Goal: Task Accomplishment & Management: Manage account settings

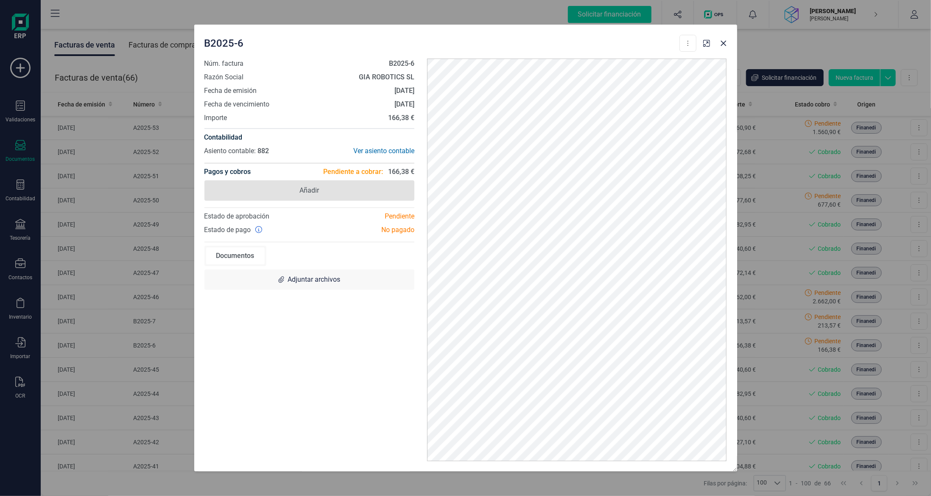
click at [329, 188] on span "Añadir" at bounding box center [310, 190] width 210 height 20
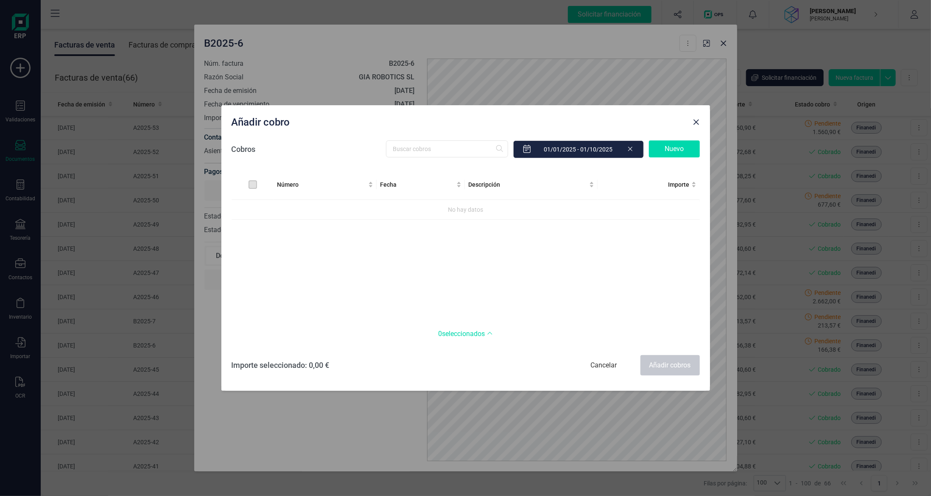
click at [655, 149] on div "Nuevo" at bounding box center [674, 148] width 51 height 17
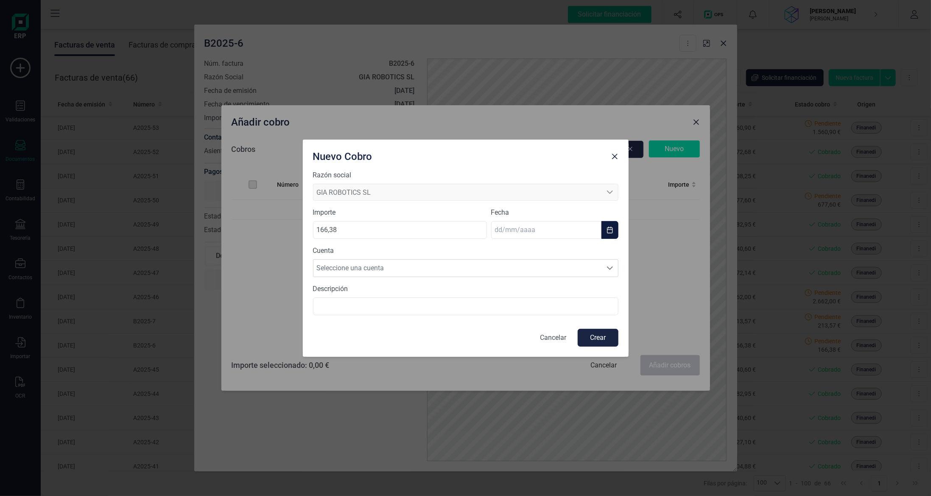
click at [533, 225] on input "text" at bounding box center [546, 230] width 110 height 18
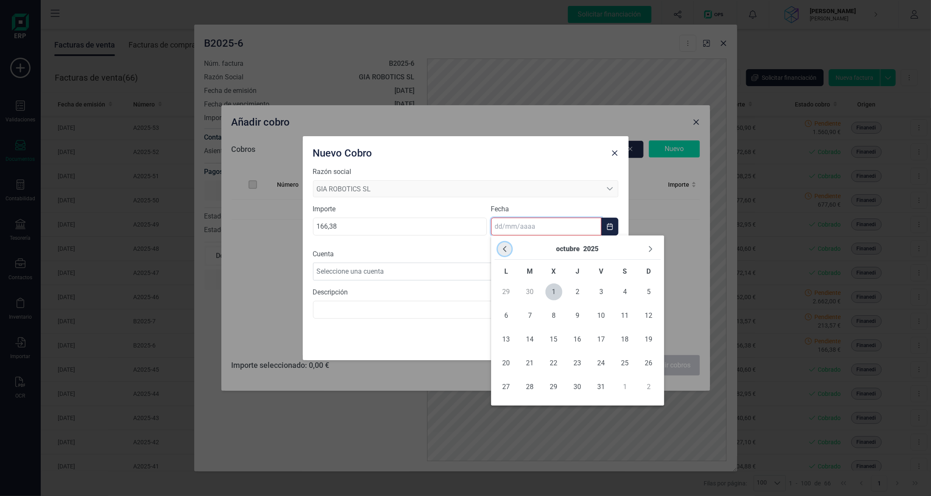
click at [506, 247] on icon "Previous Month" at bounding box center [505, 249] width 7 height 7
click at [527, 388] on span "30" at bounding box center [530, 387] width 17 height 17
type input "[DATE]"
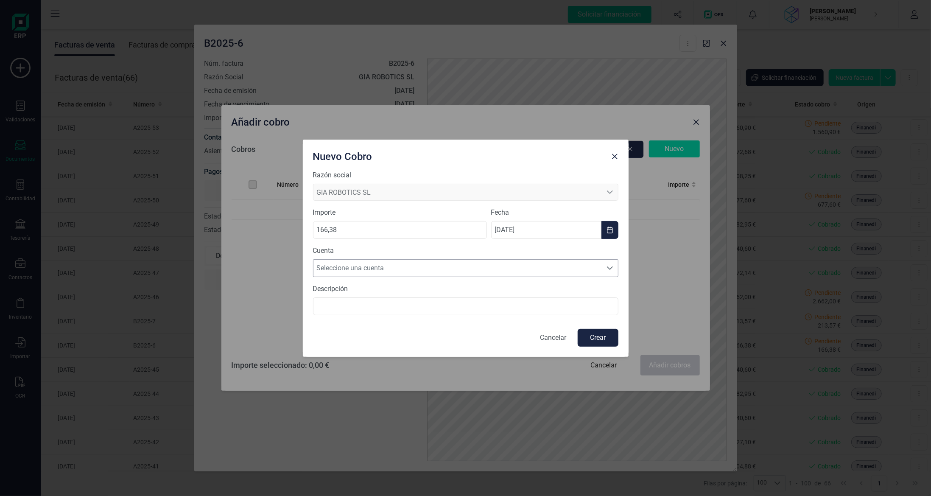
click at [394, 268] on span "Seleccione una cuenta" at bounding box center [458, 268] width 289 height 17
drag, startPoint x: 405, startPoint y: 293, endPoint x: 438, endPoint y: 312, distance: 38.0
click at [366, 293] on span "[FINANCIAL_ID]" at bounding box center [343, 288] width 46 height 10
click at [596, 337] on button "Crear" at bounding box center [598, 338] width 41 height 18
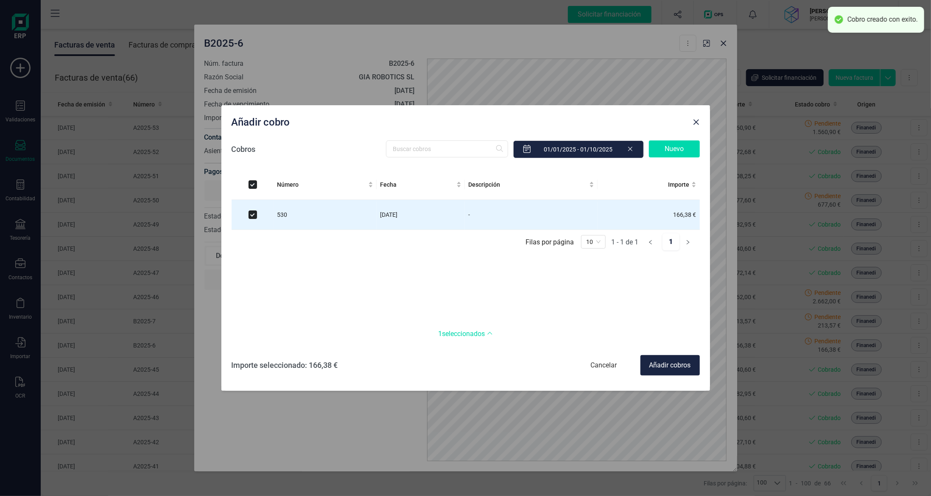
click at [661, 365] on div "Añadir cobros" at bounding box center [670, 365] width 59 height 20
checkbox input "false"
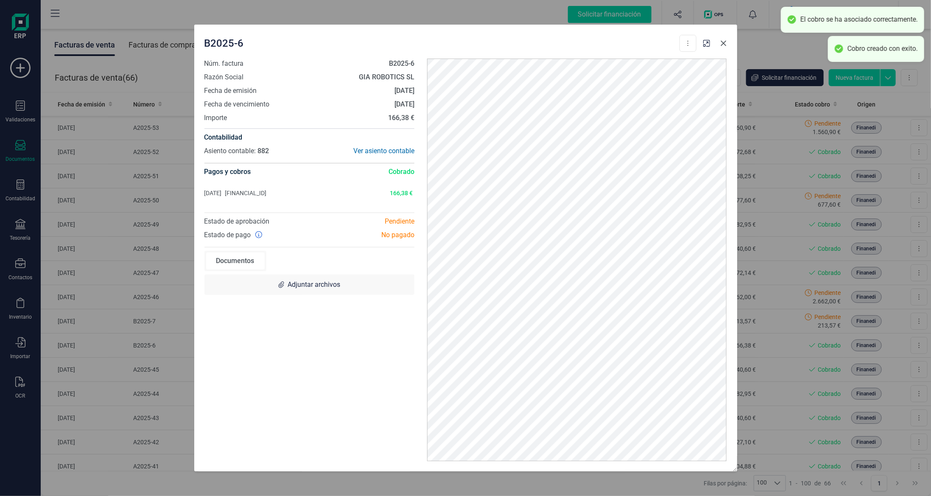
click at [722, 43] on icon "Close" at bounding box center [724, 43] width 7 height 7
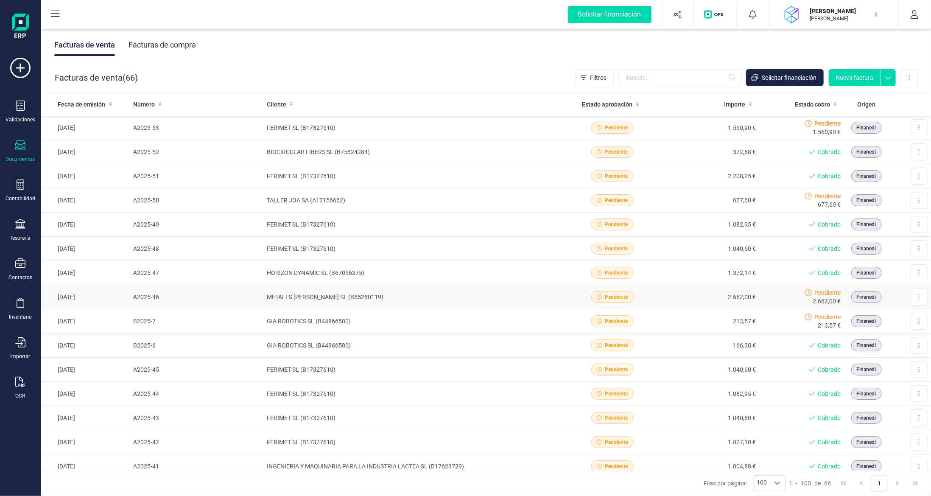
click at [467, 286] on td "METALLS [PERSON_NAME] SL (B55280119)" at bounding box center [414, 297] width 300 height 24
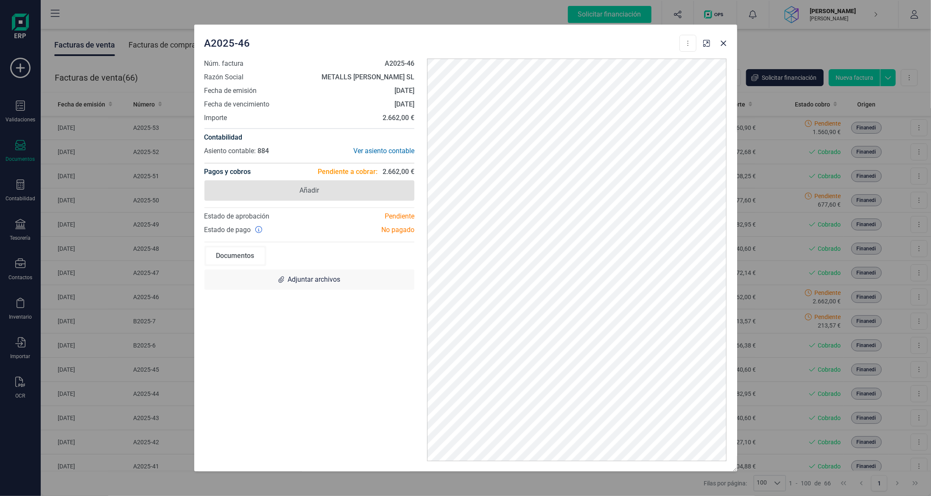
click at [357, 191] on span "Añadir" at bounding box center [310, 190] width 210 height 20
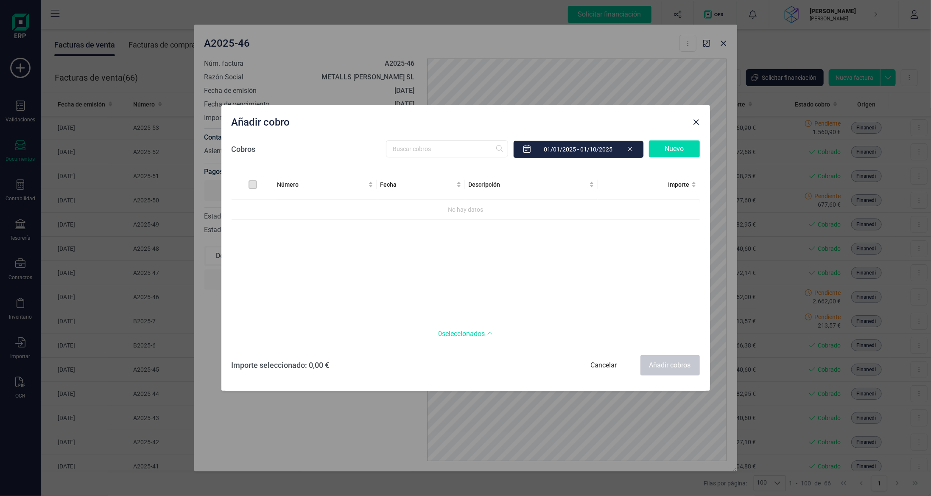
click at [666, 146] on div "Nuevo" at bounding box center [674, 148] width 51 height 17
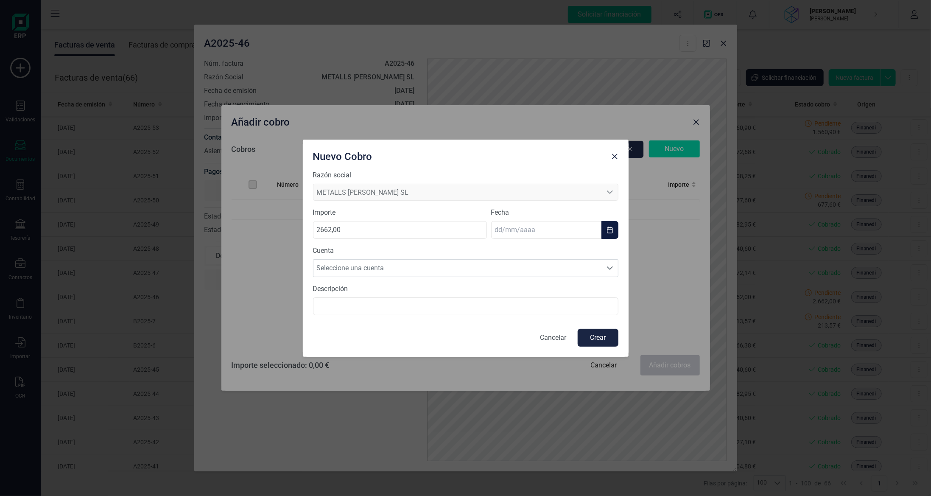
click at [533, 234] on input "text" at bounding box center [546, 230] width 110 height 18
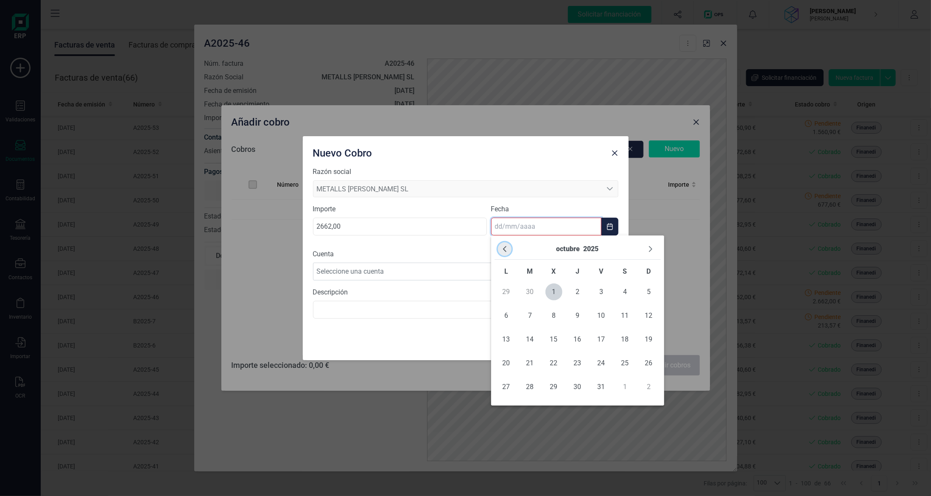
click at [505, 252] on icon "Previous Month" at bounding box center [505, 249] width 7 height 7
click at [527, 385] on span "30" at bounding box center [530, 387] width 17 height 17
type input "[DATE]"
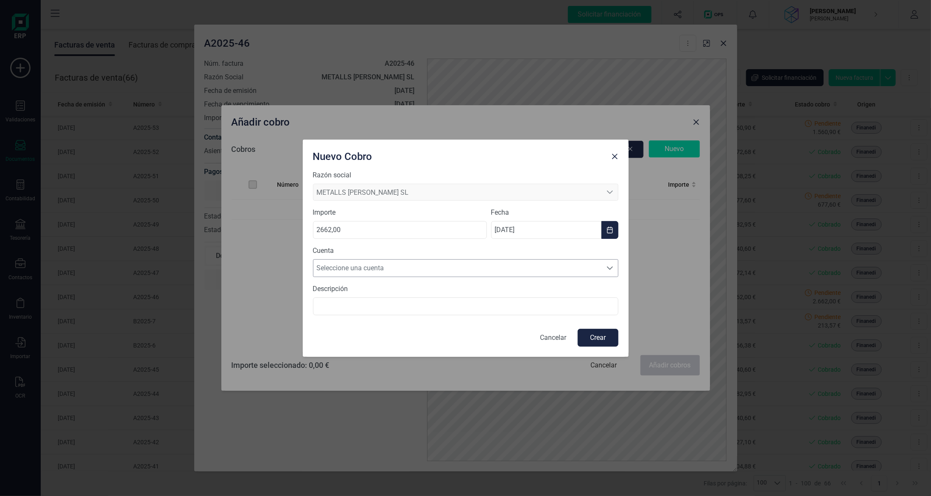
click at [455, 267] on span "Seleccione una cuenta" at bounding box center [458, 268] width 289 height 17
click at [452, 291] on li "[FINANCIAL_ID]" at bounding box center [466, 288] width 306 height 17
click at [611, 333] on button "Crear" at bounding box center [598, 338] width 41 height 18
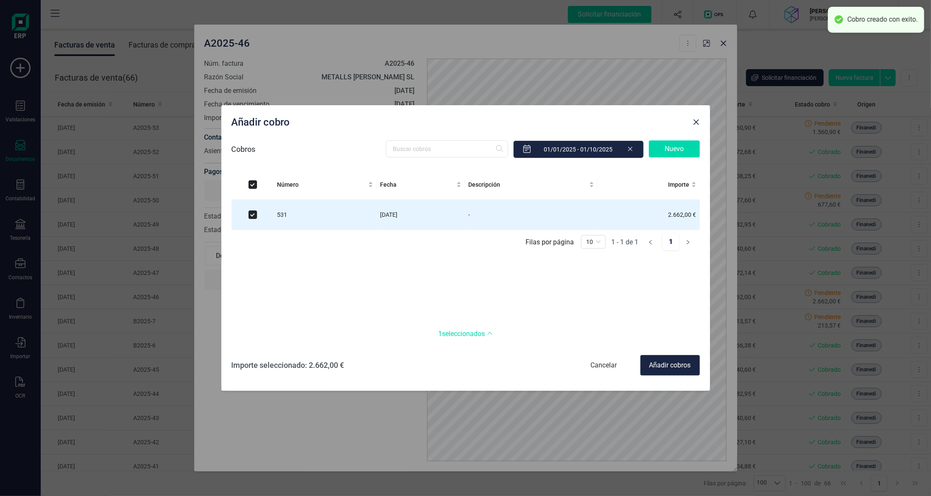
click at [664, 366] on div "Añadir cobros" at bounding box center [670, 365] width 59 height 20
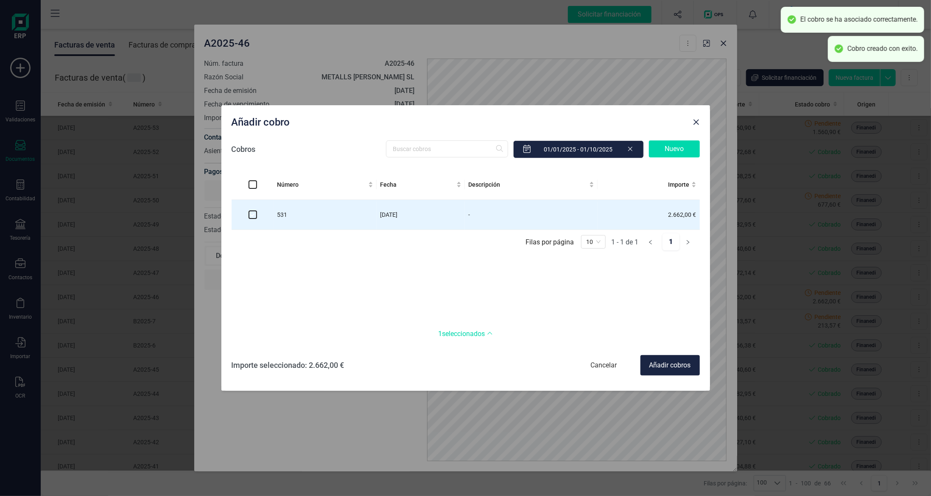
checkbox input "false"
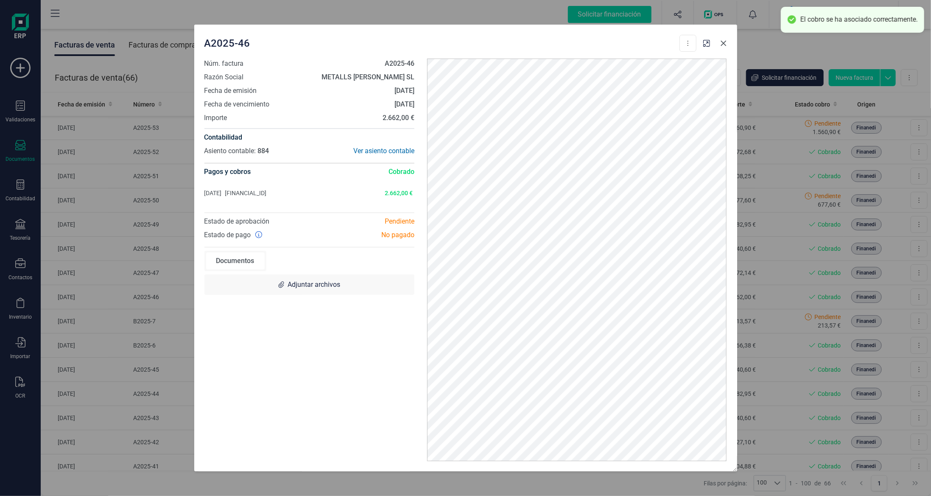
click at [724, 47] on button "Close" at bounding box center [724, 43] width 14 height 14
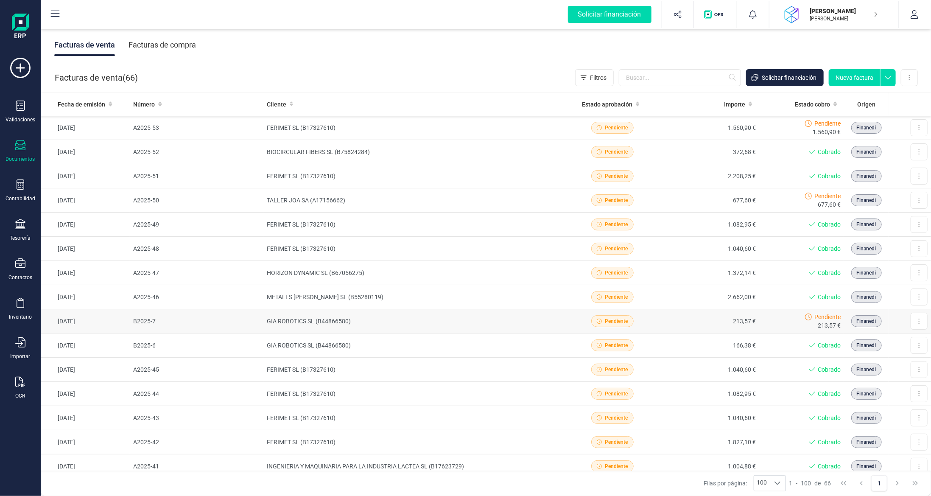
click at [374, 316] on td "GIA ROBOTICS SL (B44866580)" at bounding box center [414, 321] width 300 height 24
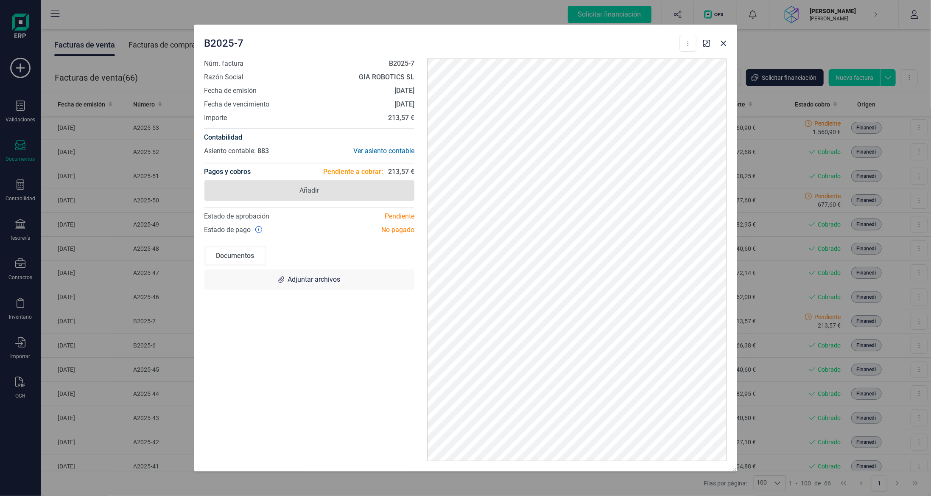
click at [348, 183] on span "Añadir" at bounding box center [310, 190] width 210 height 20
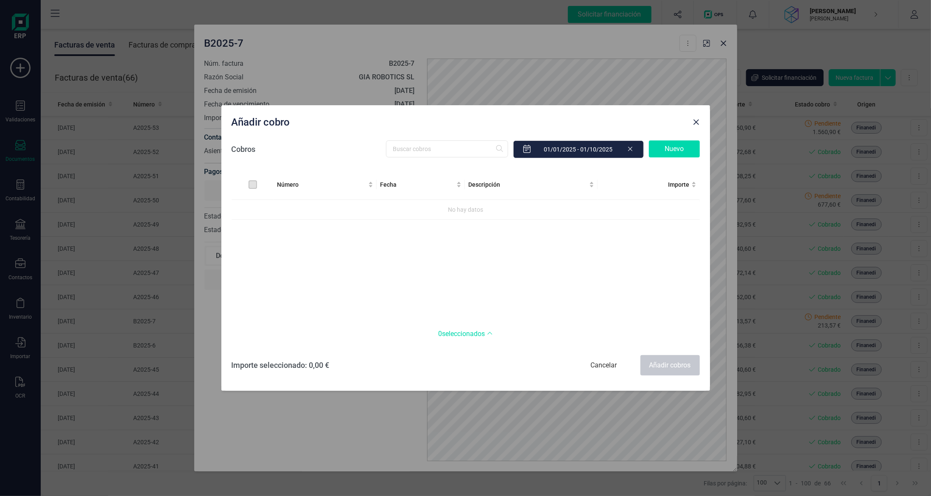
click at [672, 147] on div "Nuevo" at bounding box center [674, 148] width 51 height 17
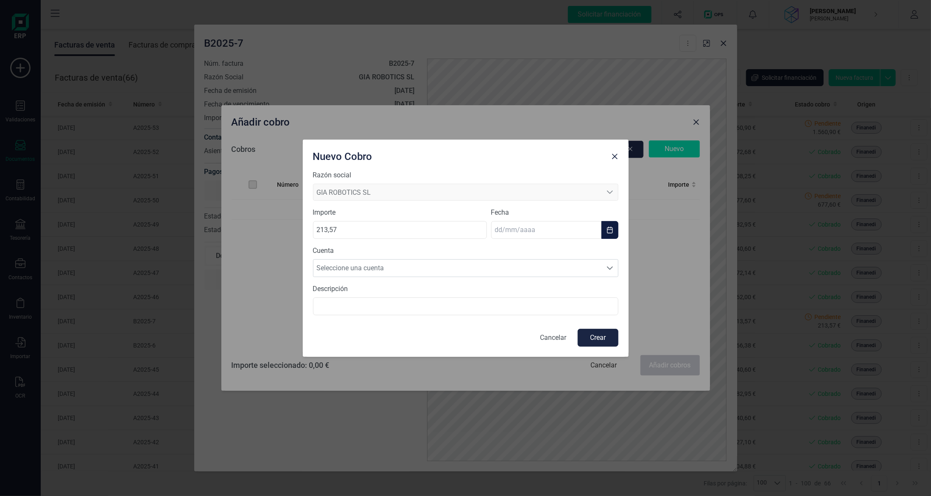
click at [568, 238] on body "Solicitar financiación Validaciones Documentos Documentos Presupuestos Pedidos …" at bounding box center [465, 248] width 931 height 496
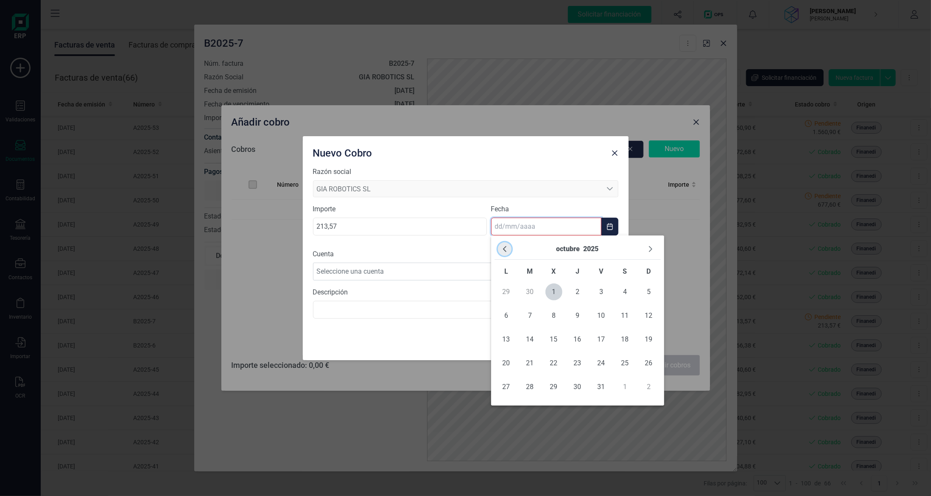
click at [504, 250] on icon "Previous Month" at bounding box center [504, 249] width 3 height 6
click at [533, 385] on span "30" at bounding box center [530, 387] width 17 height 17
type input "[DATE]"
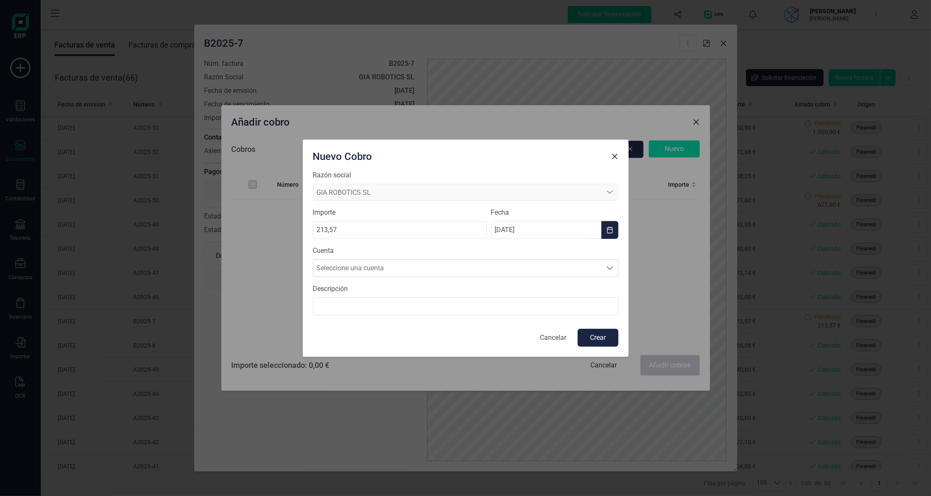
click at [602, 337] on button "Crear" at bounding box center [598, 338] width 41 height 18
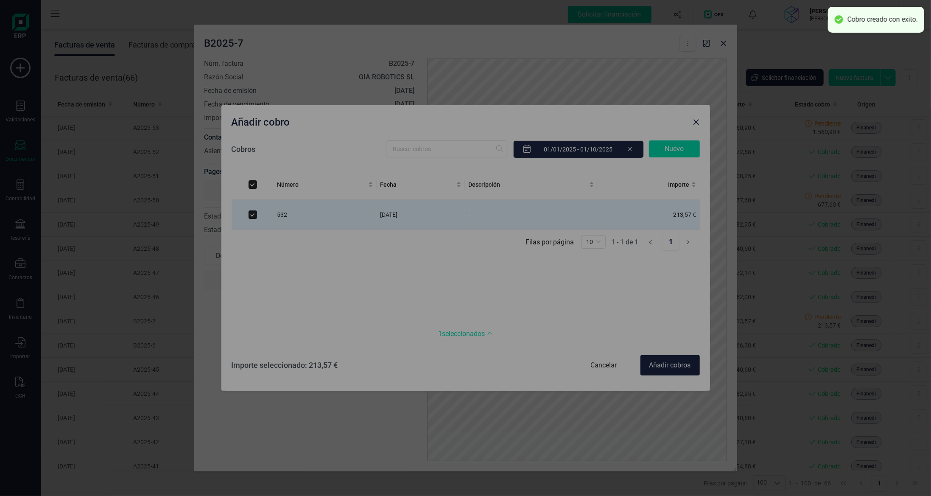
checkbox input "true"
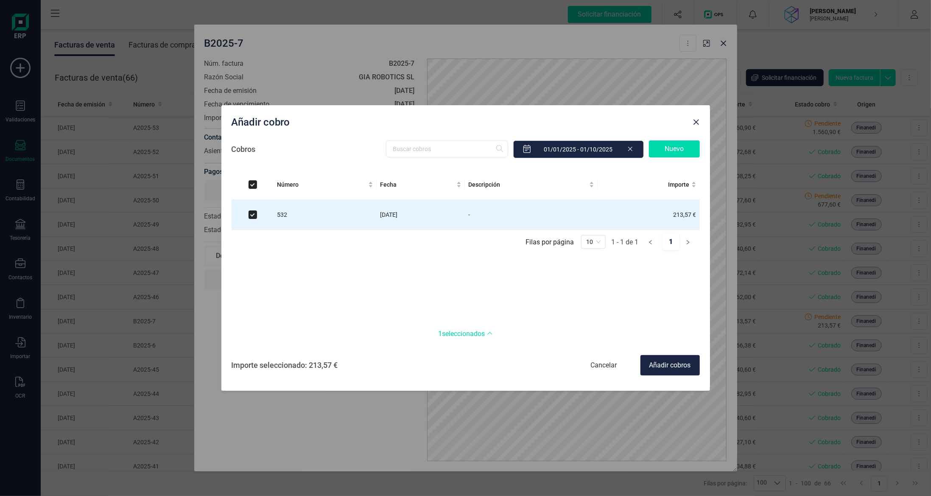
click at [609, 364] on div "Cancelar" at bounding box center [604, 365] width 59 height 20
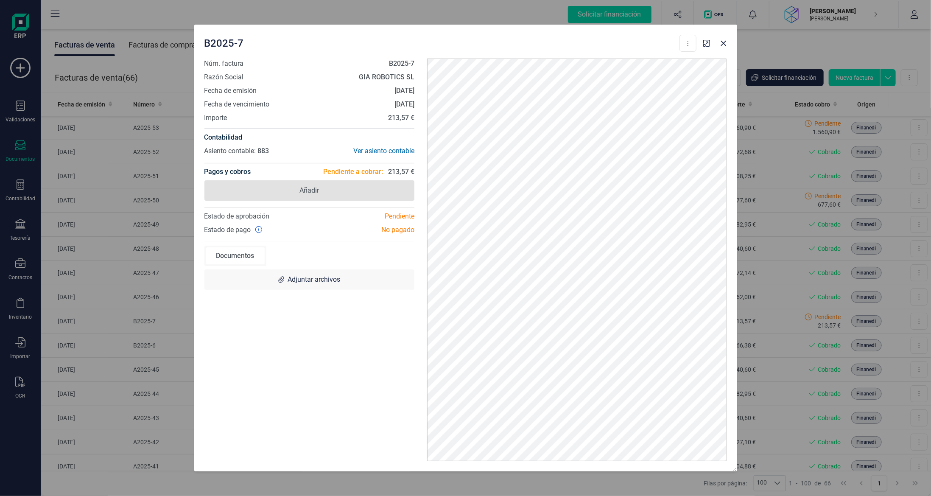
click at [334, 192] on span "Añadir" at bounding box center [310, 190] width 210 height 20
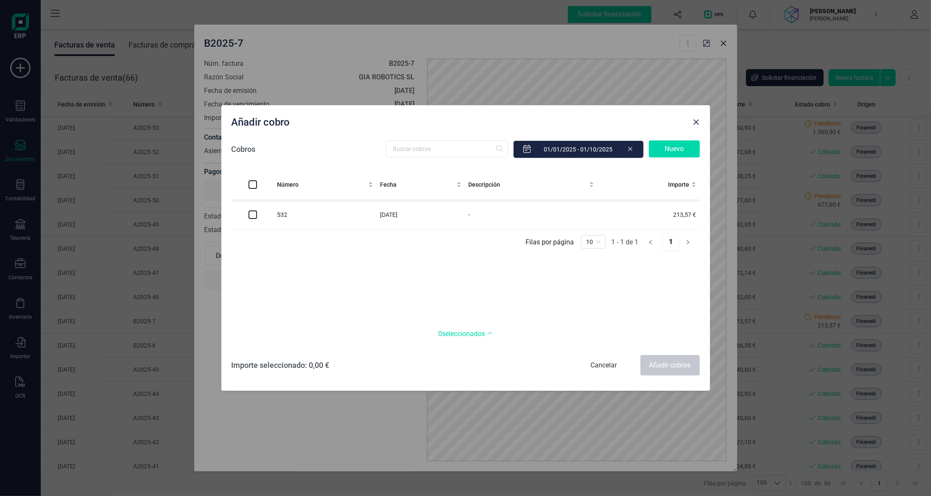
click at [670, 157] on div "Nuevo" at bounding box center [674, 148] width 51 height 17
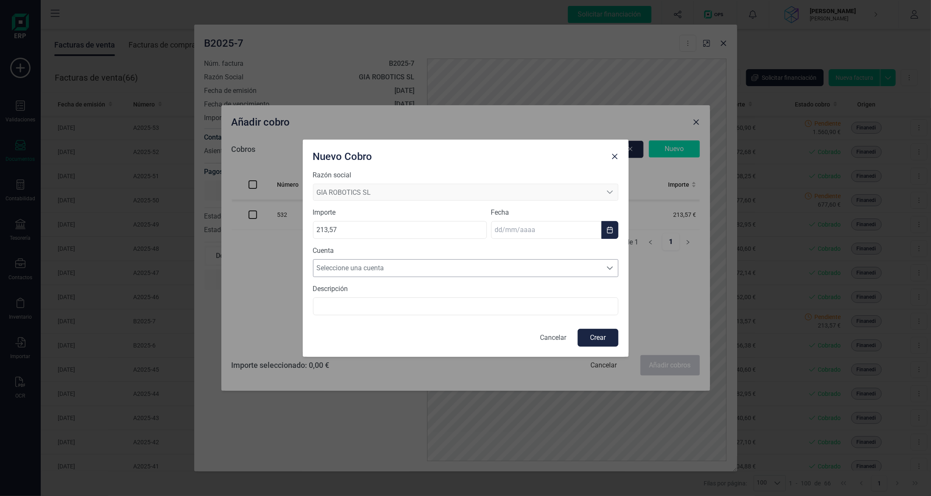
click at [399, 272] on span "Seleccione una cuenta" at bounding box center [458, 268] width 289 height 17
click at [392, 295] on li "[FINANCIAL_ID]" at bounding box center [466, 288] width 306 height 17
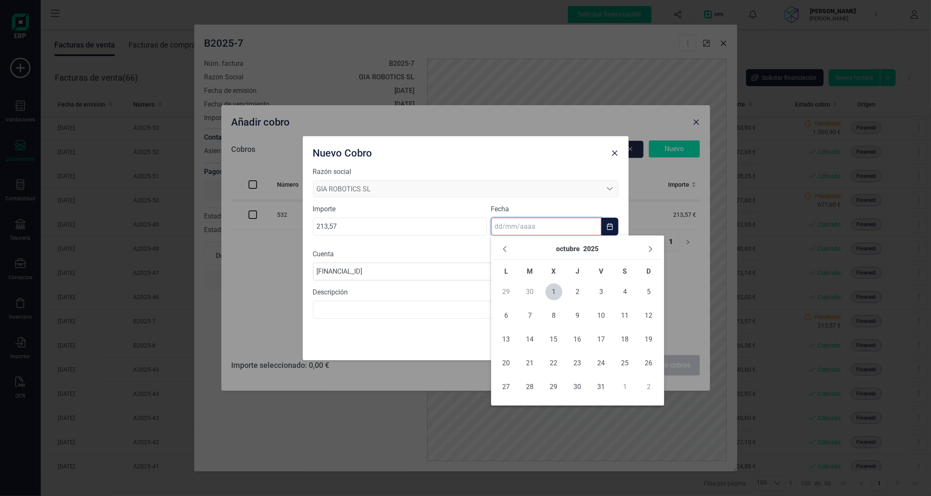
click at [549, 232] on input "text" at bounding box center [546, 227] width 110 height 18
click at [502, 248] on icon "Previous Month" at bounding box center [505, 249] width 7 height 7
click at [530, 390] on span "30" at bounding box center [530, 387] width 17 height 17
type input "[DATE]"
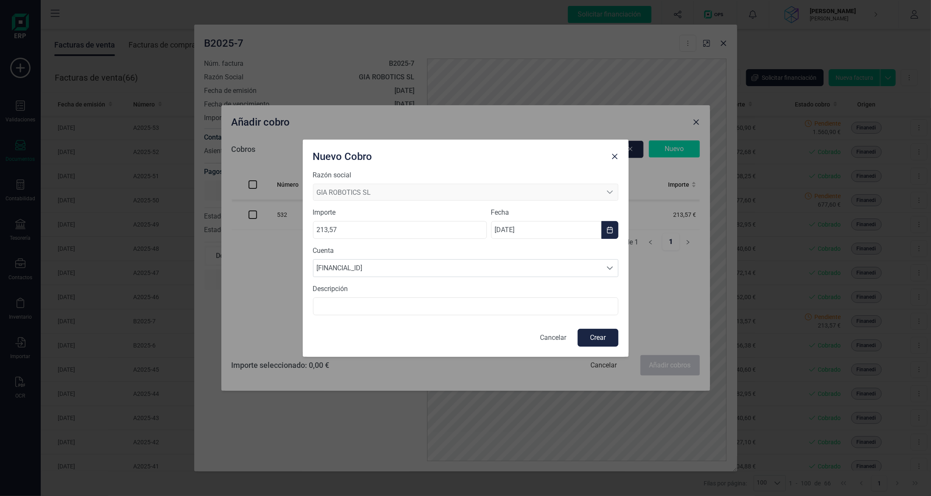
click at [595, 332] on button "Crear" at bounding box center [598, 338] width 41 height 18
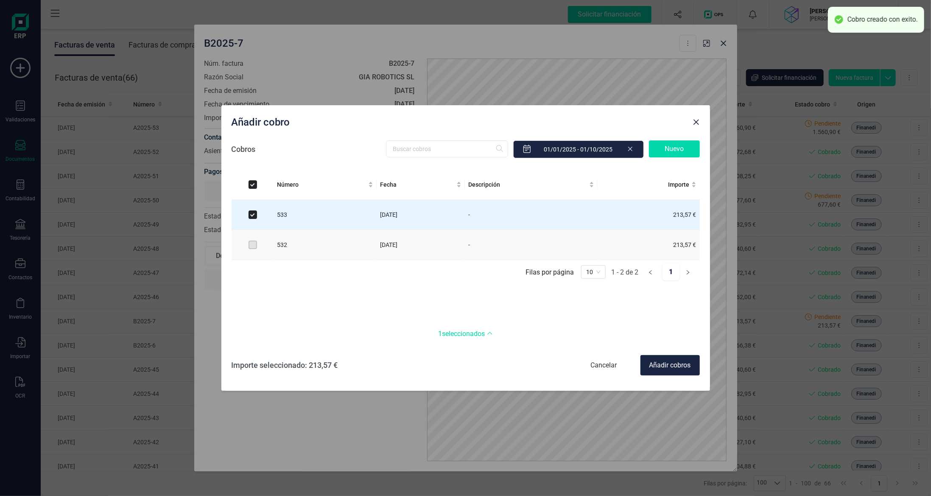
click at [672, 369] on div "Añadir cobros" at bounding box center [670, 365] width 59 height 20
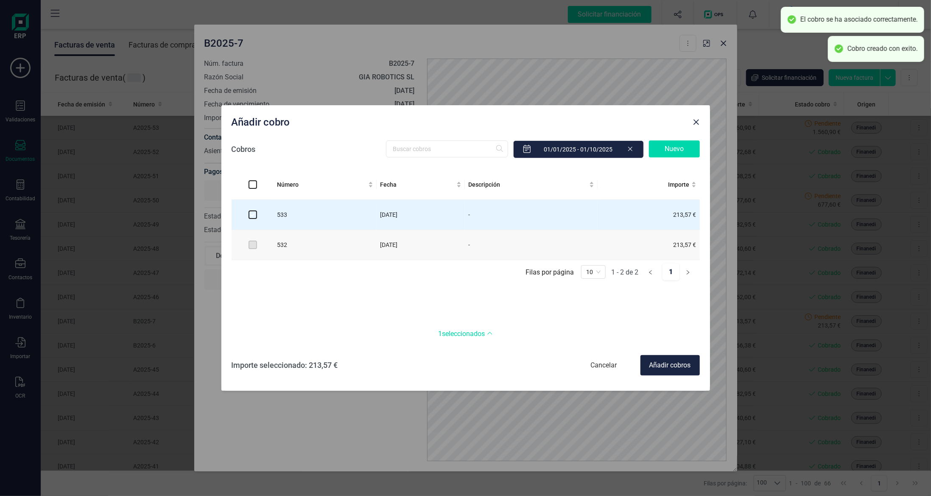
checkbox input "false"
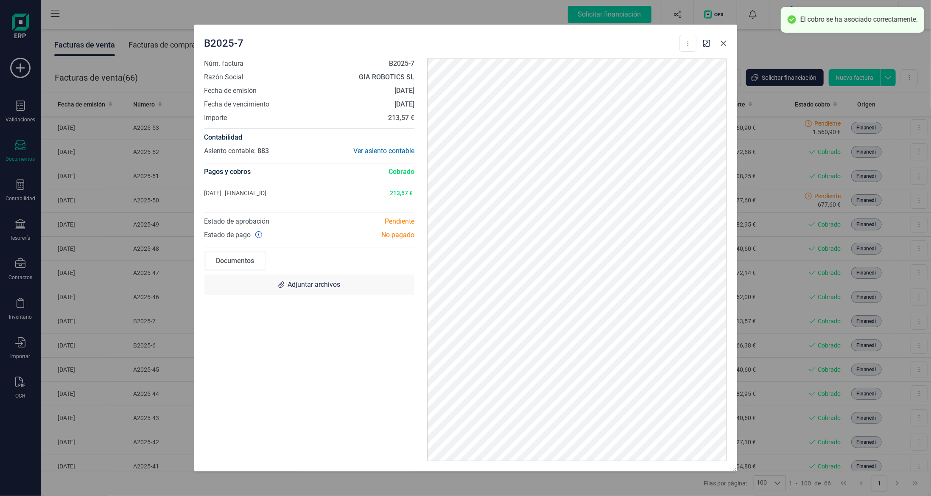
click at [724, 45] on icon "Close" at bounding box center [724, 43] width 7 height 7
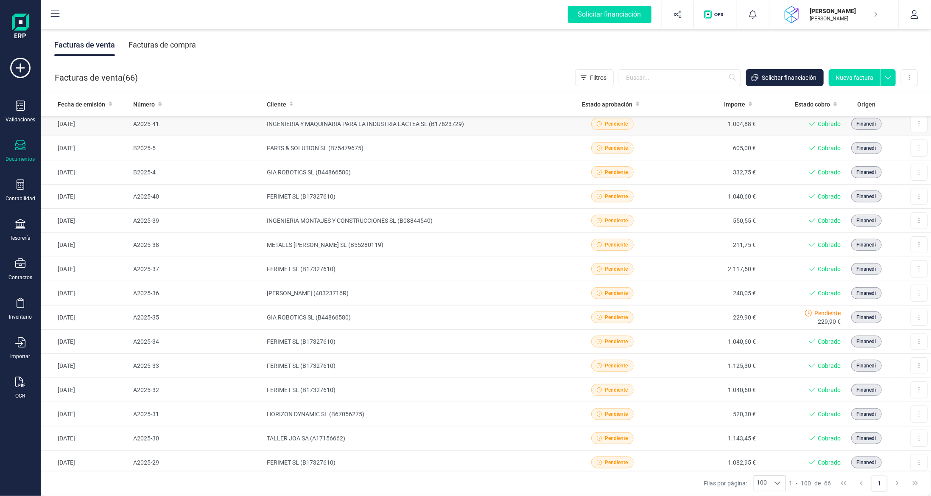
scroll to position [382, 0]
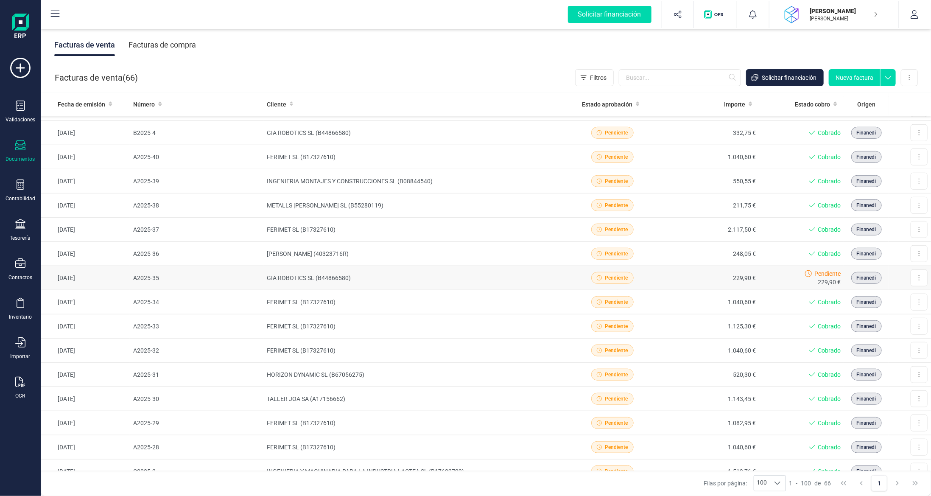
click at [387, 280] on td "GIA ROBOTICS SL (B44866580)" at bounding box center [414, 278] width 300 height 24
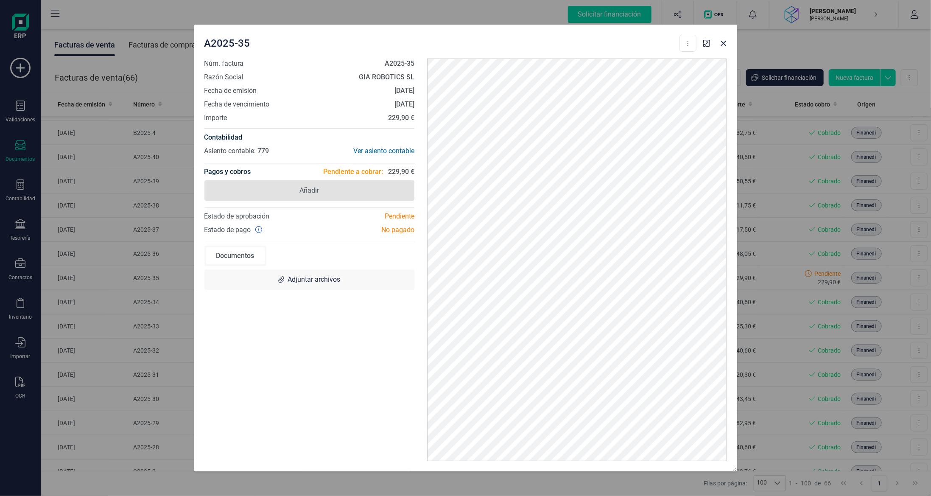
click at [330, 188] on span "Añadir" at bounding box center [310, 190] width 210 height 20
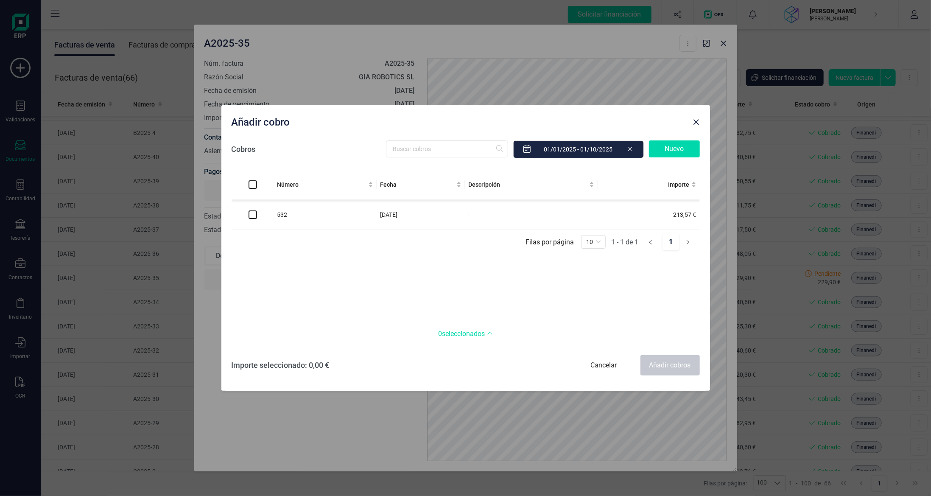
click at [682, 149] on div "Nuevo" at bounding box center [674, 148] width 51 height 17
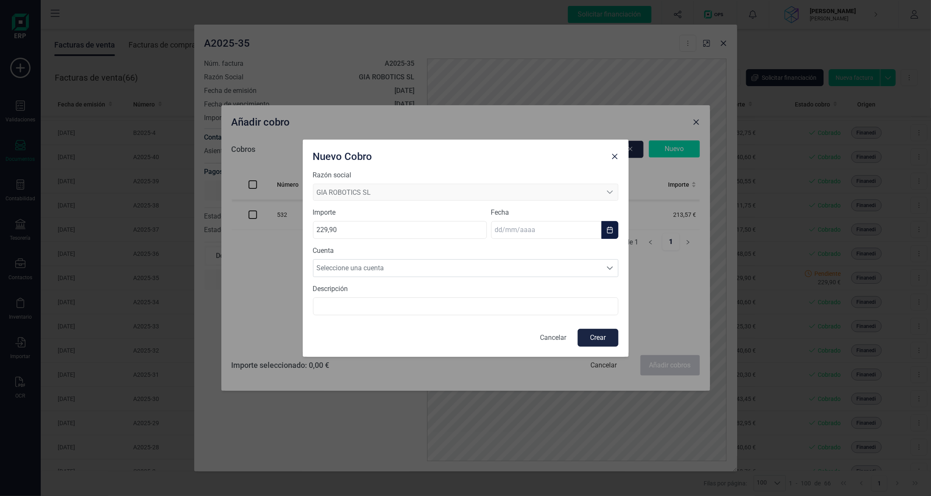
click at [518, 226] on input "text" at bounding box center [546, 230] width 110 height 18
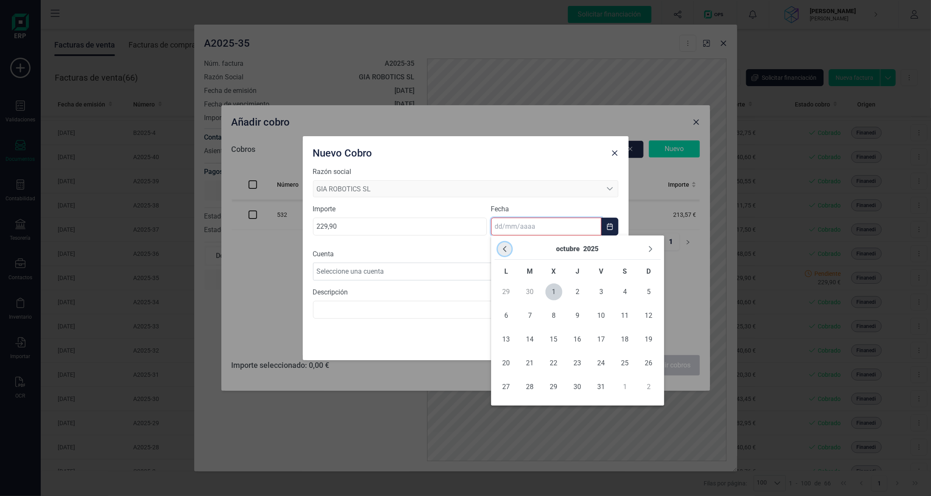
click at [502, 248] on icon "Previous Month" at bounding box center [505, 249] width 7 height 7
click at [525, 385] on span "30" at bounding box center [530, 387] width 17 height 17
type input "[DATE]"
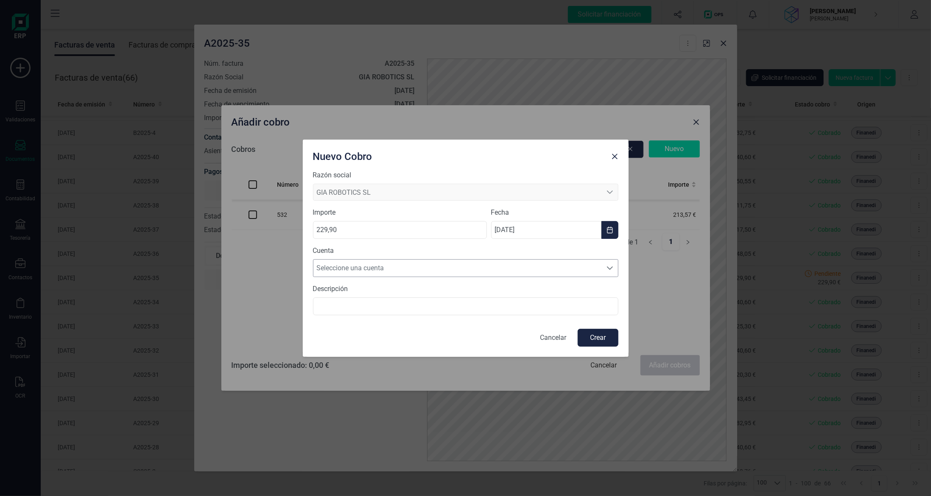
click at [439, 265] on span "Seleccione una cuenta" at bounding box center [458, 268] width 289 height 17
click at [440, 291] on li "[FINANCIAL_ID]" at bounding box center [466, 288] width 306 height 17
click at [590, 336] on button "Crear" at bounding box center [598, 338] width 41 height 18
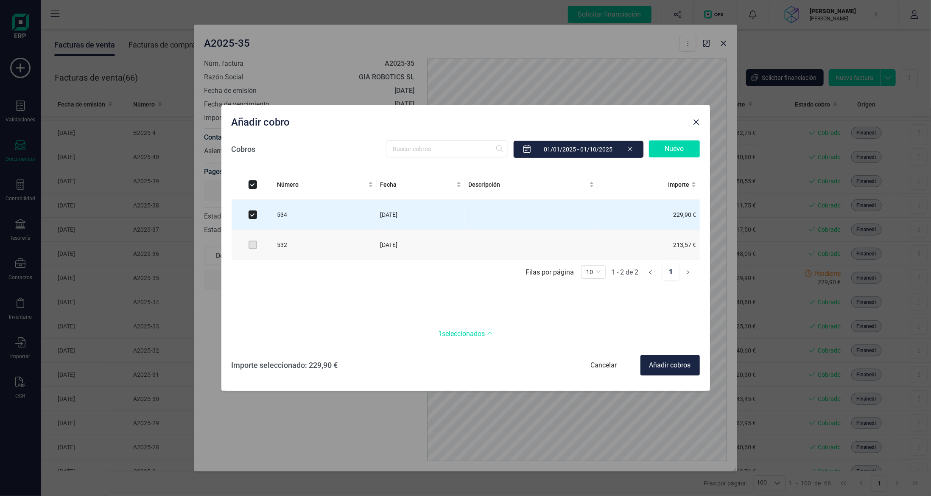
click at [665, 367] on div "Añadir cobros" at bounding box center [670, 365] width 59 height 20
checkbox input "false"
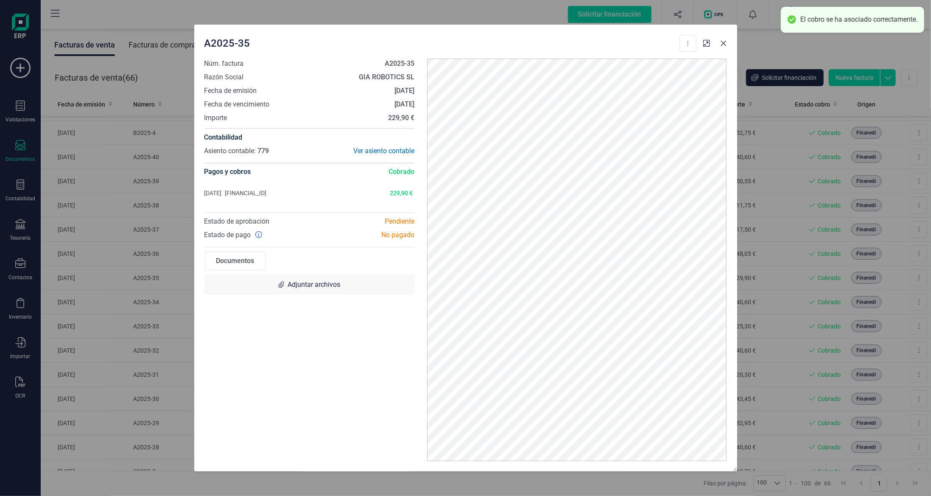
click at [723, 45] on icon "Close" at bounding box center [724, 43] width 7 height 7
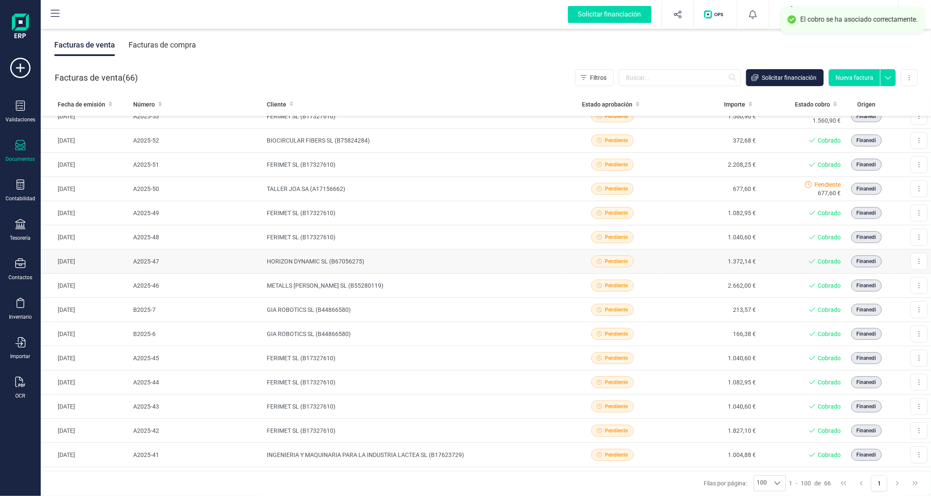
scroll to position [0, 0]
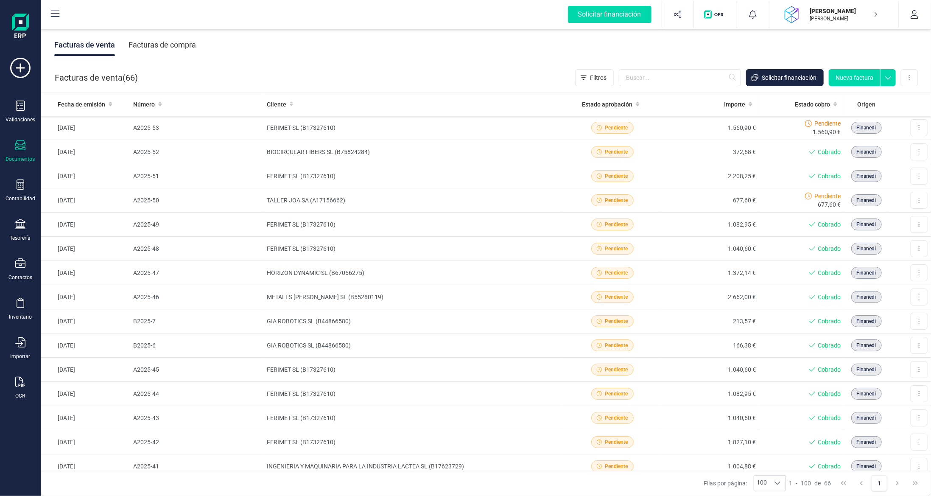
click at [13, 146] on div "Documentos" at bounding box center [20, 151] width 34 height 22
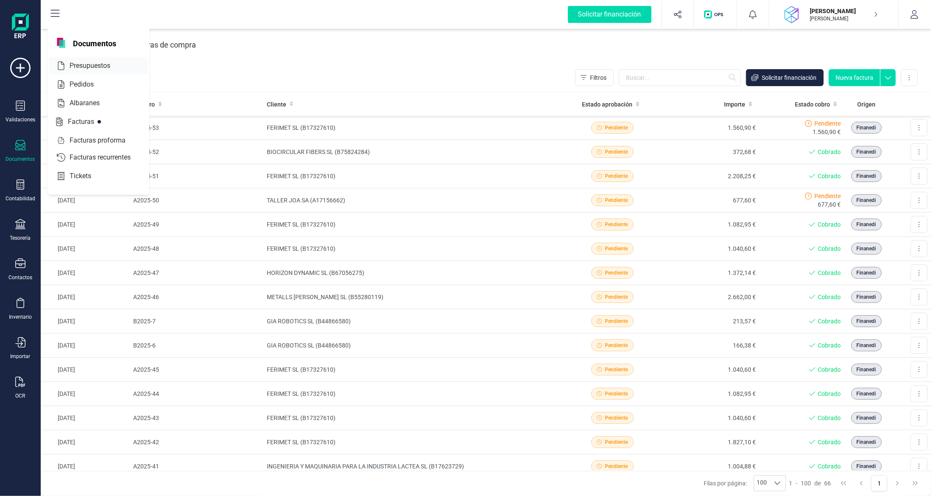
click at [97, 70] on div "Presupuestos" at bounding box center [98, 65] width 98 height 17
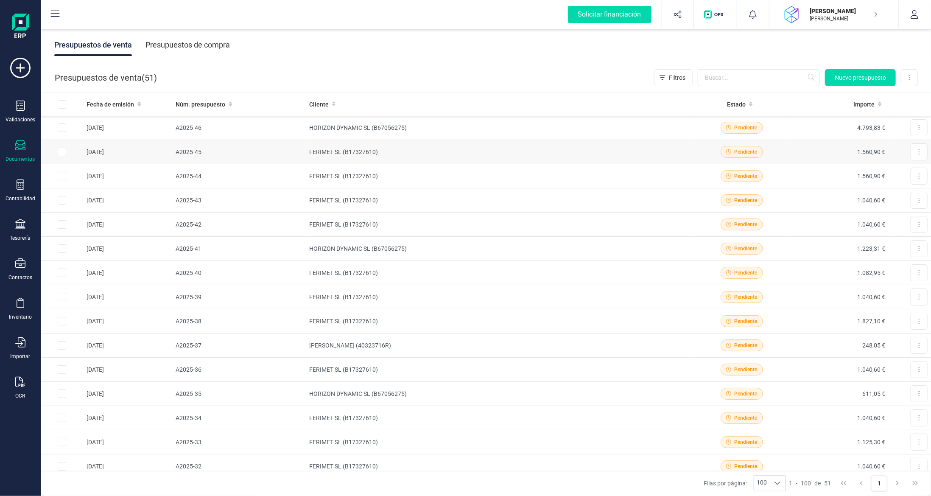
click at [210, 149] on td "A2025-45" at bounding box center [239, 152] width 134 height 24
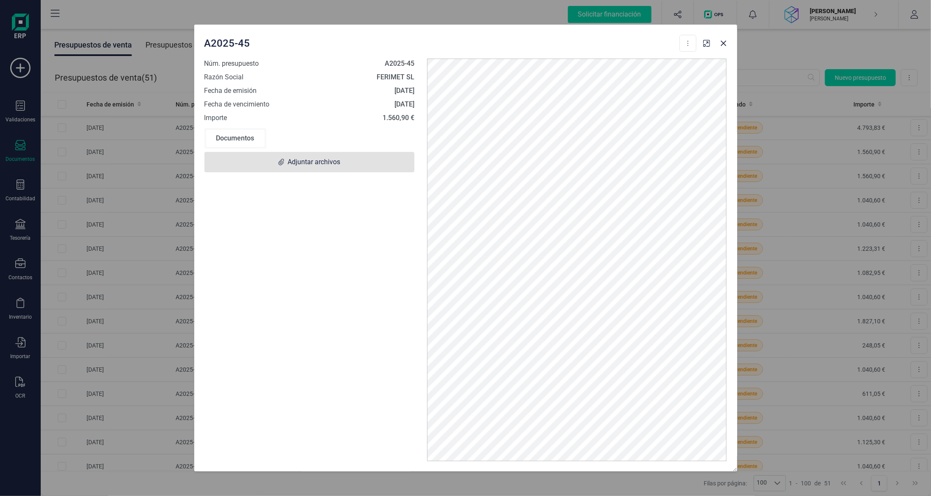
click at [341, 166] on span "Adjuntar archivos" at bounding box center [310, 162] width 210 height 20
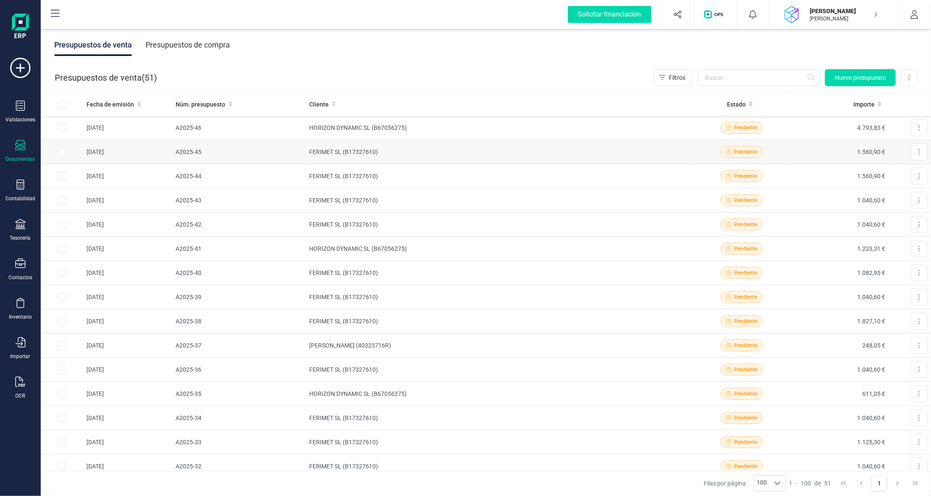
click at [264, 154] on td "A2025-45" at bounding box center [239, 152] width 134 height 24
click at [920, 154] on button at bounding box center [919, 151] width 17 height 17
click at [871, 240] on span "Factura" at bounding box center [872, 241] width 21 height 8
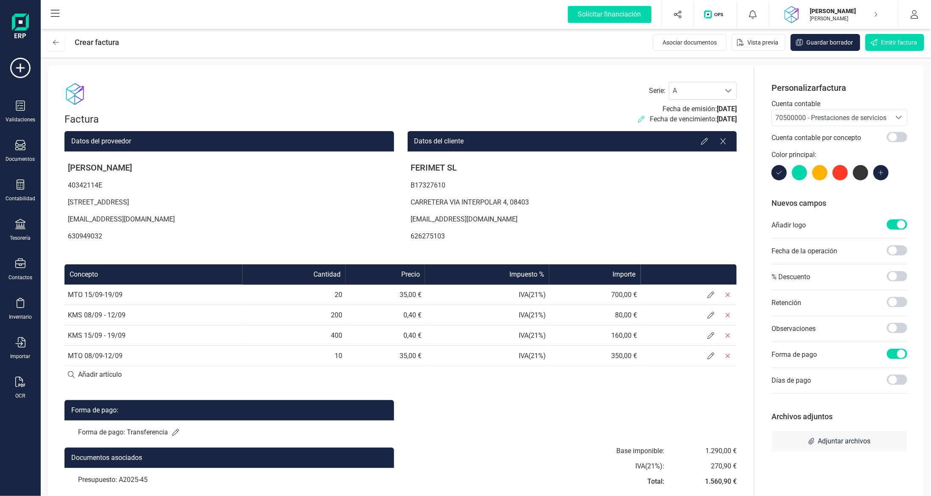
click at [638, 117] on icon at bounding box center [641, 119] width 7 height 7
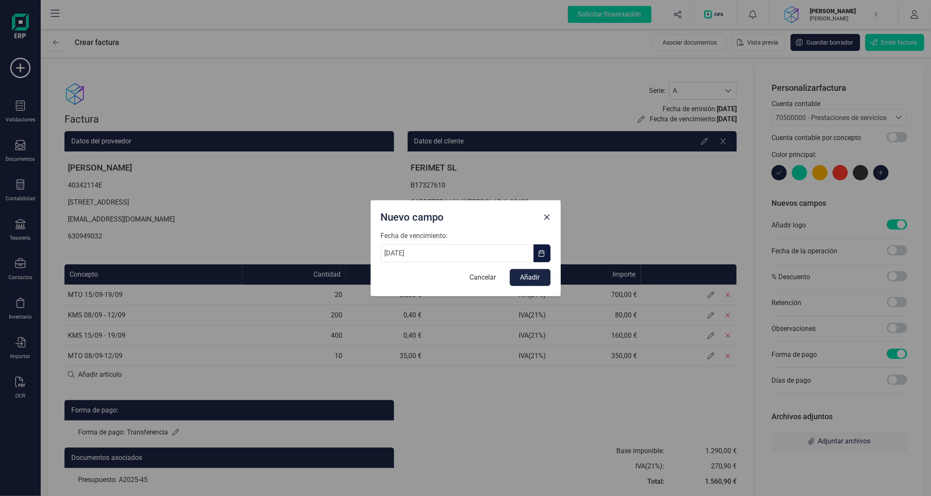
click at [541, 255] on span "button" at bounding box center [542, 253] width 7 height 7
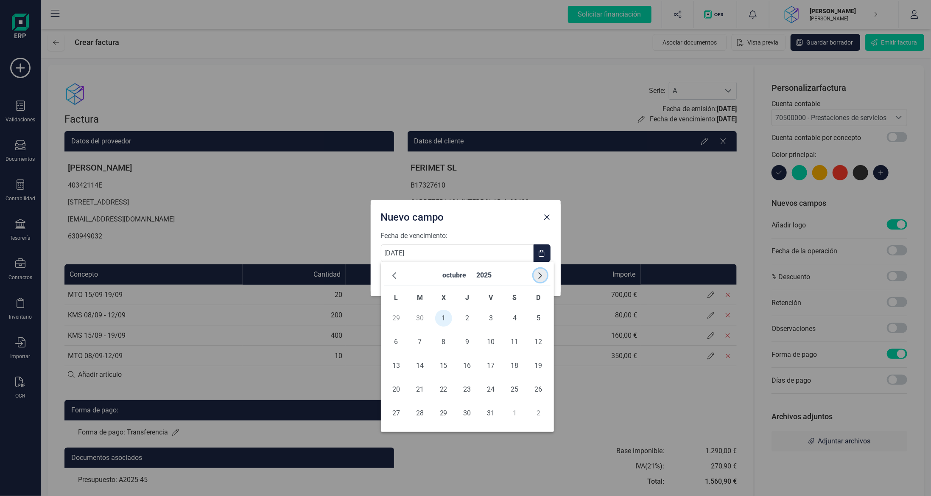
click at [544, 276] on button "button" at bounding box center [541, 276] width 14 height 14
click at [516, 315] on span "1" at bounding box center [515, 318] width 17 height 17
type input "01/11/2025"
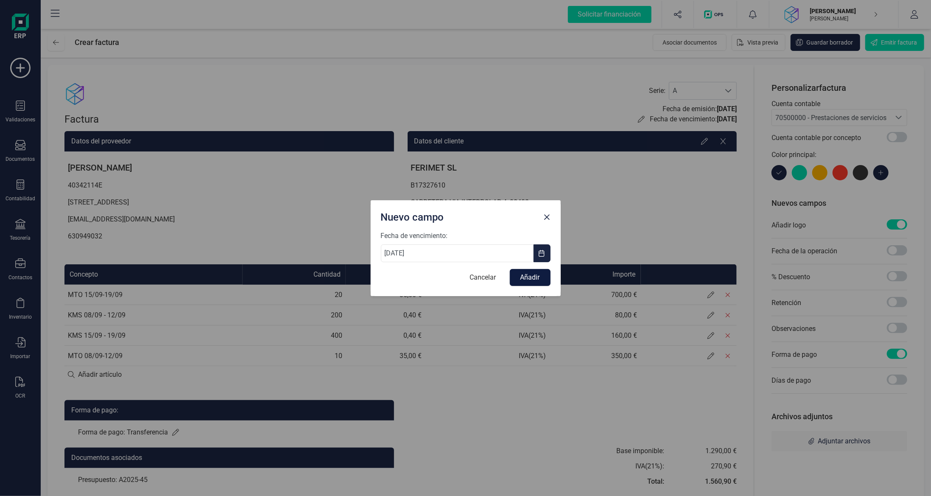
click at [530, 279] on button "Añadir" at bounding box center [530, 277] width 41 height 17
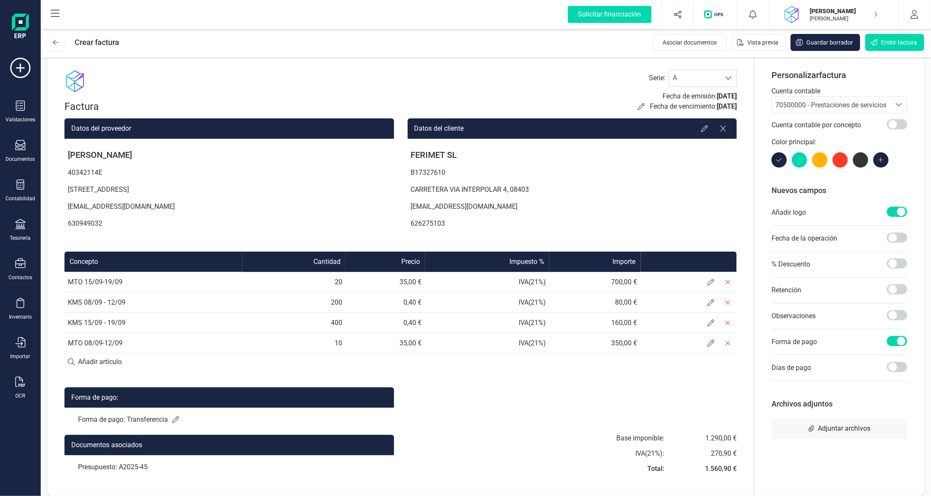
scroll to position [19, 0]
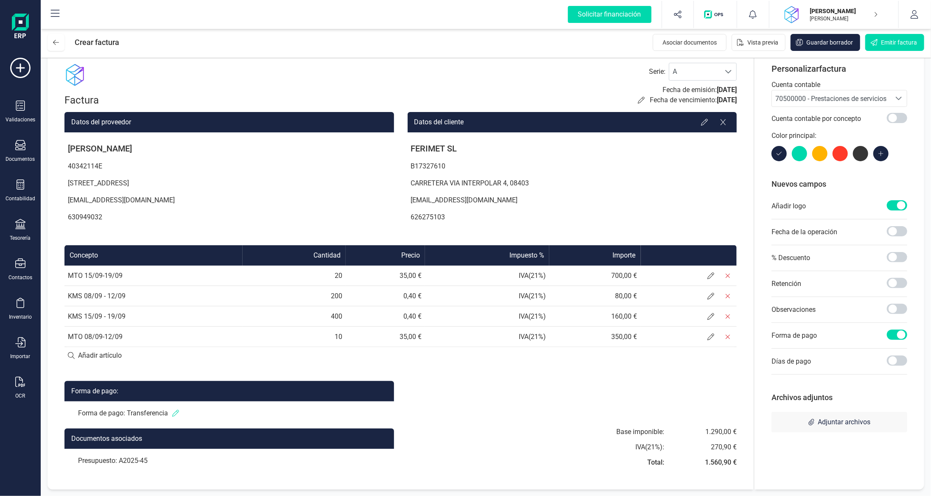
click at [174, 415] on icon at bounding box center [175, 413] width 7 height 7
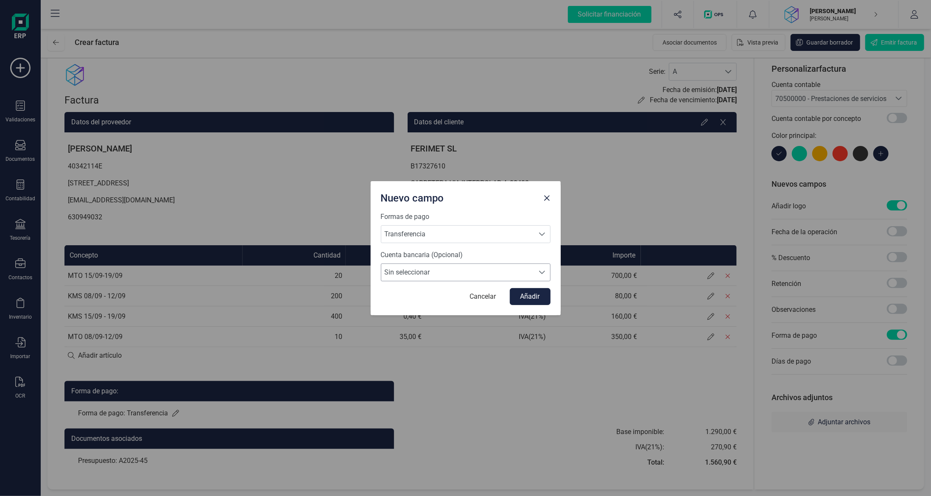
click at [413, 273] on span "Sin seleccionar" at bounding box center [457, 272] width 153 height 17
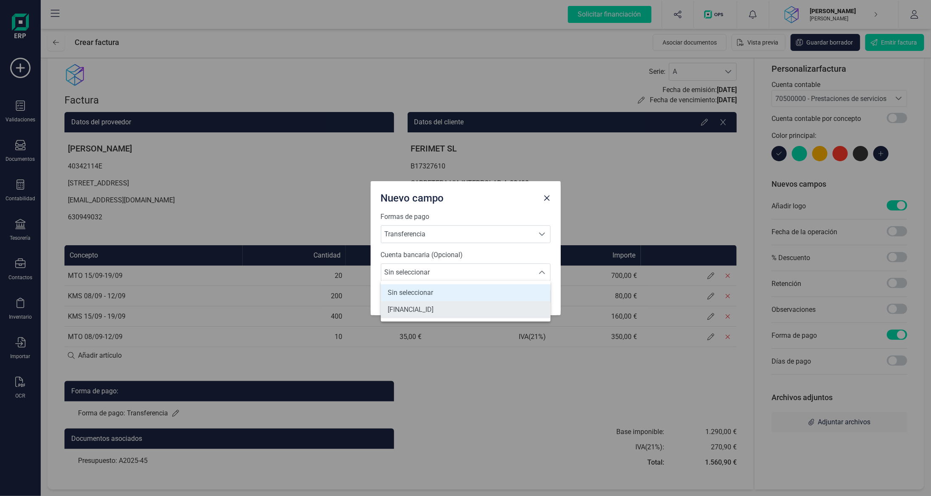
click at [414, 304] on li "[FINANCIAL_ID]" at bounding box center [466, 309] width 170 height 17
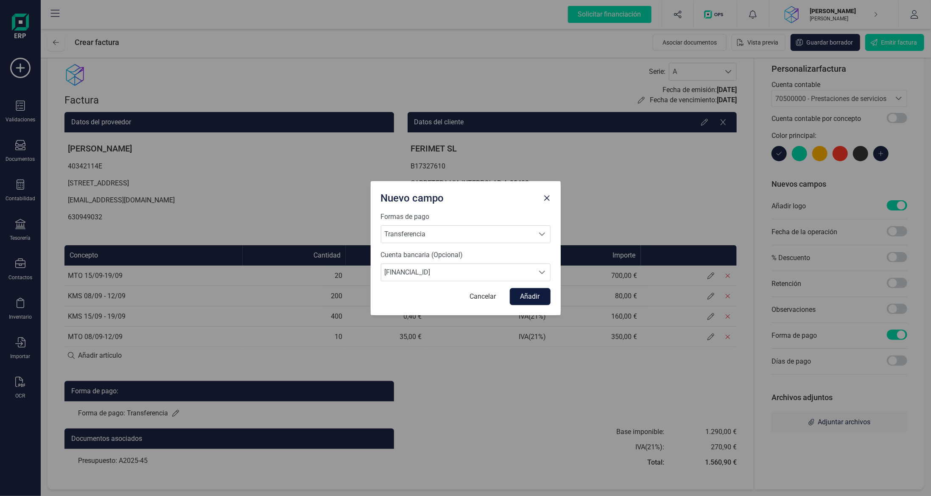
click at [529, 295] on button "Añadir" at bounding box center [530, 296] width 41 height 17
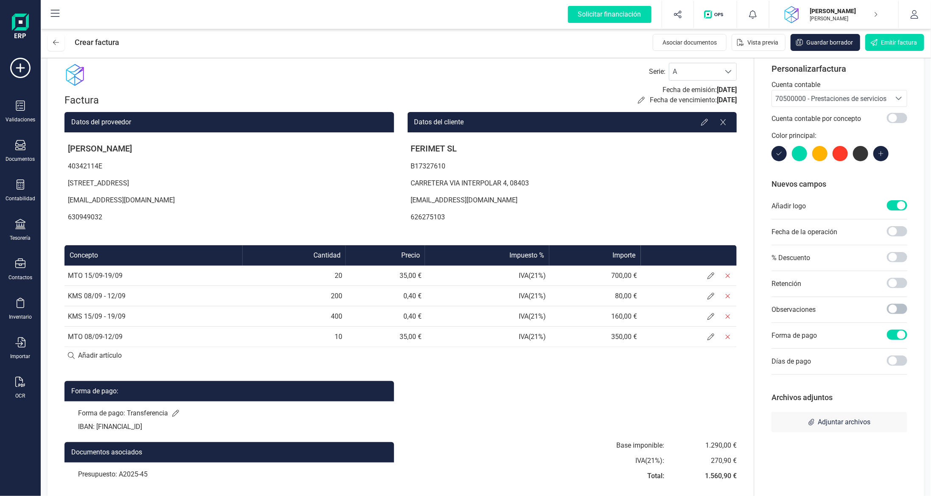
click at [896, 306] on span at bounding box center [897, 309] width 20 height 10
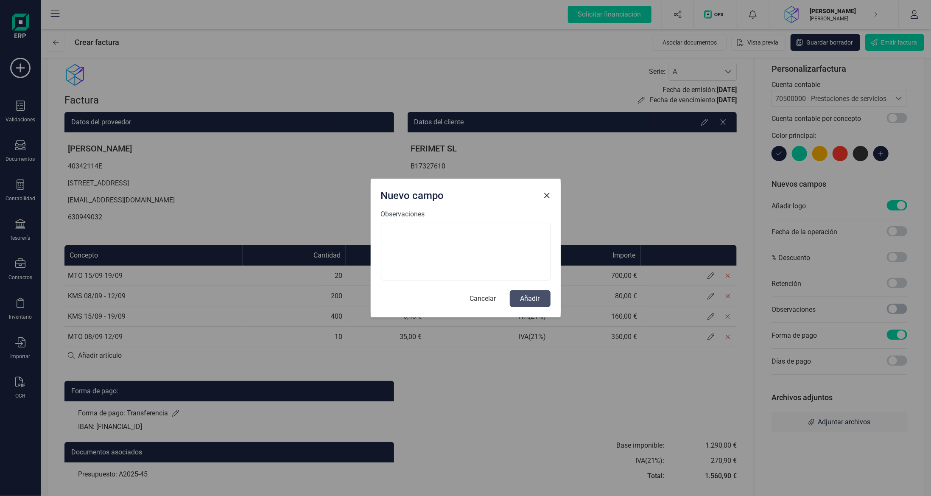
scroll to position [4, 3]
click at [445, 241] on textarea "Observaciones" at bounding box center [466, 252] width 170 height 58
paste textarea "Pedido: 3902021102"
type textarea "Pedido: 3902021102"
click at [528, 298] on button "Añadir" at bounding box center [530, 298] width 41 height 17
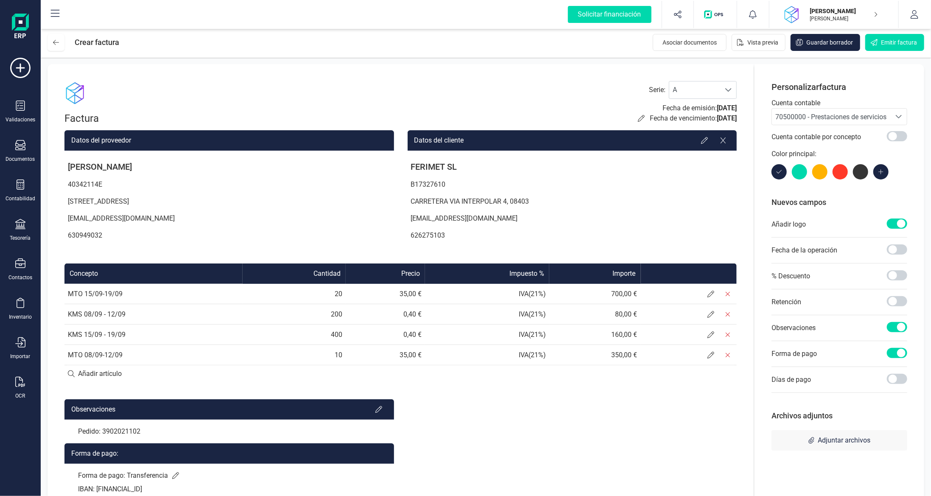
scroll to position [0, 0]
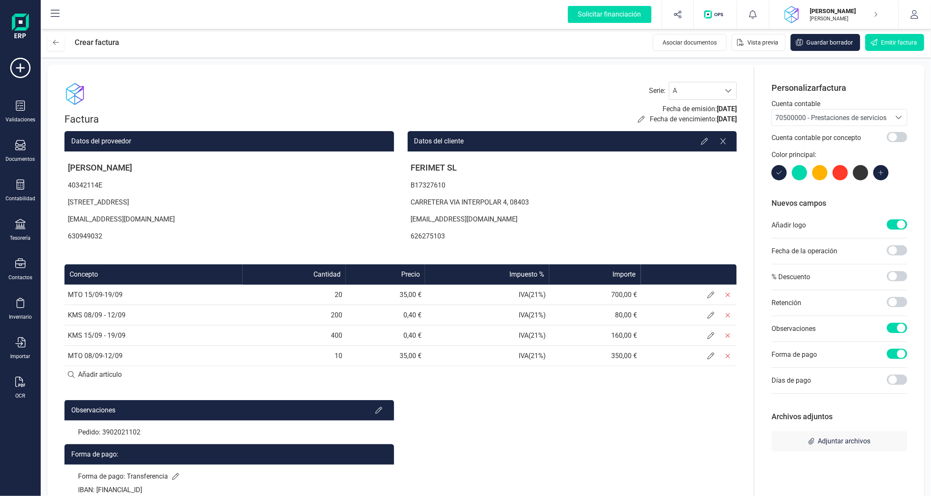
click at [833, 124] on span "70500000 - Prestaciones de servicios" at bounding box center [831, 117] width 119 height 16
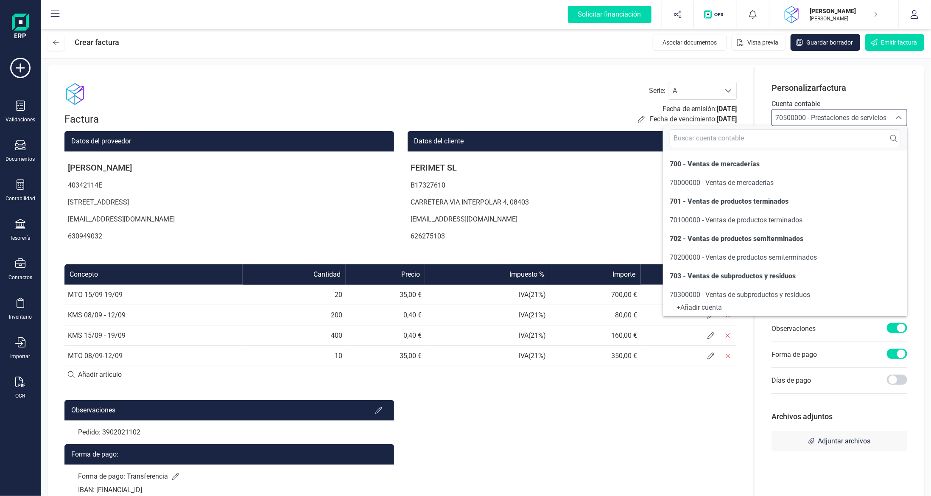
scroll to position [79, 0]
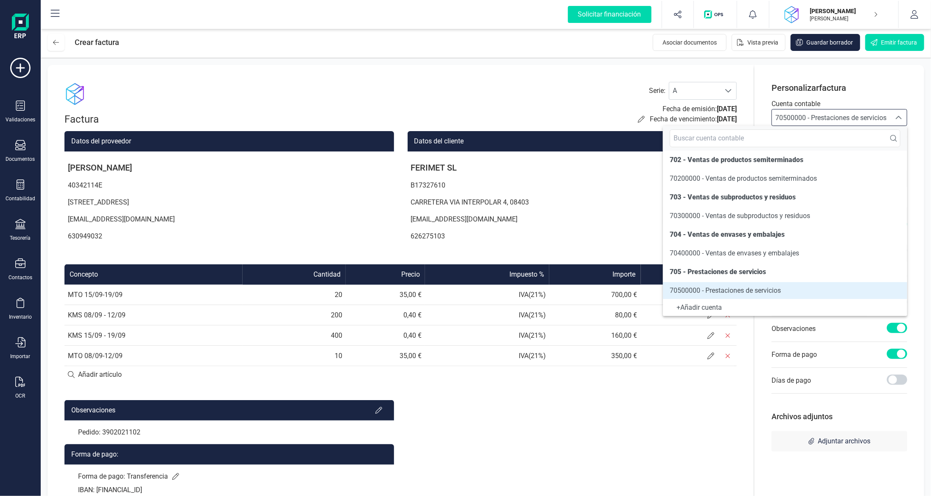
click at [833, 123] on span "70500000 - Prestaciones de servicios" at bounding box center [831, 117] width 119 height 16
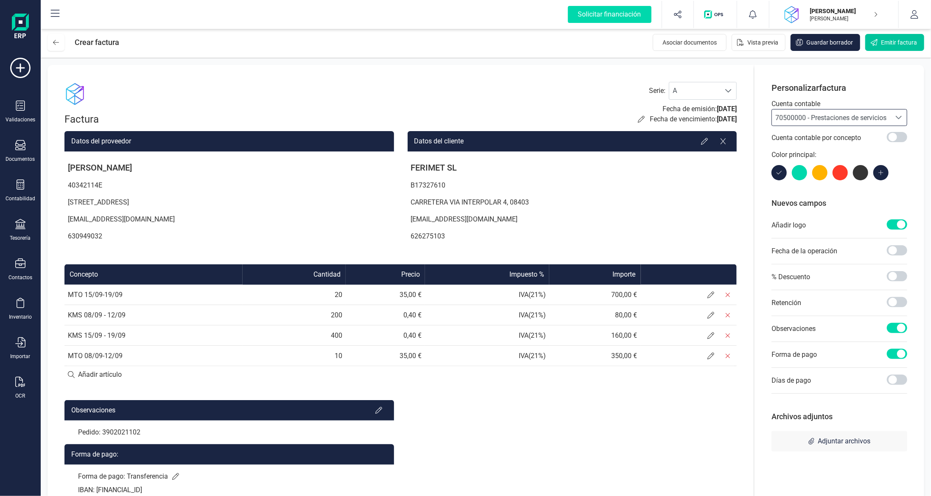
click at [893, 42] on span "Emitir factura" at bounding box center [899, 42] width 36 height 8
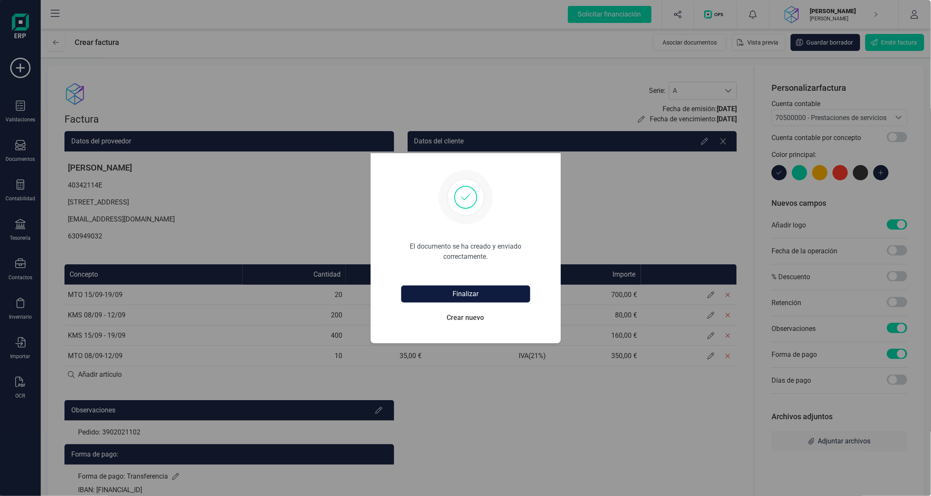
click at [490, 294] on button "Finalizar" at bounding box center [465, 294] width 129 height 17
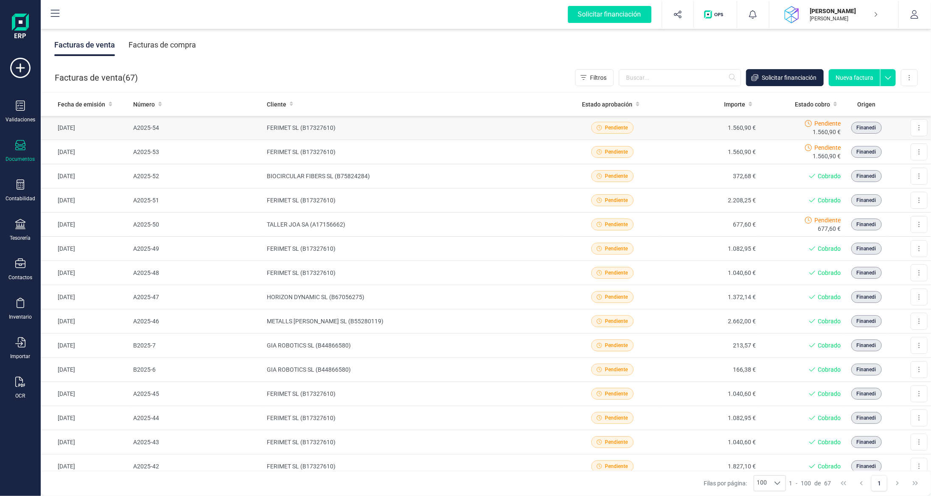
click at [410, 135] on td "FERIMET SL (B17327610)" at bounding box center [414, 128] width 300 height 24
click at [914, 128] on button at bounding box center [919, 127] width 17 height 17
click at [876, 146] on span "Descargar documento" at bounding box center [882, 148] width 59 height 8
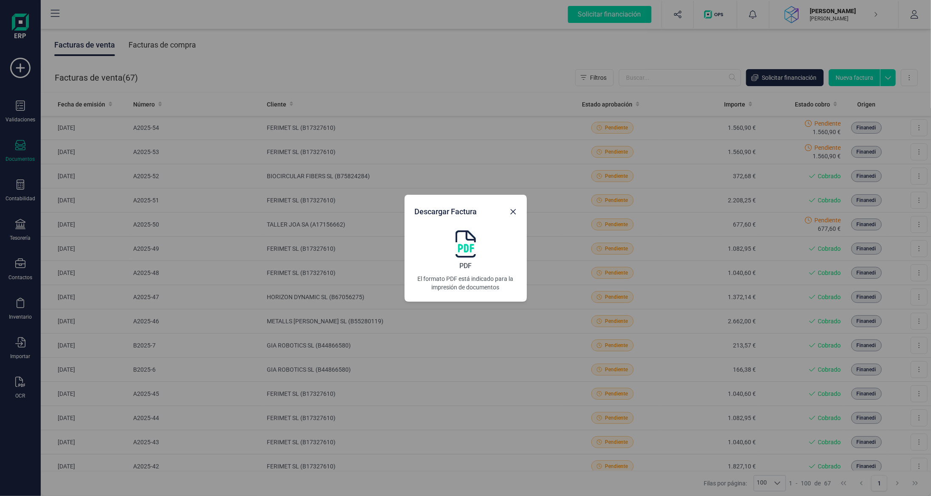
click at [465, 244] on img at bounding box center [466, 243] width 20 height 27
click at [576, 47] on div "Descargar Factura PDF El formato PDF está indicado para la impresión de documen…" at bounding box center [465, 248] width 931 height 496
click at [516, 211] on icon "Close" at bounding box center [513, 211] width 7 height 7
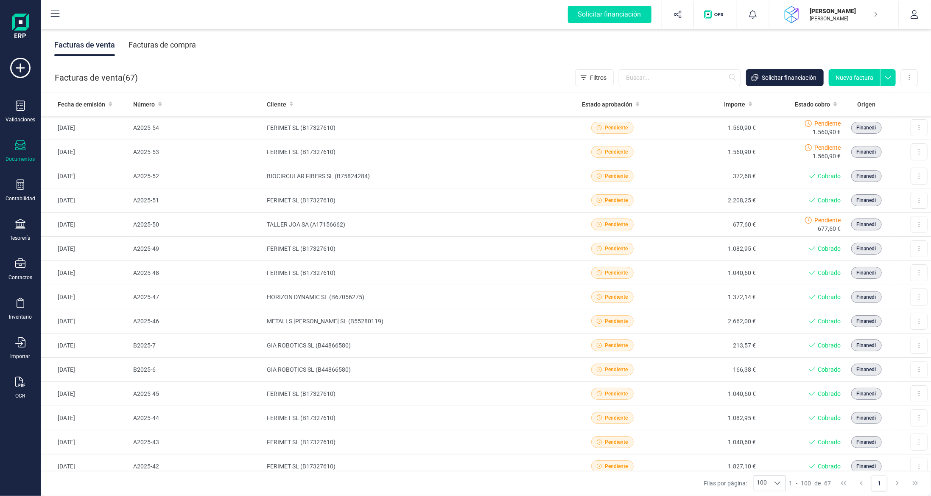
click at [17, 146] on icon at bounding box center [20, 145] width 10 height 10
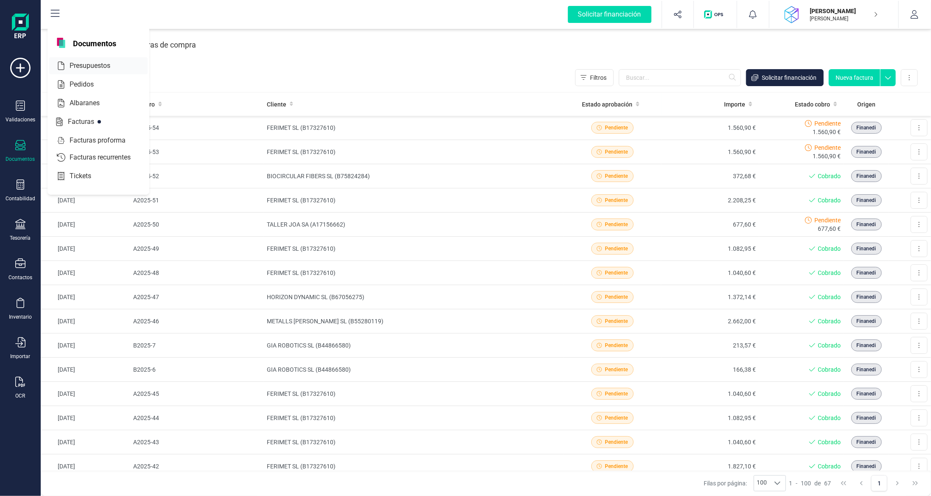
click at [92, 61] on span "Presupuestos" at bounding box center [95, 66] width 59 height 10
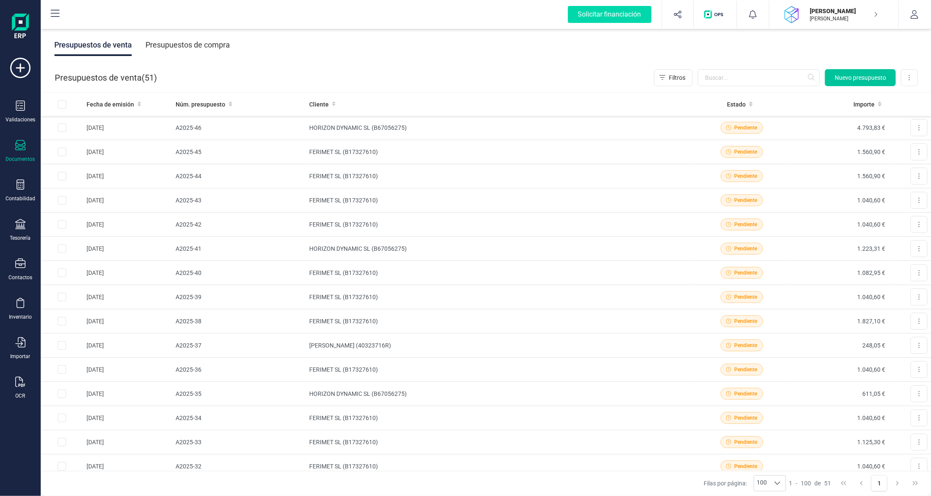
click at [853, 70] on button "Nuevo presupuesto" at bounding box center [860, 77] width 71 height 17
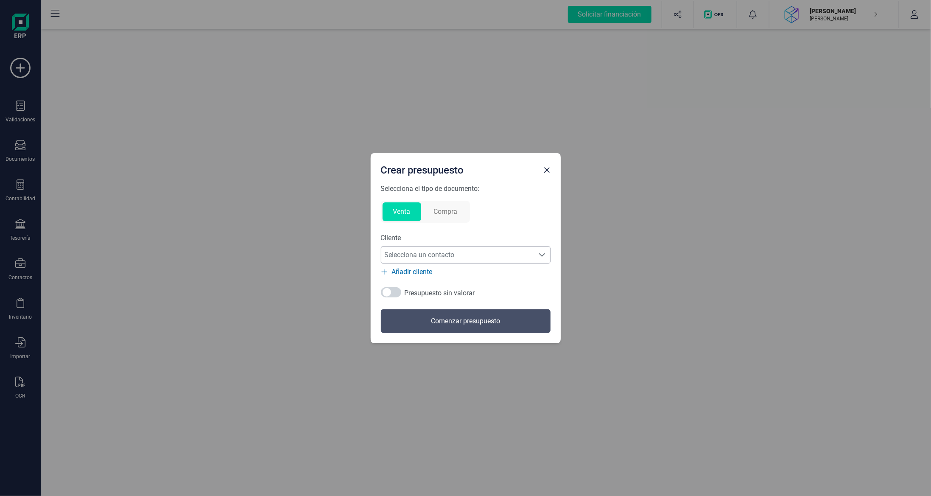
click at [458, 251] on span "Selecciona un contacto" at bounding box center [457, 255] width 153 height 17
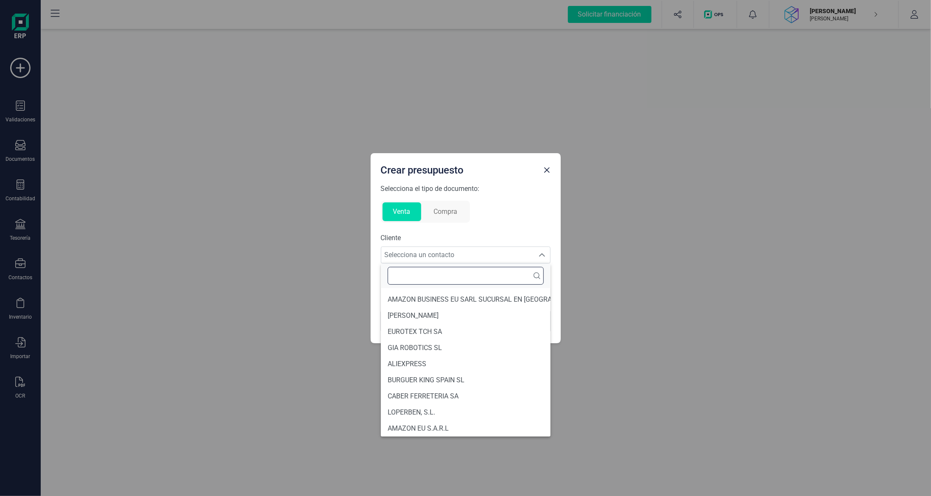
click at [457, 271] on input "text" at bounding box center [466, 276] width 156 height 18
type input "fer"
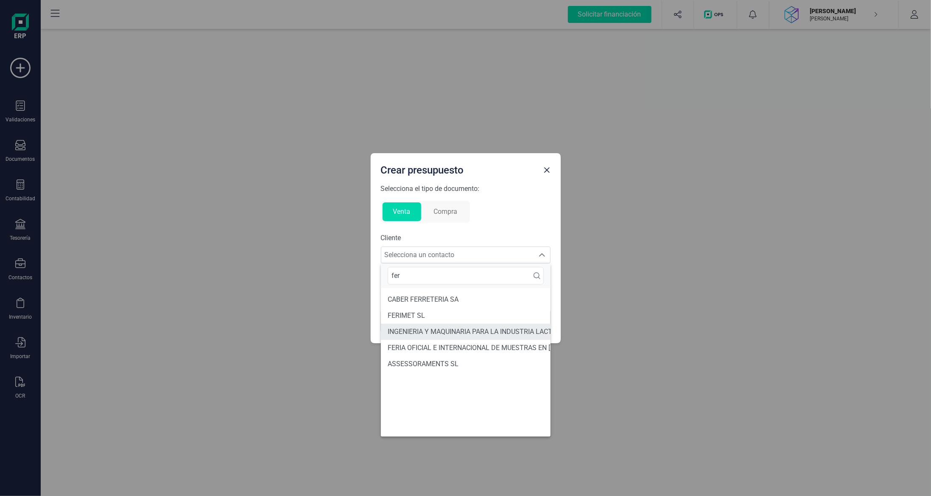
scroll to position [0, 0]
click at [448, 311] on li "FERIMET SL" at bounding box center [500, 316] width 238 height 16
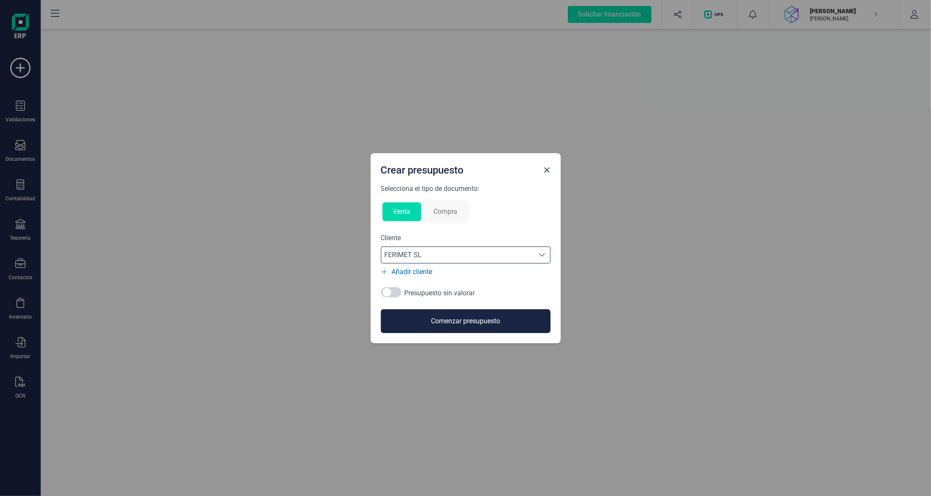
click at [456, 325] on button "Comenzar presupuesto" at bounding box center [466, 321] width 170 height 24
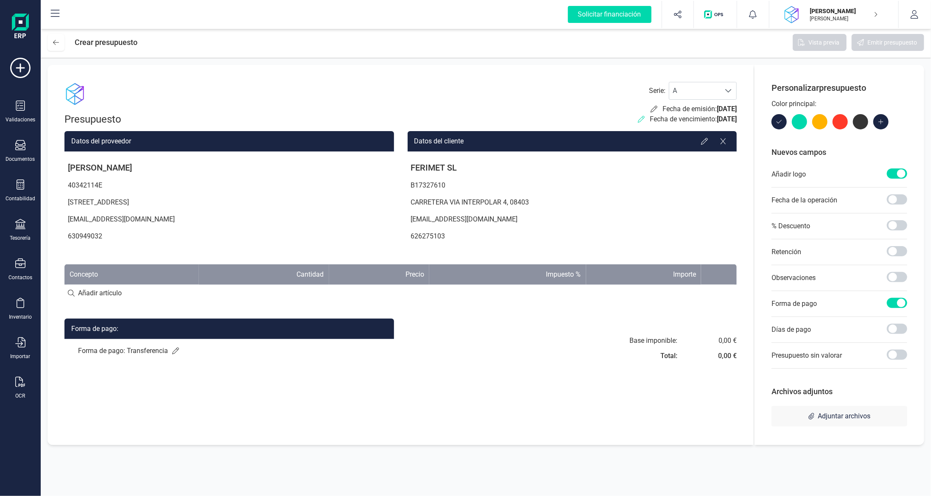
click at [638, 116] on icon at bounding box center [641, 119] width 7 height 7
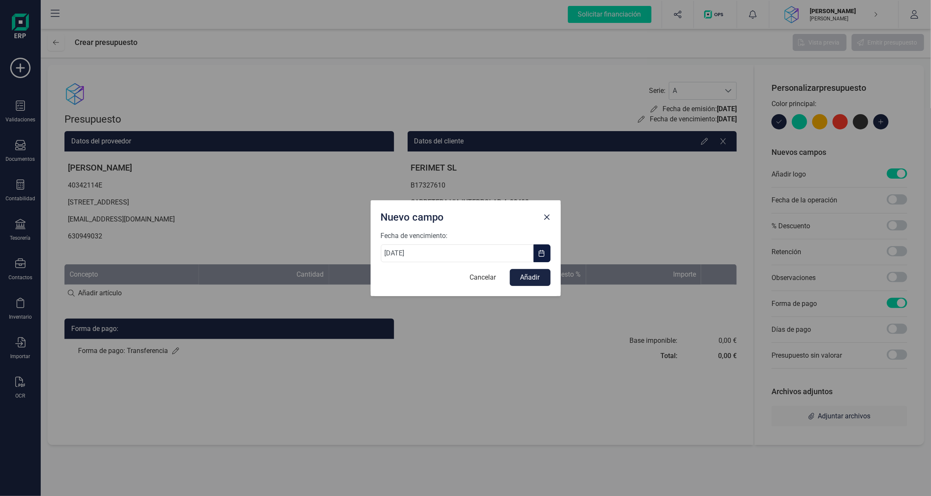
click at [549, 251] on button "button" at bounding box center [542, 253] width 17 height 18
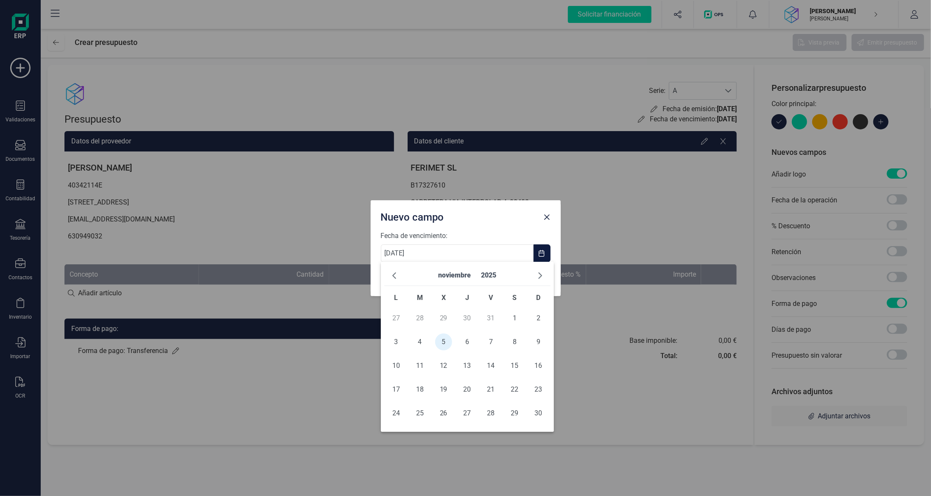
click at [549, 251] on button "button" at bounding box center [542, 253] width 17 height 18
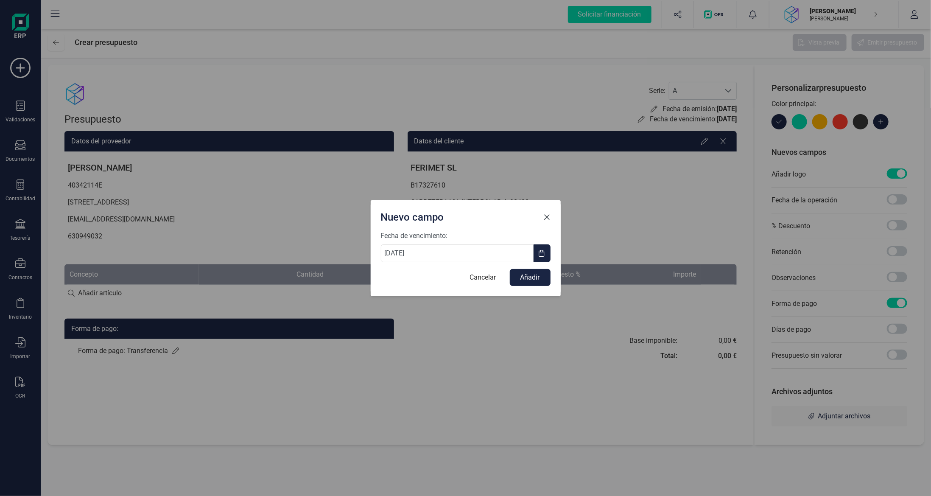
click at [545, 215] on span "Close" at bounding box center [547, 217] width 7 height 7
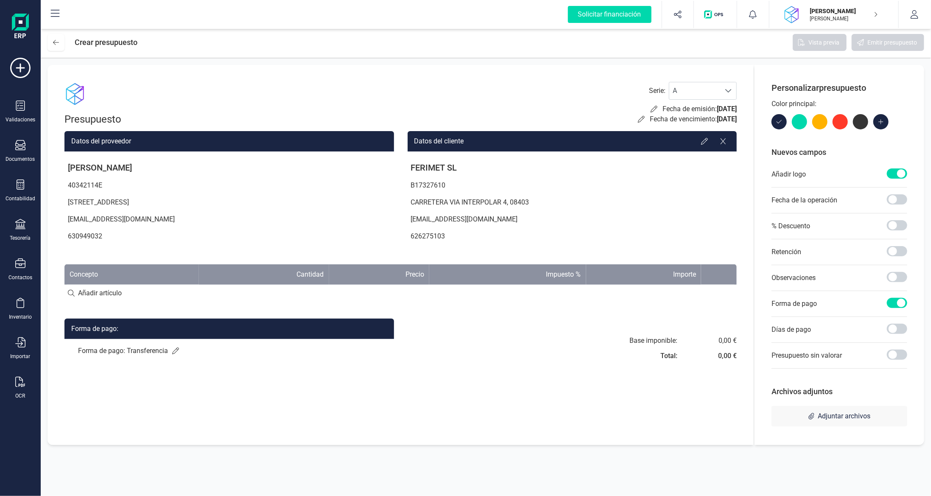
click at [157, 294] on input at bounding box center [401, 293] width 673 height 17
click at [536, 439] on div "Presupuesto Serie : A A Fecha de emisión: 01/10/2025 Fecha de vencimiento: 05/1…" at bounding box center [401, 255] width 707 height 380
click at [142, 294] on input at bounding box center [401, 293] width 673 height 17
paste input "KMS 08/09 12/ 09 200 0,40"
type input "KMS 08/09 12/ 09 200 0,40"
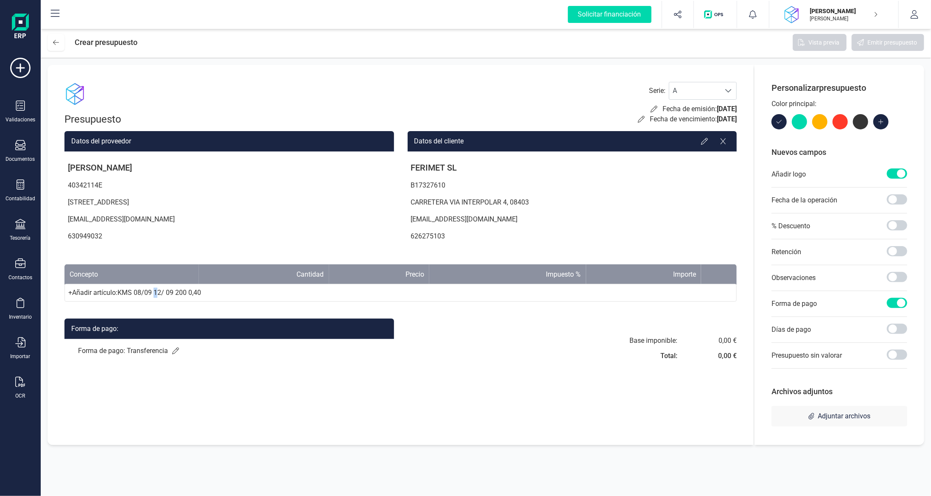
click at [160, 289] on div "+ Añadir artículo : KMS 08/09 12/ 09 200 0,40" at bounding box center [401, 293] width 673 height 18
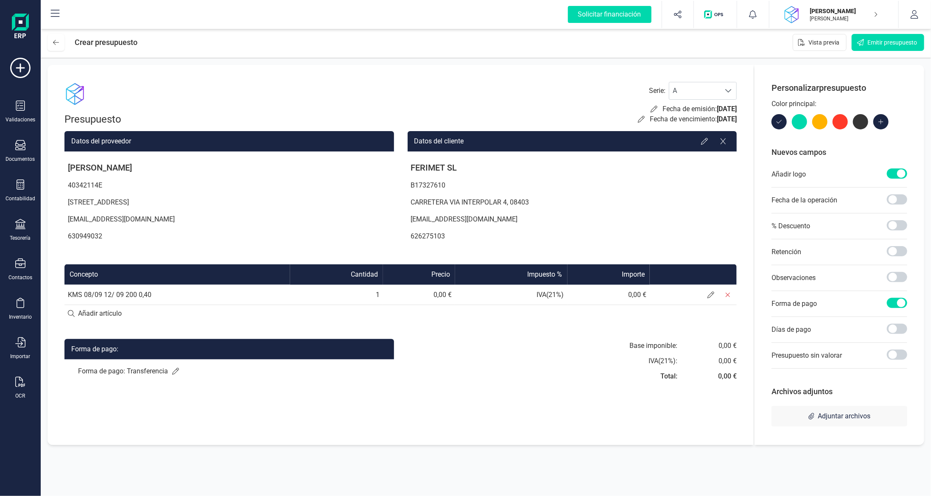
click at [113, 294] on td "KMS 08/09 12/ 09 200 0,40" at bounding box center [178, 295] width 226 height 20
click at [705, 296] on span at bounding box center [711, 294] width 17 height 17
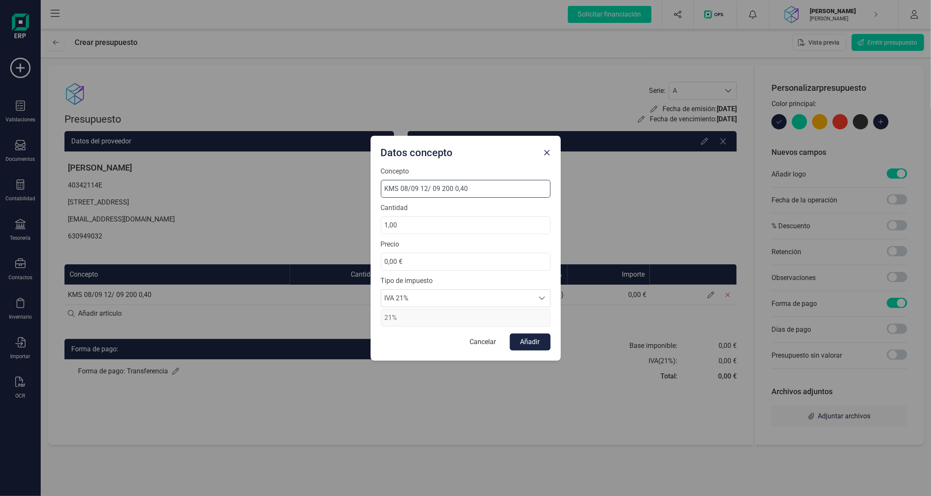
click at [407, 191] on input "KMS 08/09 12/ 09 200 0,40" at bounding box center [466, 189] width 170 height 18
drag, startPoint x: 423, startPoint y: 188, endPoint x: 443, endPoint y: 189, distance: 19.6
click at [443, 189] on input "KMS 22/09 - 12/ 09 200 0,40" at bounding box center [466, 189] width 170 height 18
drag, startPoint x: 446, startPoint y: 190, endPoint x: 520, endPoint y: 194, distance: 74.8
click at [520, 194] on input "KMS 22/09 - 26/09 200 0,40" at bounding box center [466, 189] width 170 height 18
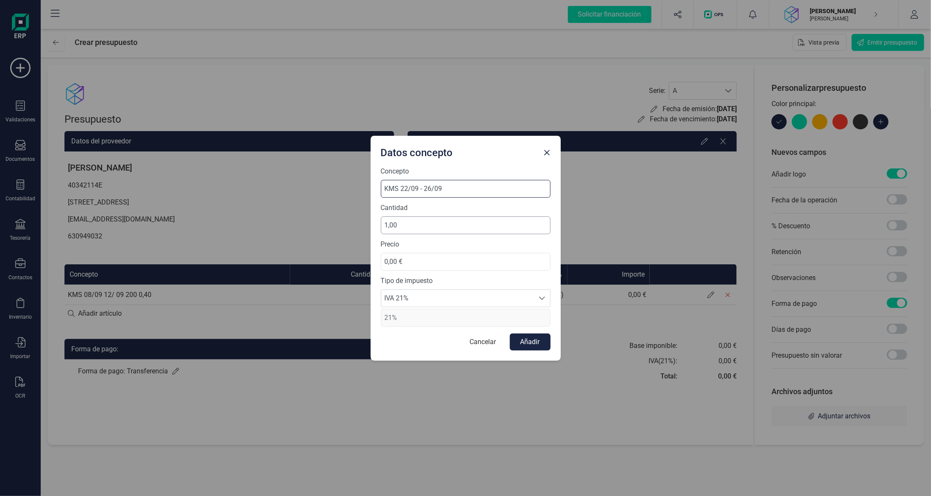
type input "KMS 22/09 - 26/09"
drag, startPoint x: 448, startPoint y: 226, endPoint x: 231, endPoint y: 217, distance: 217.5
click at [229, 217] on div "Datos concepto Concepto KMS 22/09 - 26/09 Cantidad 1,00 Precio 0,00 € Tipo de i…" at bounding box center [465, 248] width 931 height 496
drag, startPoint x: 394, startPoint y: 228, endPoint x: 274, endPoint y: 227, distance: 120.1
click at [289, 227] on div "Datos concepto Concepto KMS 22/09 - 26/09 Cantidad 200,00 Precio 0,00 € Tipo de…" at bounding box center [465, 248] width 931 height 496
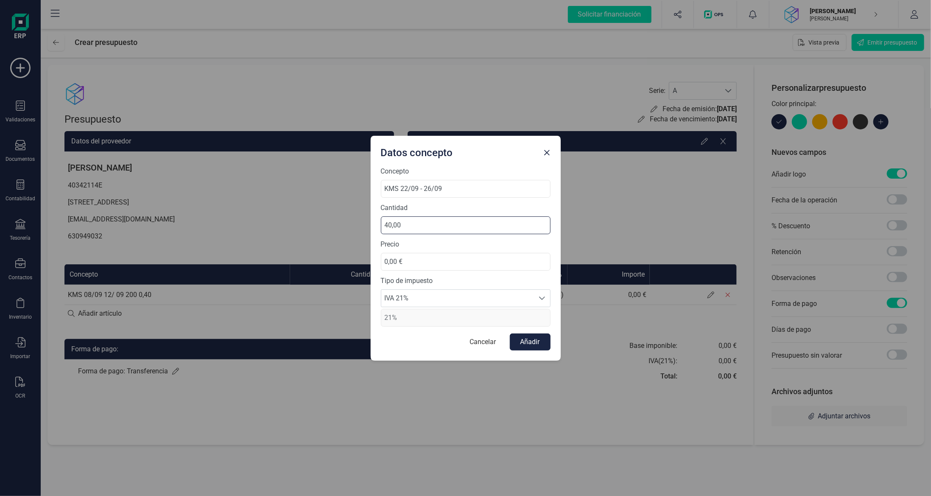
type input "400,00"
drag, startPoint x: 327, startPoint y: 260, endPoint x: 275, endPoint y: 267, distance: 52.7
click at [308, 261] on div "Datos concepto Concepto KMS 22/09 - 26/09 Cantidad 400,00 Precio 0,00 € Tipo de…" at bounding box center [465, 248] width 931 height 496
type input "0,40 €"
click at [528, 339] on button "Añadir" at bounding box center [530, 342] width 41 height 17
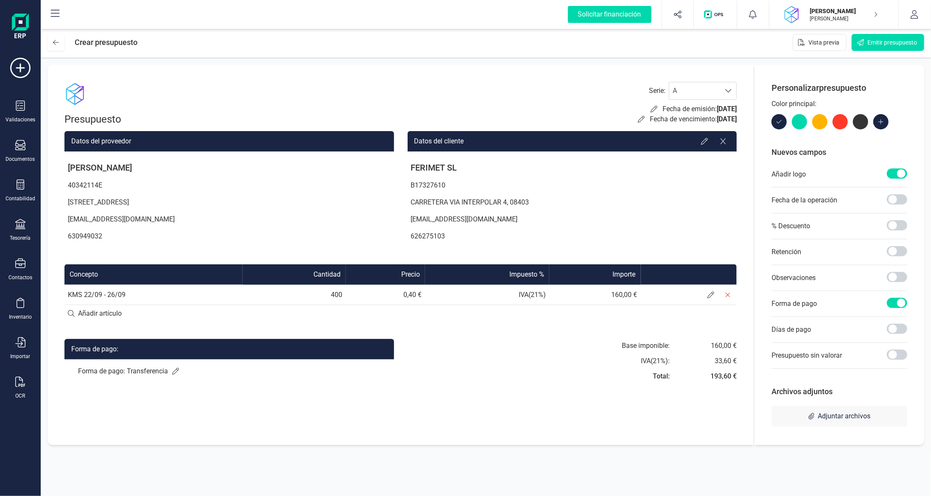
drag, startPoint x: 133, startPoint y: 316, endPoint x: 157, endPoint y: 311, distance: 24.6
click at [135, 317] on input at bounding box center [401, 313] width 673 height 17
type input "KMS"
click at [180, 296] on td "KMS 22/09 - 26/09" at bounding box center [154, 295] width 178 height 20
click at [160, 314] on div "+ Añadir artículo : KMS" at bounding box center [401, 313] width 673 height 18
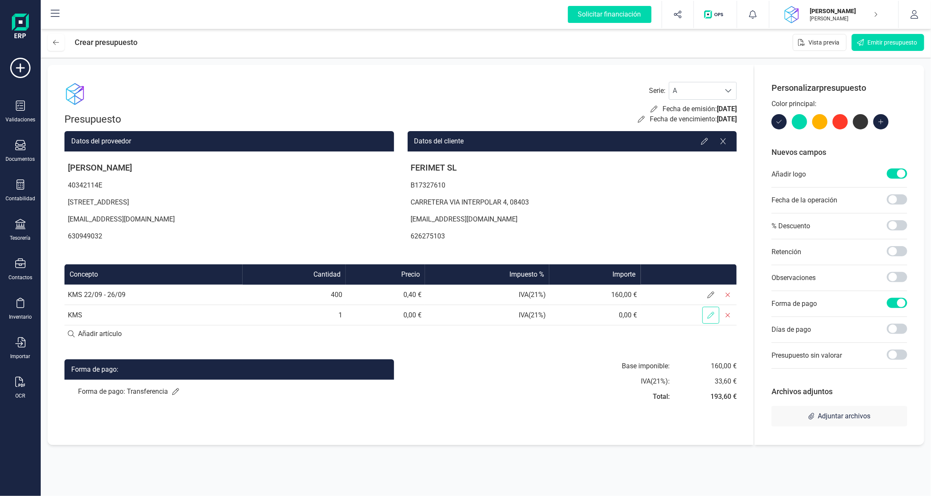
click at [713, 315] on icon at bounding box center [711, 315] width 7 height 7
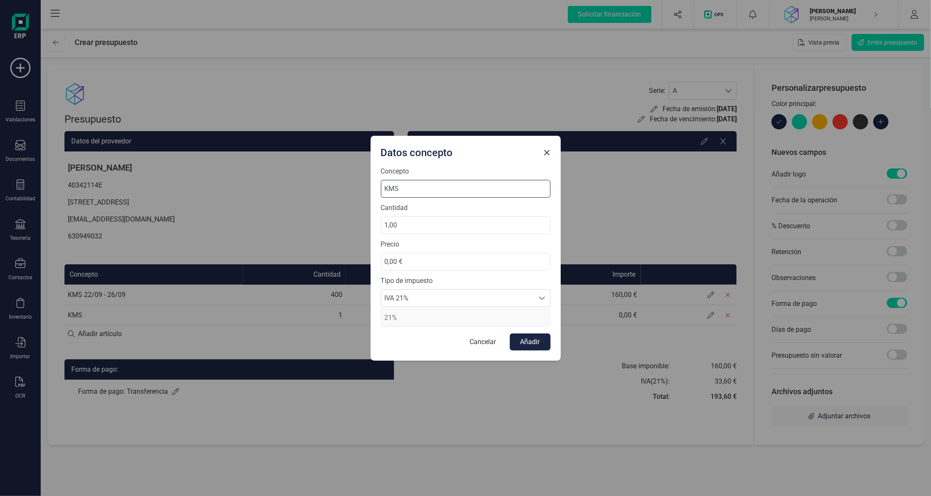
drag, startPoint x: 411, startPoint y: 186, endPoint x: 417, endPoint y: 188, distance: 6.5
click at [413, 187] on input "KMS" at bounding box center [466, 189] width 170 height 18
type input "KMS 29/09 - 03/10"
click at [207, 223] on div "Datos concepto Concepto KMS 29/09 - 03/10 Cantidad 1,00 Precio 0,00 € Tipo de i…" at bounding box center [465, 248] width 931 height 496
type input "200,00"
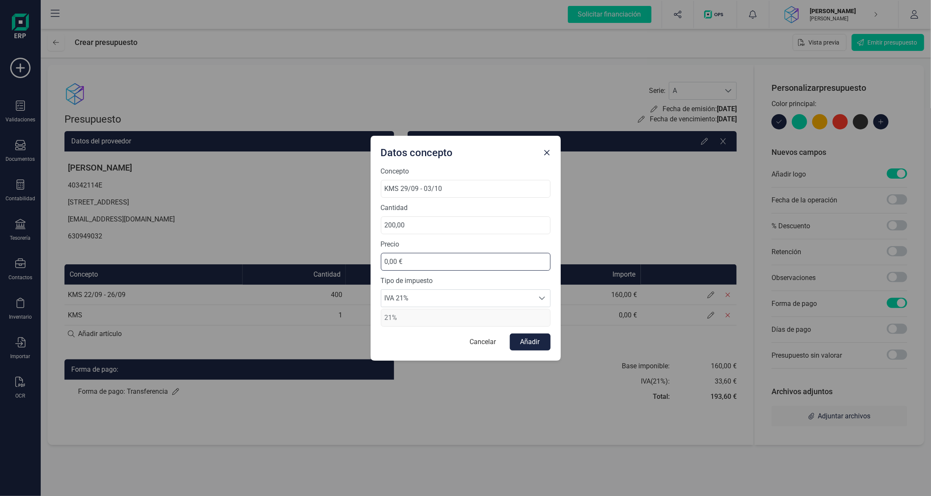
drag, startPoint x: 432, startPoint y: 266, endPoint x: 209, endPoint y: 246, distance: 224.1
click at [259, 244] on div "Datos concepto Concepto KMS 29/09 - 03/10 Cantidad 200,00 Precio 0,00 € Tipo de…" at bounding box center [465, 248] width 931 height 496
type input "0,40 €"
click at [540, 339] on button "Añadir" at bounding box center [530, 342] width 41 height 17
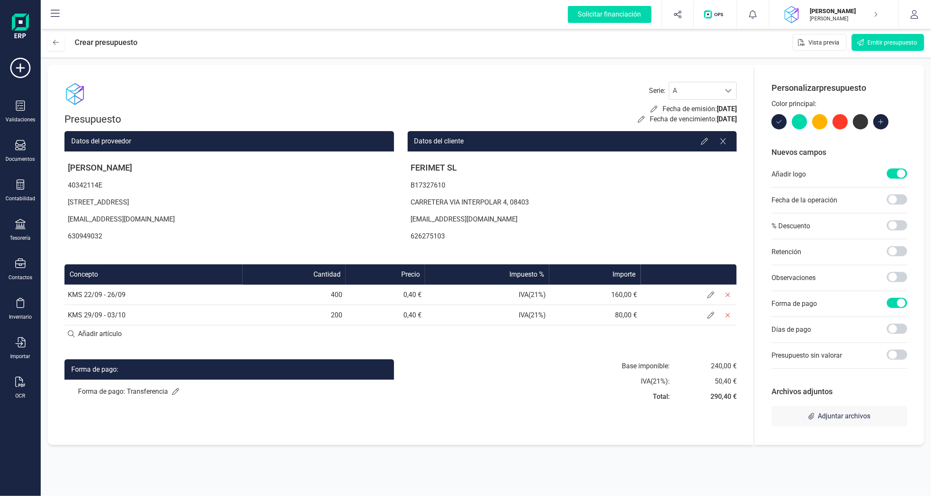
click at [94, 332] on input at bounding box center [401, 333] width 673 height 17
paste input "KMS 08/09 12/ 09 200 0,40"
type input "KMS 08/09 12/ 09 200 0,40"
click at [147, 328] on div "+ Añadir artículo : KMS 08/09 12/ 09 200 0,40" at bounding box center [401, 334] width 673 height 18
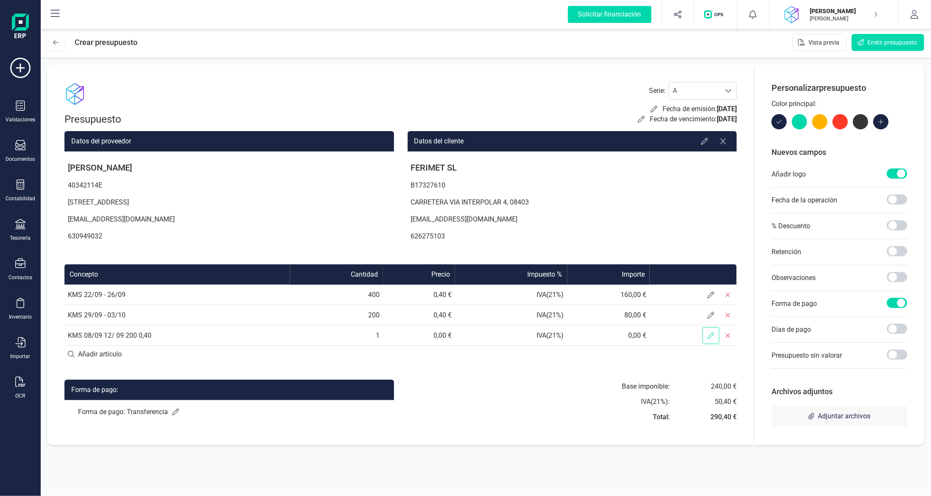
click at [705, 339] on span at bounding box center [711, 335] width 17 height 17
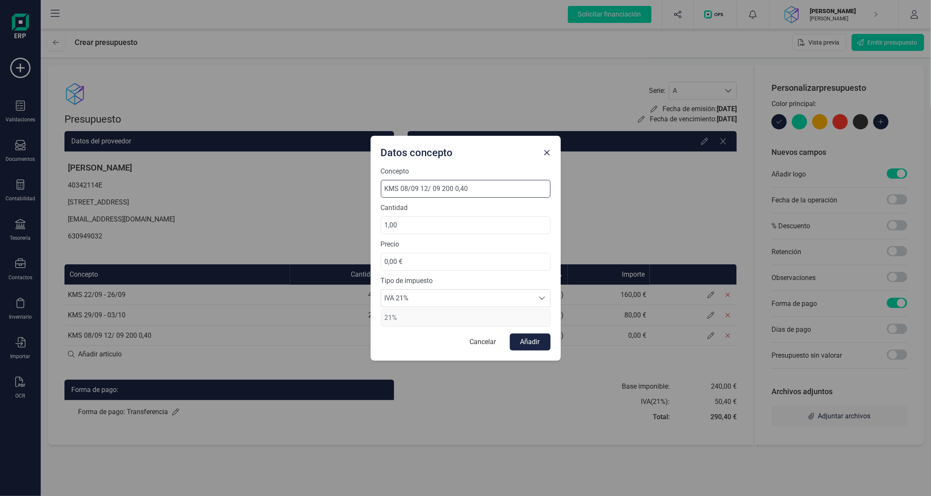
drag, startPoint x: 395, startPoint y: 191, endPoint x: 363, endPoint y: 192, distance: 32.7
click at [363, 192] on div "Datos concepto Concepto KMS 08/09 12/ 09 200 0,40 Cantidad 1,00 Precio 0,00 € T…" at bounding box center [465, 248] width 931 height 496
click at [466, 226] on input "1,00" at bounding box center [466, 225] width 170 height 18
click at [385, 191] on input "08/09 12/ 09 200 0,40" at bounding box center [466, 189] width 170 height 18
drag, startPoint x: 482, startPoint y: 194, endPoint x: 444, endPoint y: 197, distance: 37.9
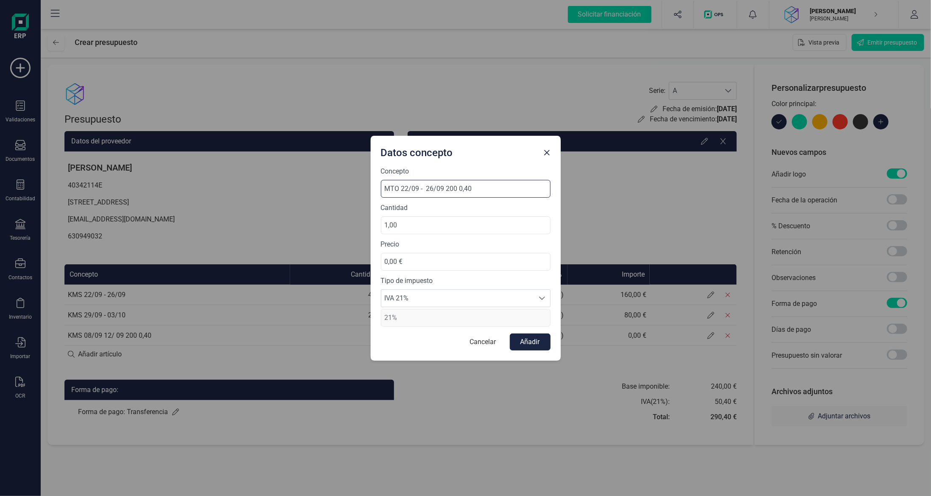
click at [444, 197] on input "MTO 22/09 - 26/09 200 0,40" at bounding box center [466, 189] width 170 height 18
type input "MTO 22/09 - 26/09"
drag, startPoint x: 417, startPoint y: 227, endPoint x: 281, endPoint y: 199, distance: 138.6
click at [308, 209] on div "Datos concepto Concepto MTO 22/09 - 26/09 Cantidad 1,00 Precio 0,00 € Tipo de i…" at bounding box center [465, 248] width 931 height 496
type input "20,00"
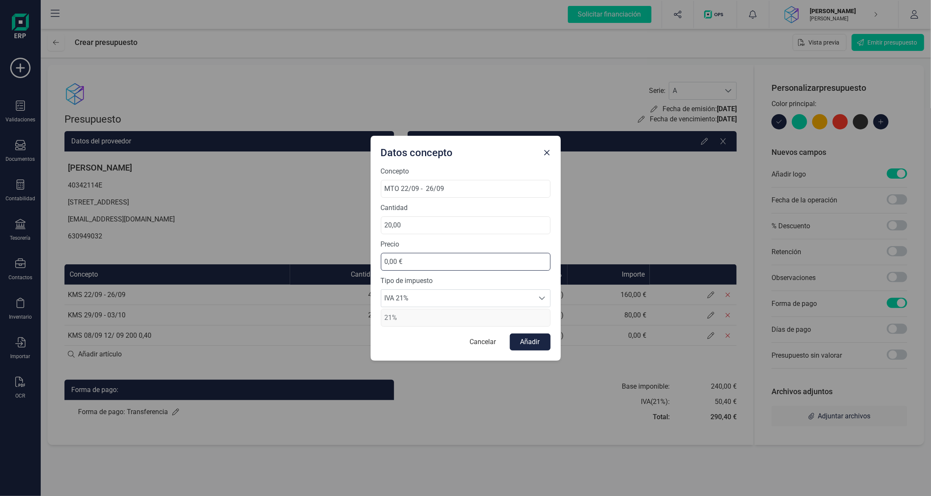
drag, startPoint x: 353, startPoint y: 256, endPoint x: 220, endPoint y: 228, distance: 136.2
click at [273, 255] on div "Datos concepto Concepto MTO 22/09 - 26/09 Cantidad 20,00 Precio 0,00 € Tipo de …" at bounding box center [465, 248] width 931 height 496
type input "35,00 €"
click at [530, 336] on button "Añadir" at bounding box center [530, 342] width 41 height 17
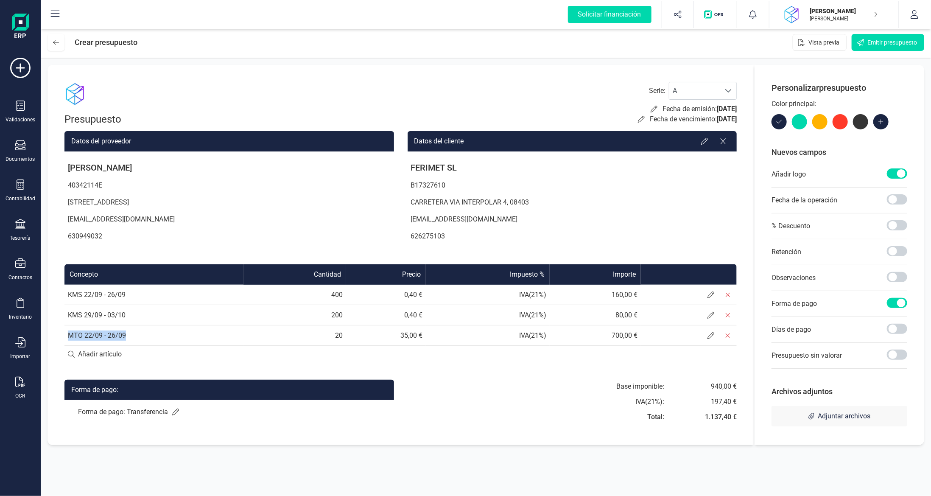
drag, startPoint x: 68, startPoint y: 336, endPoint x: 160, endPoint y: 334, distance: 91.7
click at [160, 334] on td "MTO 22/09 - 26/09" at bounding box center [154, 335] width 179 height 20
copy td "MTO 22/09 - 26/09"
click at [148, 354] on input at bounding box center [401, 354] width 673 height 17
paste input "MTO 22/09 - 26/09"
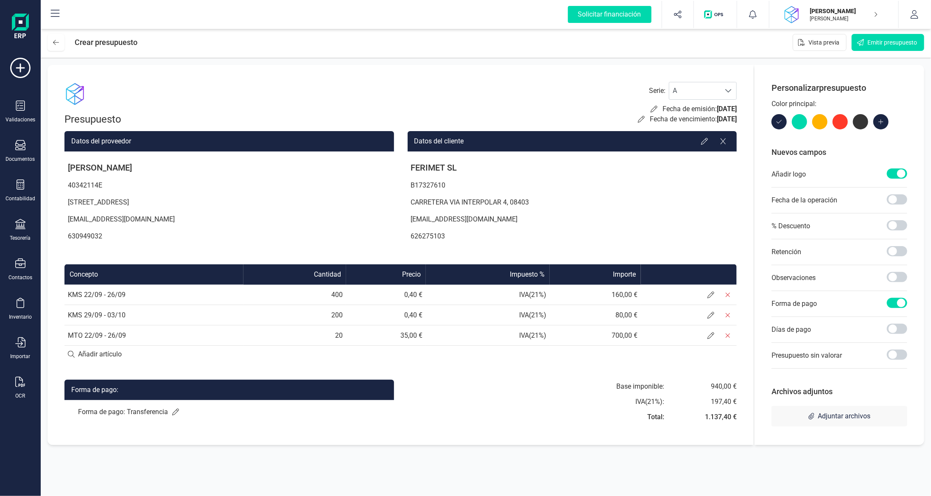
type input "MTO 22/09 - 26/09"
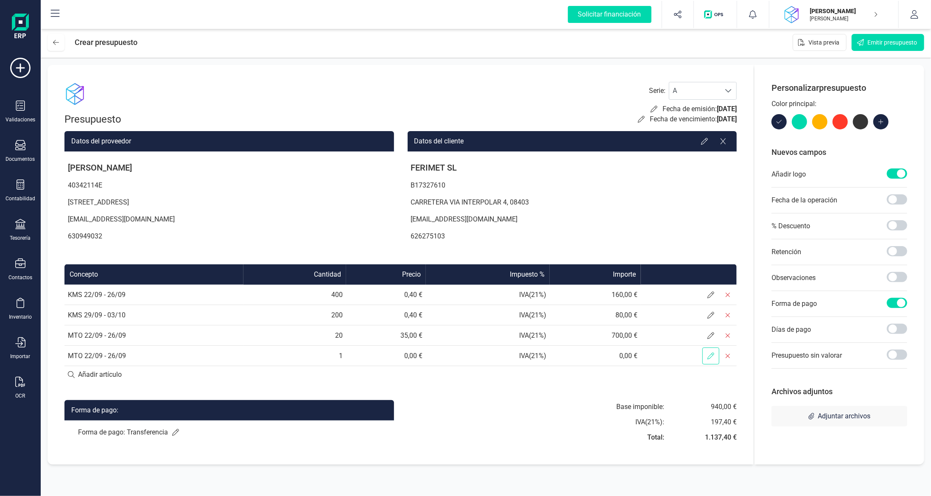
click at [711, 358] on icon at bounding box center [711, 356] width 7 height 7
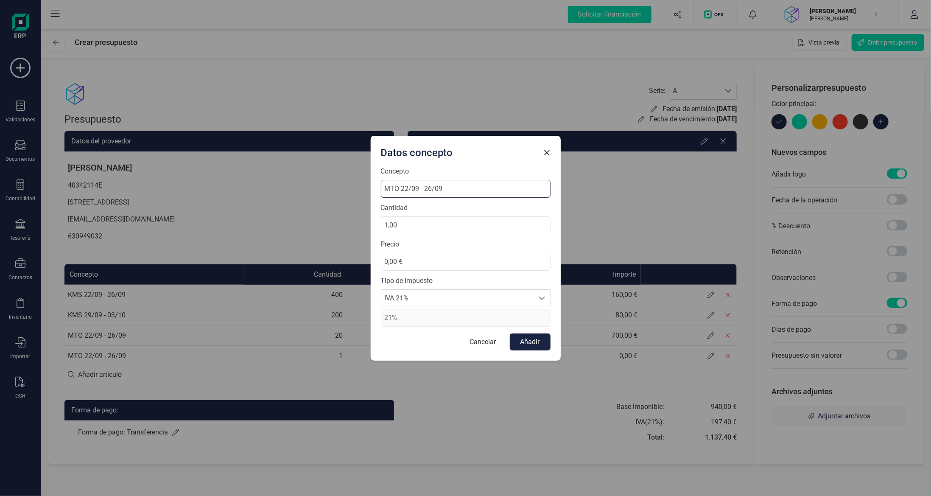
drag, startPoint x: 408, startPoint y: 189, endPoint x: 474, endPoint y: 166, distance: 69.3
click at [409, 188] on input "MTO 22/09 - 26/09" at bounding box center [466, 189] width 170 height 18
type input "MTO 29/09 - 03/10"
drag, startPoint x: 430, startPoint y: 224, endPoint x: 189, endPoint y: 203, distance: 242.4
click at [191, 217] on div "Datos concepto Concepto MTO 29/09 - 03/10 Cantidad 1,00 Precio 0,00 € Tipo de i…" at bounding box center [465, 248] width 931 height 496
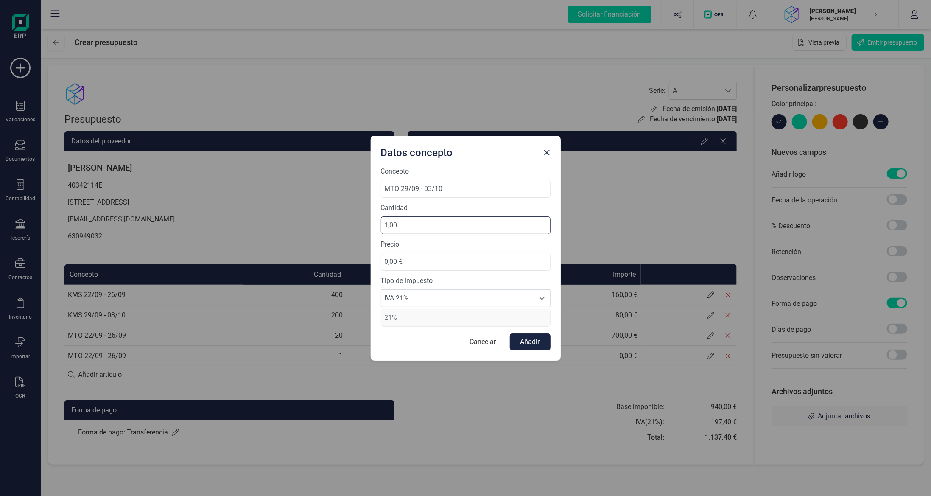
type input "10,00"
drag, startPoint x: 479, startPoint y: 263, endPoint x: 57, endPoint y: 242, distance: 422.3
click at [169, 233] on div "Datos concepto Concepto MTO 29/09 - 03/10 Cantidad 10,00 Precio 0,00 € Tipo de …" at bounding box center [465, 248] width 931 height 496
type input "35,00 €"
click at [519, 342] on button "Añadir" at bounding box center [530, 342] width 41 height 17
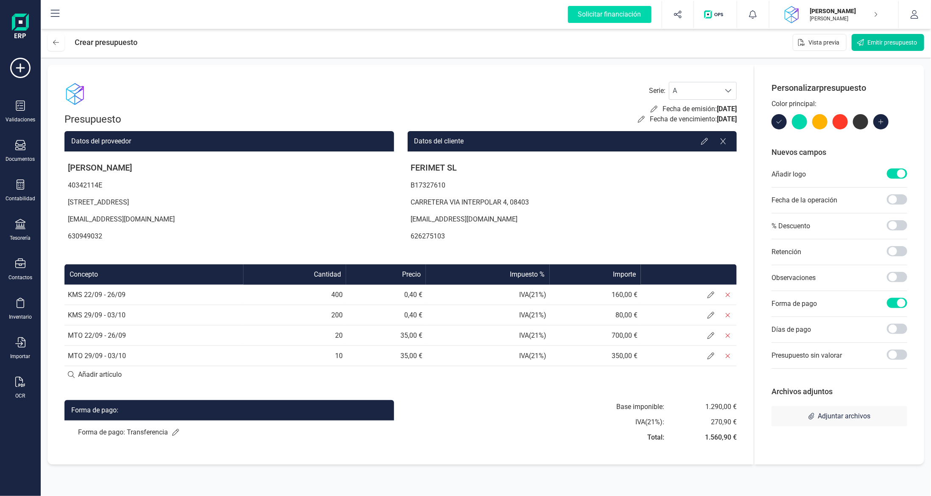
click at [900, 42] on span "Emitir presupuesto" at bounding box center [893, 42] width 50 height 8
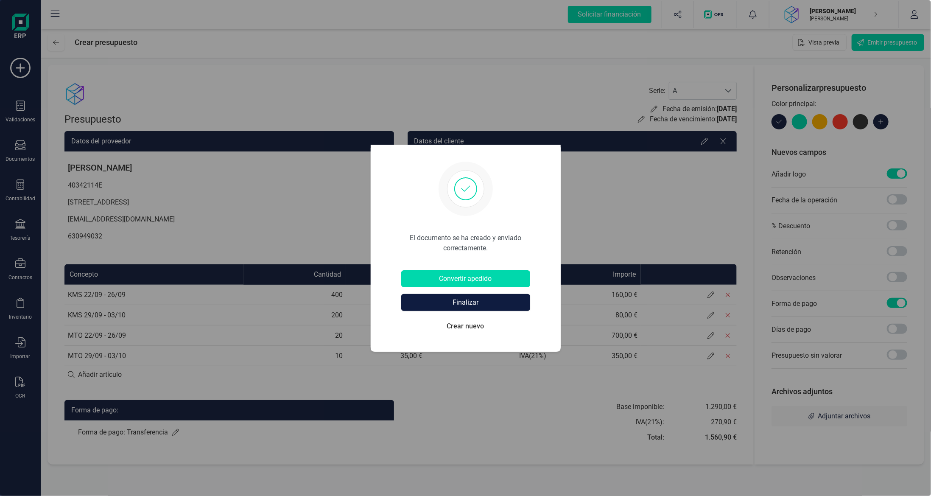
click at [479, 302] on button "Finalizar" at bounding box center [465, 302] width 129 height 17
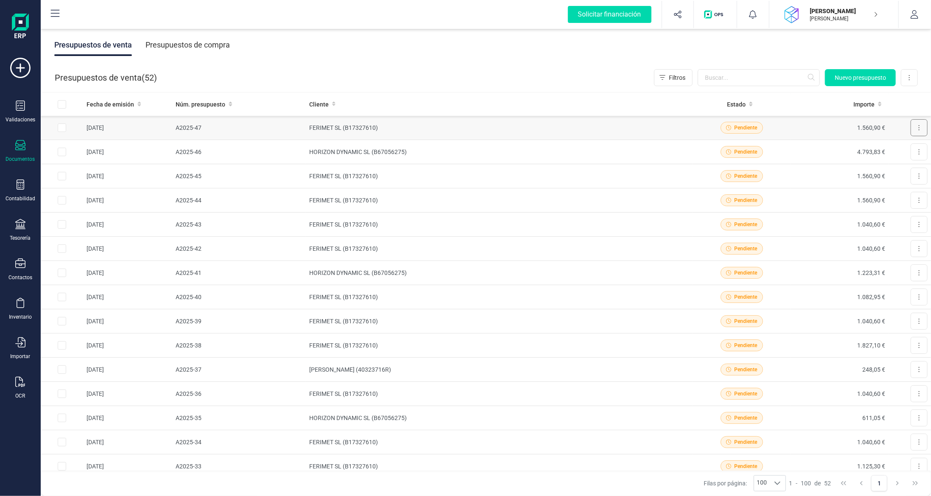
click at [921, 124] on button at bounding box center [919, 127] width 17 height 17
click at [872, 145] on span "Descargar documento" at bounding box center [891, 148] width 59 height 8
click at [20, 149] on icon at bounding box center [20, 145] width 10 height 10
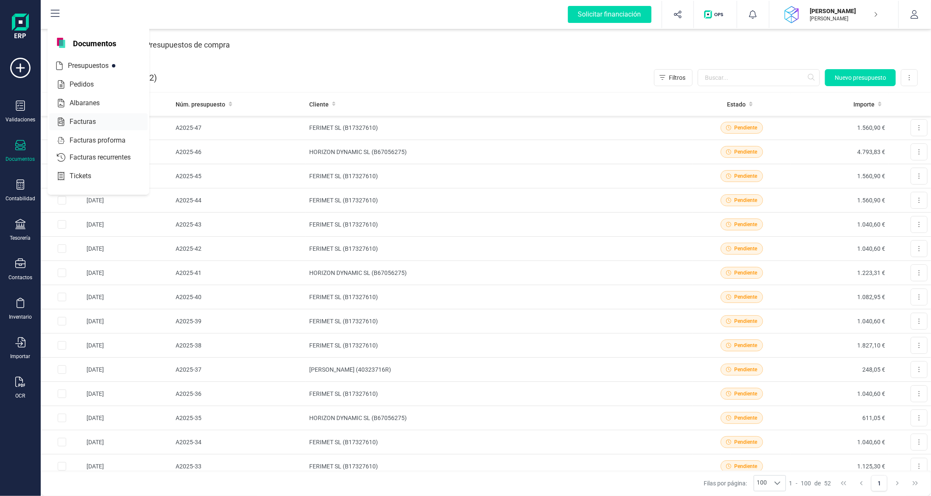
click at [79, 127] on div "Facturas" at bounding box center [98, 121] width 98 height 17
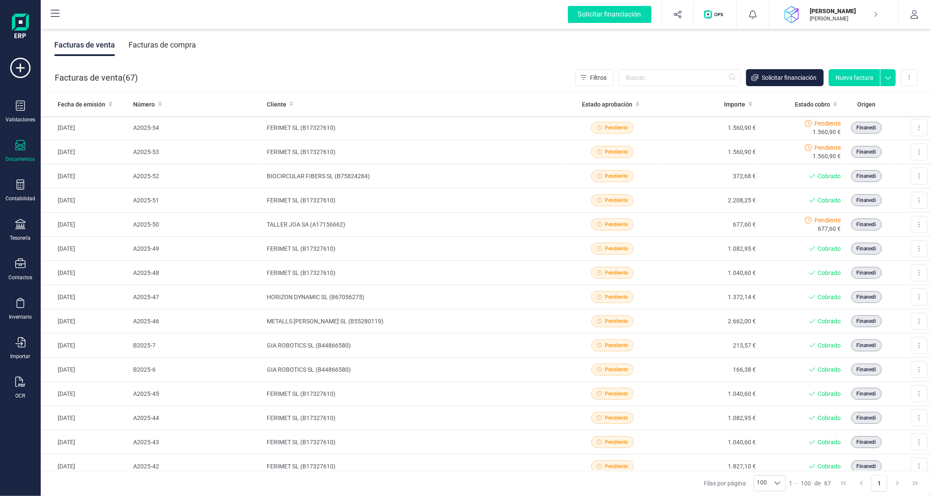
click at [847, 81] on button "Nueva factura" at bounding box center [854, 77] width 51 height 17
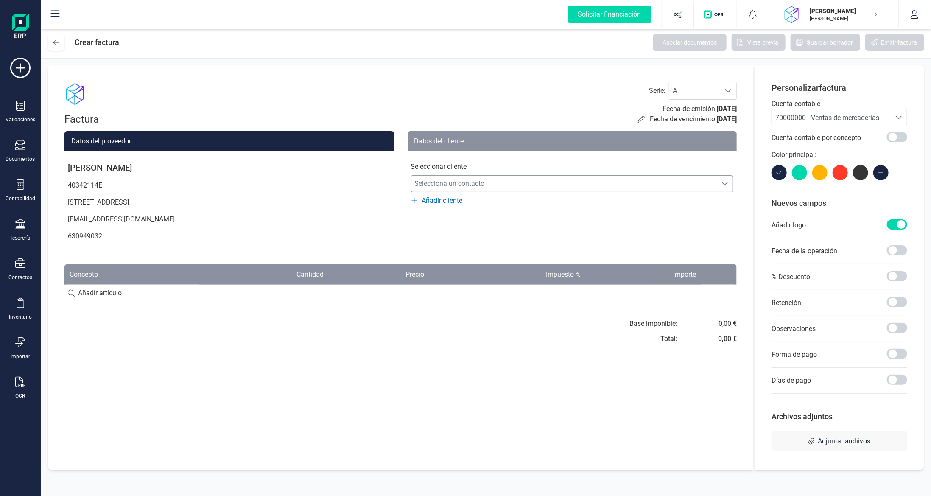
click at [502, 188] on span "Selecciona un contacto" at bounding box center [565, 183] width 306 height 17
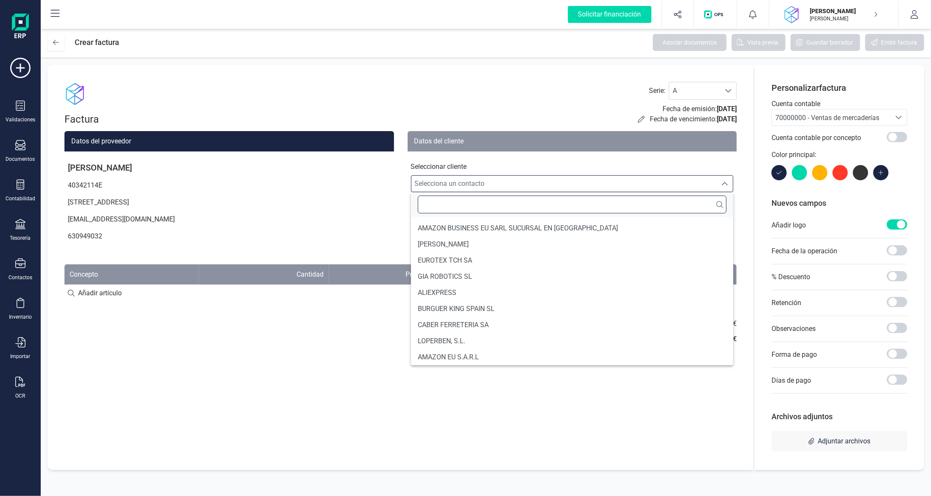
drag, startPoint x: 493, startPoint y: 207, endPoint x: 486, endPoint y: 206, distance: 6.9
click at [493, 207] on input "text" at bounding box center [572, 205] width 309 height 18
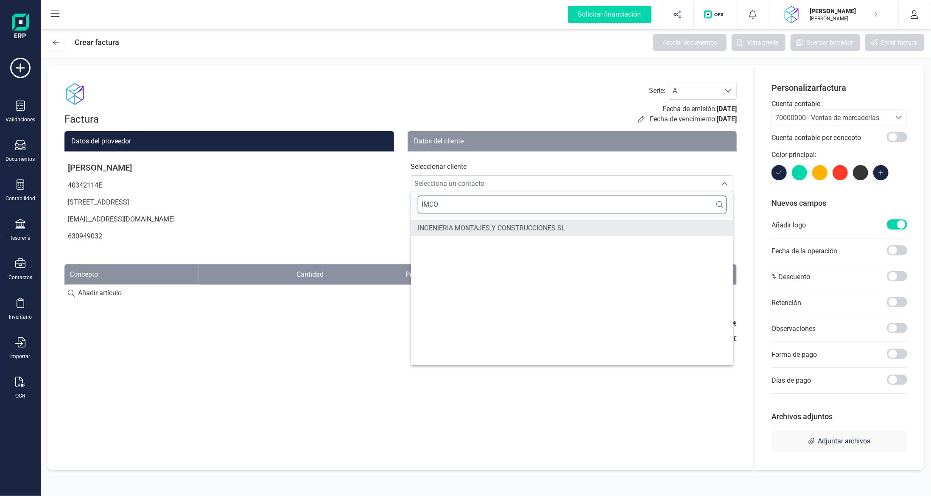
type input "IMCO"
click at [498, 233] on span "INGENIERIA MONTAJES Y CONSTRUCCIONES SL" at bounding box center [492, 228] width 148 height 10
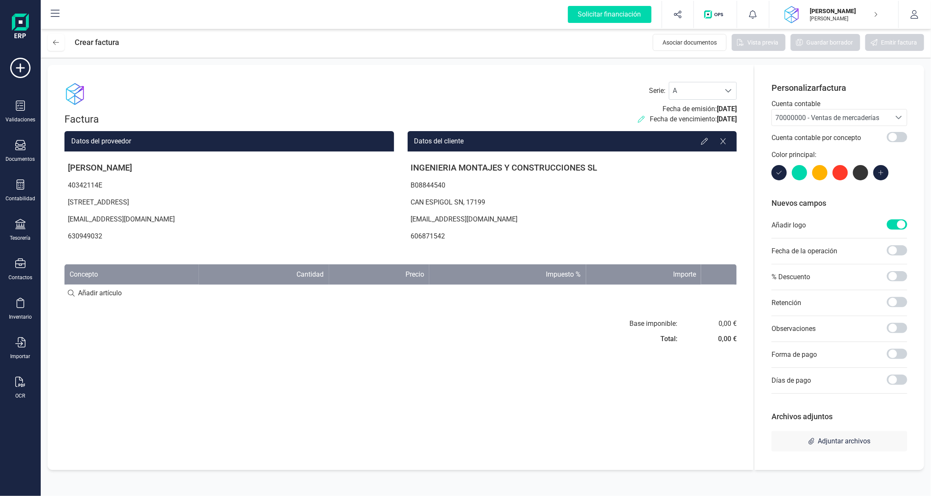
click at [638, 121] on icon at bounding box center [641, 119] width 7 height 7
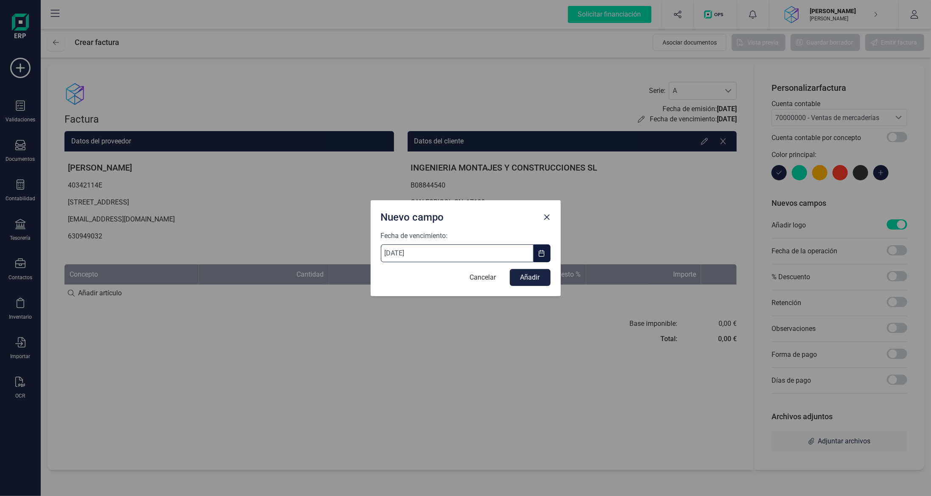
click at [426, 259] on input "[DATE]" at bounding box center [457, 253] width 153 height 18
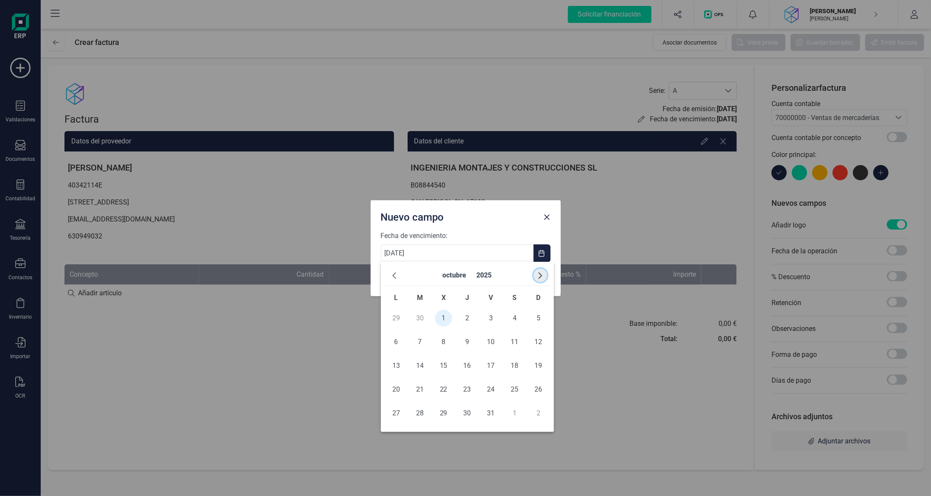
click at [535, 277] on button "button" at bounding box center [541, 276] width 14 height 14
click at [514, 314] on span "1" at bounding box center [515, 318] width 17 height 17
type input "01/11/2025"
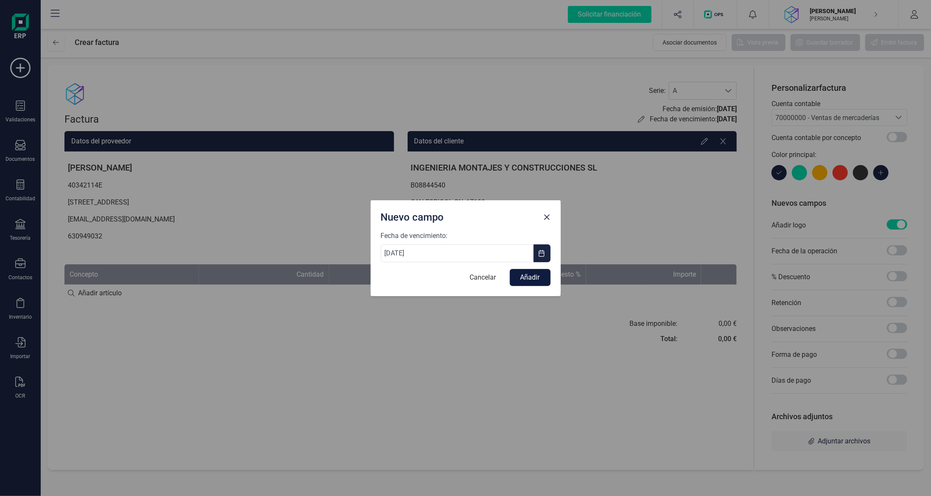
click at [539, 278] on button "Añadir" at bounding box center [530, 277] width 41 height 17
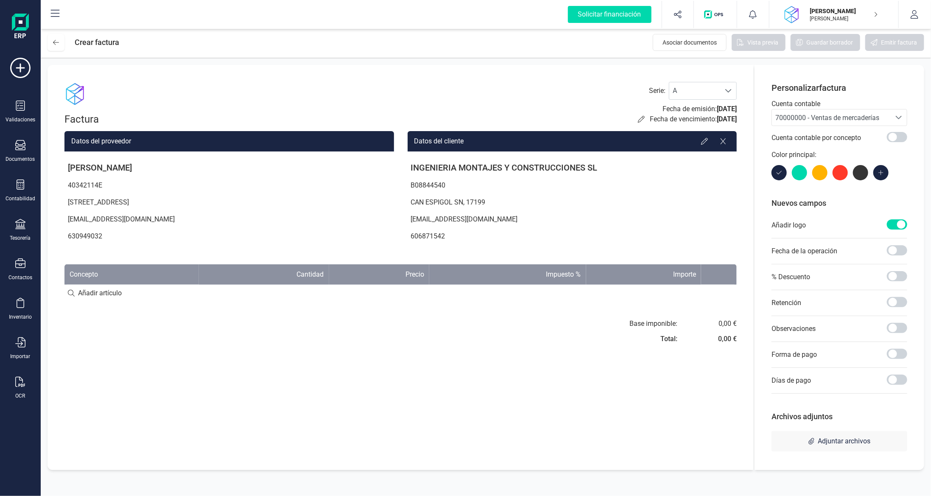
click at [137, 290] on input at bounding box center [401, 293] width 673 height 17
paste input "Modificacions Recollida AREMA 09/07/2025"
type input "Modificacions Recollida AREMA 09/07/2025"
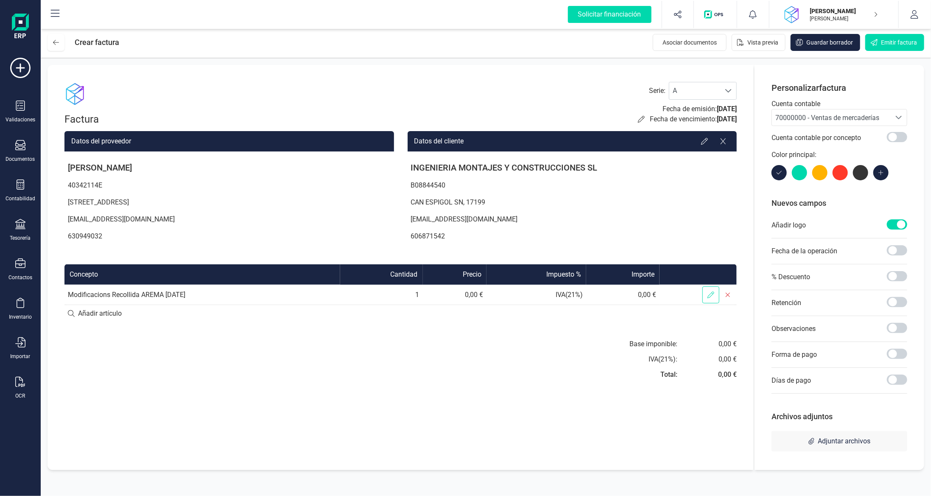
click at [708, 294] on icon at bounding box center [711, 295] width 7 height 7
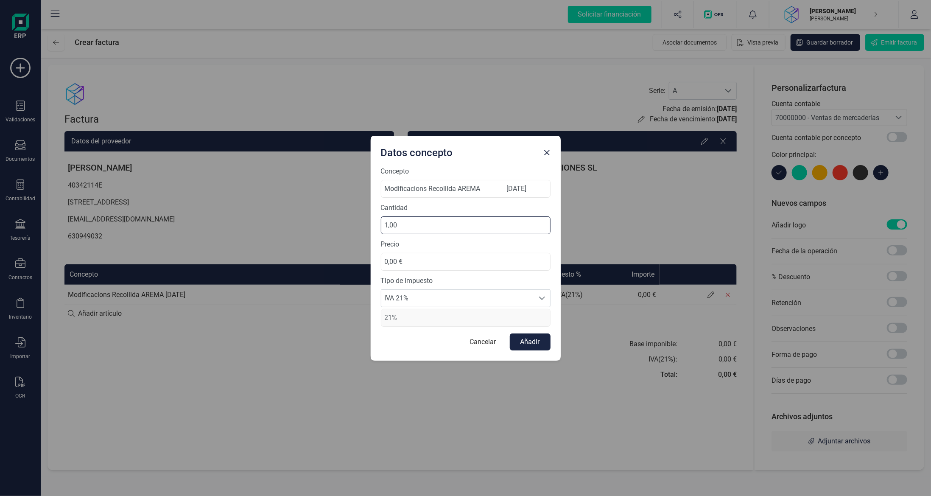
drag, startPoint x: 433, startPoint y: 228, endPoint x: 307, endPoint y: 214, distance: 126.9
click at [309, 214] on div "Datos concepto Concepto Modificacions Recollida AREMA 09/07/2025 Cantidad 1,00 …" at bounding box center [465, 248] width 931 height 496
type input "2,00"
drag, startPoint x: 410, startPoint y: 262, endPoint x: 299, endPoint y: 258, distance: 110.9
click at [314, 259] on div "Datos concepto Concepto Modificacions Recollida AREMA 09/07/2025 Cantidad 2,00 …" at bounding box center [465, 248] width 931 height 496
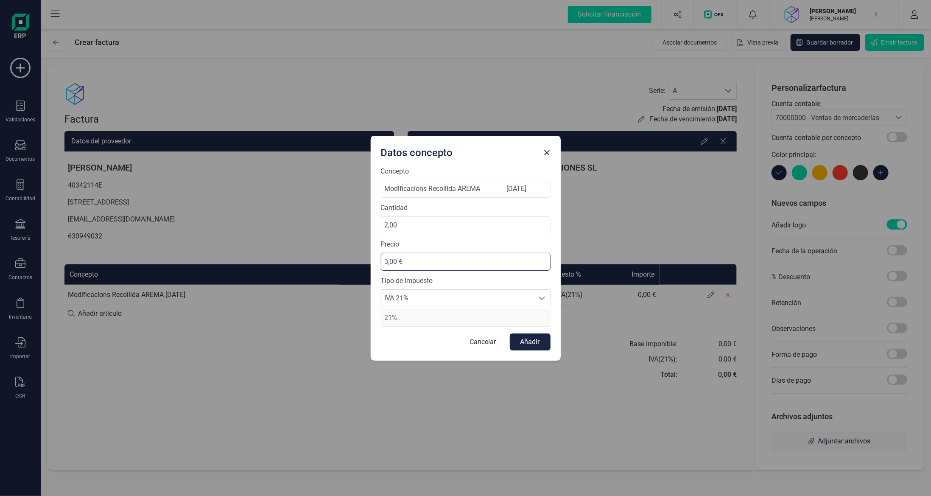
type input "35,00 €"
click at [537, 339] on button "Añadir" at bounding box center [530, 342] width 41 height 17
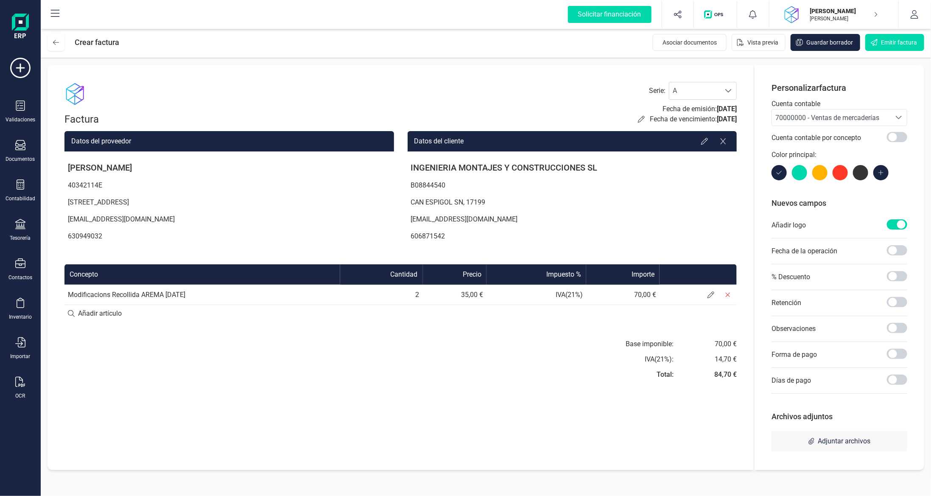
click at [864, 113] on div "70000000 - Ventas de mercaderías" at bounding box center [832, 118] width 112 height 10
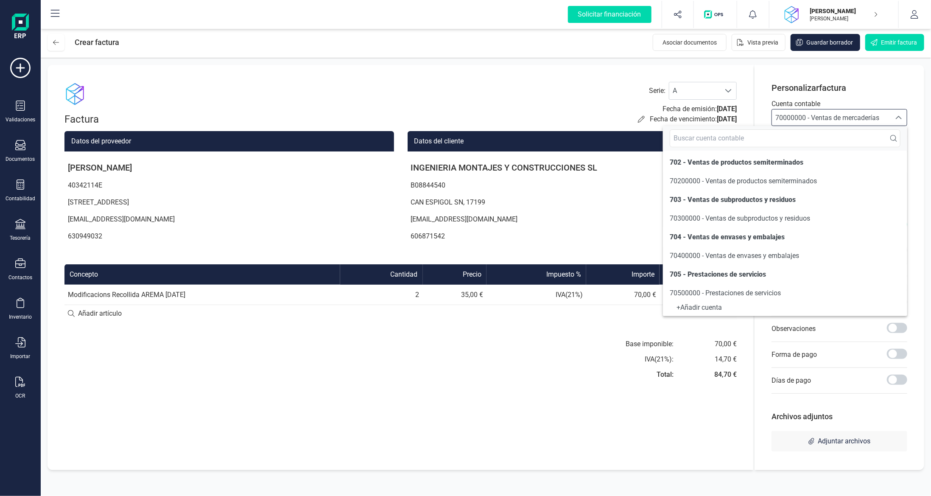
scroll to position [127, 0]
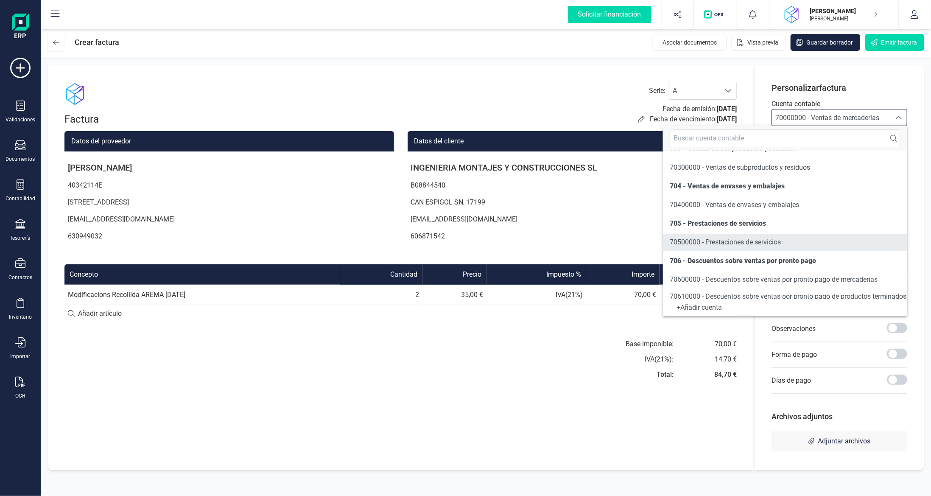
click at [781, 242] on span "70500000 - Prestaciones de servicios" at bounding box center [725, 242] width 111 height 8
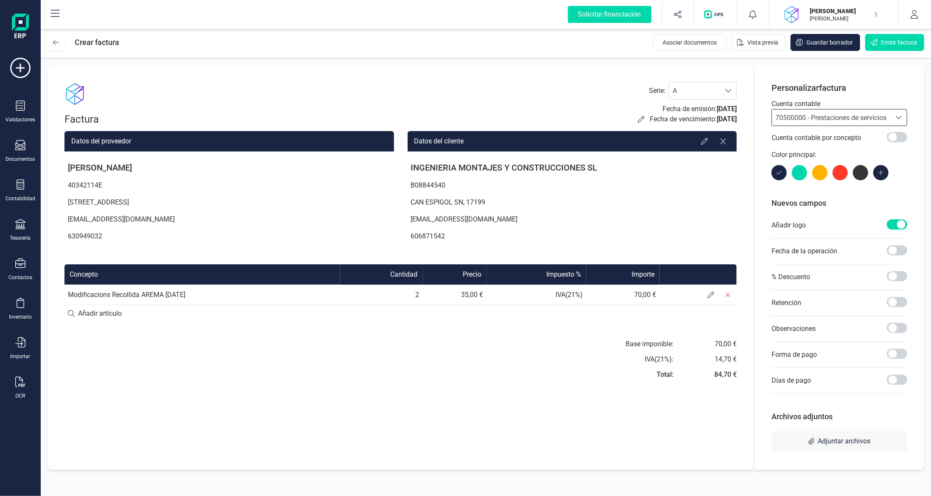
click at [122, 313] on input at bounding box center [401, 313] width 673 height 17
paste input "IMCO Plantilla Tub Ø154 45º 29/07/2025"
type input "IMCO Plantilla Tub Ø154 45º 29/07/2025"
click at [712, 314] on icon at bounding box center [711, 315] width 7 height 7
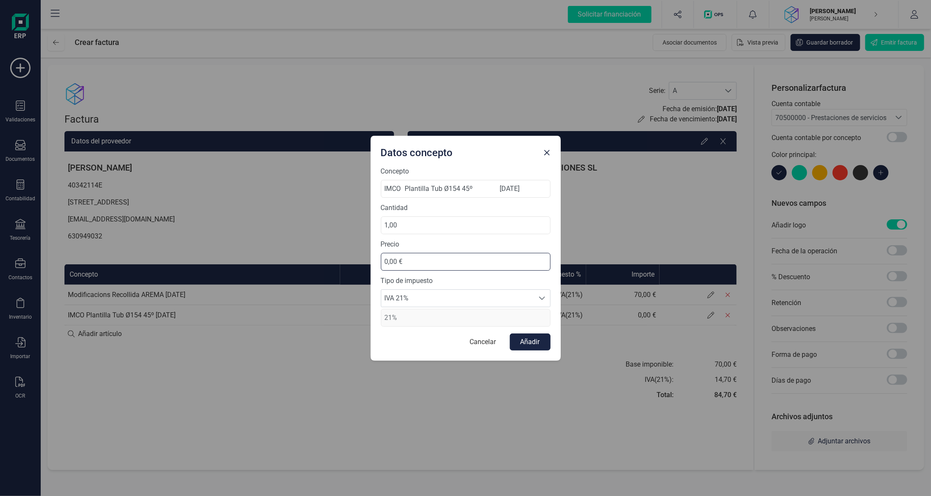
drag, startPoint x: 396, startPoint y: 260, endPoint x: 228, endPoint y: 248, distance: 168.5
click at [233, 248] on div "Datos concepto Concepto IMCO Plantilla Tub Ø154 45º 29/07/2025 Cantidad 1,00 Pr…" at bounding box center [465, 248] width 931 height 496
type input "11,00 €"
click at [544, 341] on button "Añadir" at bounding box center [530, 342] width 41 height 17
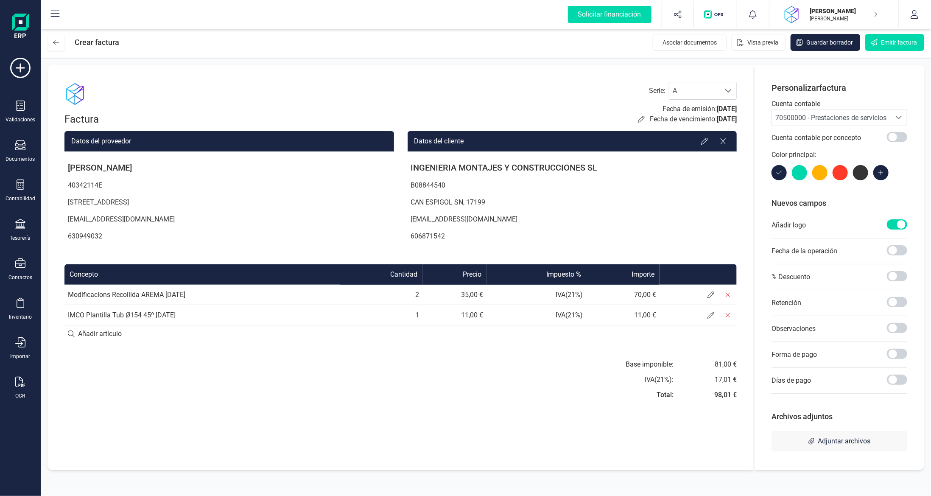
click at [109, 332] on input at bounding box center [401, 333] width 673 height 17
paste input "IMCO Desarroll Tub Ø800x2000 03/09/2025"
type input "IMCO Desarroll Tub Ø800x2000 03/09/2025"
click at [712, 335] on icon at bounding box center [711, 335] width 7 height 7
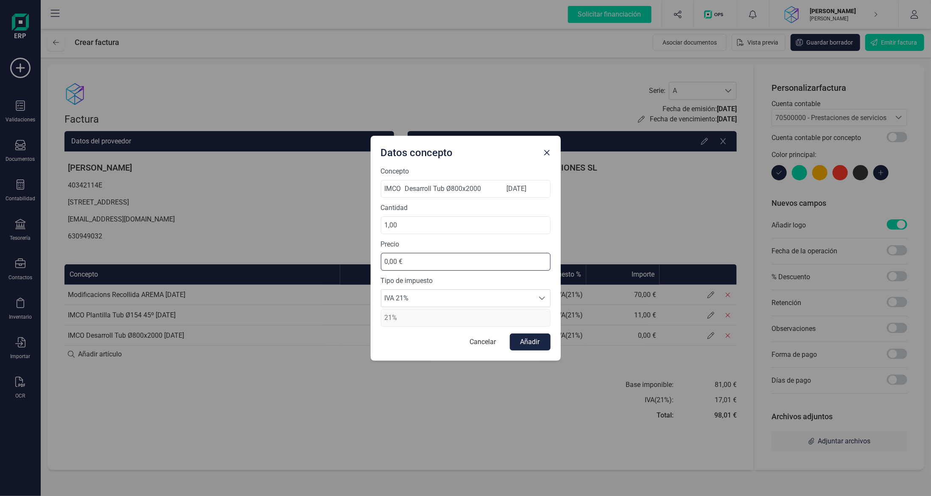
drag, startPoint x: 423, startPoint y: 265, endPoint x: 286, endPoint y: 259, distance: 136.8
click at [286, 255] on div "Datos concepto Concepto IMCO Desarroll Tub Ø800x2000 03/09/2025 Cantidad 1,00 P…" at bounding box center [465, 248] width 931 height 496
type input "12,00 €"
click at [537, 341] on button "Añadir" at bounding box center [530, 342] width 41 height 17
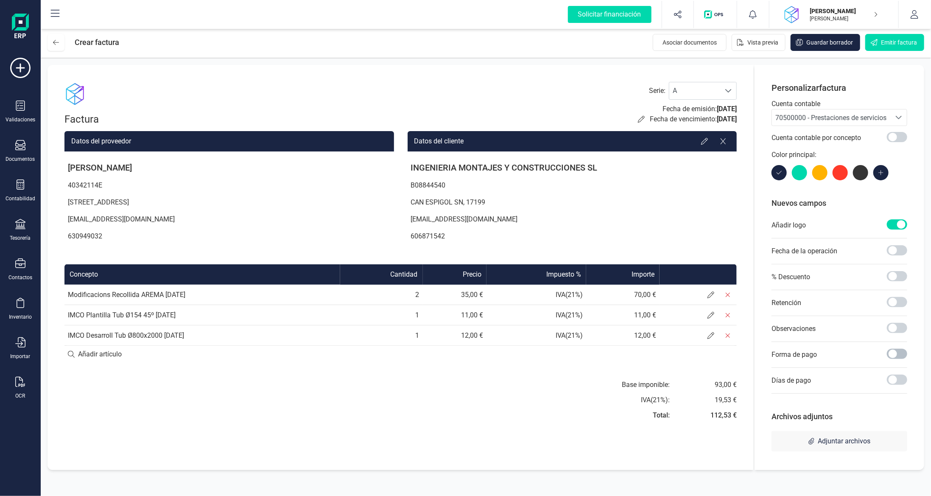
click at [894, 357] on span at bounding box center [897, 354] width 20 height 10
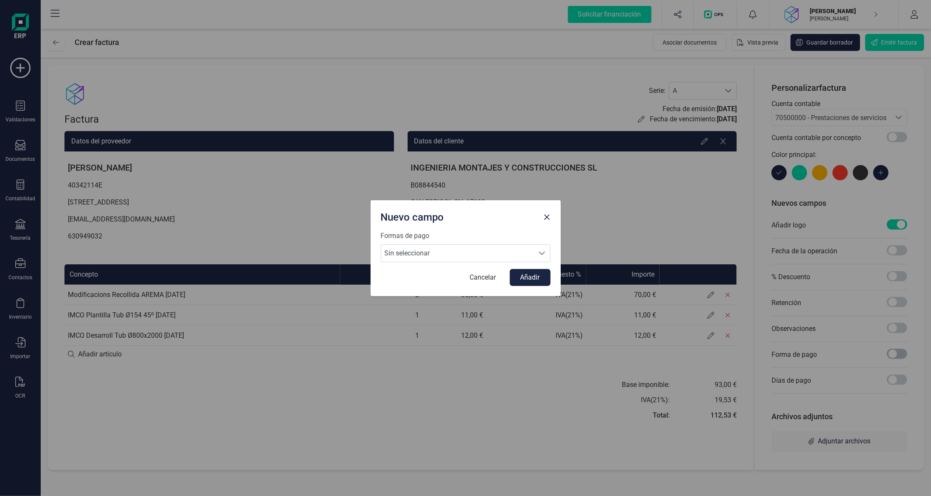
scroll to position [4, 3]
drag, startPoint x: 451, startPoint y: 249, endPoint x: 451, endPoint y: 256, distance: 7.2
click at [451, 249] on span "Sin seleccionar" at bounding box center [457, 253] width 153 height 17
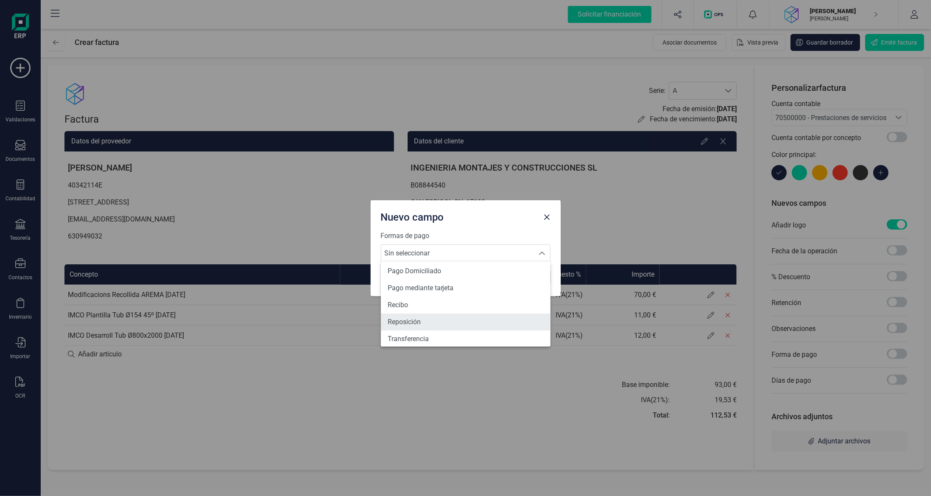
scroll to position [312, 0]
click at [440, 338] on li "Transferencia" at bounding box center [466, 334] width 170 height 17
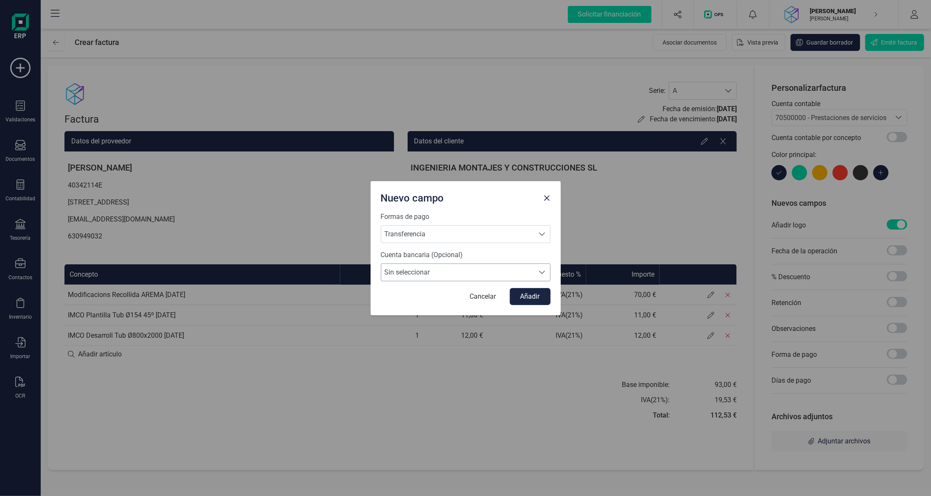
click at [471, 264] on span "Sin seleccionar" at bounding box center [457, 272] width 153 height 17
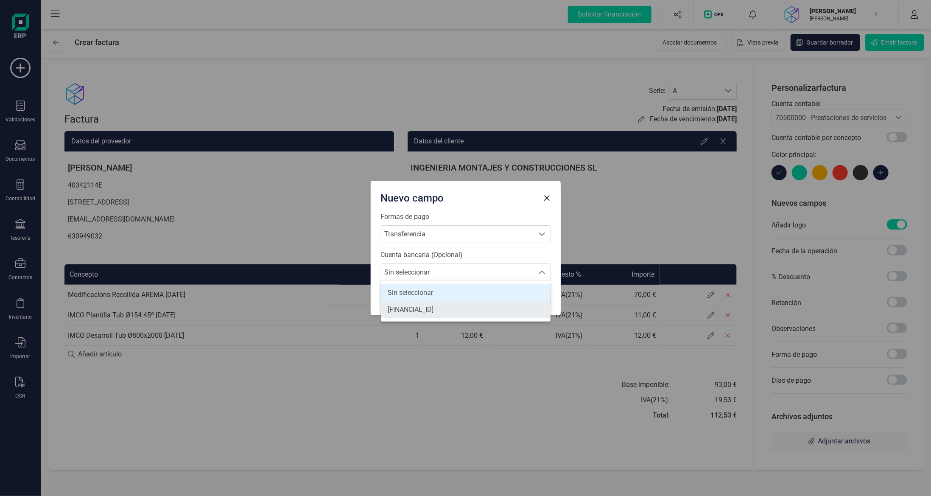
click at [434, 308] on span "[FINANCIAL_ID]" at bounding box center [411, 310] width 46 height 10
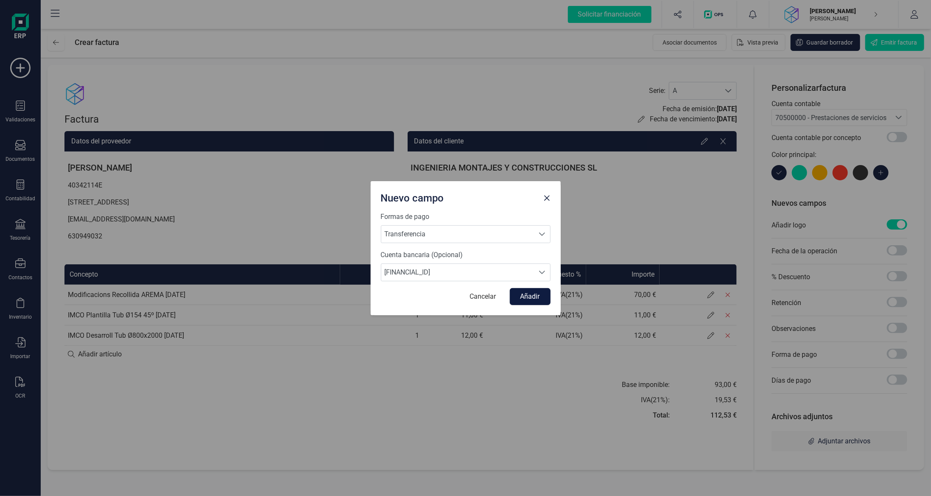
click at [532, 292] on button "Añadir" at bounding box center [530, 296] width 41 height 17
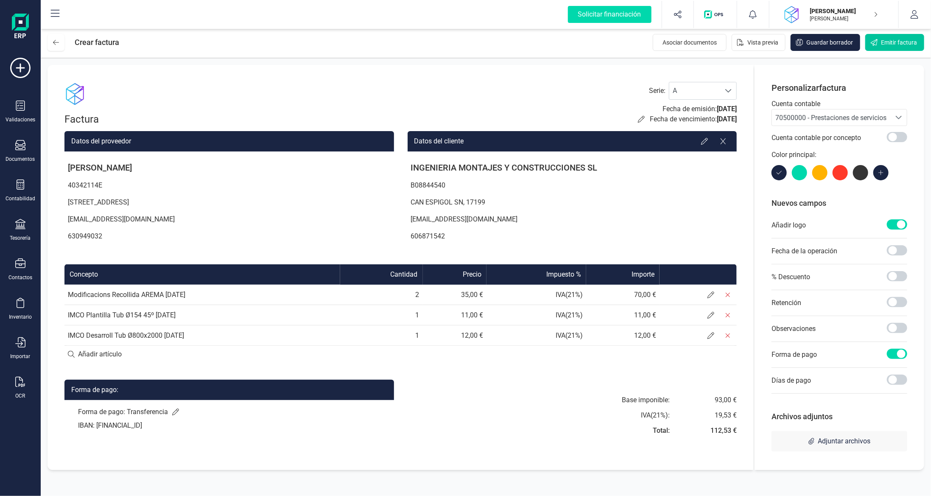
click at [894, 39] on span "Emitir factura" at bounding box center [899, 42] width 36 height 8
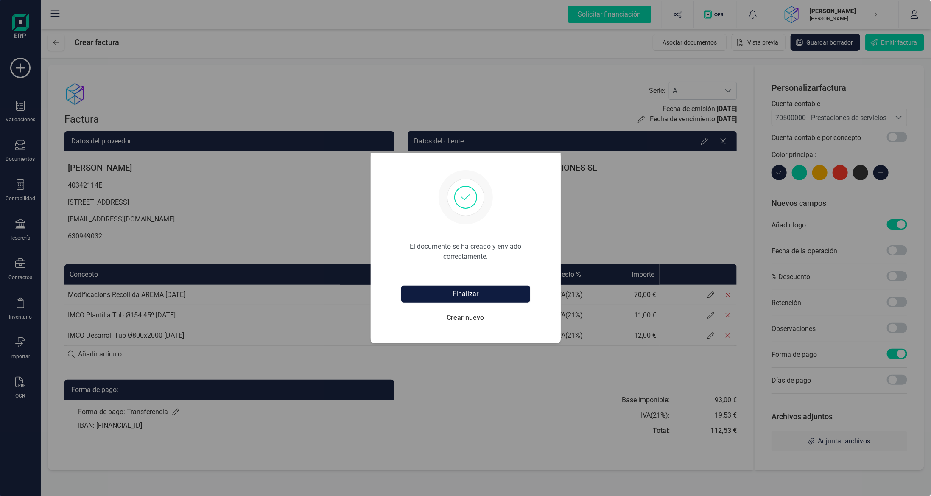
click at [473, 294] on button "Finalizar" at bounding box center [465, 294] width 129 height 17
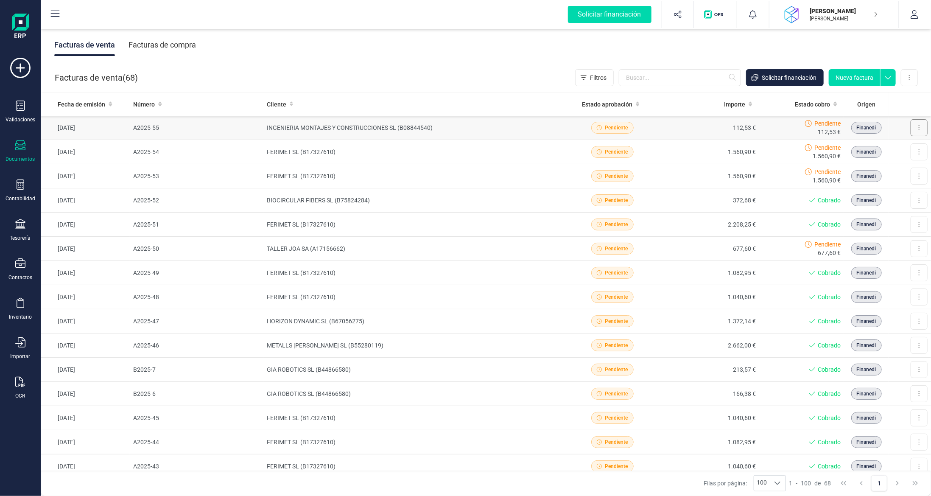
click at [915, 124] on button at bounding box center [919, 127] width 17 height 17
click at [872, 146] on span "Descargar documento" at bounding box center [882, 148] width 59 height 8
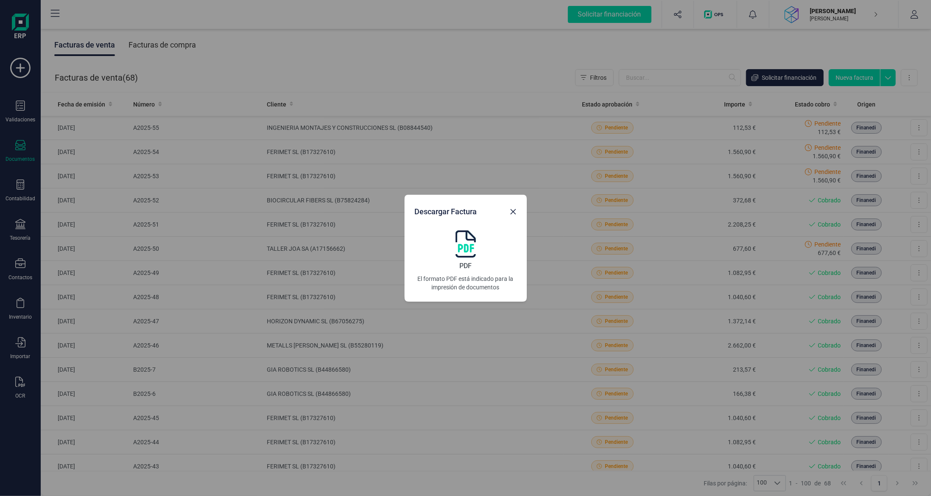
click at [460, 238] on img at bounding box center [466, 243] width 20 height 27
click at [513, 214] on icon "Close" at bounding box center [513, 211] width 7 height 7
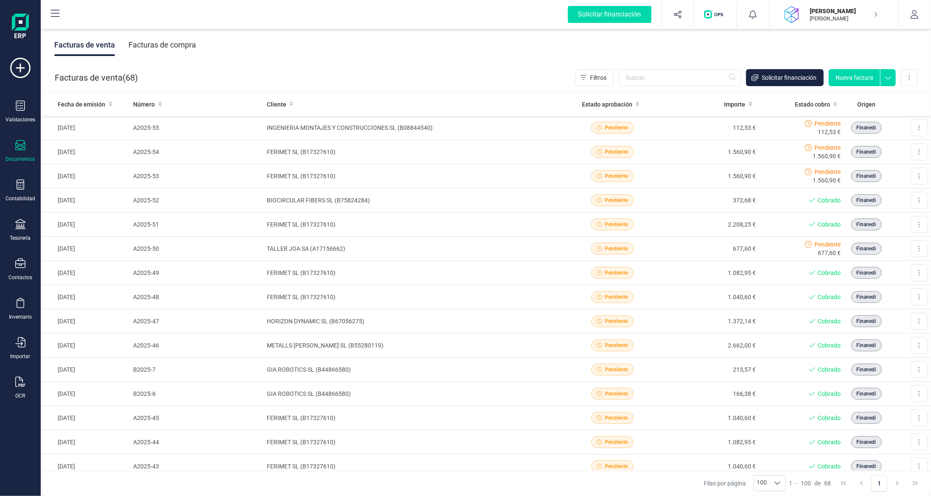
click at [27, 152] on div "Documentos" at bounding box center [20, 151] width 34 height 22
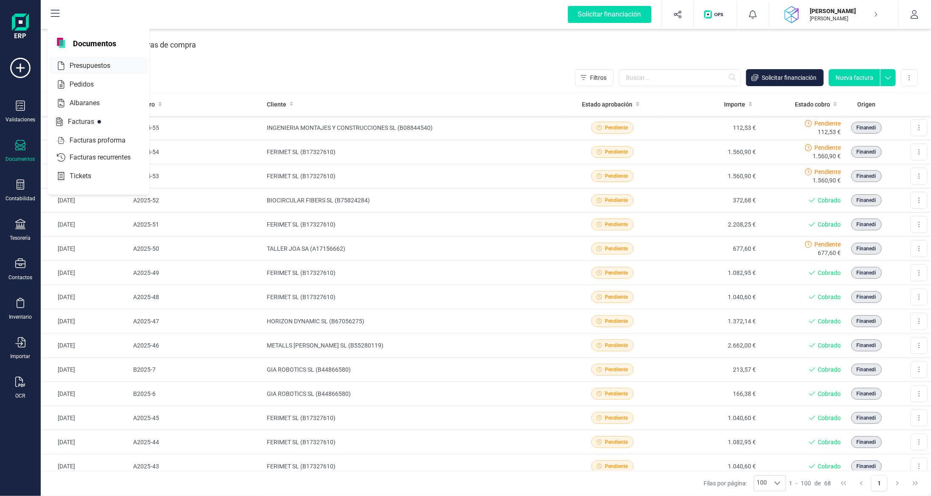
click at [109, 63] on span "Presupuestos" at bounding box center [95, 66] width 59 height 10
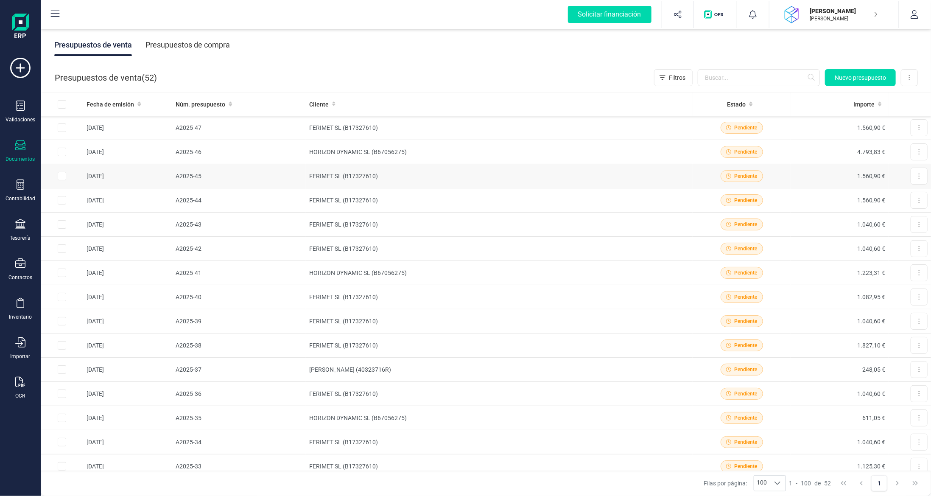
click at [486, 178] on td "FERIMET SL (B17327610)" at bounding box center [499, 176] width 387 height 24
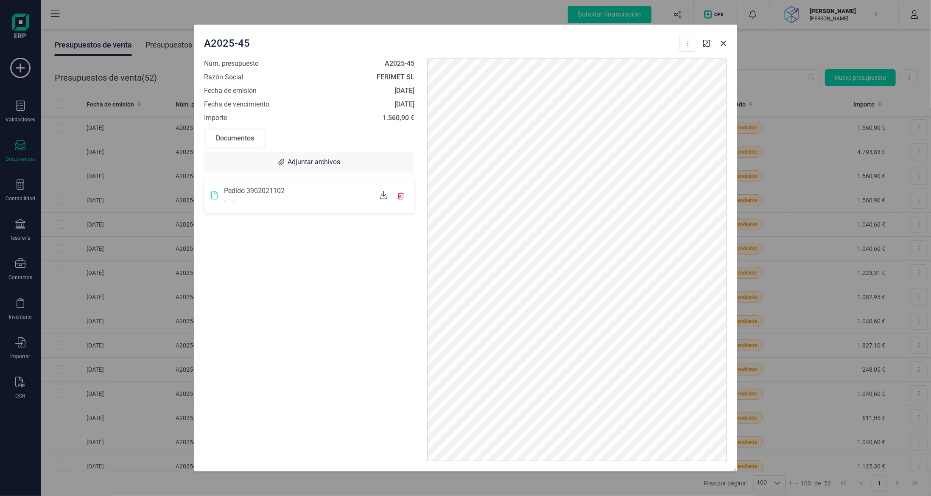
click at [242, 140] on div "Documentos" at bounding box center [235, 138] width 59 height 17
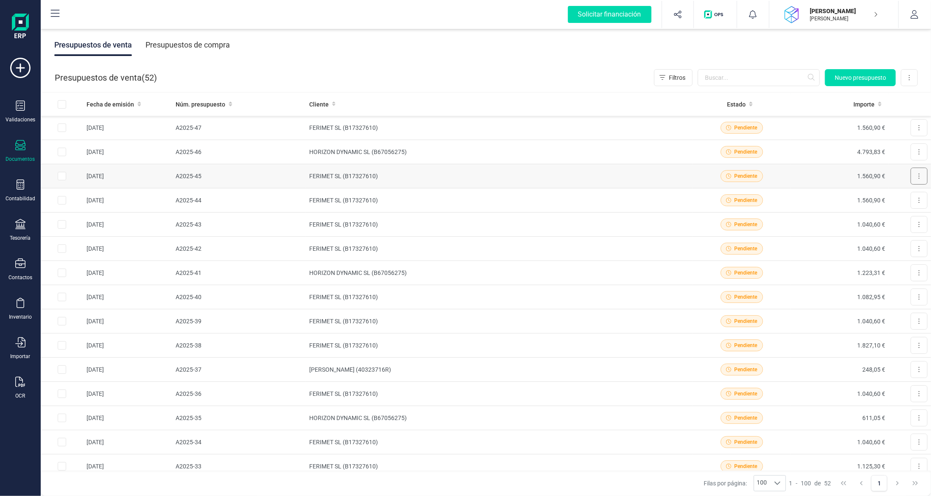
click at [919, 175] on icon at bounding box center [920, 176] width 2 height 7
click at [862, 264] on span "Factura" at bounding box center [872, 265] width 21 height 8
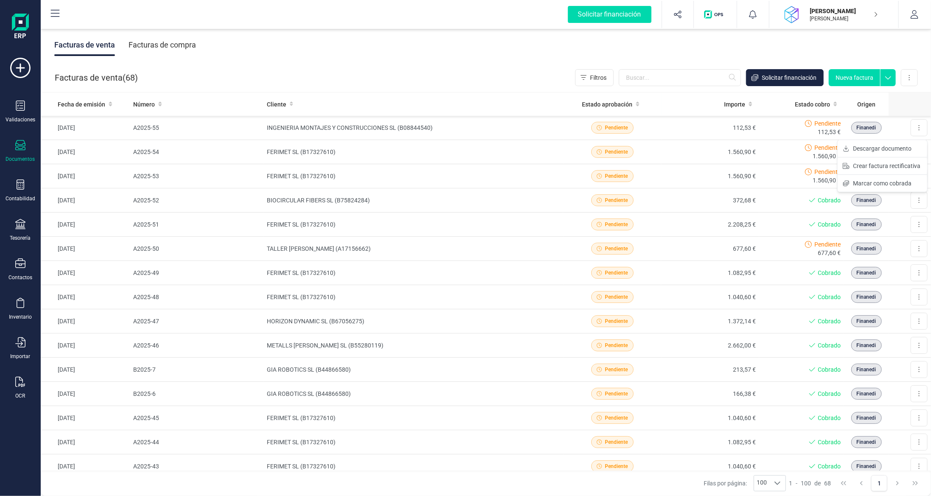
click at [910, 106] on th at bounding box center [910, 104] width 42 height 23
click at [27, 147] on div "Documentos" at bounding box center [20, 151] width 34 height 22
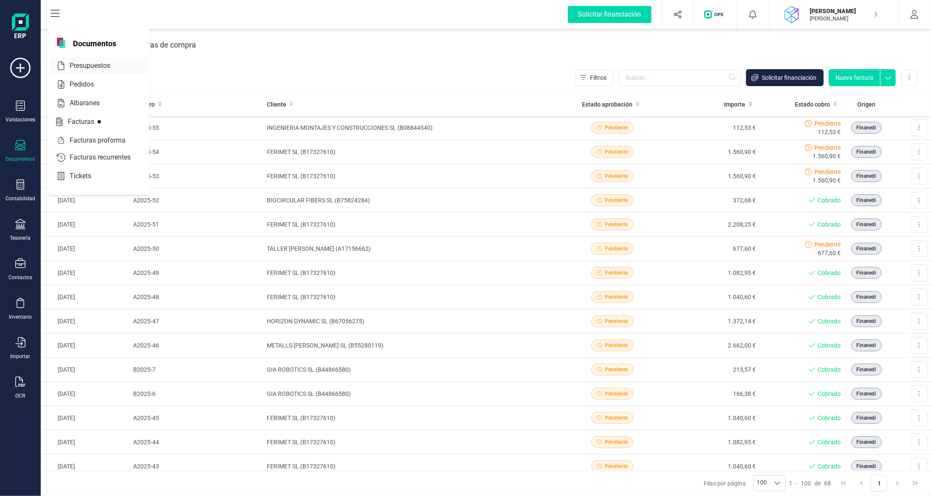
click at [101, 67] on span "Presupuestos" at bounding box center [95, 66] width 59 height 10
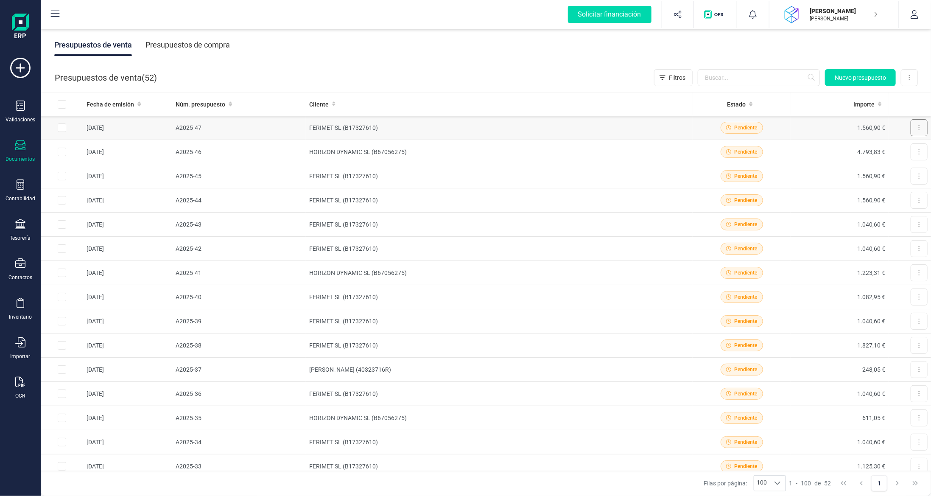
click at [919, 128] on icon at bounding box center [920, 127] width 2 height 7
click at [869, 218] on span "Factura" at bounding box center [872, 217] width 21 height 8
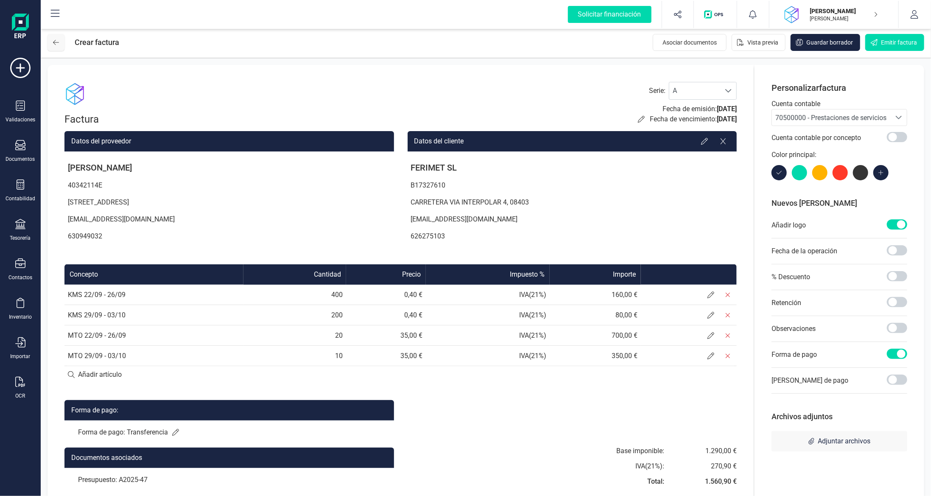
click at [61, 41] on button at bounding box center [56, 42] width 17 height 17
click at [60, 41] on button at bounding box center [56, 42] width 17 height 17
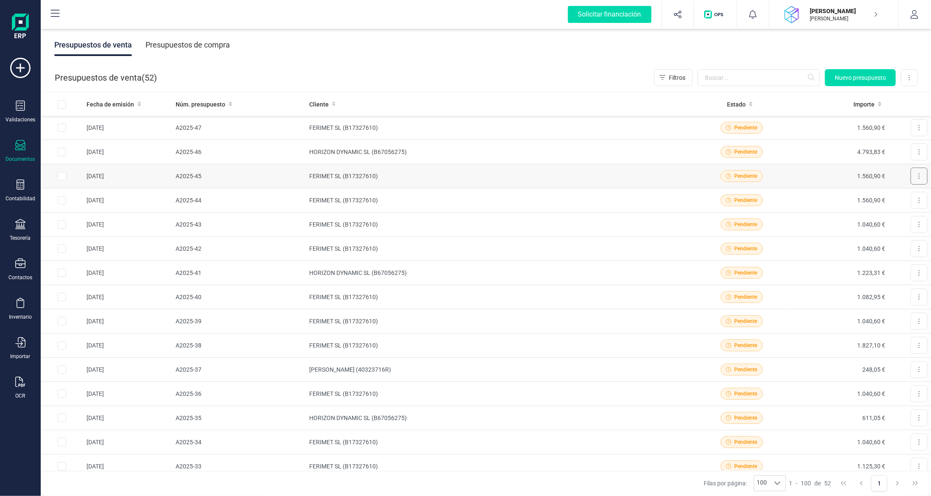
click at [917, 179] on button at bounding box center [919, 176] width 17 height 17
click at [879, 268] on button "Factura" at bounding box center [887, 265] width 81 height 17
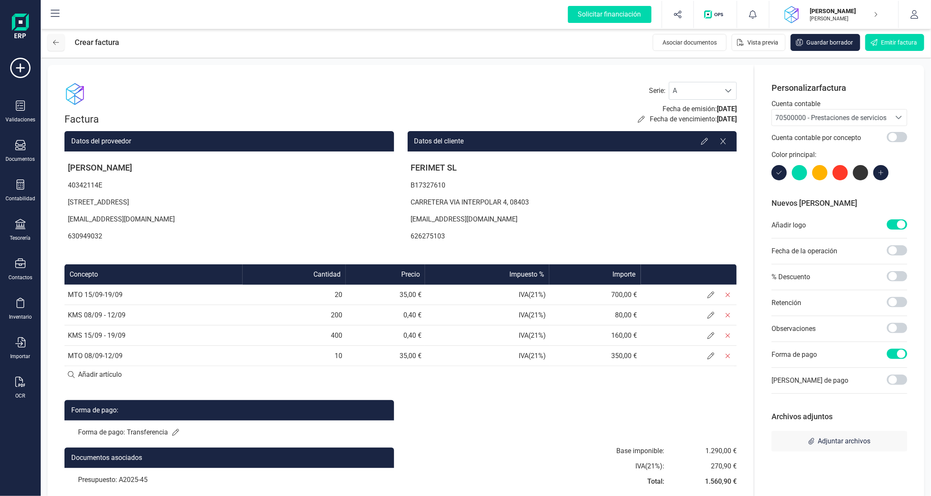
click at [58, 45] on icon at bounding box center [56, 42] width 6 height 7
click at [54, 48] on button at bounding box center [56, 42] width 17 height 17
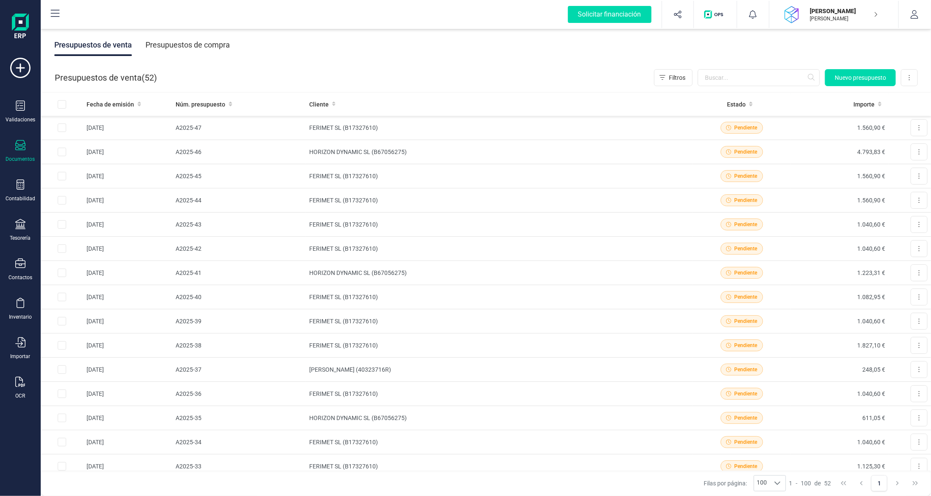
click at [21, 142] on icon at bounding box center [20, 145] width 10 height 10
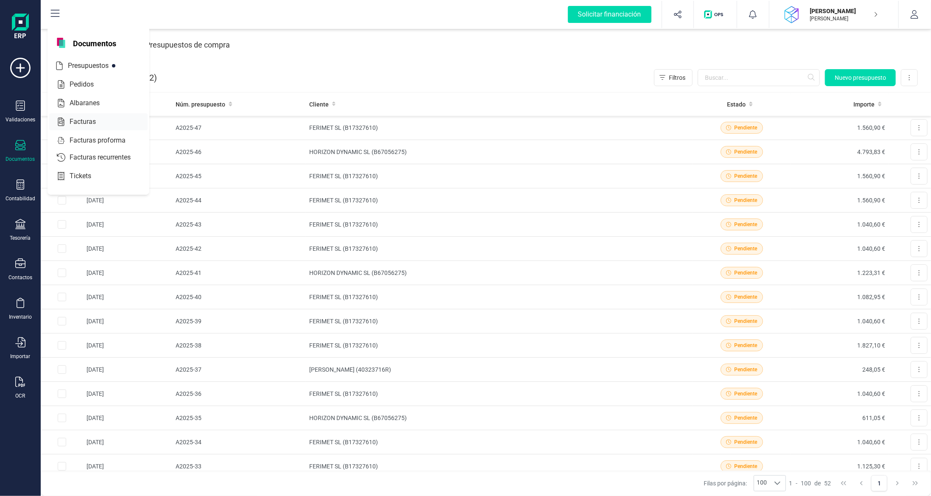
click at [77, 118] on span "Facturas" at bounding box center [88, 122] width 45 height 10
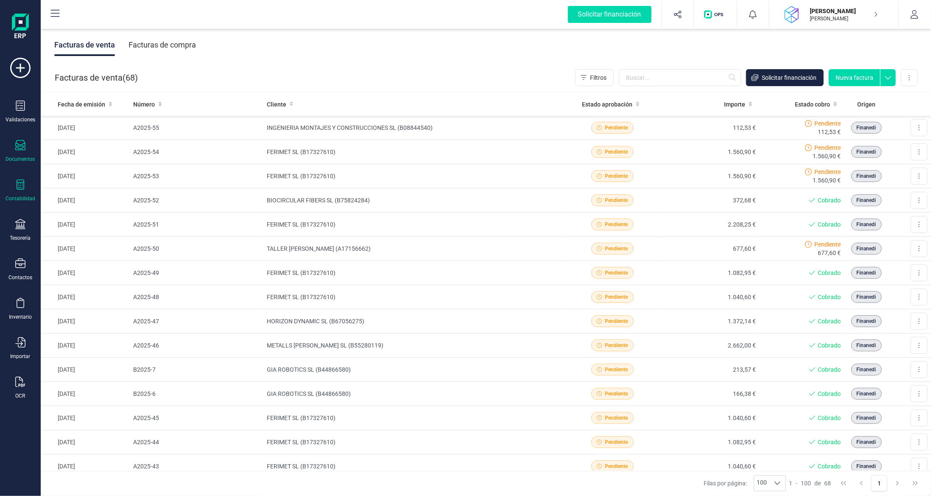
click at [20, 187] on icon at bounding box center [20, 184] width 10 height 10
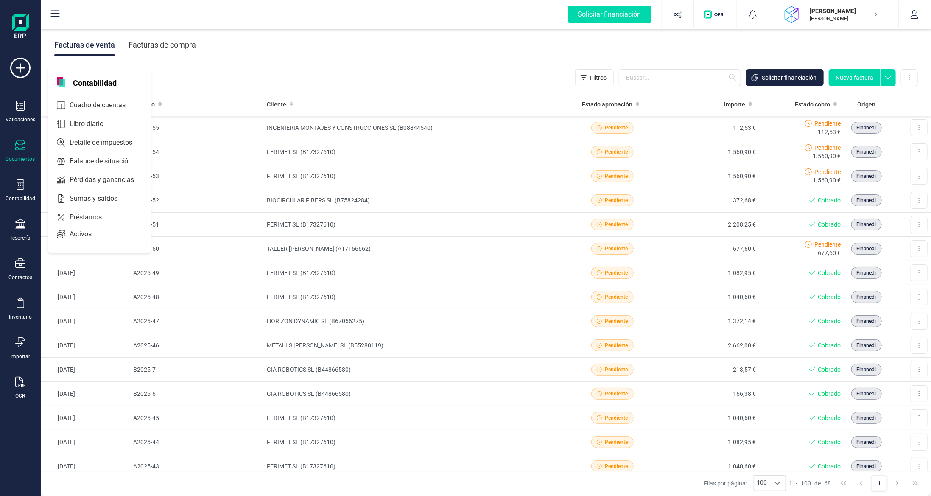
click at [20, 148] on icon at bounding box center [20, 145] width 10 height 10
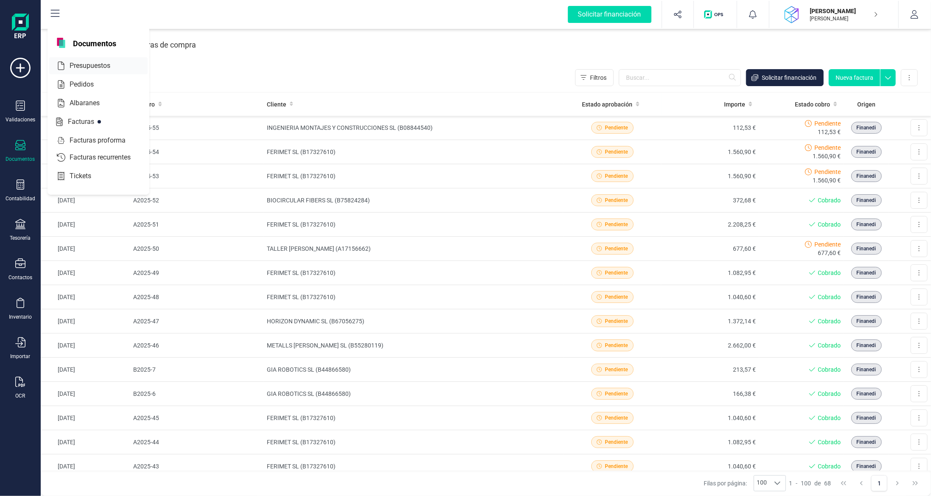
click at [99, 70] on div "Presupuestos" at bounding box center [98, 65] width 98 height 17
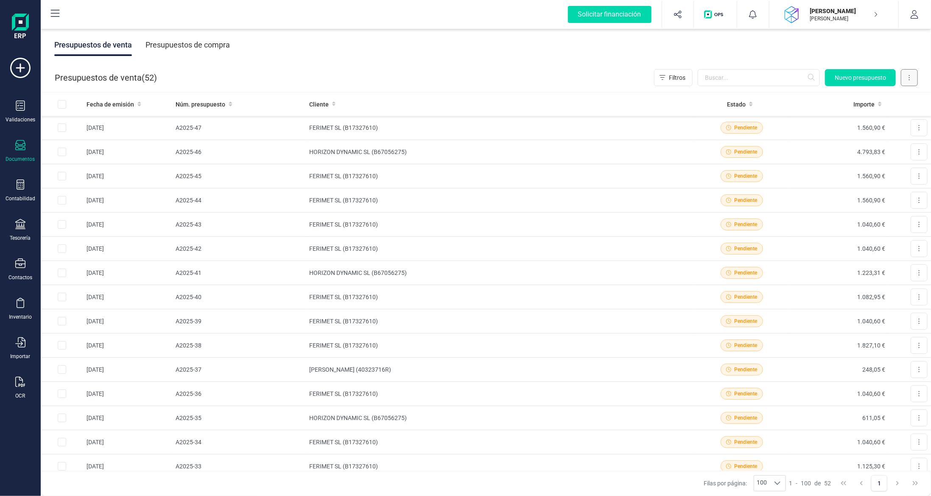
click at [910, 74] on icon at bounding box center [910, 77] width 2 height 7
click at [876, 48] on div "Presupuestos de venta Presupuestos de compra" at bounding box center [486, 45] width 891 height 36
click at [176, 45] on div "Presupuestos de compra" at bounding box center [188, 45] width 84 height 22
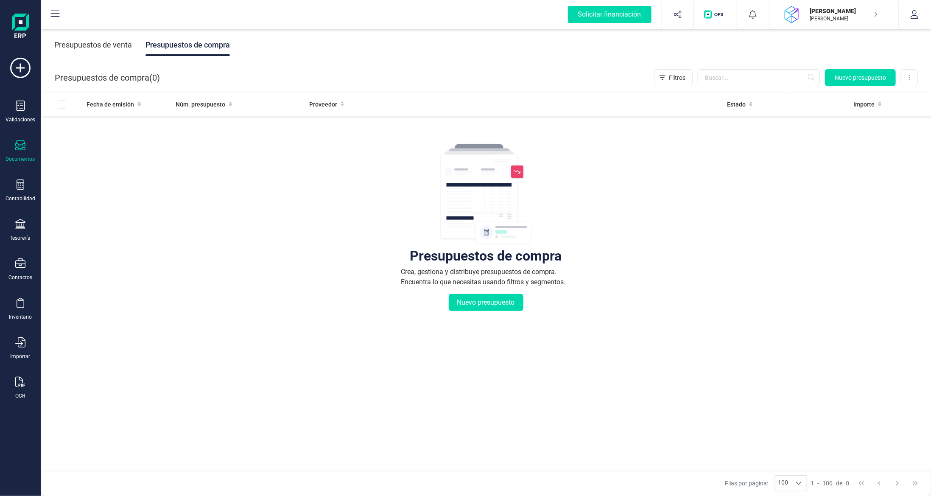
click at [98, 45] on div "Presupuestos de venta" at bounding box center [93, 45] width 78 height 22
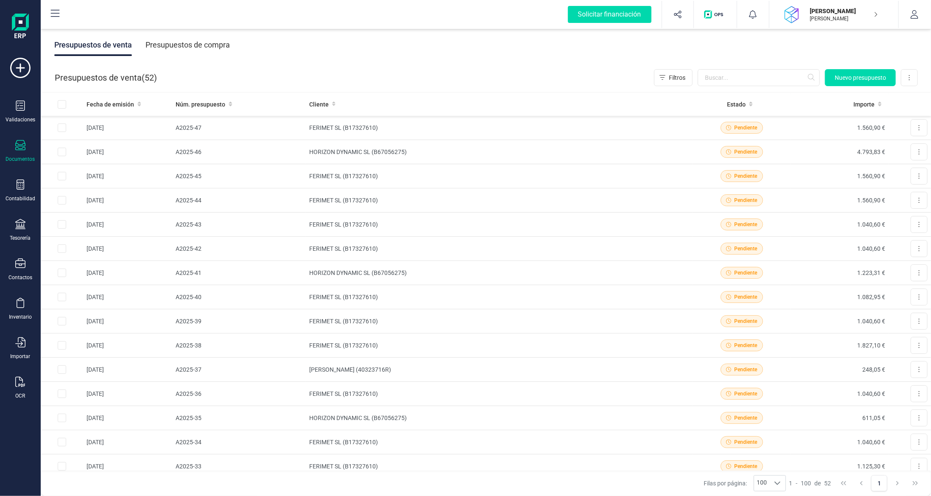
click at [24, 140] on icon at bounding box center [20, 145] width 10 height 10
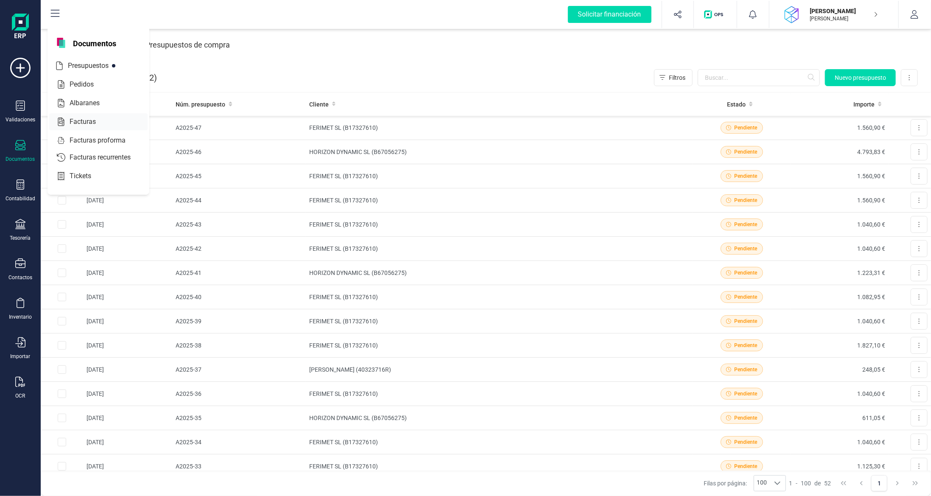
click at [79, 119] on span "Facturas" at bounding box center [88, 122] width 45 height 10
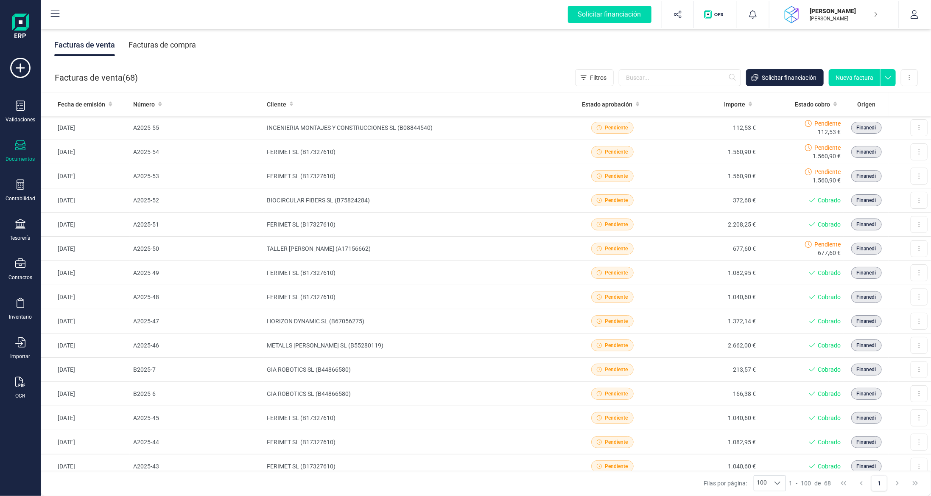
click at [178, 44] on div "Facturas de compra" at bounding box center [162, 45] width 67 height 22
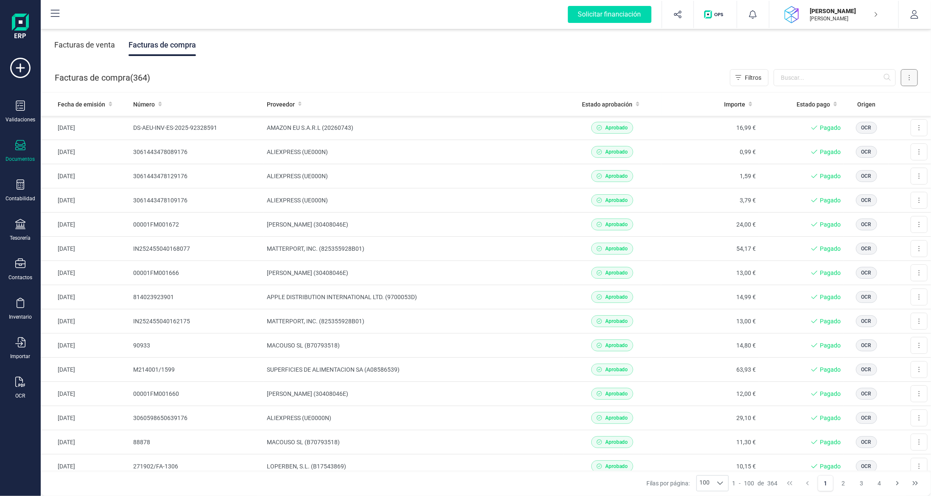
click at [911, 79] on button at bounding box center [909, 77] width 17 height 17
click at [863, 150] on span "Escanear (OCR)" at bounding box center [851, 149] width 42 height 8
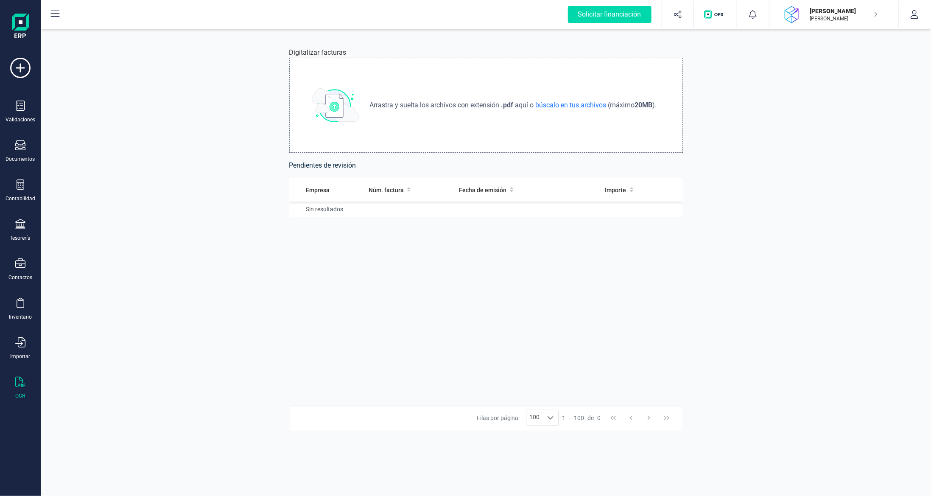
click at [574, 105] on span "búscalo en tus archivos" at bounding box center [571, 105] width 74 height 8
type input "C:\fakepath\2025.09.01 factura_0000520__483508.pdf"
click at [560, 103] on span "búscalo en tus archivos" at bounding box center [571, 105] width 74 height 8
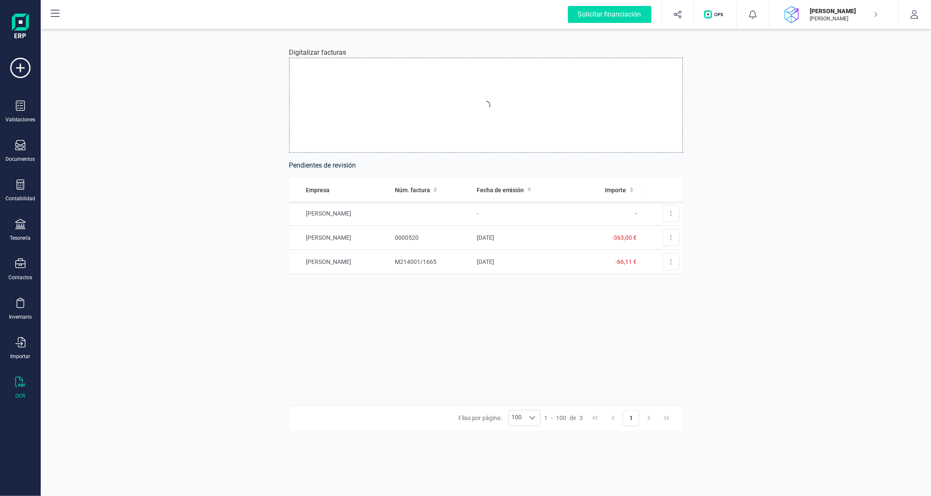
type input "C:\fakepath\FACTURA_MM1VMJI0506568_01-10-2025.pdf"
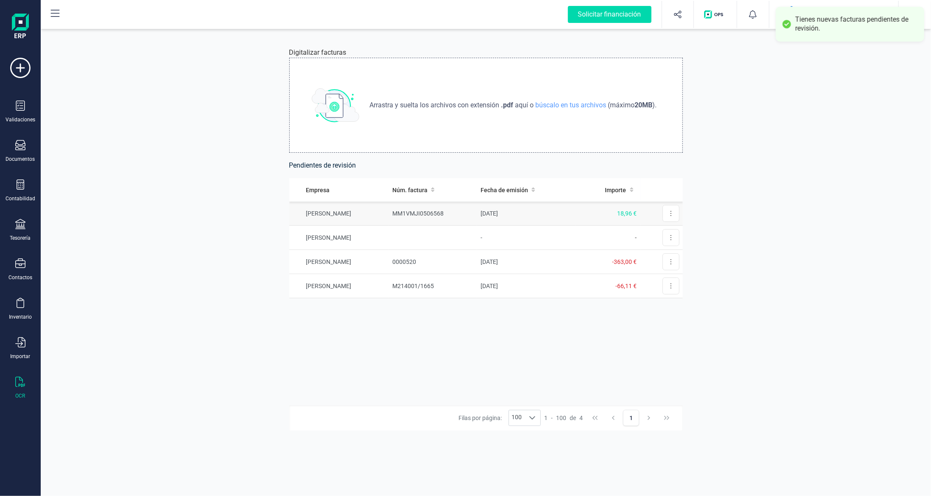
click at [473, 214] on td "MM1VMJI0506568" at bounding box center [433, 214] width 88 height 24
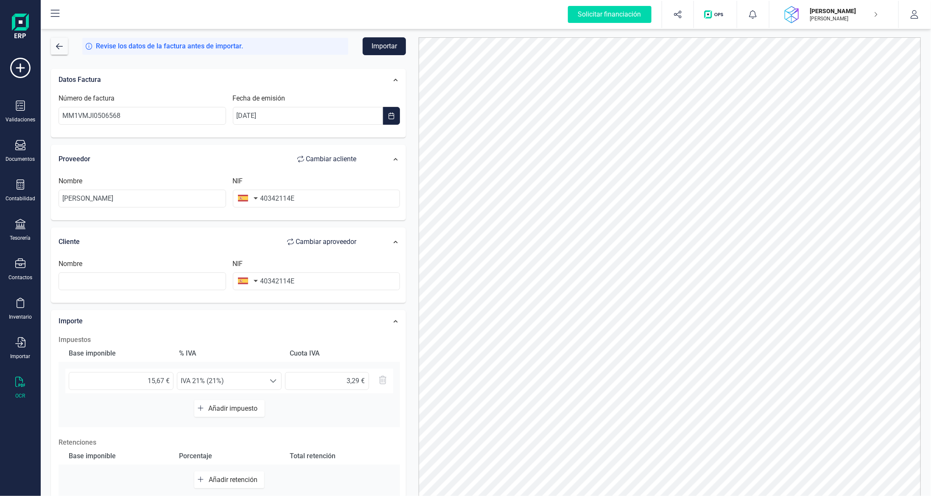
click at [301, 157] on icon "button" at bounding box center [300, 159] width 7 height 7
type input "David Tubert Saubi"
drag, startPoint x: 317, startPoint y: 198, endPoint x: 145, endPoint y: 173, distance: 174.0
click at [148, 174] on div "Nombre NIF 40342114E" at bounding box center [229, 195] width 350 height 47
type input "A78923125"
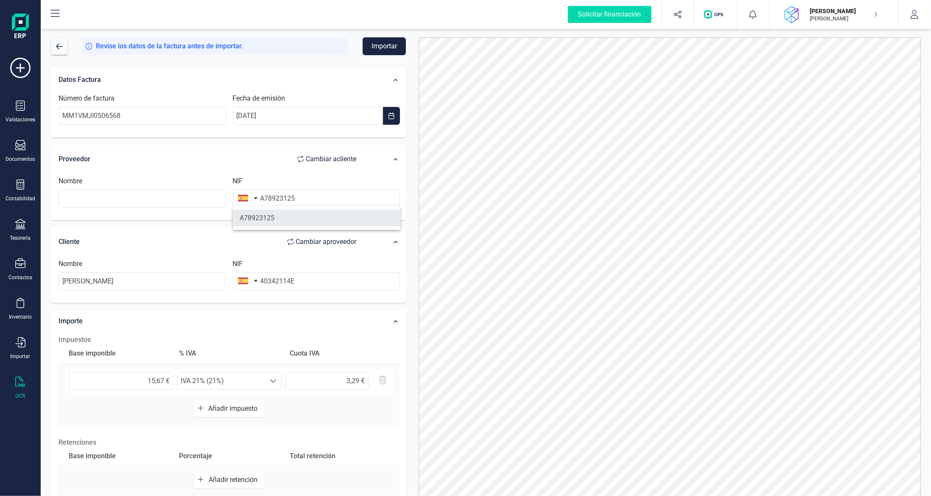
click at [272, 221] on li "A78923125" at bounding box center [317, 218] width 168 height 17
type input "TELEFONICA MOVILES ESPANA SA"
click at [385, 39] on button "Importar" at bounding box center [384, 46] width 43 height 18
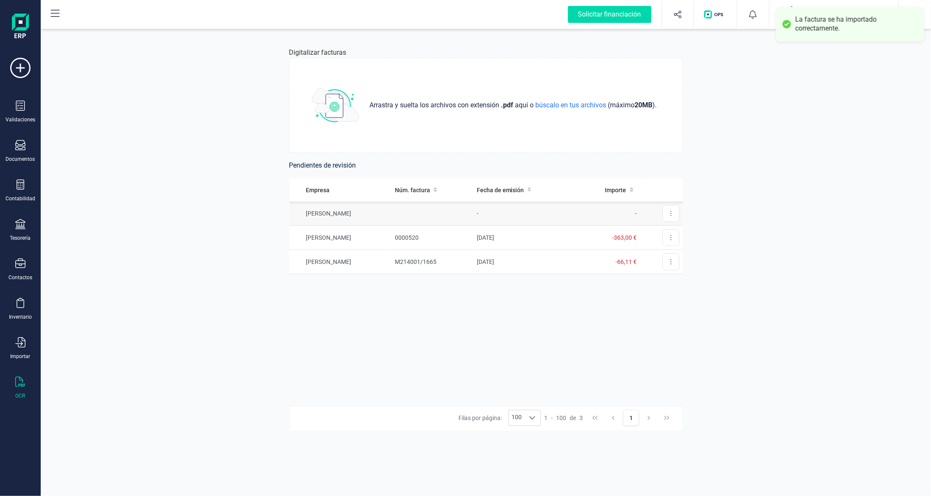
click at [427, 217] on td at bounding box center [433, 214] width 82 height 24
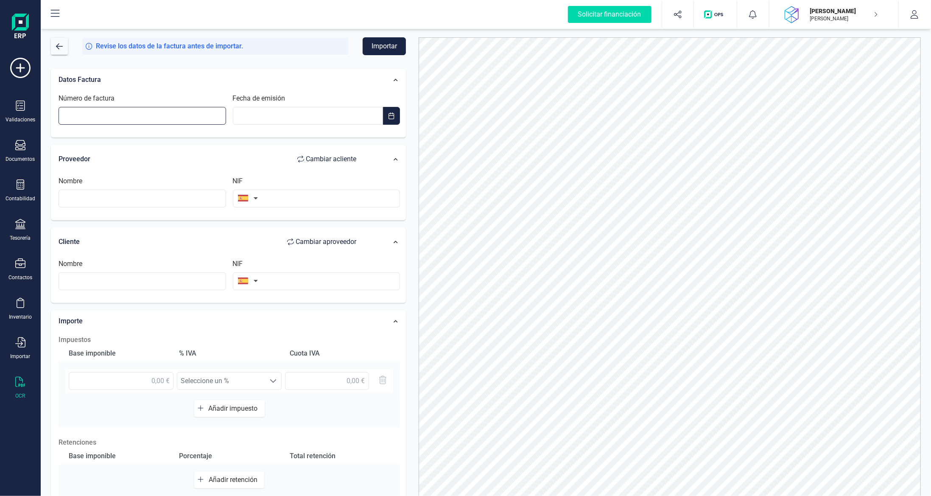
click at [133, 113] on input "Número de factura" at bounding box center [143, 116] width 168 height 18
paste input "94942"
type input "94942"
type input "__/__/____"
click at [280, 117] on input "__/__/____" at bounding box center [308, 116] width 151 height 18
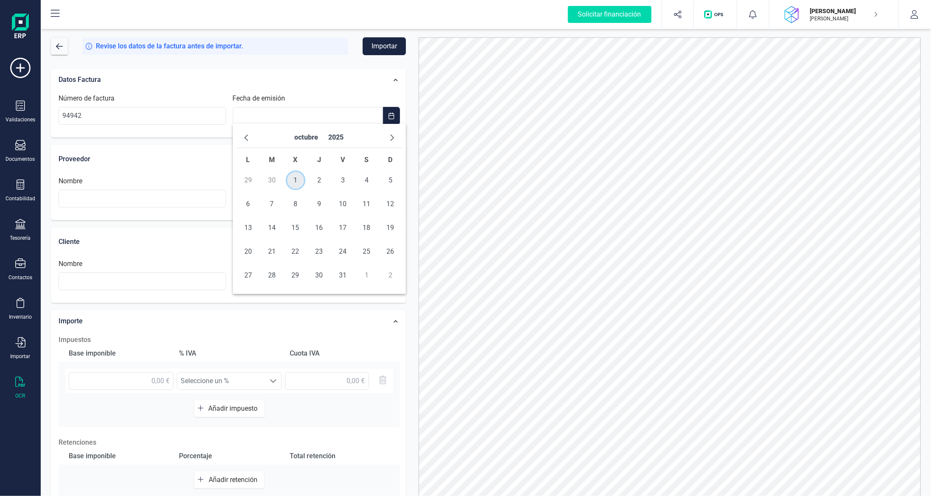
click at [296, 185] on span "1" at bounding box center [295, 180] width 17 height 17
type input "[DATE]"
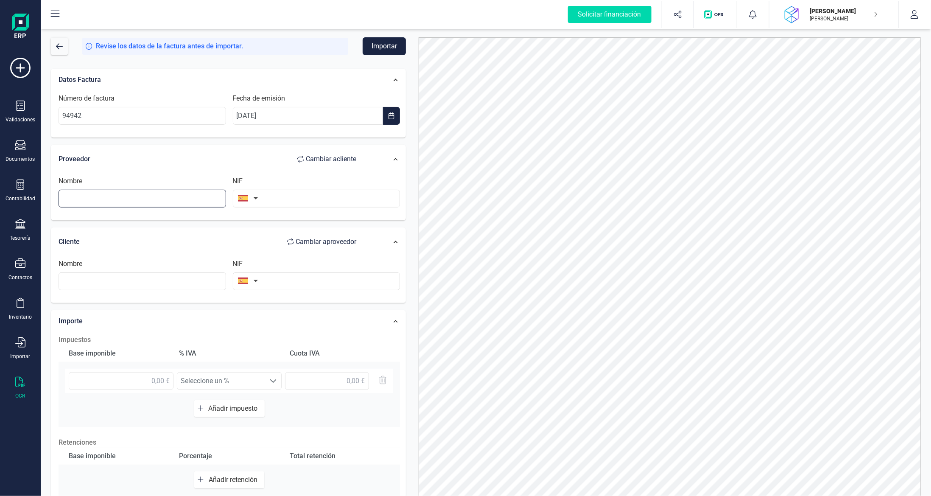
click at [170, 201] on input "text" at bounding box center [143, 199] width 168 height 18
click at [299, 197] on input "text" at bounding box center [317, 199] width 168 height 18
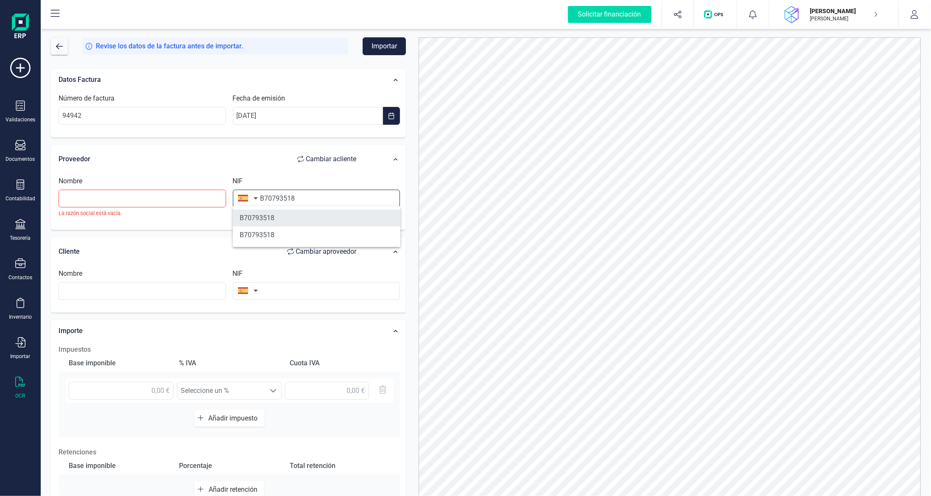
type input "B70793518"
click at [280, 222] on li "B70793518" at bounding box center [317, 218] width 168 height 17
type input "MACOUSO SL"
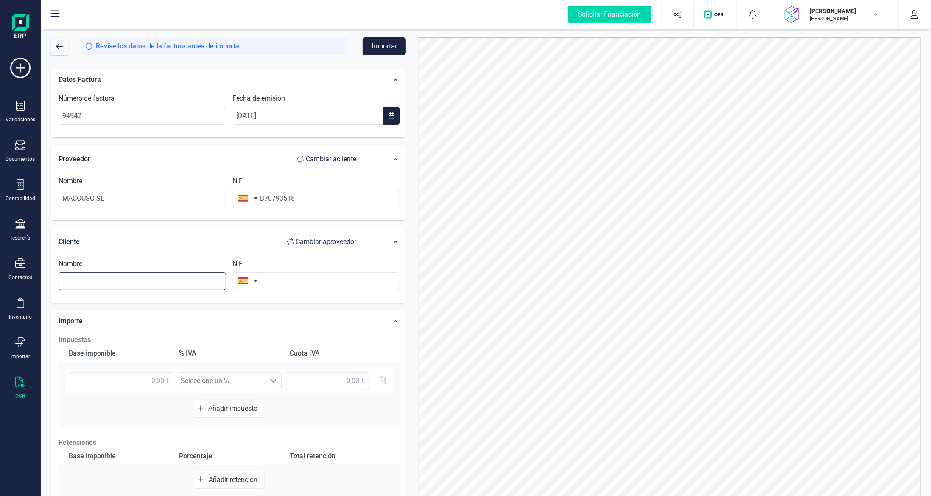
click at [141, 276] on input "text" at bounding box center [143, 281] width 168 height 18
type input "David Tubert Saubi"
type input "40342114E"
click at [159, 381] on input "text" at bounding box center [121, 381] width 105 height 18
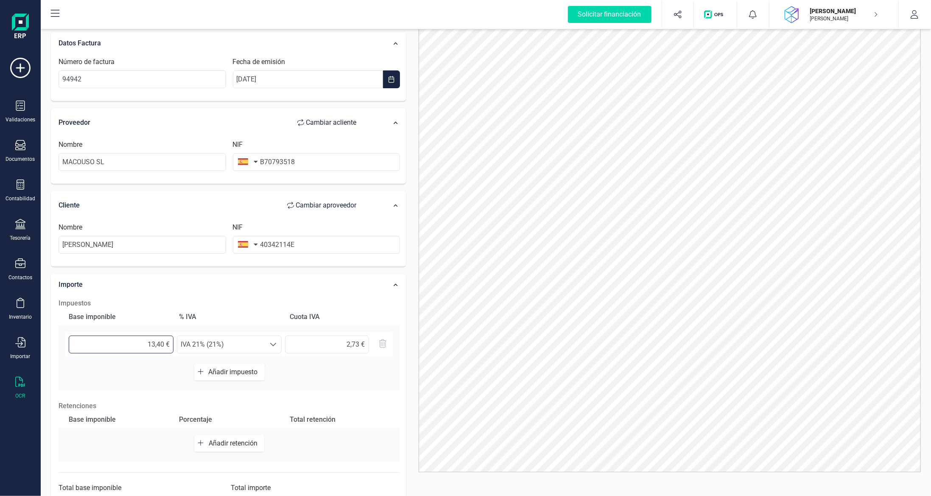
type input "13,45 €"
click at [231, 339] on span "IVA 21% (21%)" at bounding box center [221, 344] width 88 height 17
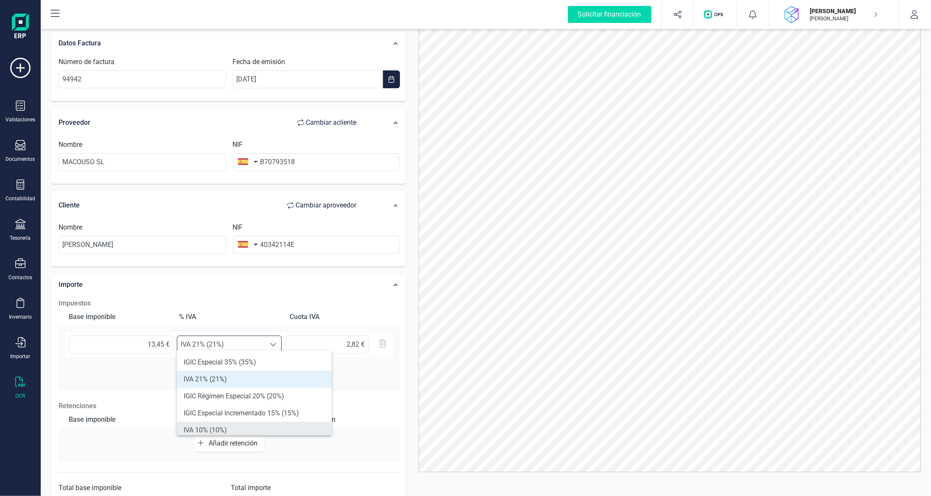
click at [238, 425] on li "IVA 10% (10%)" at bounding box center [254, 430] width 155 height 17
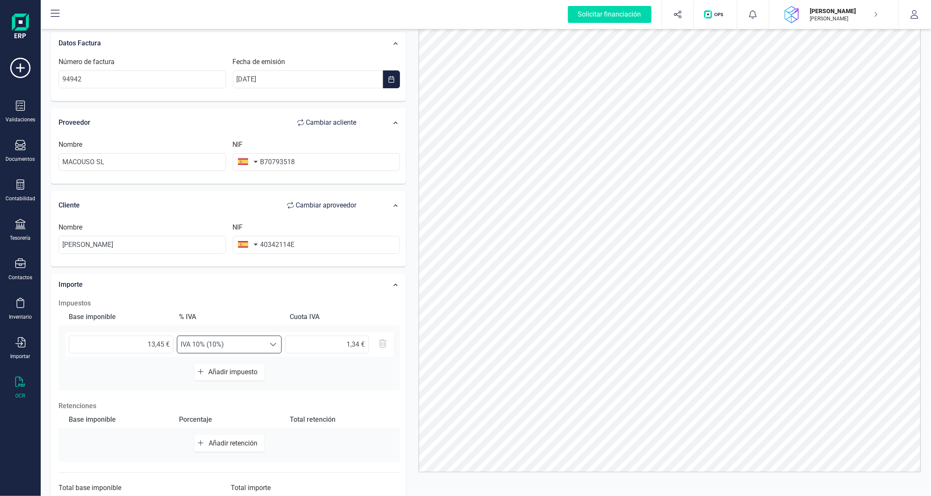
scroll to position [68, 0]
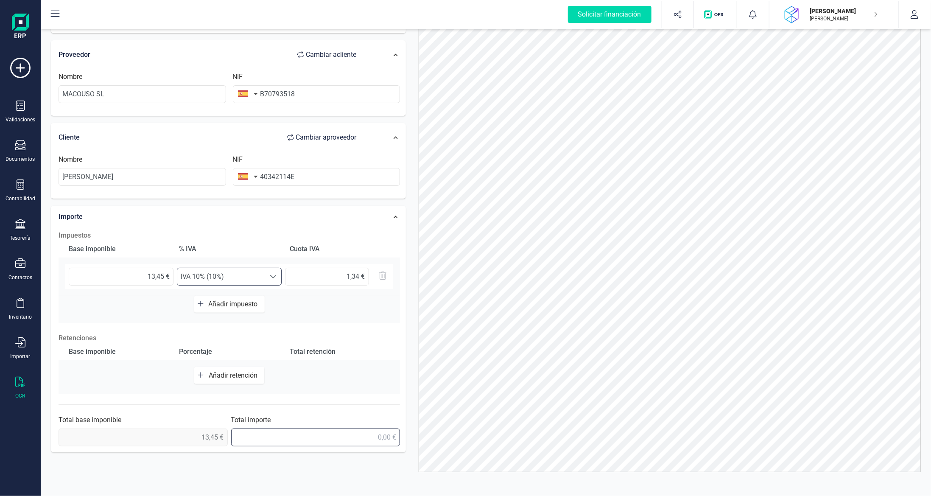
click at [372, 436] on input "text" at bounding box center [315, 438] width 169 height 18
type input "14,80 €"
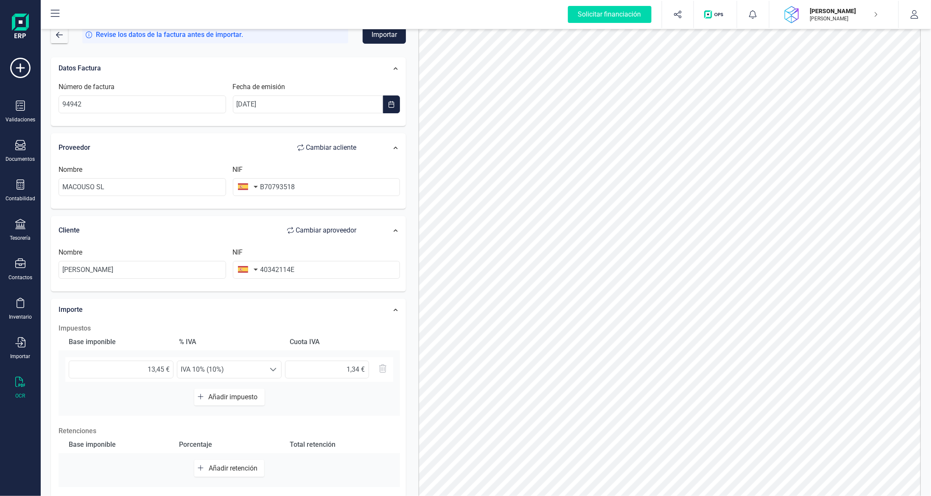
scroll to position [0, 0]
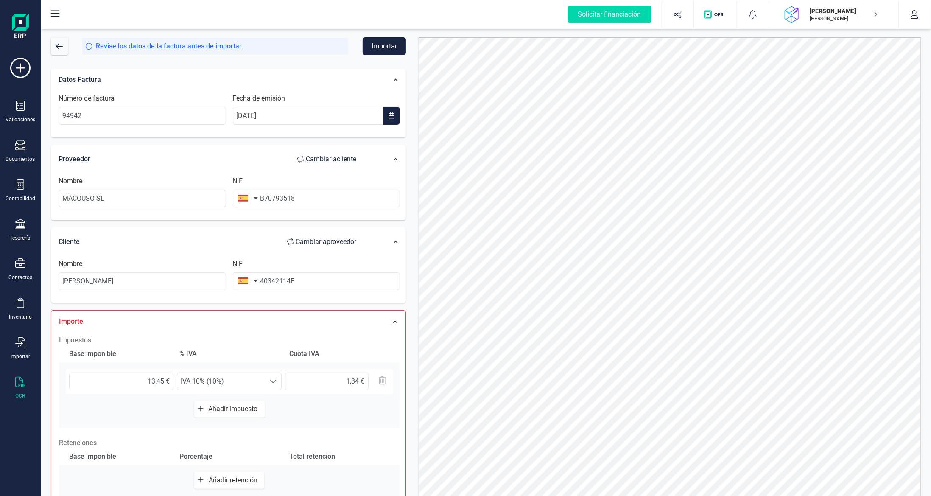
click at [387, 47] on button "Importar" at bounding box center [384, 46] width 43 height 18
click at [359, 378] on input "text" at bounding box center [327, 382] width 84 height 18
type input "1,35 €"
click at [390, 46] on button "Importar" at bounding box center [384, 46] width 43 height 18
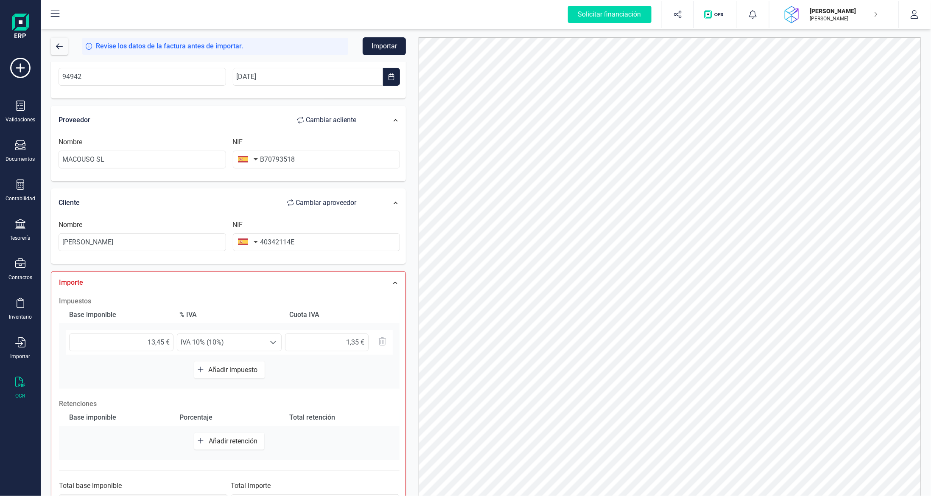
scroll to position [78, 0]
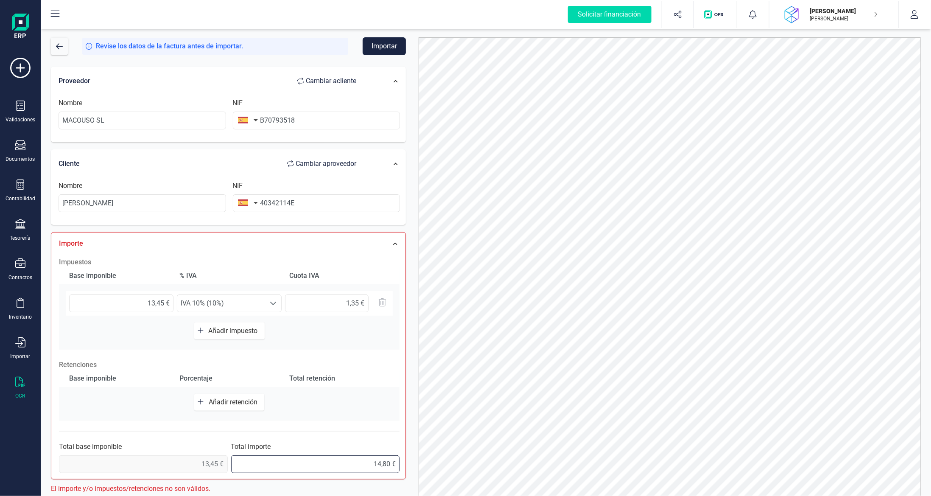
drag, startPoint x: 365, startPoint y: 465, endPoint x: 403, endPoint y: 470, distance: 37.7
click at [38, 406] on div "Solicitar financiación Validaciones Documentos Documentos Presupuestos Pedidos …" at bounding box center [465, 248] width 931 height 496
type input "14,80 €"
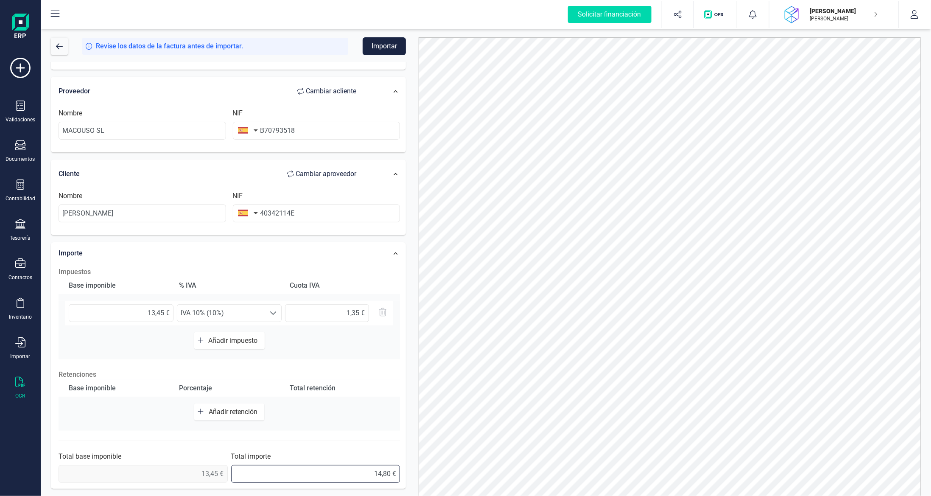
scroll to position [0, 0]
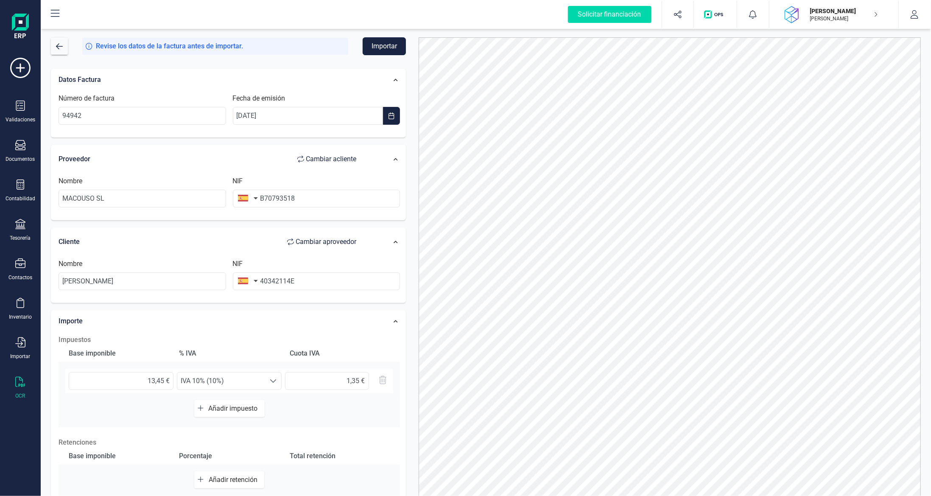
click at [393, 41] on button "Importar" at bounding box center [384, 46] width 43 height 18
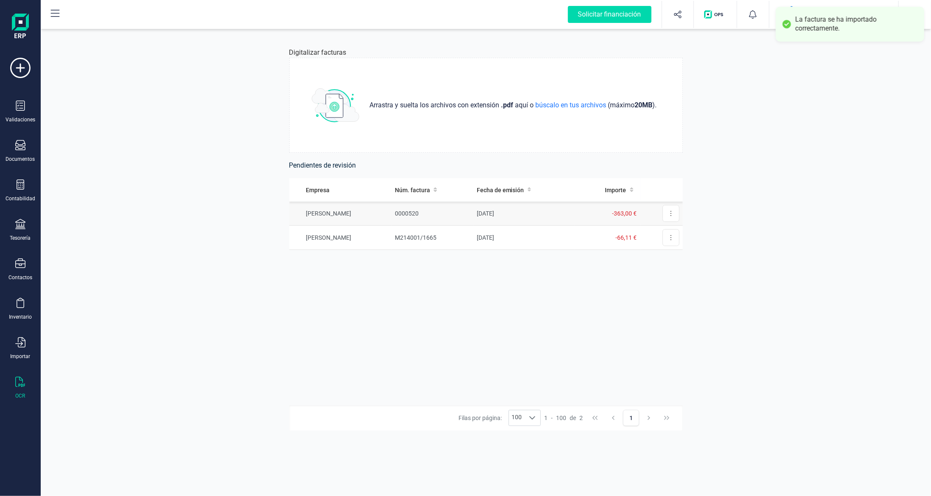
click at [538, 212] on td "[DATE]" at bounding box center [524, 214] width 101 height 24
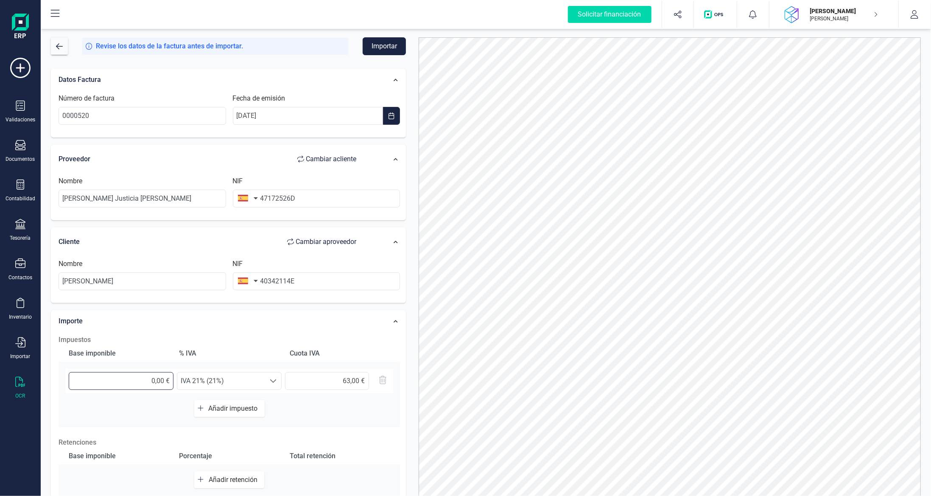
click at [145, 381] on input "0,00 €" at bounding box center [121, 381] width 105 height 18
type input "30,00 €"
type input "6,30 €"
type input "300,00 €"
type input "63,00 €"
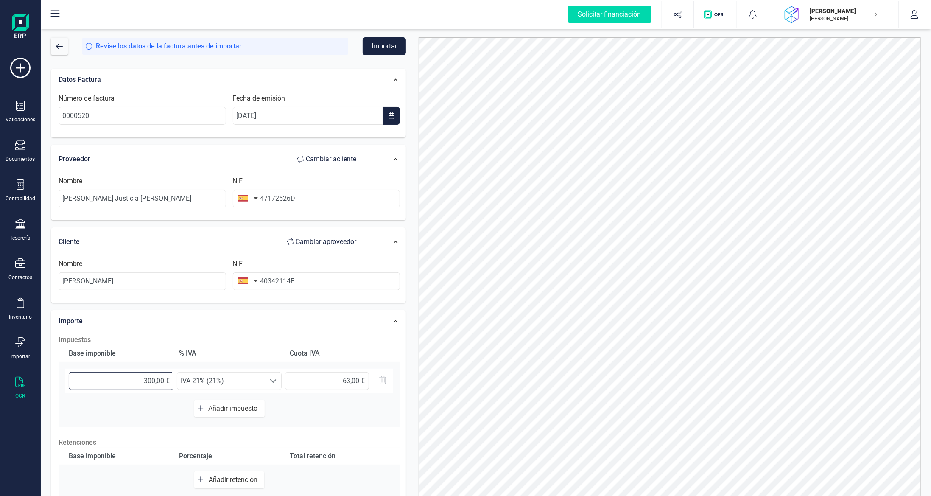
type input "3.000,00 €"
type input "630,00 €"
type input "300,00 €"
type input "63,00 €"
click at [389, 48] on button "Importar" at bounding box center [384, 46] width 43 height 18
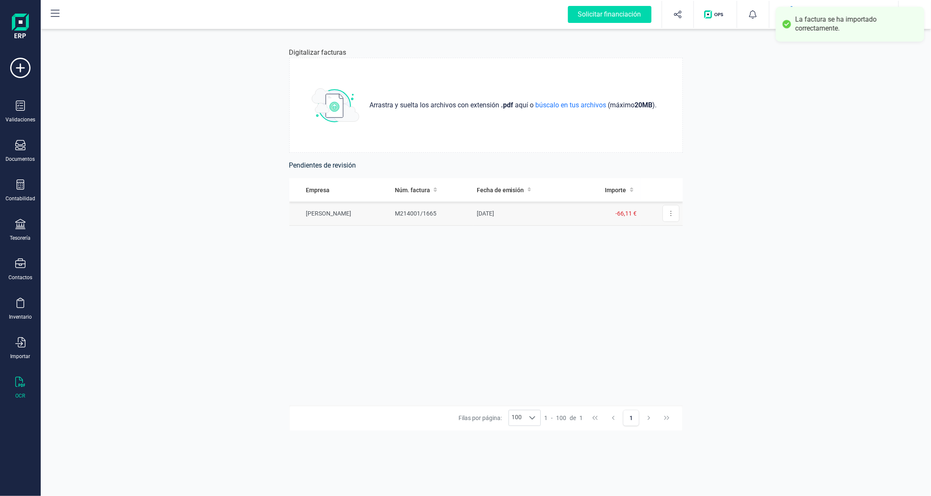
click at [563, 217] on td "[DATE]" at bounding box center [524, 214] width 101 height 24
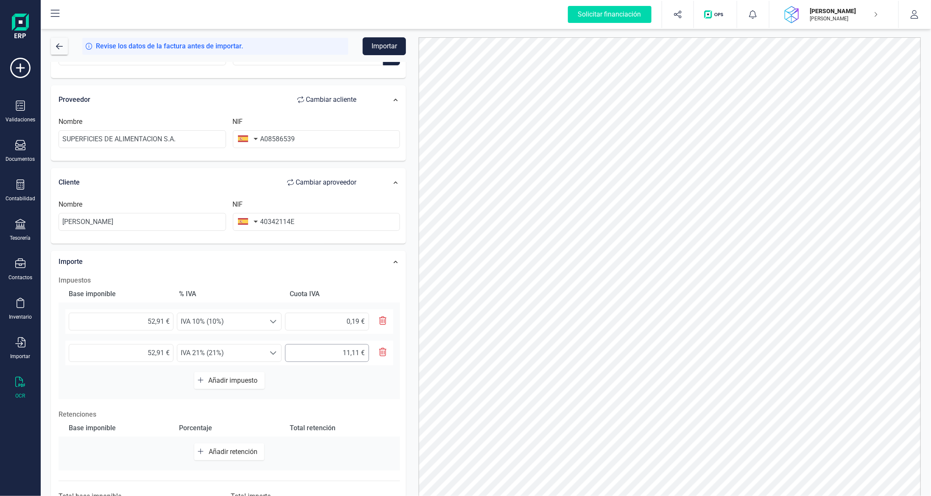
scroll to position [99, 0]
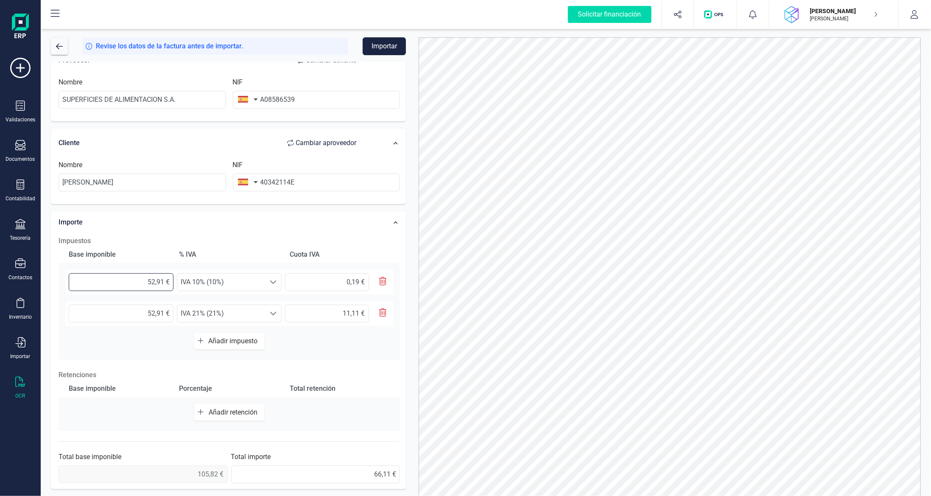
drag, startPoint x: 135, startPoint y: 283, endPoint x: 283, endPoint y: 287, distance: 148.6
click at [289, 286] on div "52,91 € Seleccione un % IVA 10% (10%) IVA 10% (10%) 0,19 €" at bounding box center [229, 282] width 328 height 25
type input "1,00 €"
type input "0,10 €"
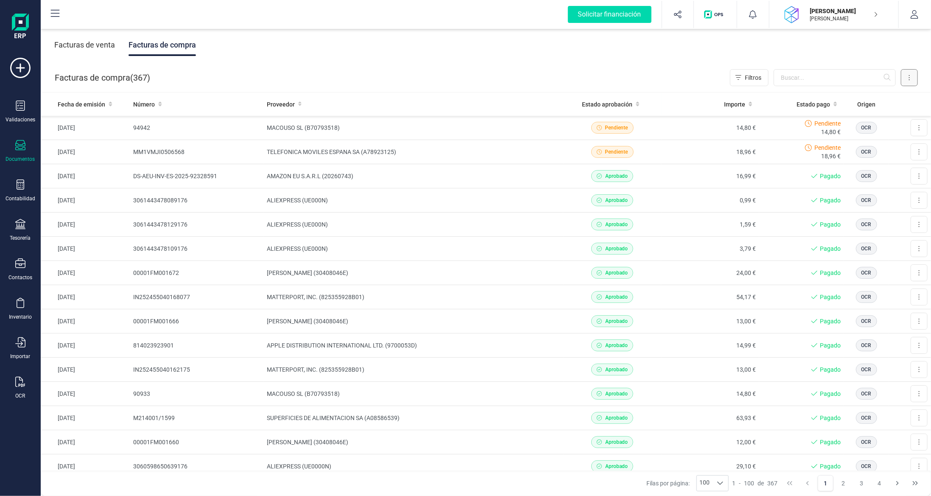
click at [910, 79] on icon at bounding box center [910, 77] width 2 height 7
click at [853, 151] on span "Escanear (OCR)" at bounding box center [851, 149] width 42 height 8
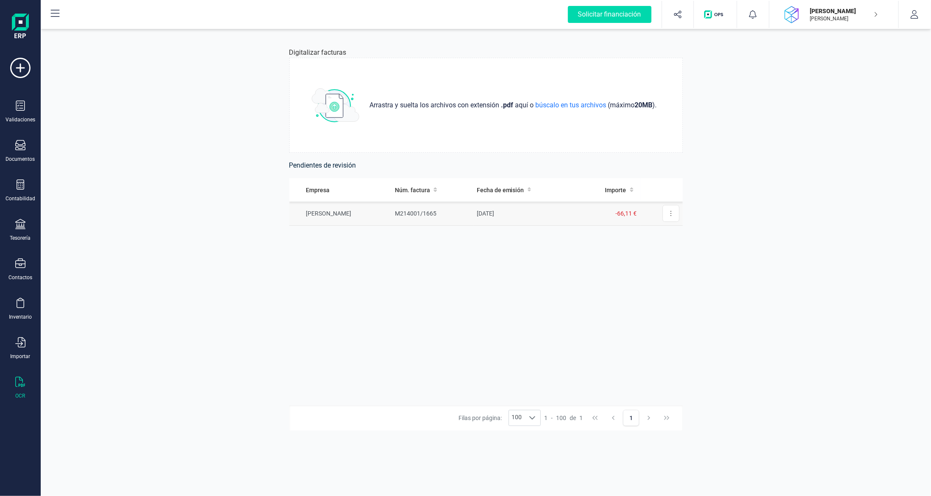
click at [422, 215] on td "M214001/1665" at bounding box center [433, 214] width 82 height 24
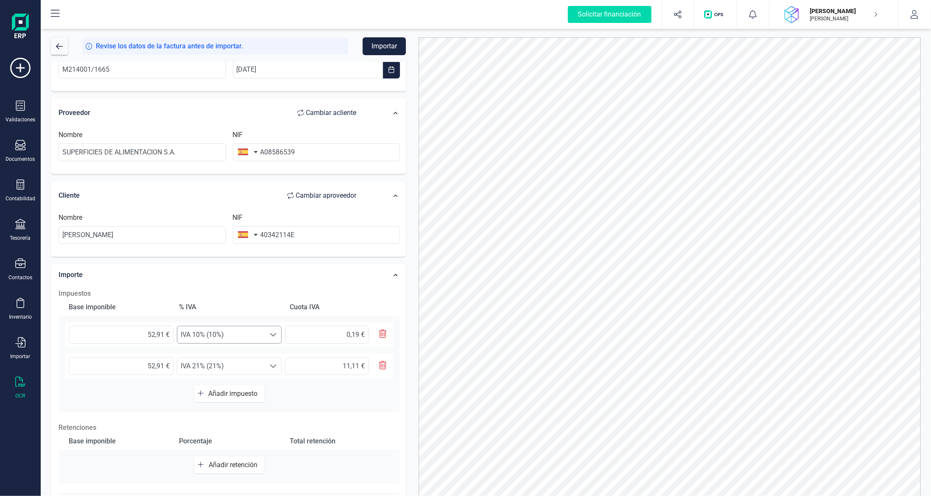
scroll to position [99, 0]
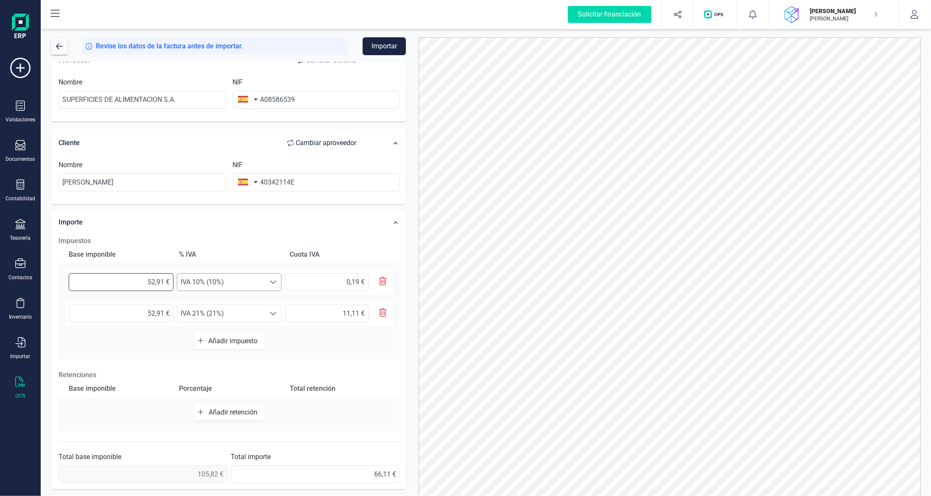
drag, startPoint x: 146, startPoint y: 277, endPoint x: 221, endPoint y: 286, distance: 76.1
click at [219, 287] on div "52,91 € Seleccione un % IVA 10% (10%) IVA 10% (10%) 0,19 €" at bounding box center [229, 282] width 328 height 25
type input "1,00 €"
type input "0,10 €"
type input "1,90 €"
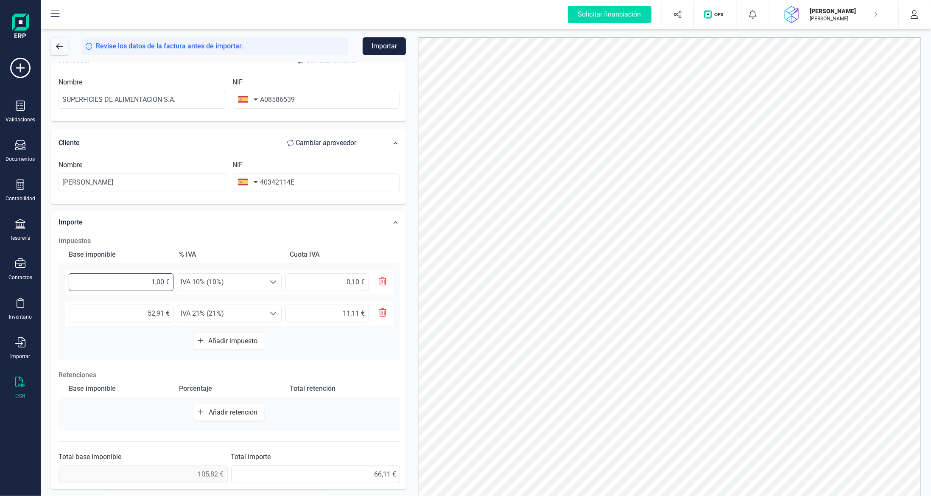
type input "0,19 €"
click at [320, 331] on div "Base imponible % IVA Cuota IVA 1,90 € Seleccione un % IVA 10% (10%) IVA 10% (10…" at bounding box center [230, 303] width 342 height 114
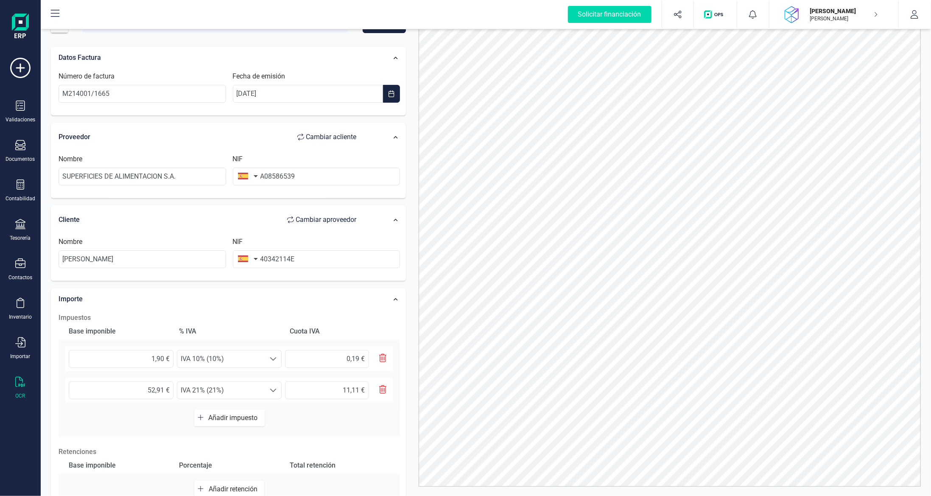
scroll to position [0, 0]
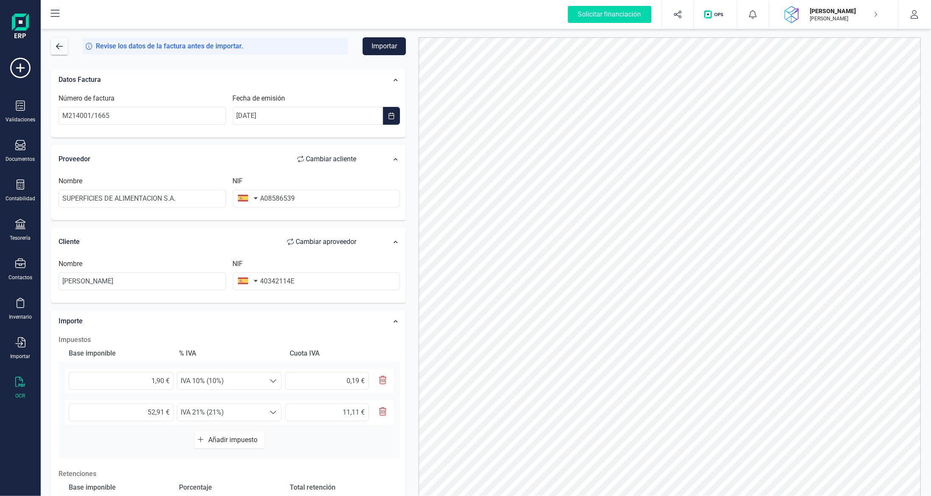
click at [386, 47] on button "Importar" at bounding box center [384, 46] width 43 height 18
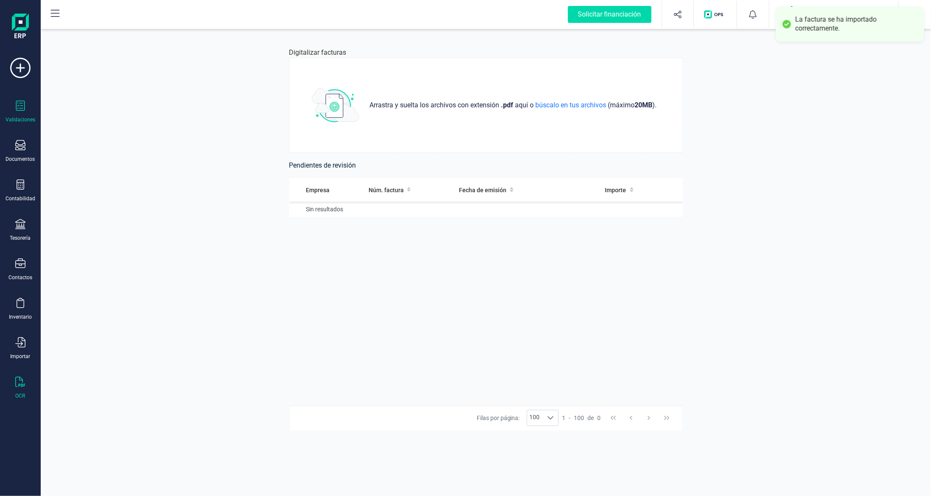
click at [26, 105] on div "Validaciones" at bounding box center [20, 112] width 34 height 22
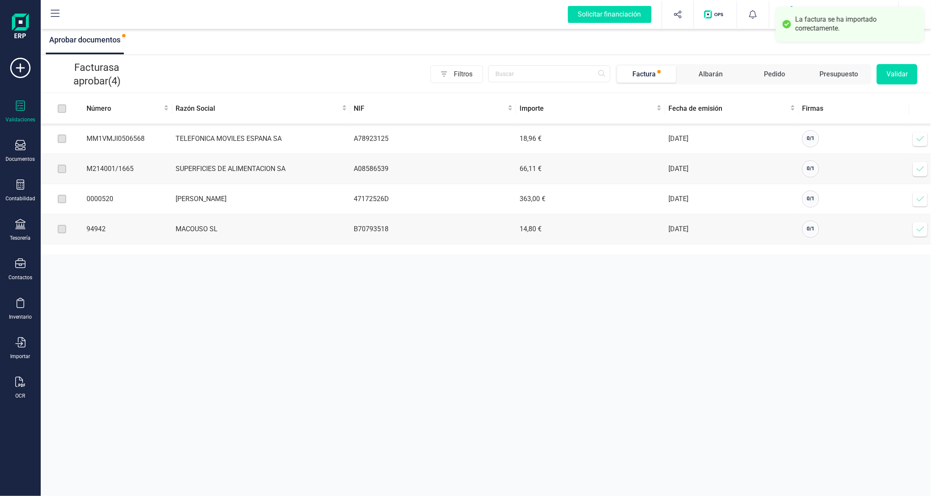
click at [920, 138] on icon at bounding box center [921, 139] width 8 height 8
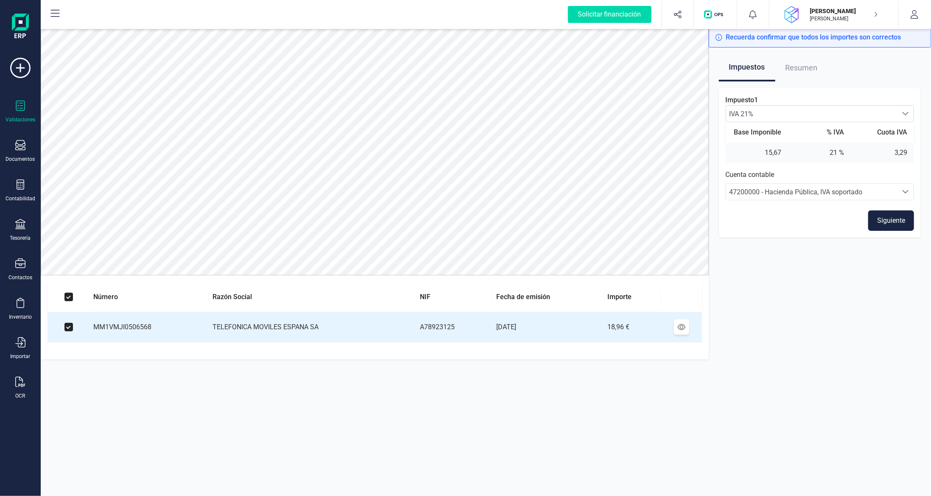
click at [891, 222] on button "Siguiente" at bounding box center [892, 220] width 46 height 20
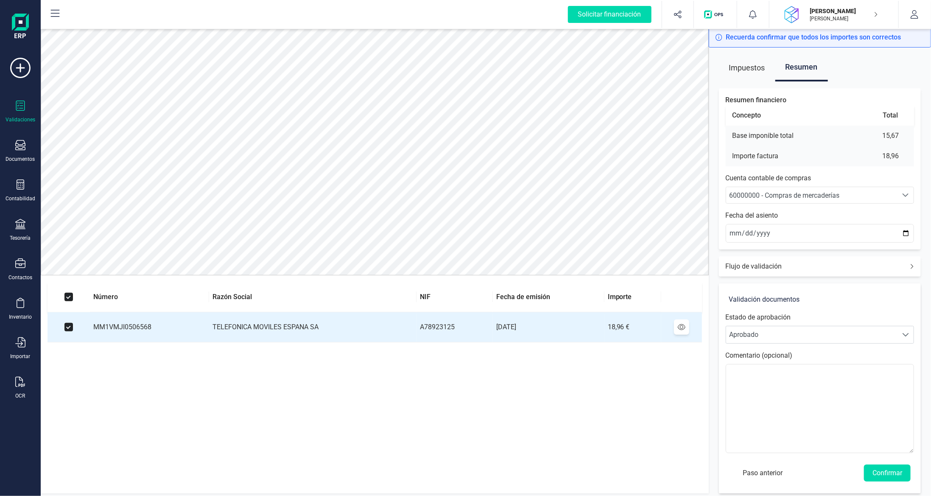
click at [863, 193] on div "60000000 - Compras de mercaderías" at bounding box center [812, 196] width 165 height 10
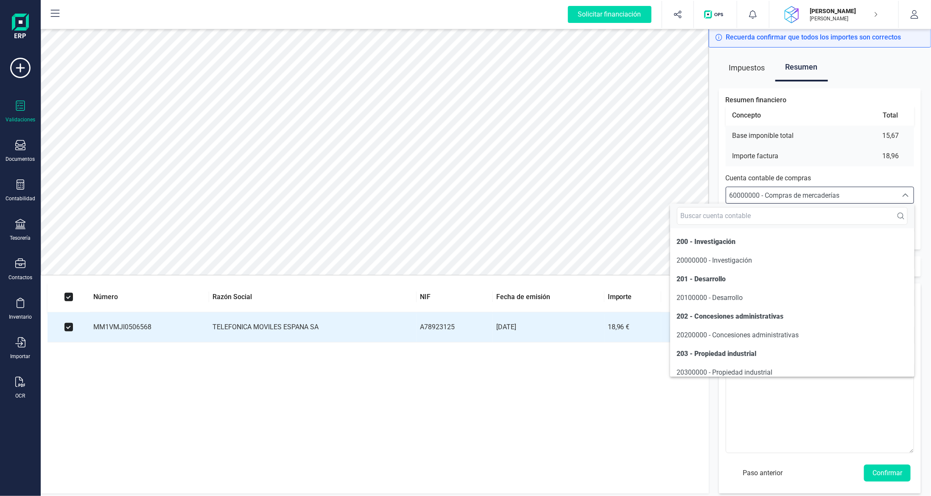
scroll to position [4058, 0]
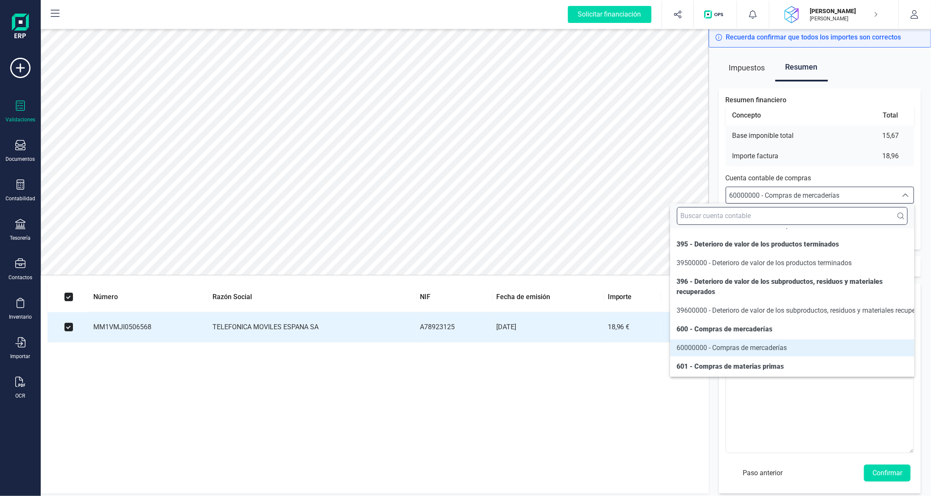
click at [785, 211] on input "text" at bounding box center [792, 216] width 231 height 18
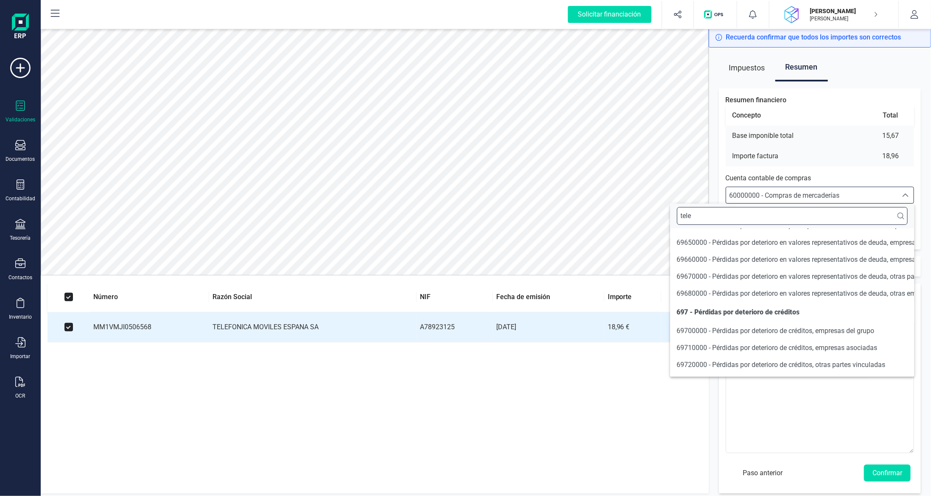
scroll to position [0, 0]
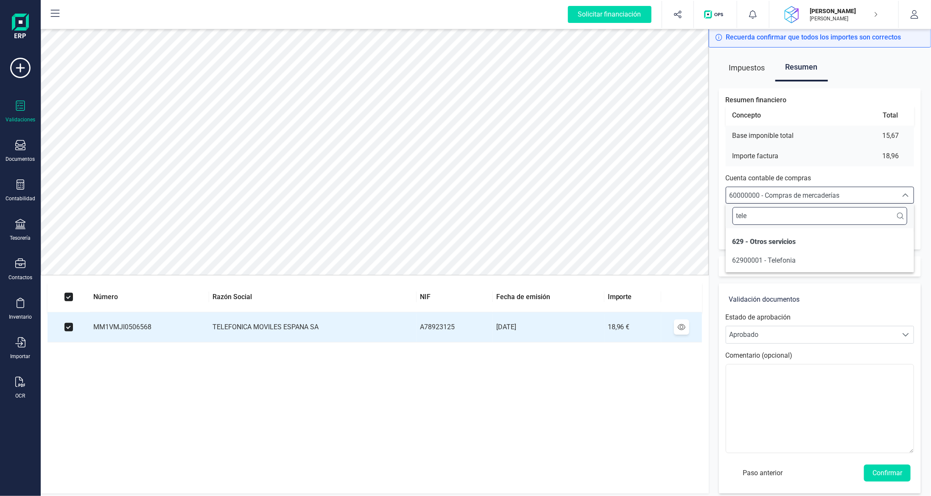
type input "tele"
click at [785, 260] on span "62900001 - Telefonia" at bounding box center [765, 260] width 64 height 8
click at [881, 473] on button "Confirmar" at bounding box center [887, 473] width 47 height 17
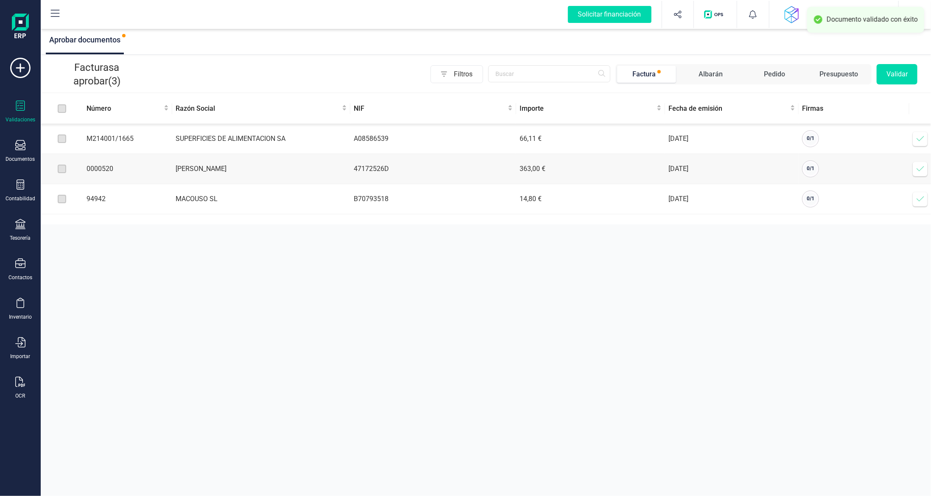
click at [923, 139] on icon at bounding box center [921, 139] width 8 height 8
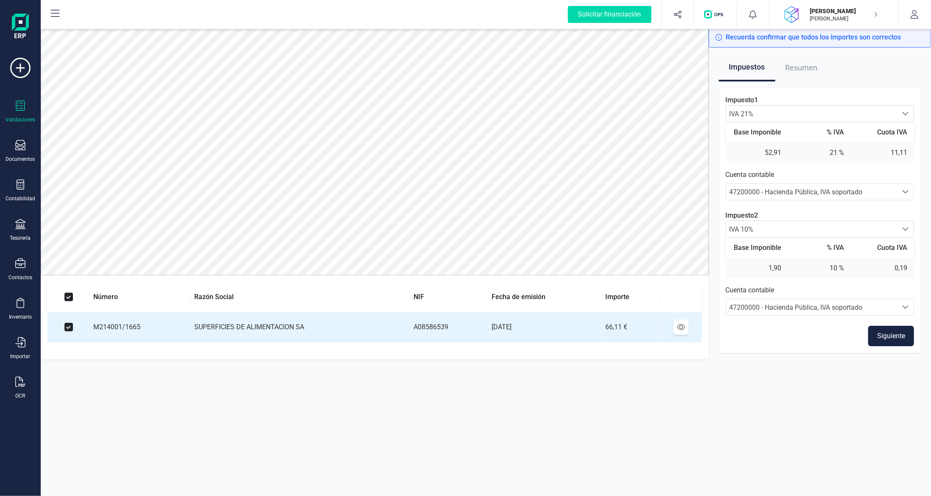
click at [897, 338] on button "Siguiente" at bounding box center [892, 336] width 46 height 20
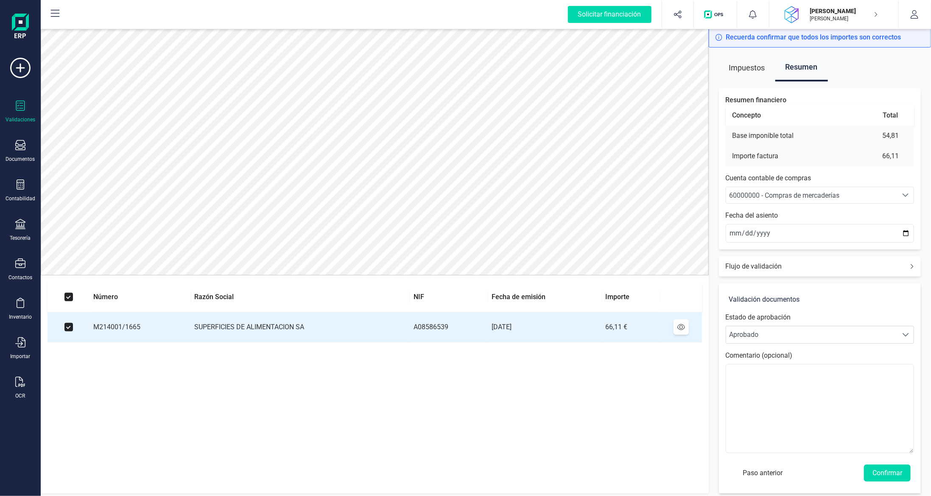
click at [824, 191] on span "60000000 - Compras de mercaderías" at bounding box center [785, 195] width 110 height 8
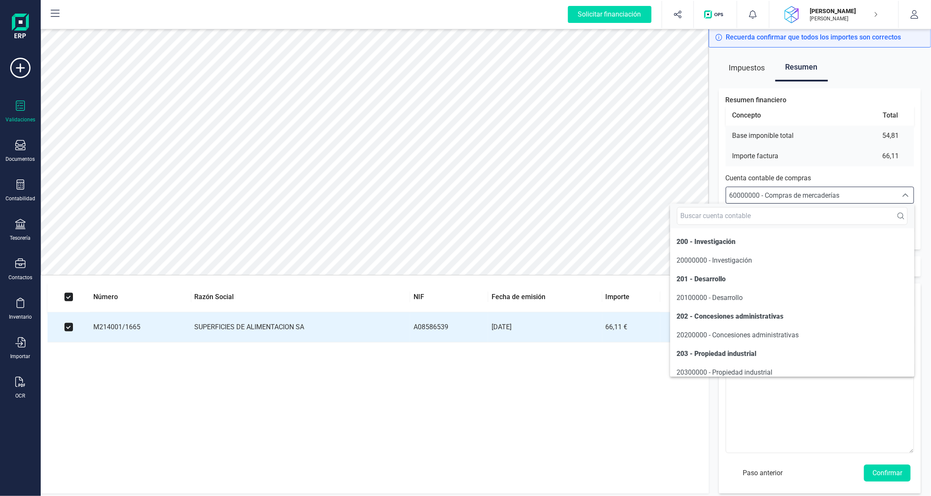
scroll to position [4058, 0]
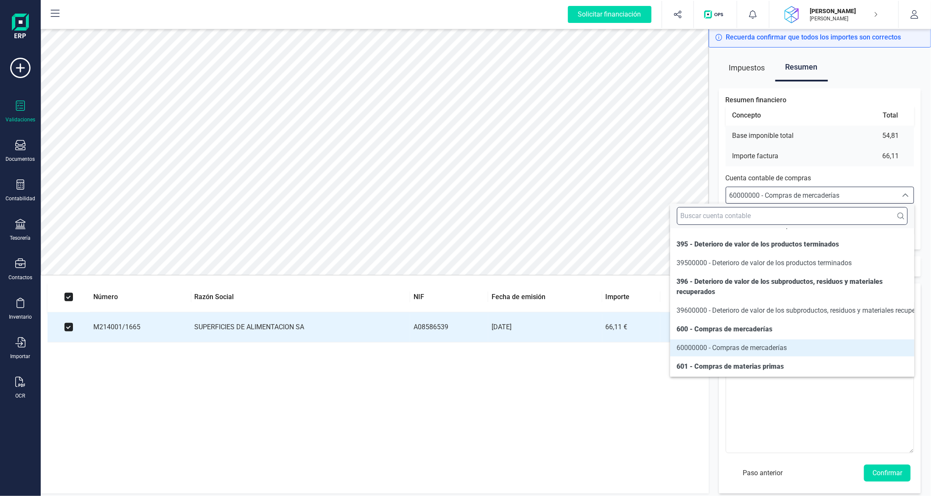
click at [796, 217] on input "text" at bounding box center [792, 216] width 231 height 18
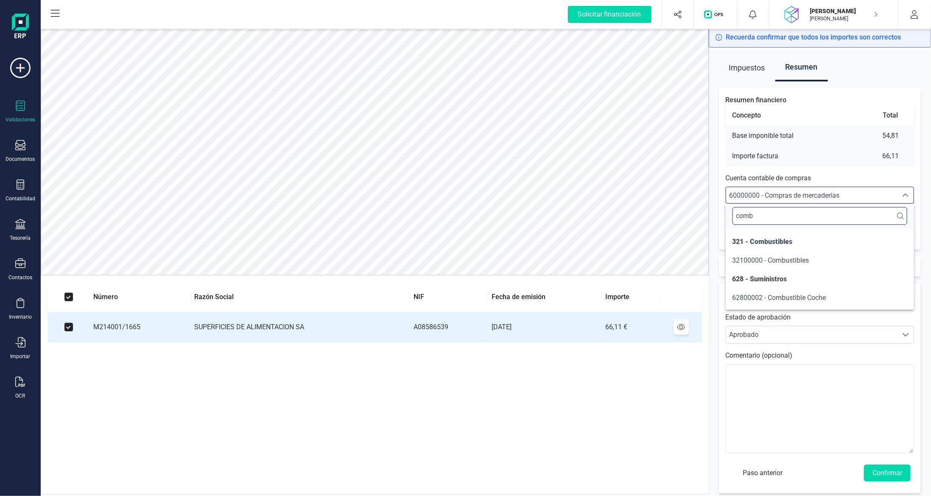
scroll to position [0, 0]
type input "combu"
click at [816, 303] on li "62800002 - Combustible Coche" at bounding box center [820, 297] width 189 height 17
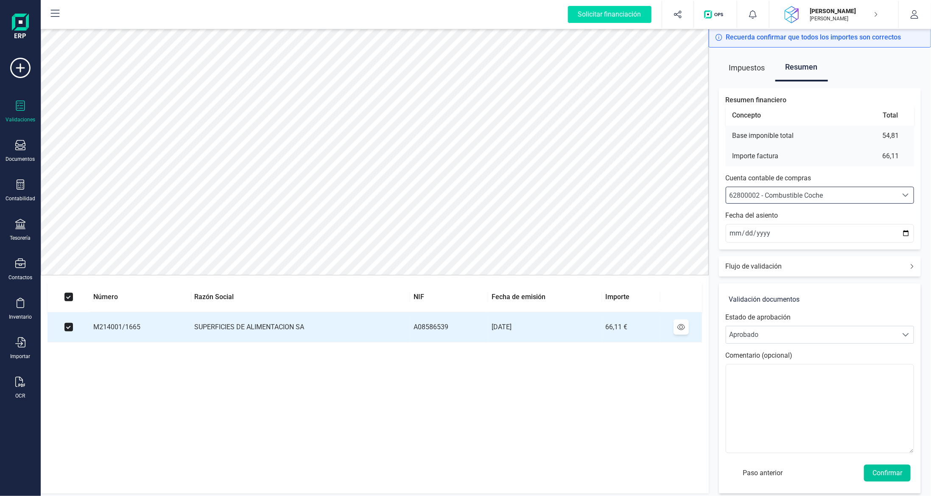
click at [888, 476] on button "Confirmar" at bounding box center [887, 473] width 47 height 17
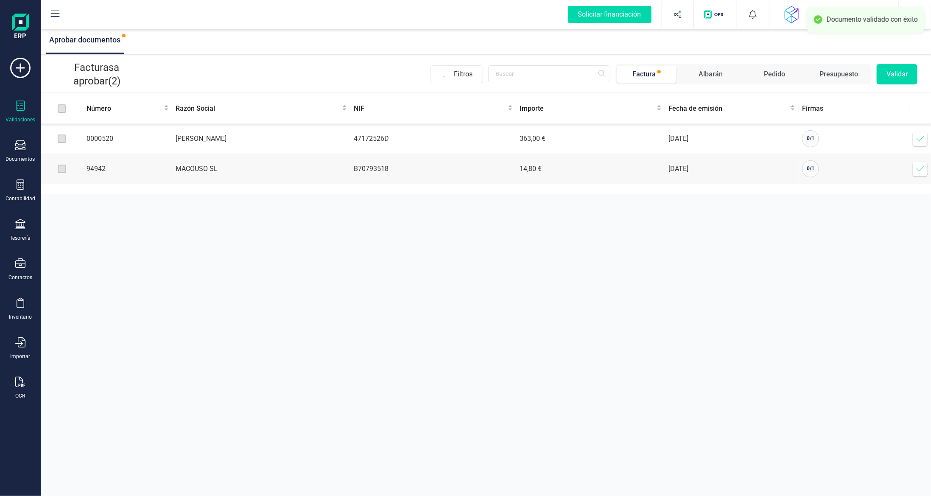
click at [925, 138] on span at bounding box center [920, 138] width 17 height 17
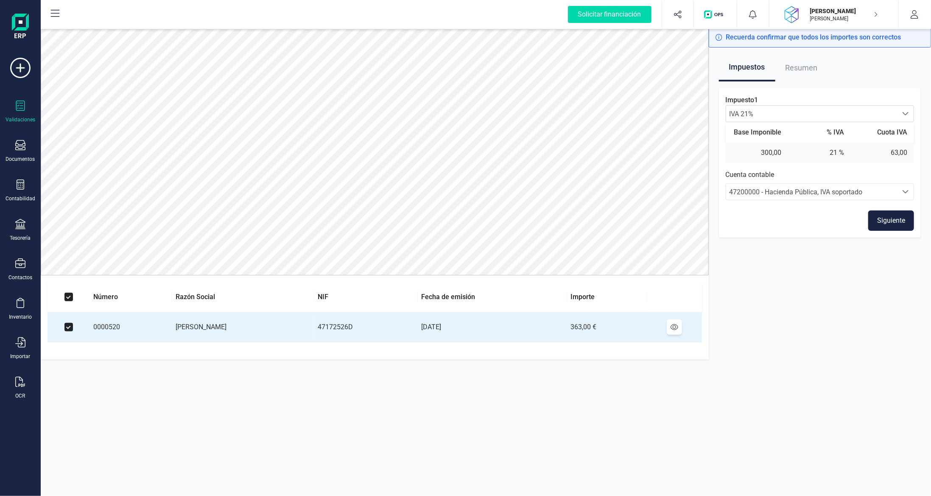
click at [881, 196] on div "47200000 - Hacienda Pública, IVA soportado" at bounding box center [812, 192] width 165 height 10
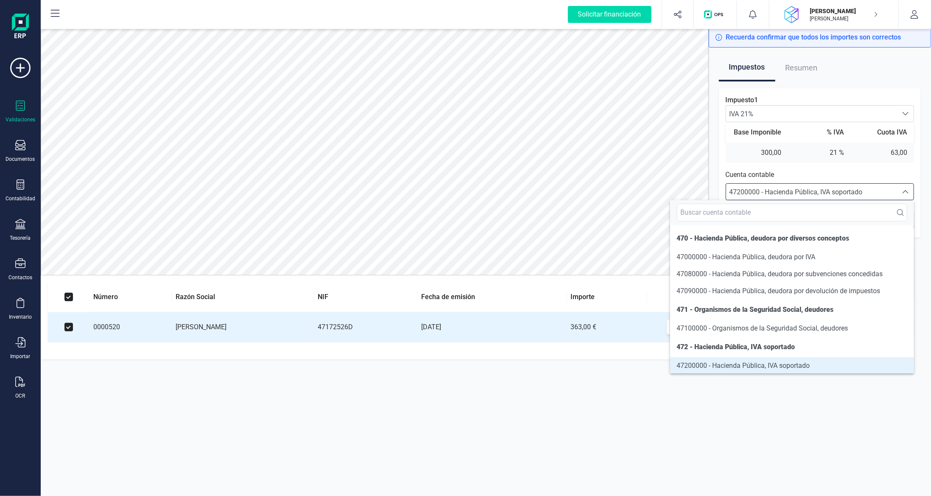
scroll to position [1, 0]
click at [880, 196] on div "47200000 - Hacienda Pública, IVA soportado" at bounding box center [812, 192] width 165 height 10
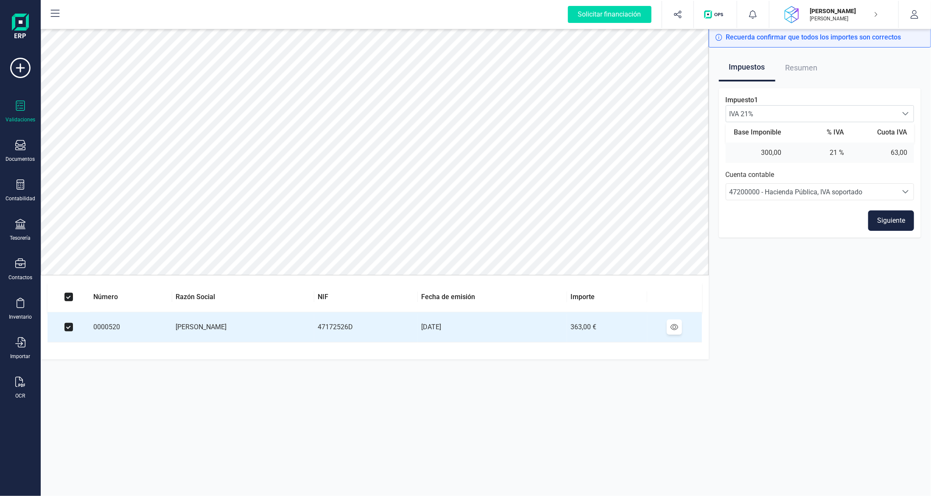
click at [886, 220] on button "Siguiente" at bounding box center [892, 220] width 46 height 20
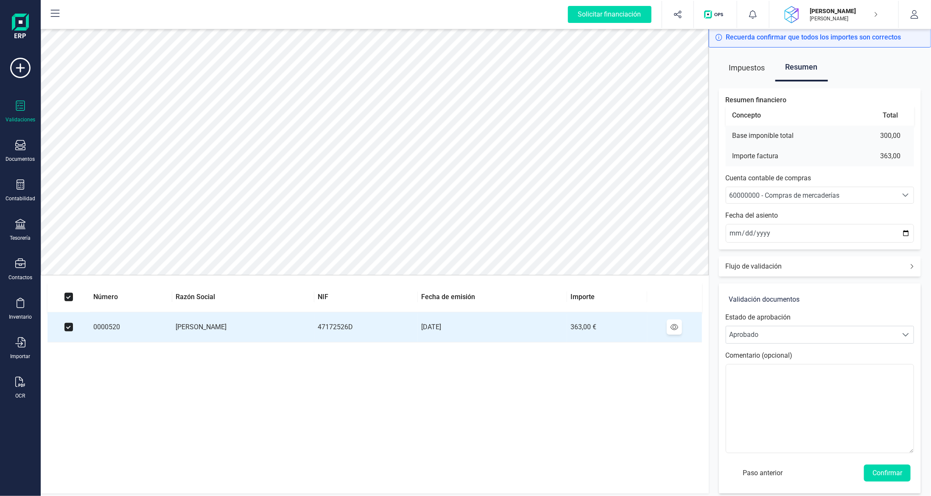
click at [821, 198] on span "60000000 - Compras de mercaderías" at bounding box center [785, 195] width 110 height 8
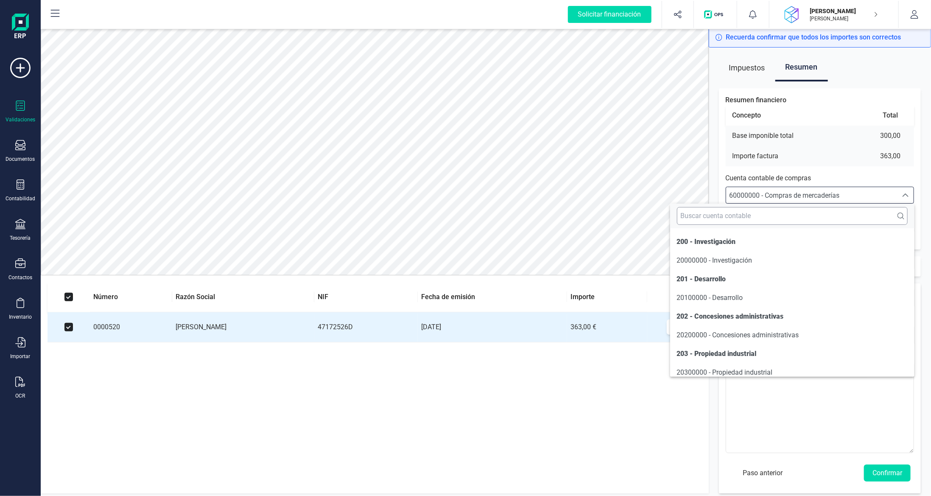
scroll to position [4058, 0]
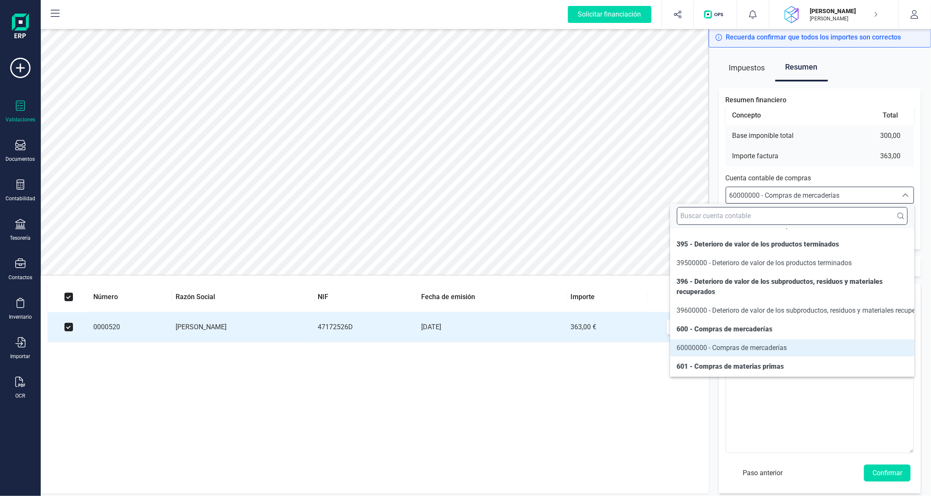
drag, startPoint x: 807, startPoint y: 217, endPoint x: 814, endPoint y: 210, distance: 9.6
click at [813, 211] on input "text" at bounding box center [792, 216] width 231 height 18
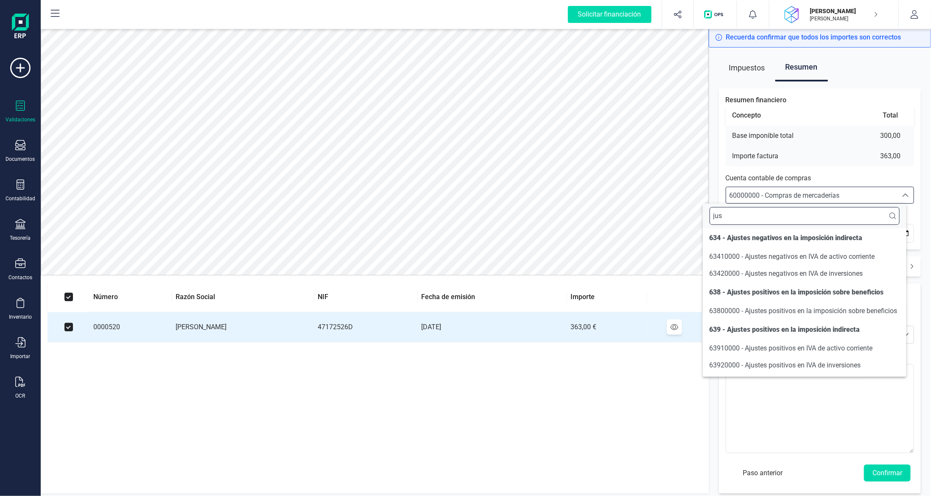
scroll to position [41, 0]
type input "j"
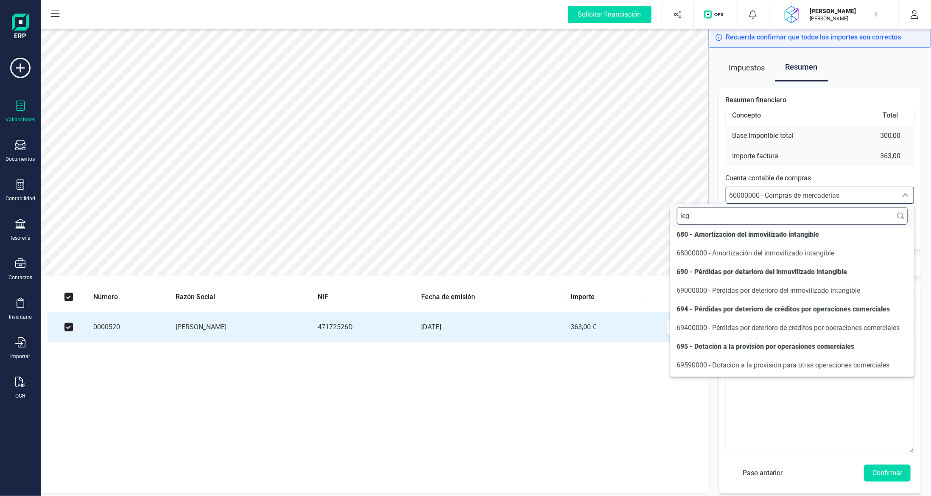
scroll to position [0, 0]
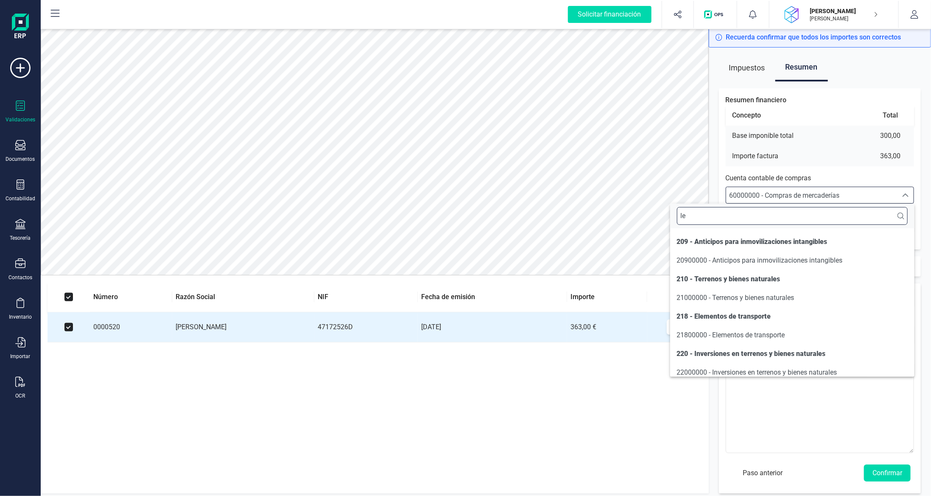
type input "l"
type input "a"
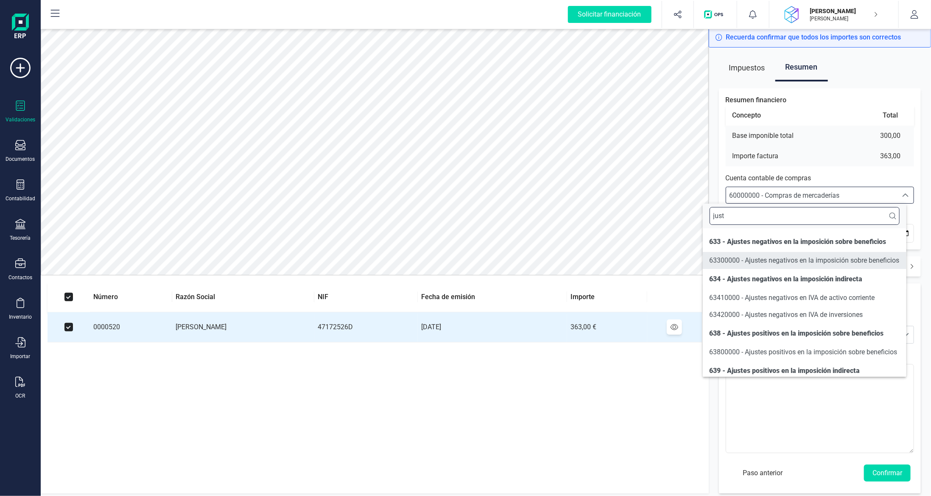
type input "just"
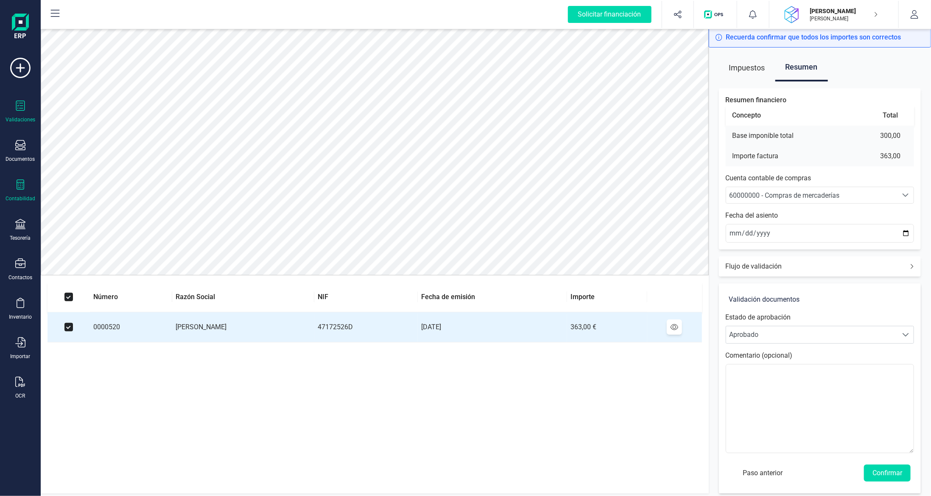
click at [21, 184] on icon at bounding box center [20, 184] width 10 height 10
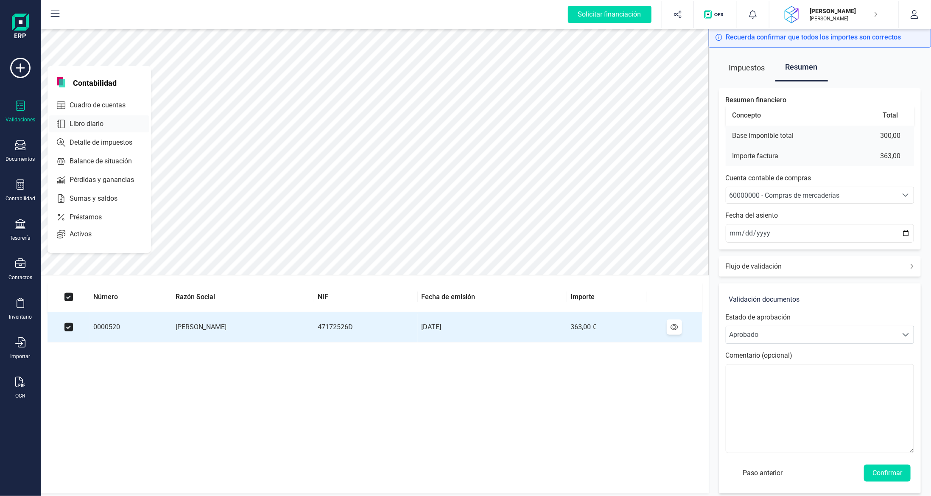
click at [75, 125] on span "Libro diario" at bounding box center [92, 124] width 53 height 10
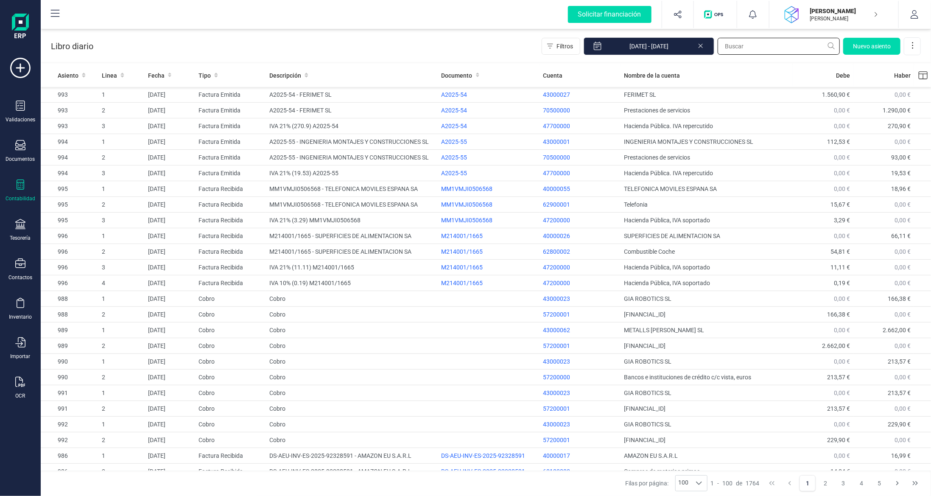
click at [777, 45] on input "text" at bounding box center [779, 46] width 122 height 17
type input "justicia"
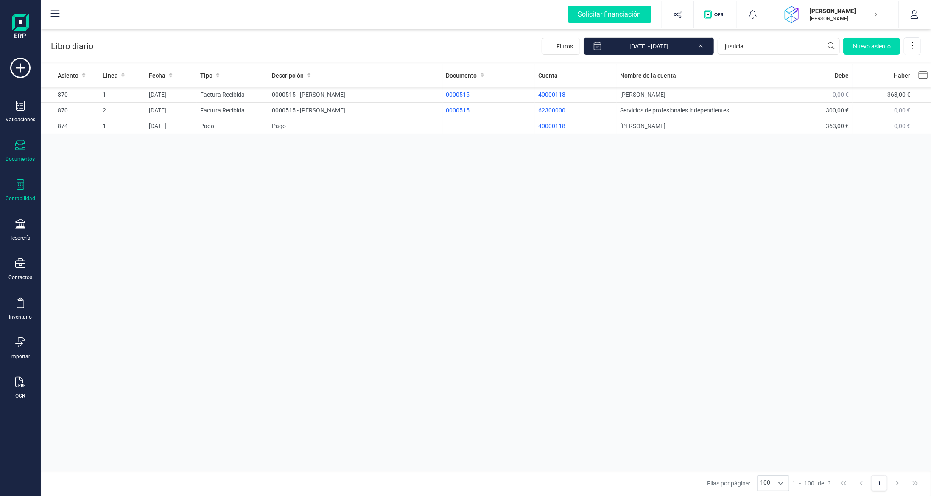
click at [24, 149] on icon at bounding box center [20, 145] width 10 height 10
drag, startPoint x: 249, startPoint y: 213, endPoint x: 230, endPoint y: 209, distance: 19.1
click at [249, 213] on div "Asiento Linea Fecha Tipo Descripción Documento Cuenta Nombre de la cuenta Debe …" at bounding box center [486, 267] width 891 height 407
click at [11, 109] on div "Validaciones" at bounding box center [20, 112] width 34 height 22
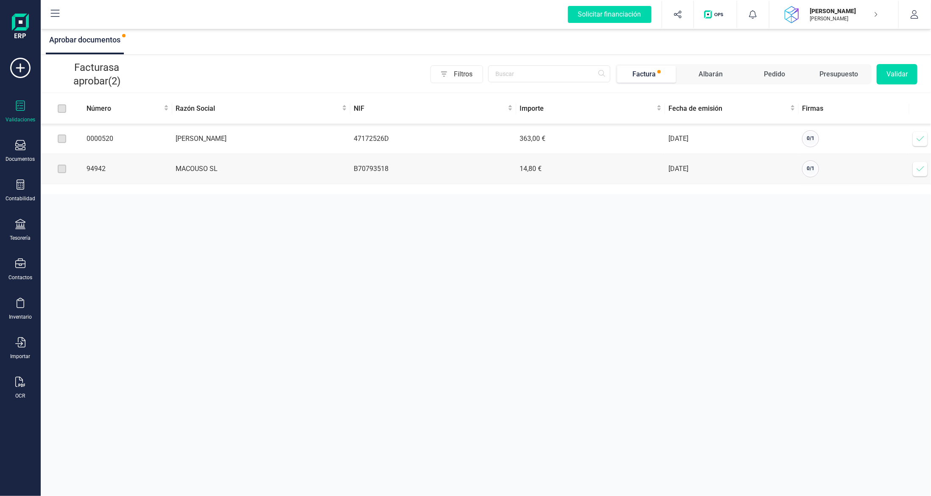
click at [919, 140] on icon at bounding box center [921, 139] width 8 height 8
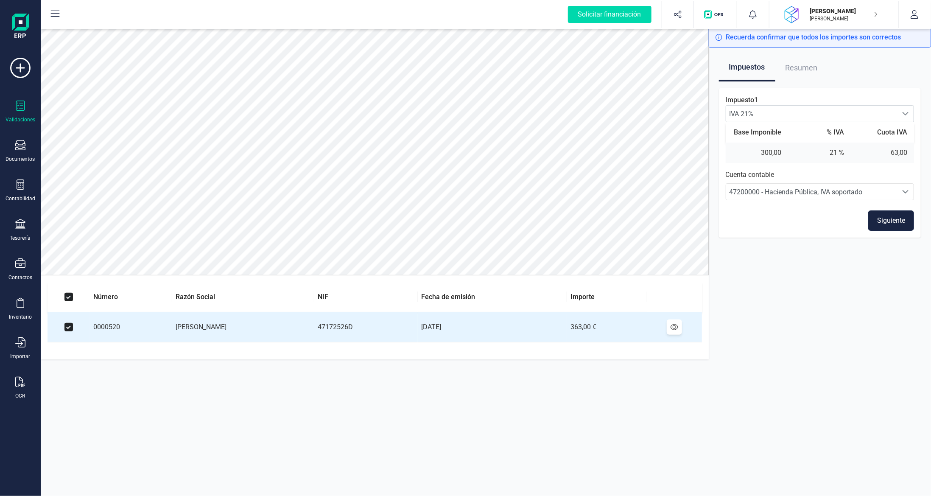
click at [890, 223] on button "Siguiente" at bounding box center [892, 220] width 46 height 20
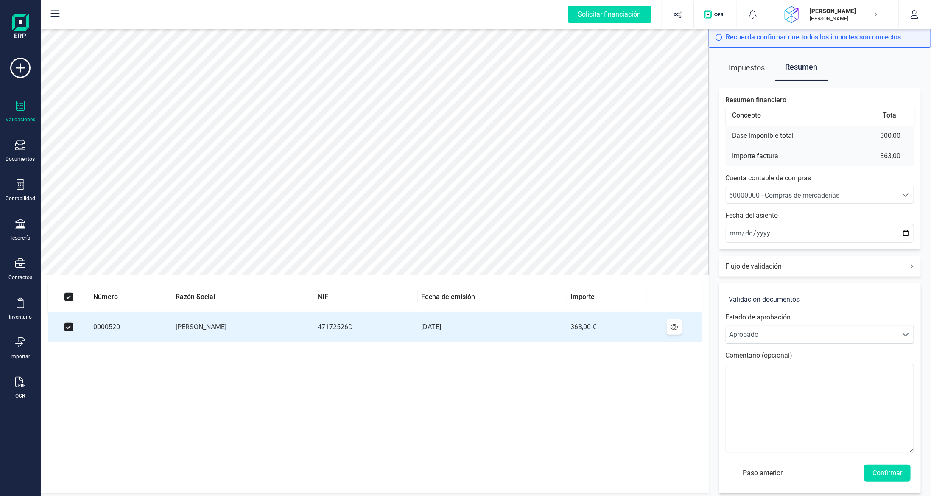
click at [805, 195] on span "60000000 - Compras de mercaderías" at bounding box center [785, 195] width 110 height 8
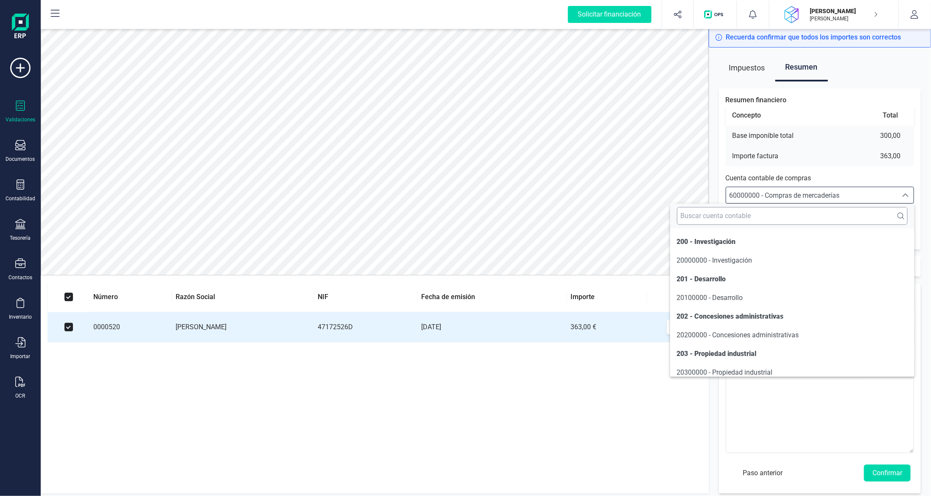
scroll to position [4058, 0]
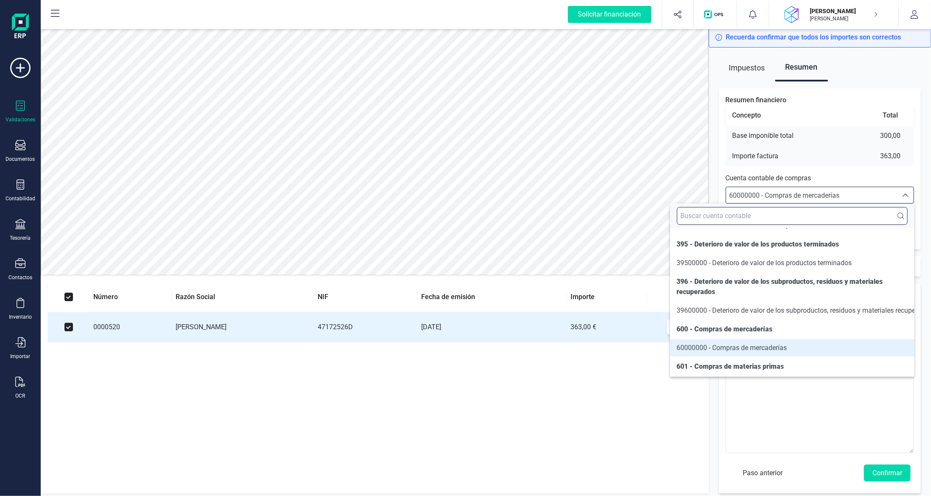
click at [763, 216] on input "text" at bounding box center [792, 216] width 231 height 18
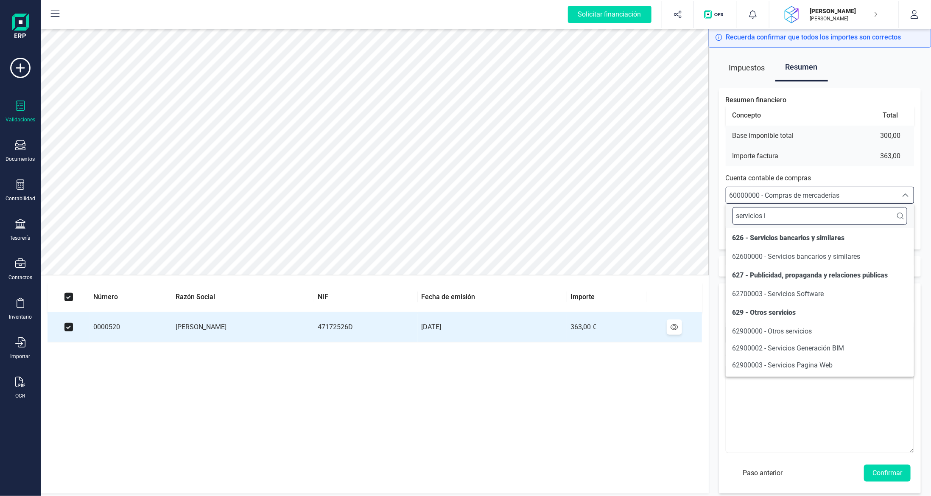
scroll to position [0, 0]
type input "servicios"
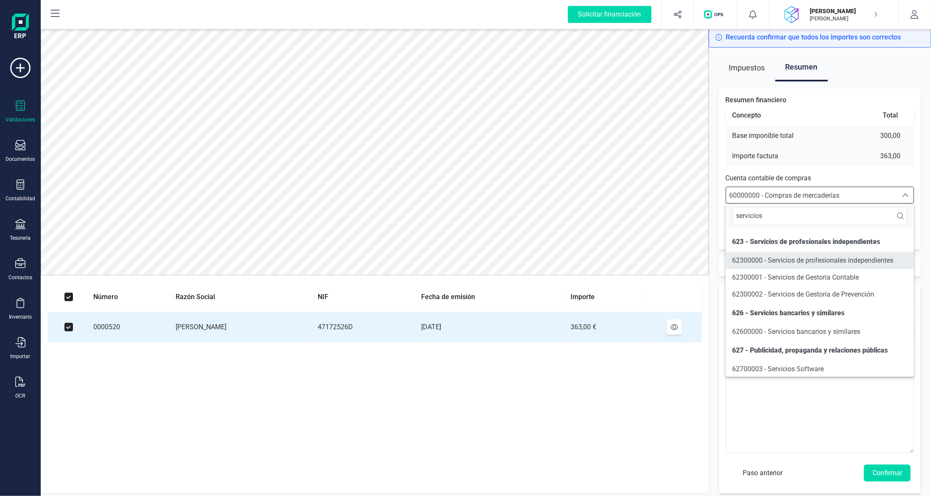
click at [860, 262] on span "62300000 - Servicios de profesionales independientes" at bounding box center [813, 260] width 161 height 8
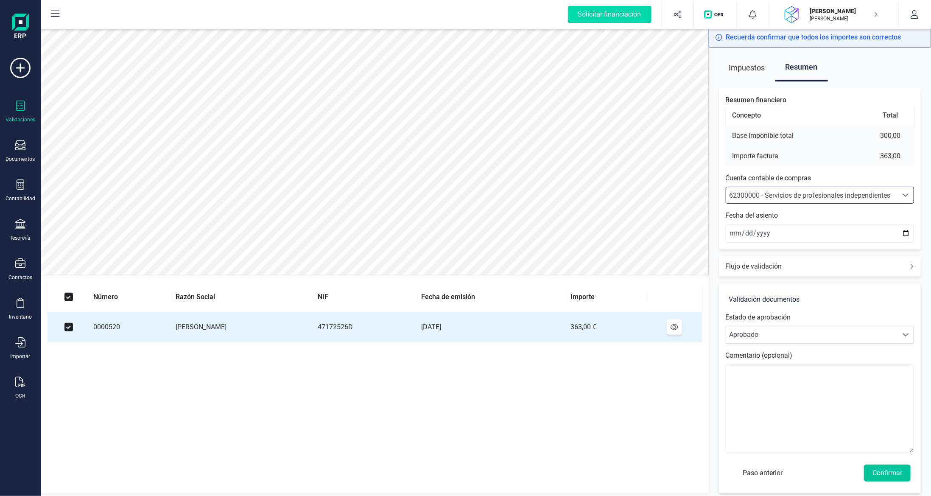
click at [880, 473] on button "Confirmar" at bounding box center [887, 473] width 47 height 17
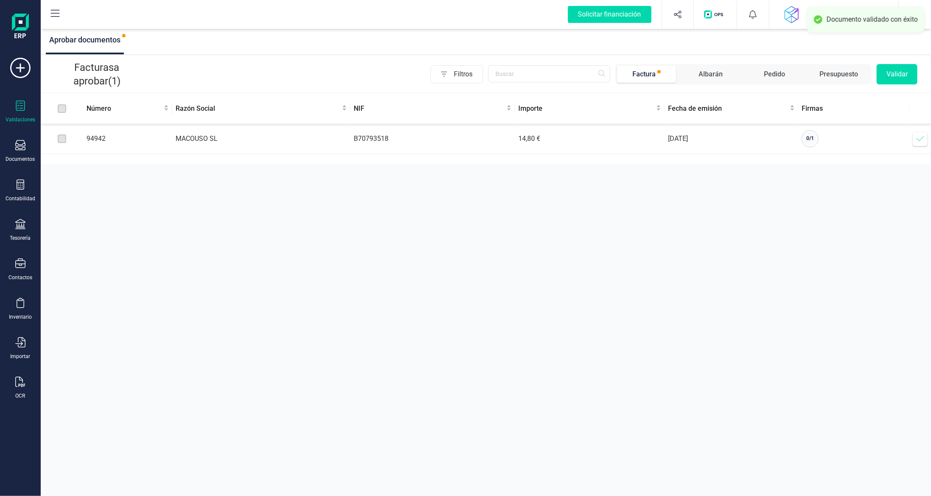
click at [919, 144] on span at bounding box center [920, 138] width 17 height 17
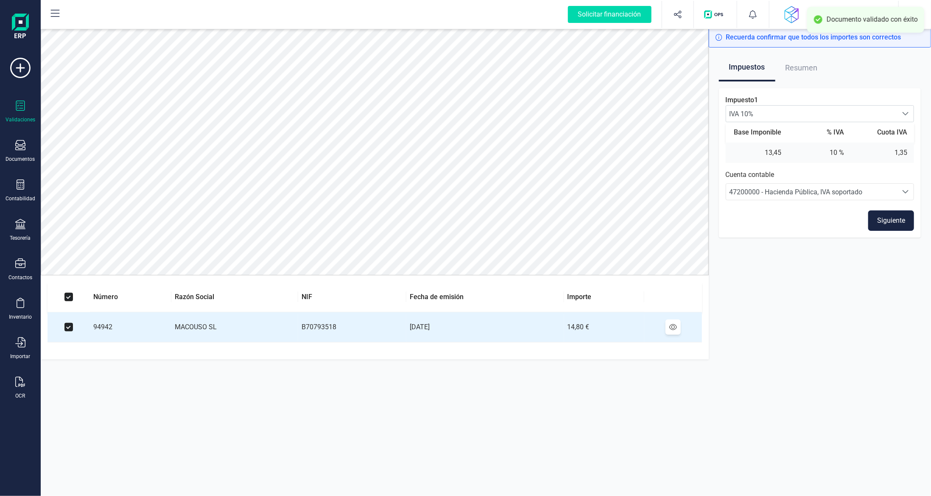
click at [893, 225] on button "Siguiente" at bounding box center [892, 220] width 46 height 20
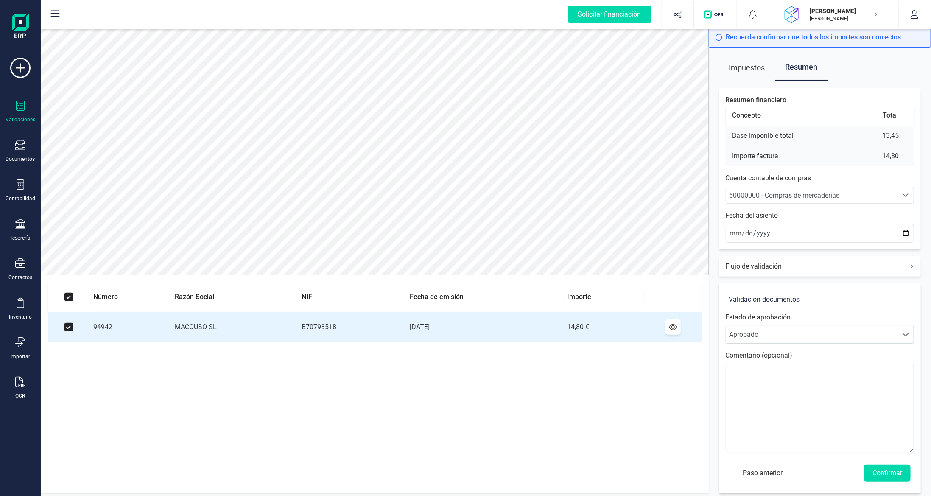
click at [834, 196] on span "60000000 - Compras de mercaderías" at bounding box center [785, 195] width 110 height 8
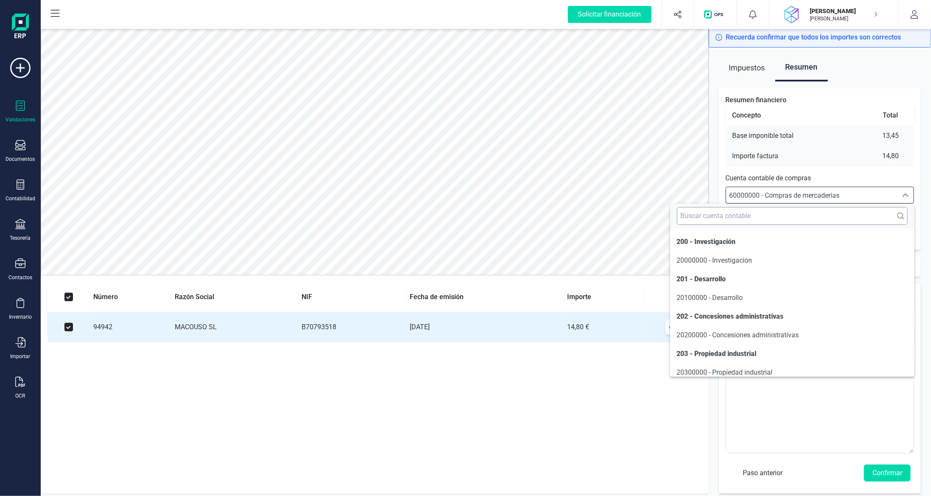
scroll to position [4058, 0]
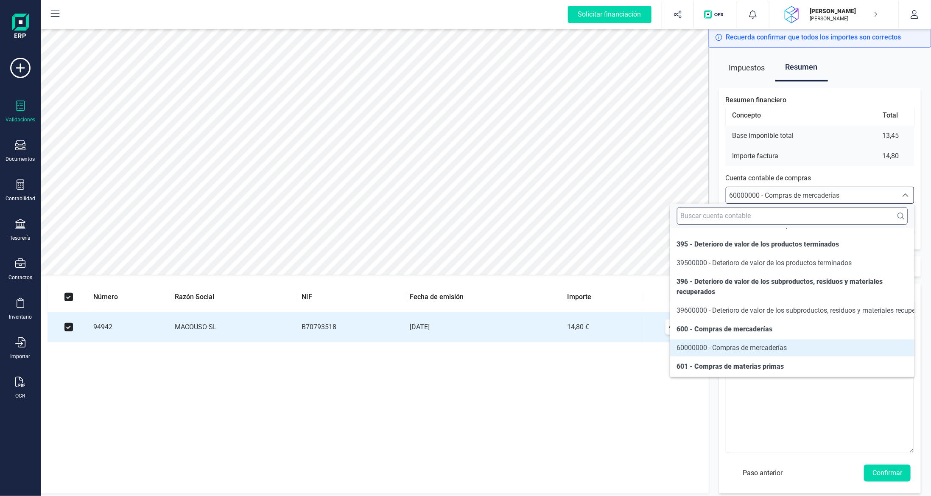
click at [815, 219] on input "text" at bounding box center [792, 216] width 231 height 18
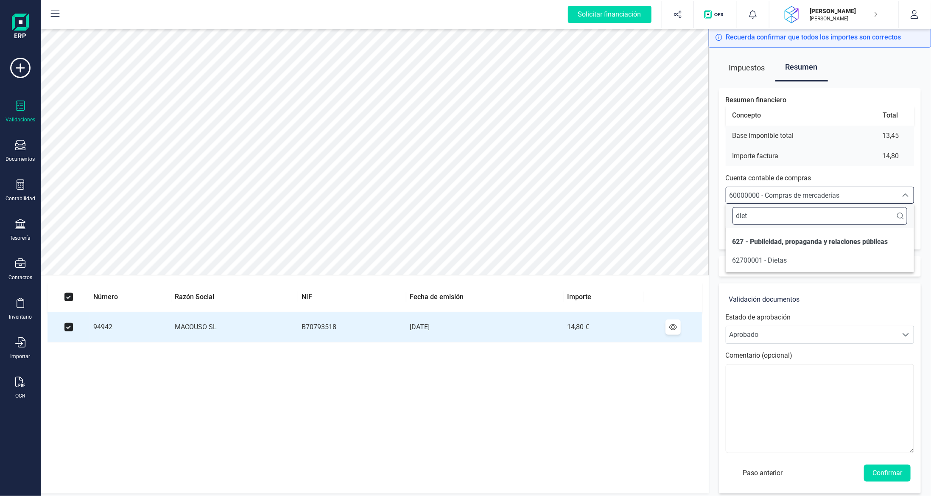
scroll to position [0, 0]
type input "dieta"
click at [785, 260] on span "62700001 - Dietas" at bounding box center [760, 260] width 55 height 8
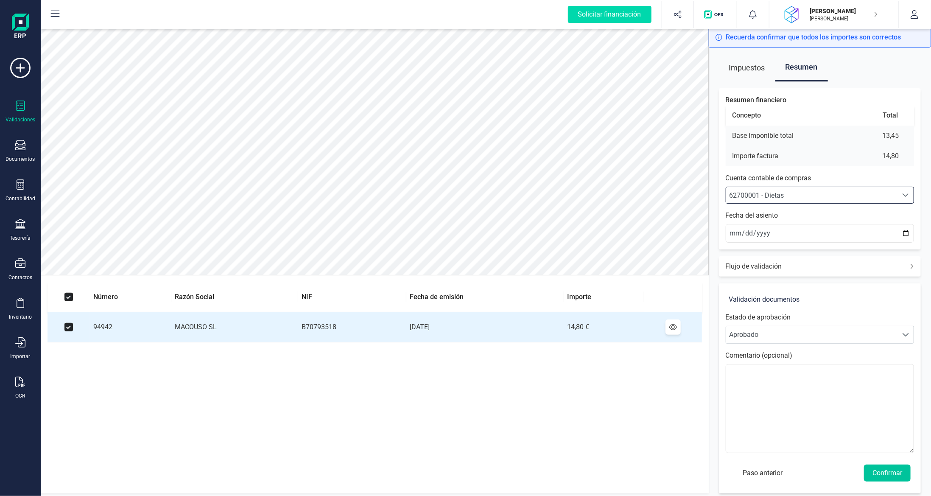
click at [890, 470] on button "Confirmar" at bounding box center [887, 473] width 47 height 17
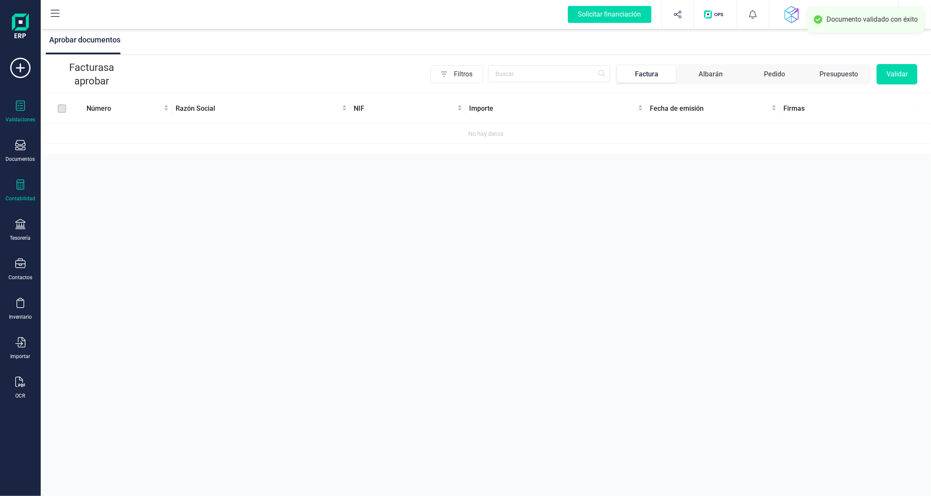
click at [21, 188] on icon at bounding box center [20, 184] width 10 height 10
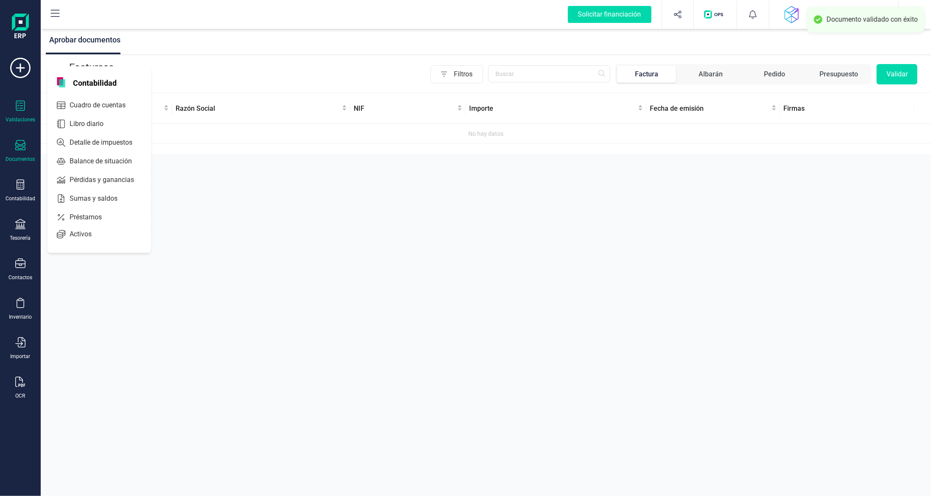
click at [20, 143] on icon at bounding box center [20, 145] width 10 height 10
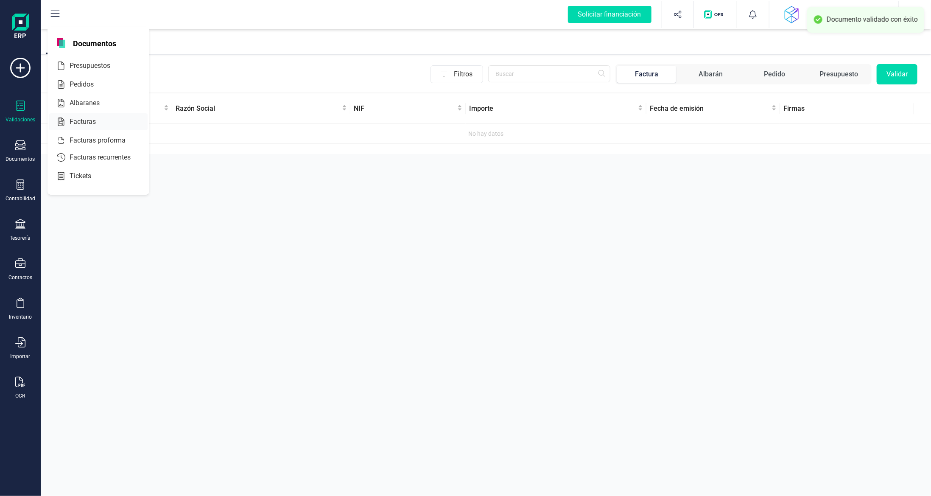
click at [93, 120] on span "Facturas" at bounding box center [88, 122] width 45 height 10
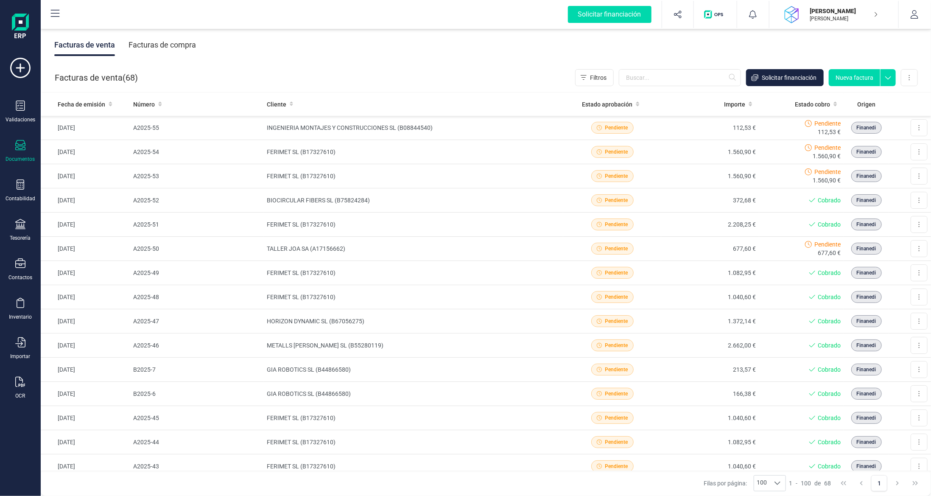
click at [160, 50] on div "Facturas de compra" at bounding box center [162, 45] width 67 height 22
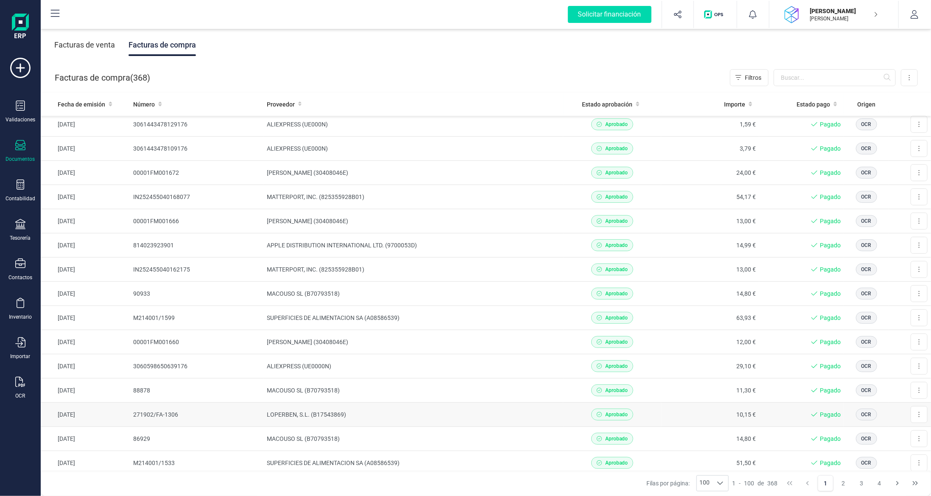
scroll to position [255, 0]
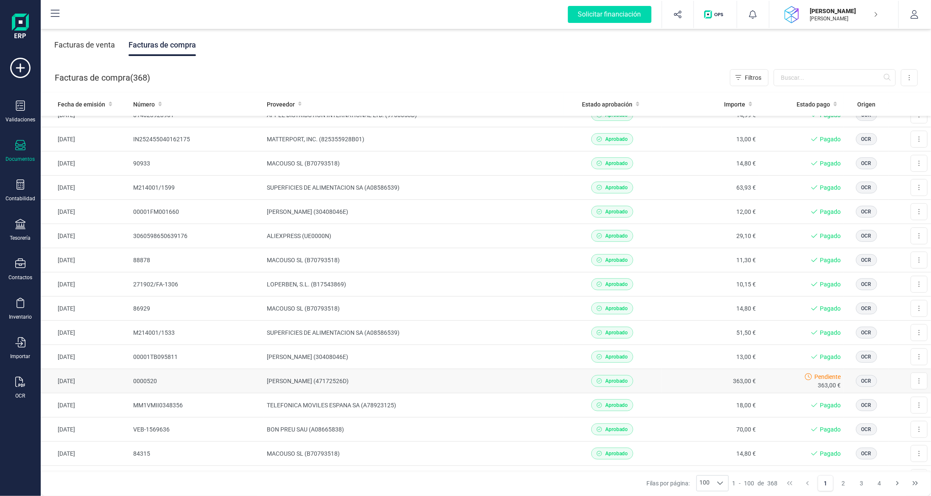
click at [426, 378] on td "[PERSON_NAME] (47172526D)" at bounding box center [414, 381] width 300 height 24
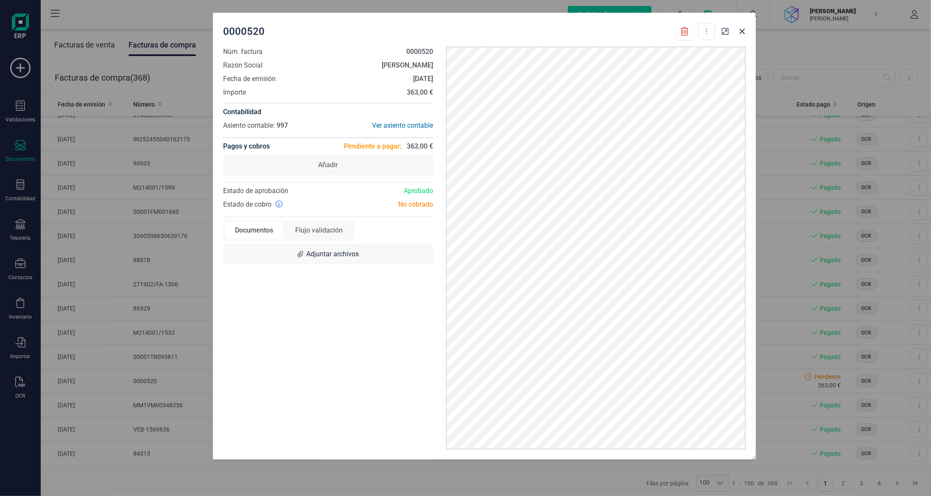
drag, startPoint x: 414, startPoint y: 40, endPoint x: 424, endPoint y: 35, distance: 11.2
click at [427, 30] on div "0000520 Descargar documento Marcar como pagada" at bounding box center [469, 31] width 492 height 17
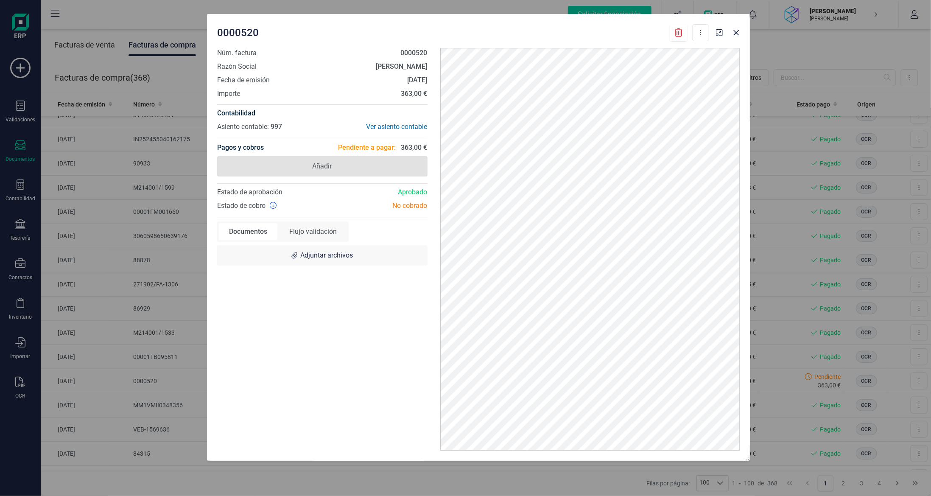
click at [362, 166] on span "Añadir" at bounding box center [322, 166] width 210 height 20
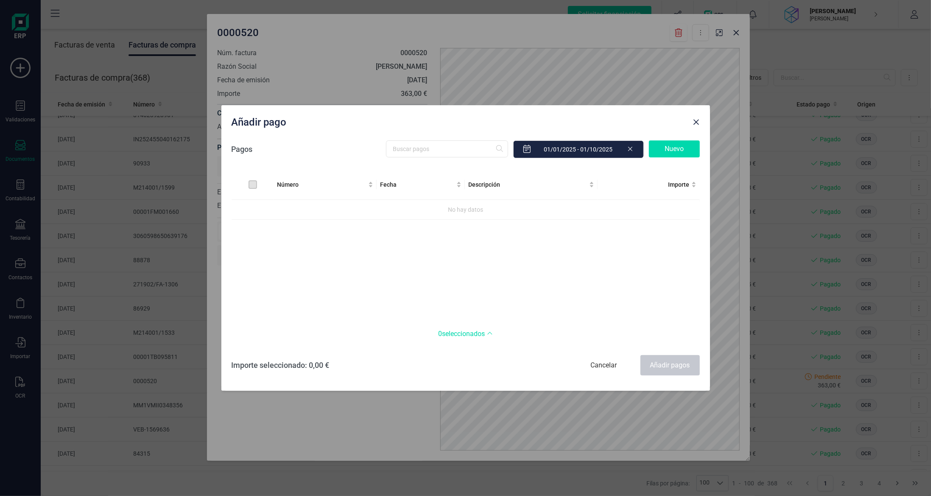
click at [670, 149] on div "Nuevo" at bounding box center [674, 148] width 51 height 17
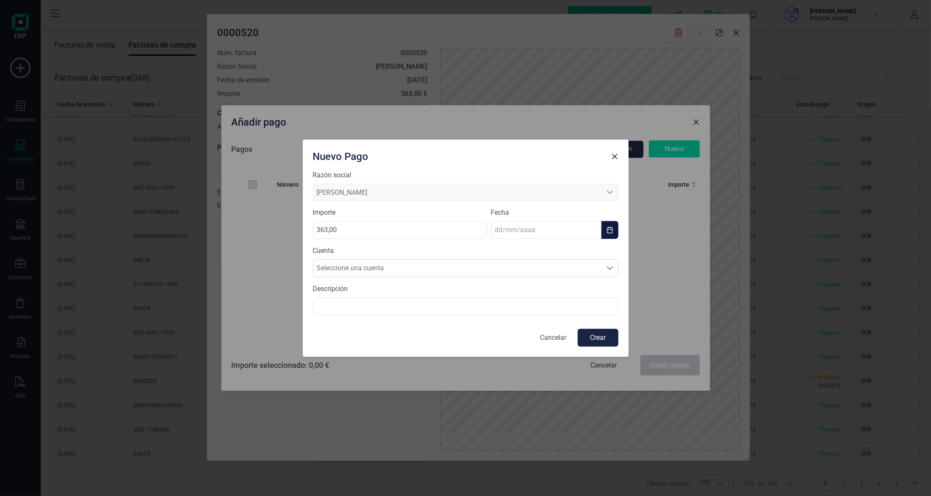
click at [537, 224] on input "text" at bounding box center [546, 230] width 110 height 18
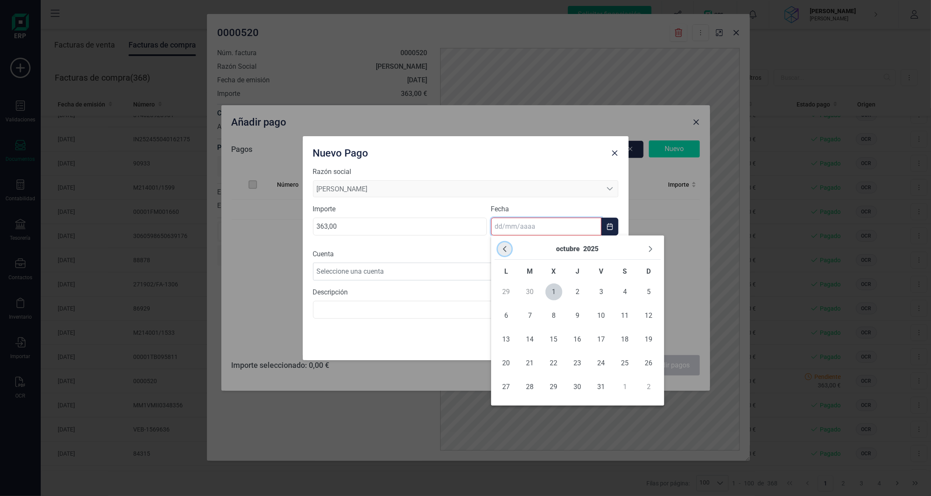
click at [505, 249] on icon "Previous Month" at bounding box center [505, 249] width 7 height 7
click at [503, 294] on span "1" at bounding box center [506, 291] width 17 height 17
type input "[DATE]"
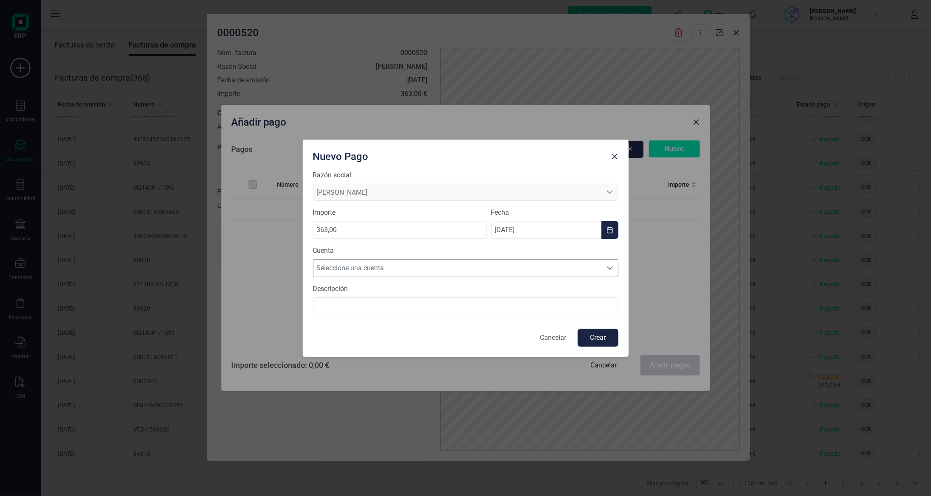
click at [433, 269] on span "Seleccione una cuenta" at bounding box center [458, 268] width 289 height 17
click at [431, 291] on li "[FINANCIAL_ID]" at bounding box center [466, 288] width 306 height 17
click at [597, 337] on button "Crear" at bounding box center [598, 338] width 41 height 18
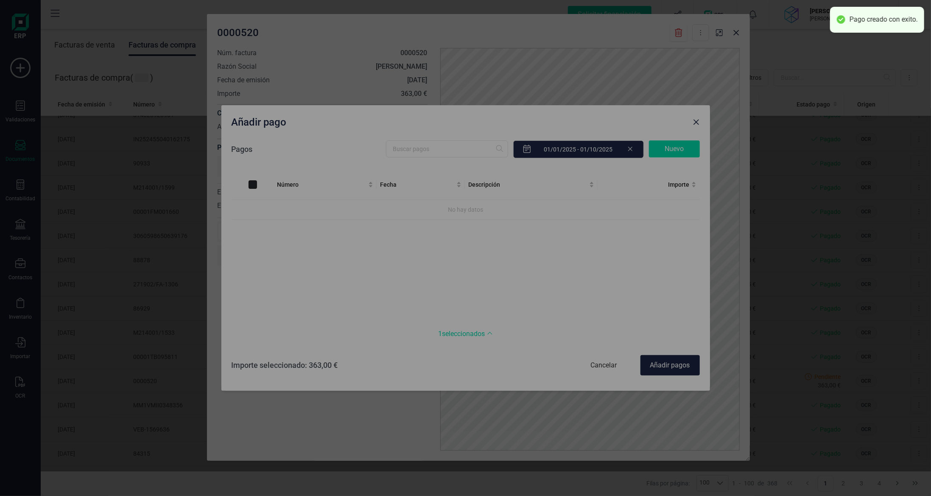
checkbox input "true"
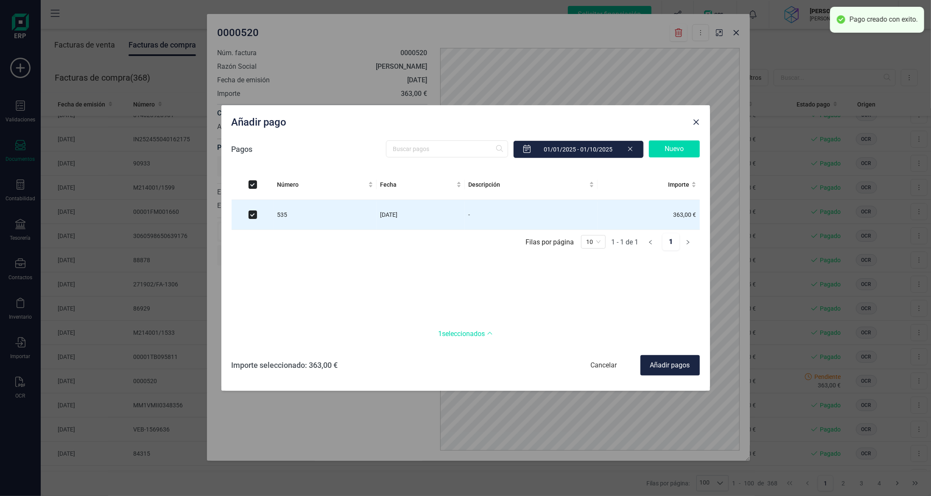
click at [665, 362] on div "Añadir pagos" at bounding box center [670, 365] width 59 height 20
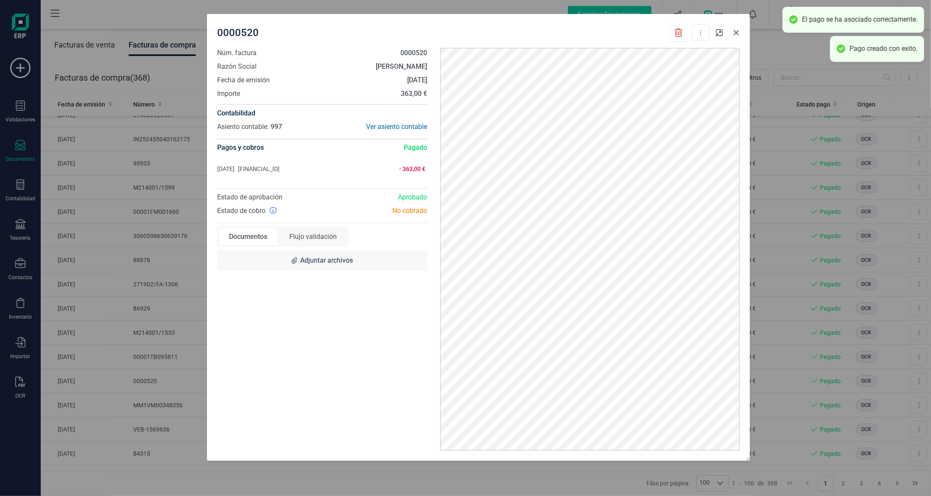
click at [737, 35] on icon "Close" at bounding box center [736, 32] width 7 height 7
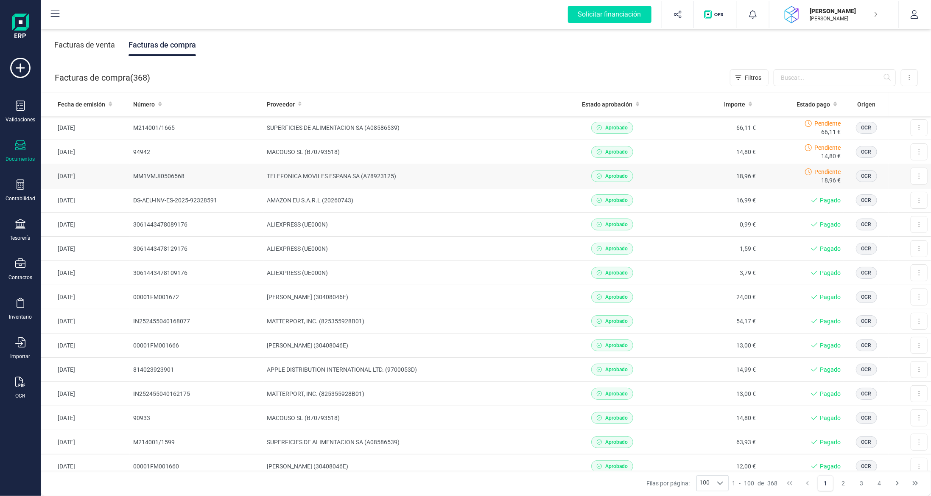
click at [460, 171] on td "TELEFONICA MOVILES ESPANA SA (A78923125)" at bounding box center [414, 176] width 300 height 24
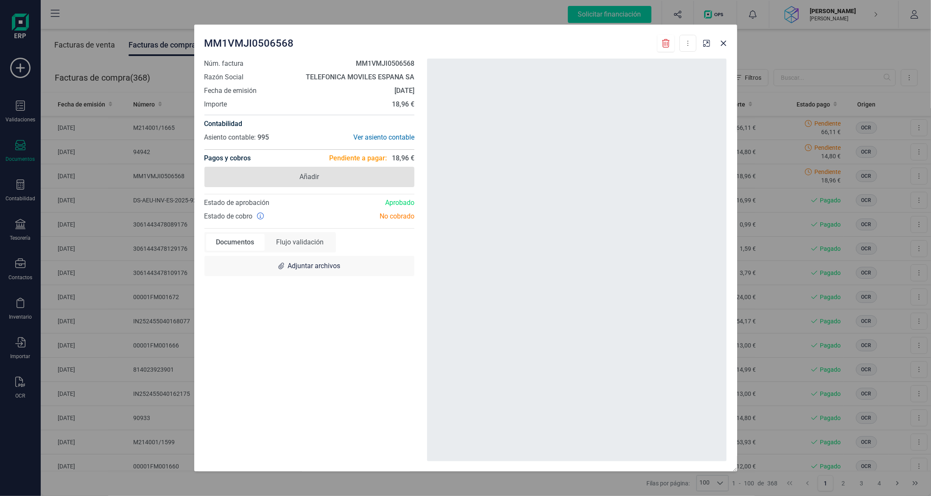
click at [337, 174] on span "Añadir" at bounding box center [310, 177] width 210 height 20
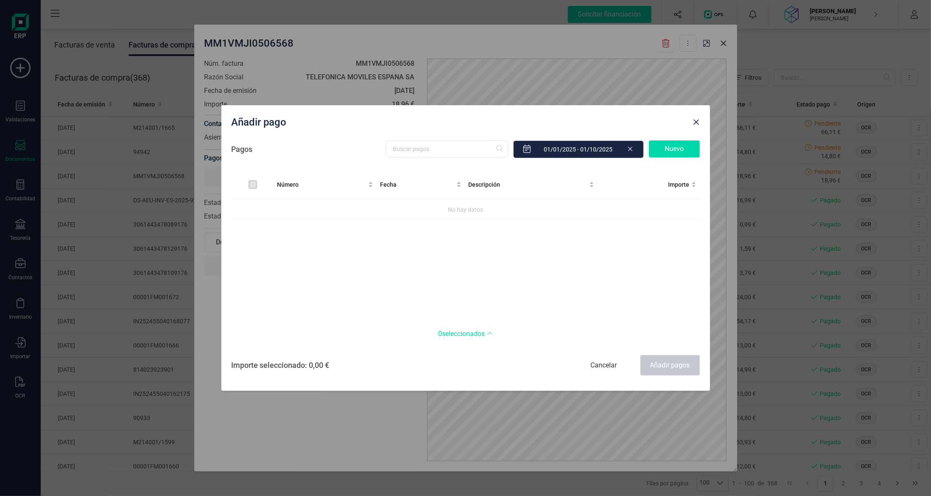
click at [684, 153] on div "Nuevo" at bounding box center [674, 148] width 51 height 17
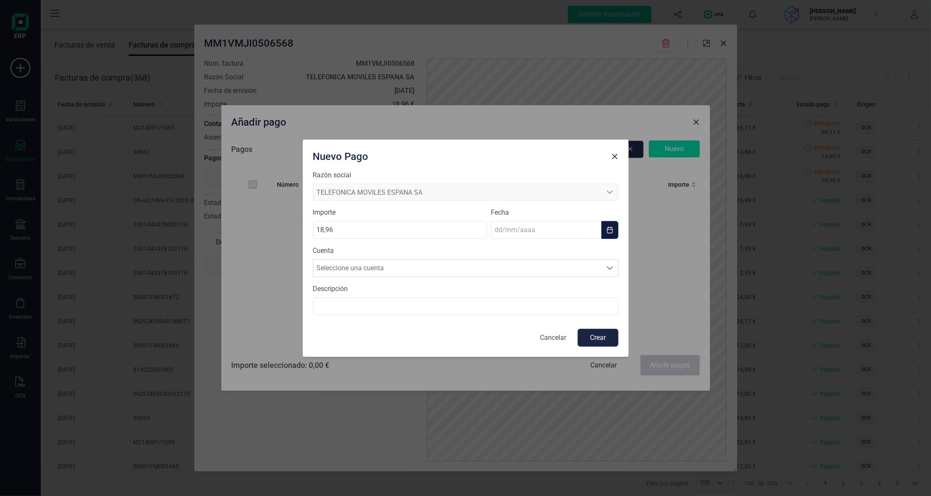
click at [524, 229] on input "text" at bounding box center [546, 230] width 110 height 18
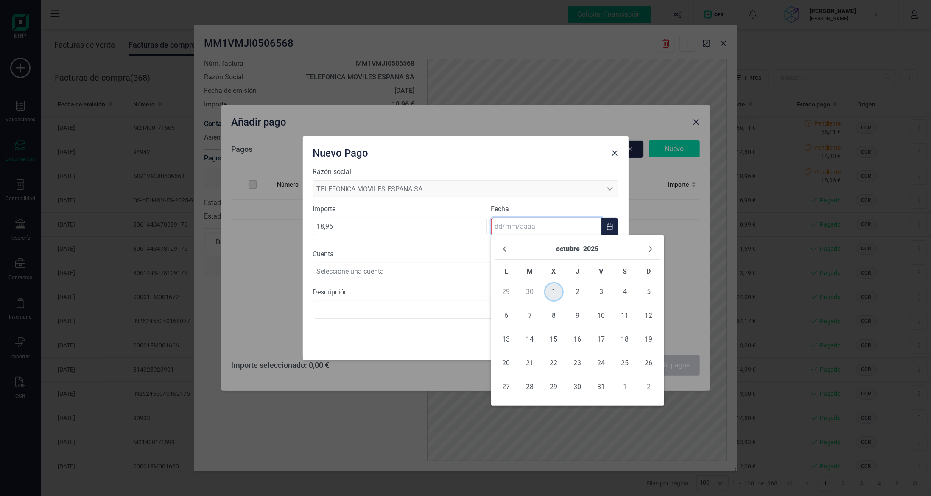
click at [554, 289] on span "1" at bounding box center [554, 291] width 17 height 17
type input "[DATE]"
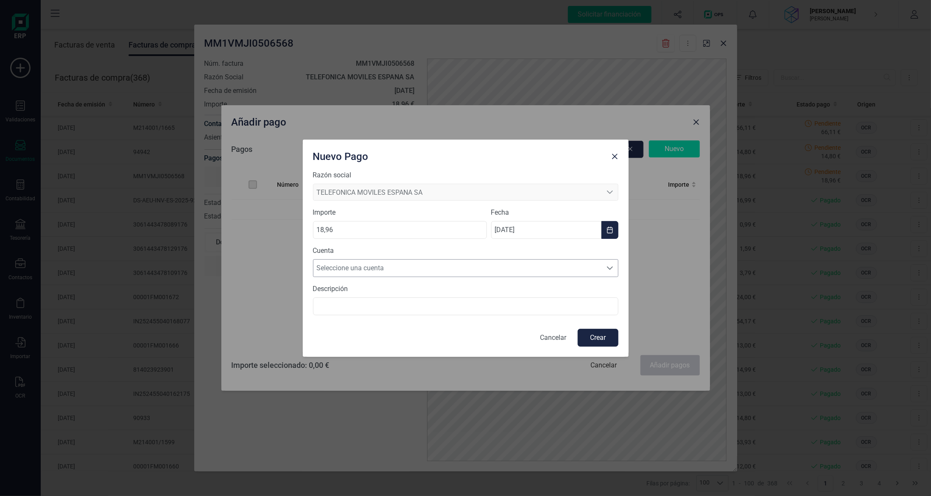
click at [405, 269] on span "Seleccione una cuenta" at bounding box center [458, 268] width 289 height 17
click at [366, 283] on span "[FINANCIAL_ID]" at bounding box center [343, 288] width 46 height 10
click at [603, 336] on button "Crear" at bounding box center [598, 338] width 41 height 18
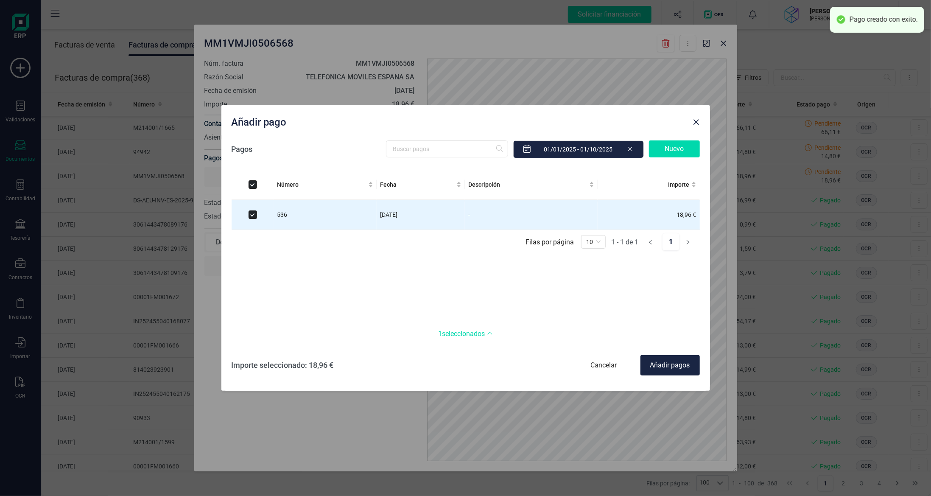
click at [680, 366] on div "Añadir pagos" at bounding box center [670, 365] width 59 height 20
checkbox input "false"
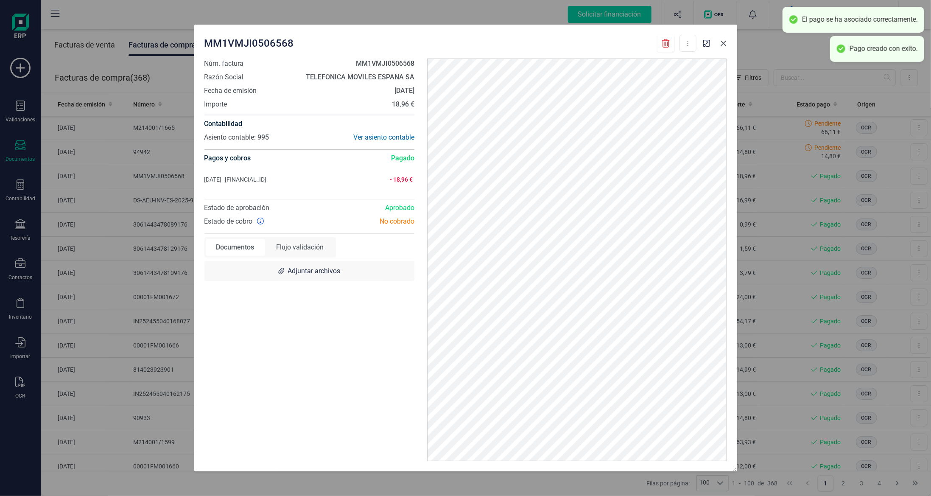
drag, startPoint x: 721, startPoint y: 44, endPoint x: 716, endPoint y: 45, distance: 4.3
click at [721, 45] on icon "Close" at bounding box center [724, 43] width 7 height 7
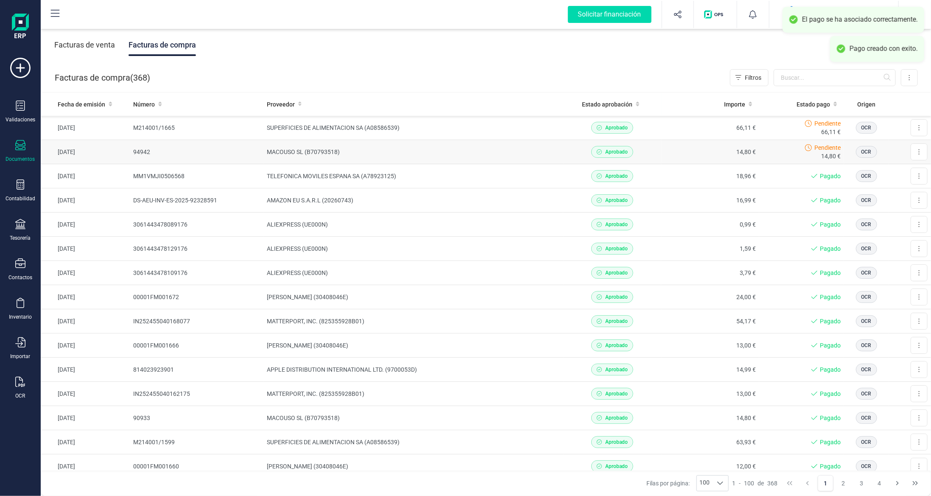
click at [454, 149] on td "MACOUSO SL (B70793518)" at bounding box center [414, 152] width 300 height 24
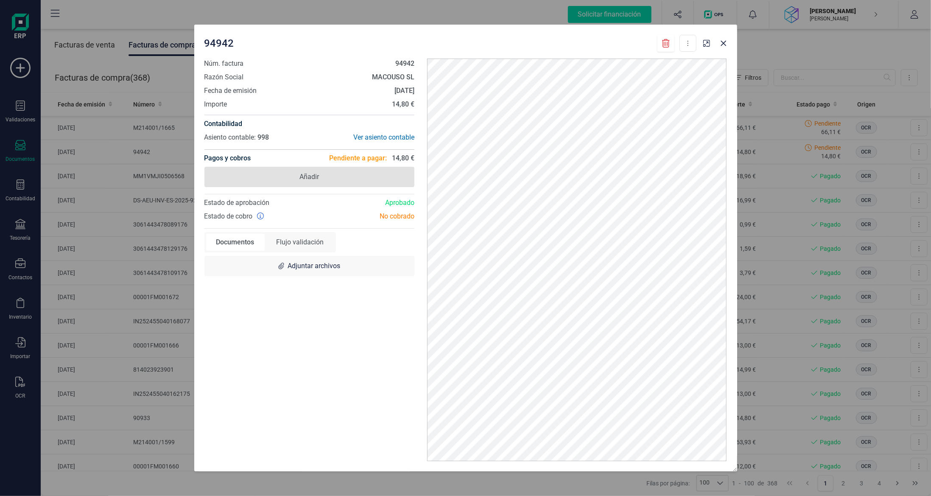
click at [332, 171] on span "Añadir" at bounding box center [310, 177] width 210 height 20
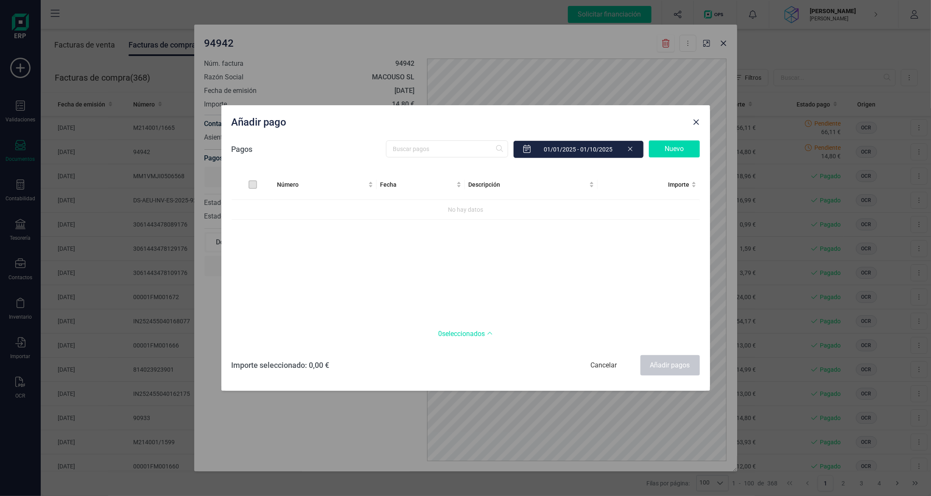
click at [670, 151] on div "Nuevo" at bounding box center [674, 148] width 51 height 17
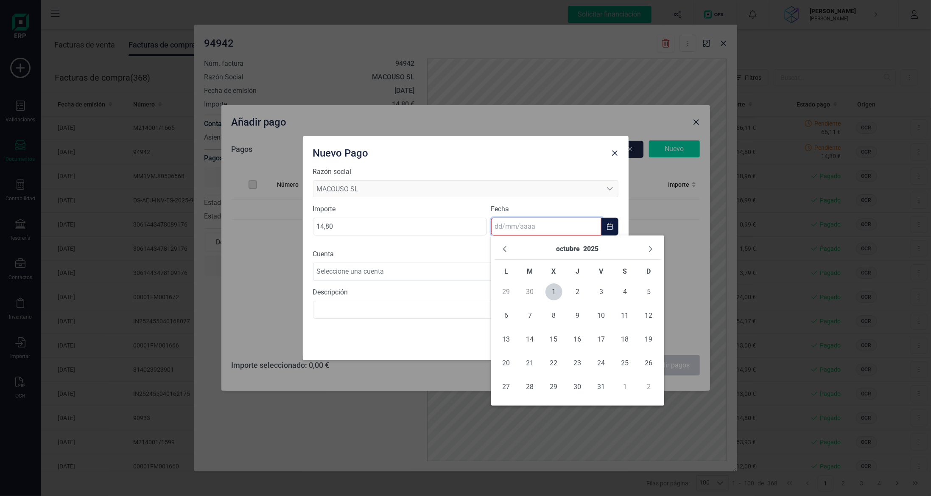
drag, startPoint x: 546, startPoint y: 224, endPoint x: 545, endPoint y: 233, distance: 8.9
click at [546, 224] on input "text" at bounding box center [546, 227] width 110 height 18
click at [552, 291] on span "1" at bounding box center [554, 291] width 17 height 17
type input "[DATE]"
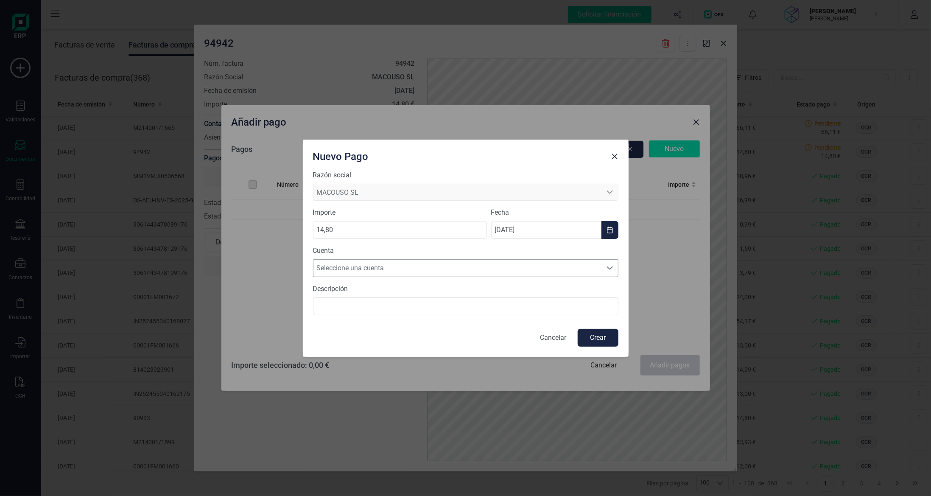
click at [434, 273] on span "Seleccione una cuenta" at bounding box center [458, 268] width 289 height 17
click at [433, 290] on li "[FINANCIAL_ID]" at bounding box center [466, 288] width 306 height 17
click at [589, 347] on div "Razón social MACOUSO SL MACOUSO SL MACOUSO SL Importe 14,80 Fecha [DATE] Cuenta…" at bounding box center [466, 263] width 326 height 187
click at [593, 335] on button "Crear" at bounding box center [598, 338] width 41 height 18
checkbox input "true"
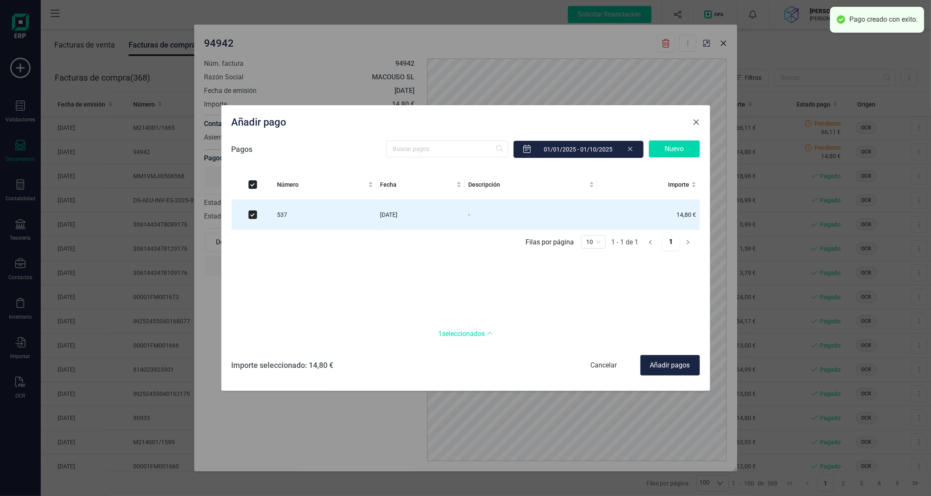
click at [697, 118] on button "Close" at bounding box center [697, 122] width 14 height 14
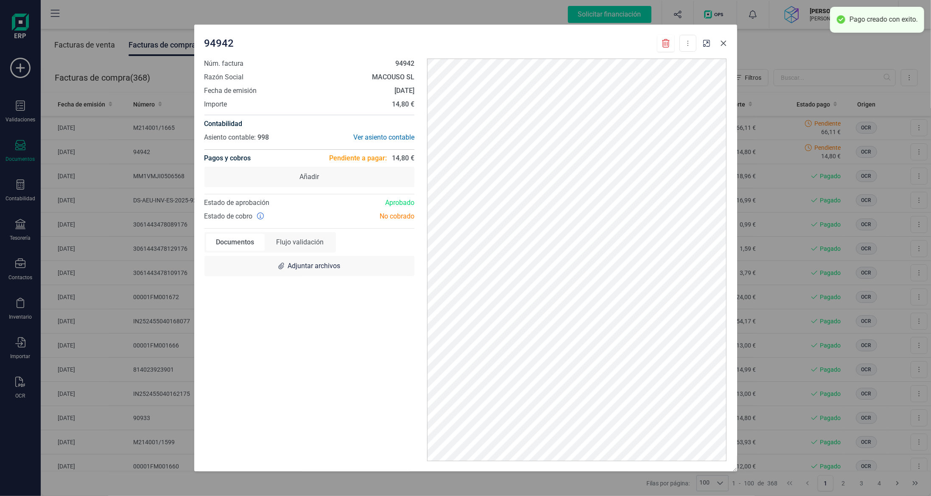
click at [722, 39] on button "Close" at bounding box center [724, 43] width 14 height 14
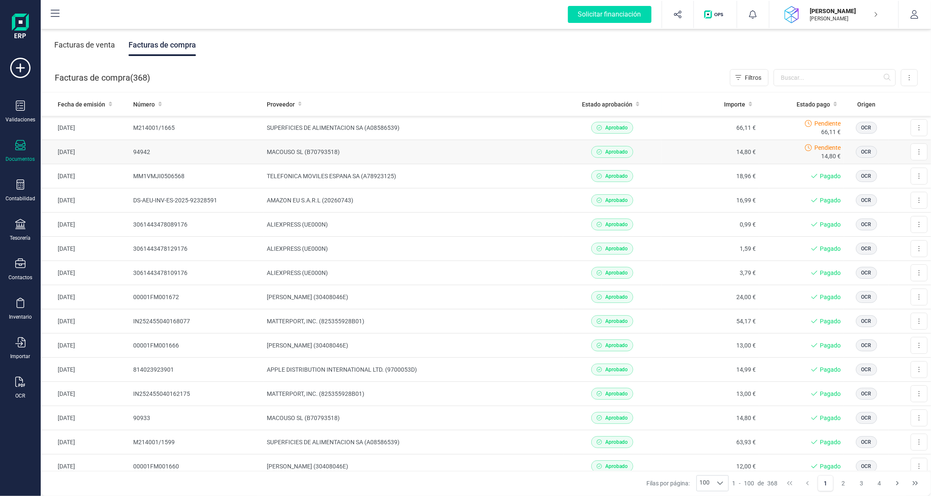
click at [359, 147] on td "MACOUSO SL (B70793518)" at bounding box center [414, 152] width 300 height 24
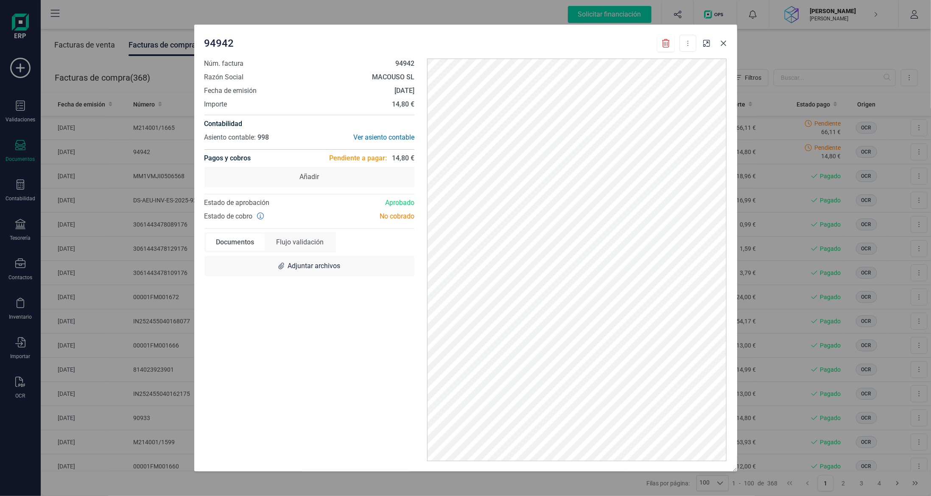
click at [720, 46] on button "Close" at bounding box center [724, 43] width 14 height 14
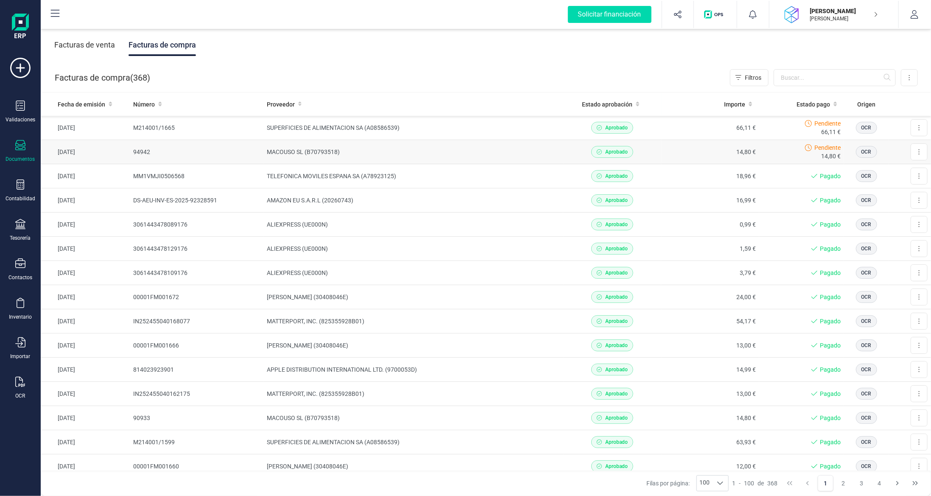
click at [356, 145] on td "MACOUSO SL (B70793518)" at bounding box center [414, 152] width 300 height 24
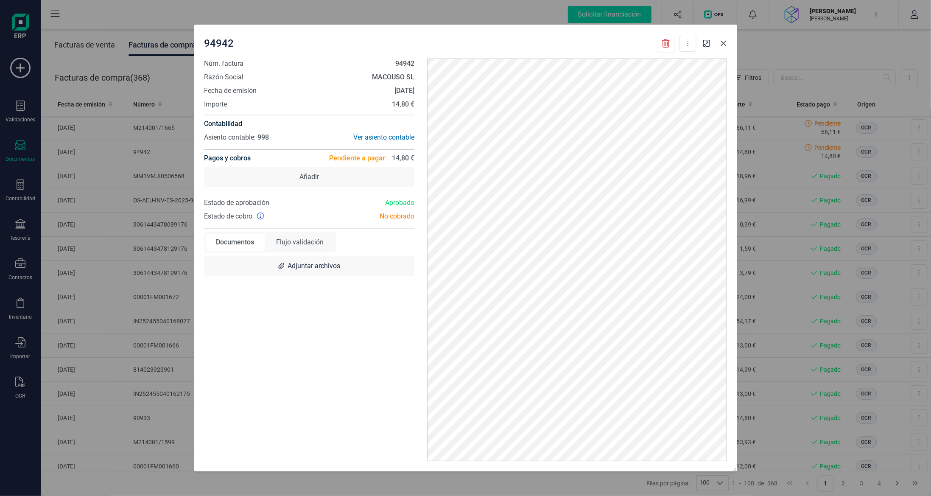
click at [724, 44] on icon "Close" at bounding box center [724, 43] width 7 height 7
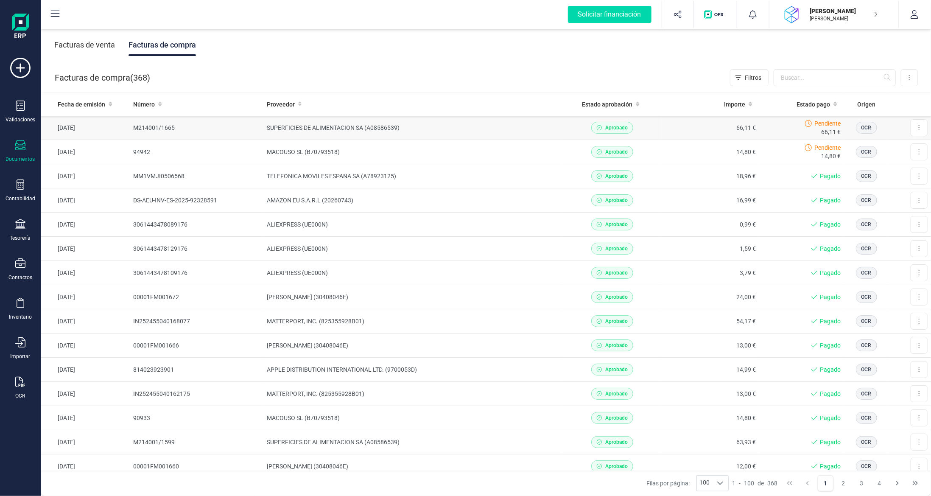
click at [264, 126] on td "SUPERFICIES DE ALIMENTACION SA (A08586539)" at bounding box center [414, 128] width 300 height 24
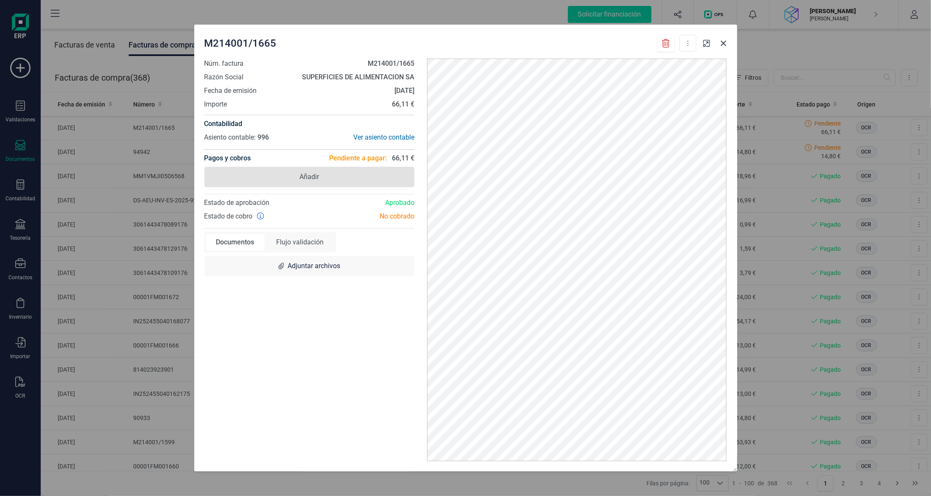
click at [313, 176] on span "Añadir" at bounding box center [310, 177] width 20 height 10
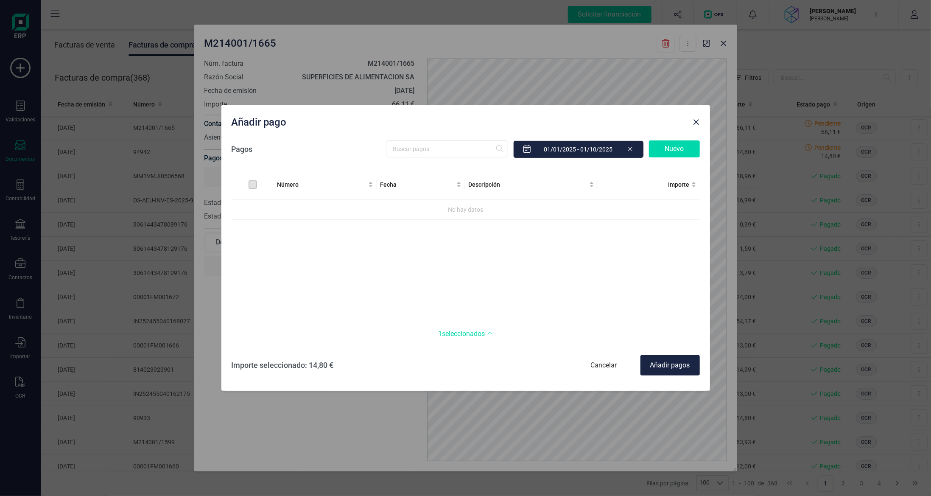
click at [688, 147] on div "Nuevo" at bounding box center [674, 148] width 51 height 17
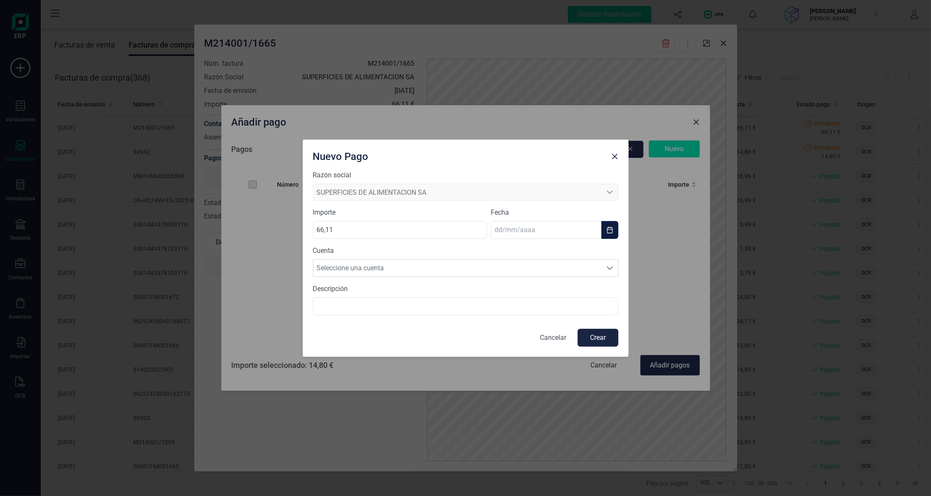
click at [541, 234] on input "text" at bounding box center [546, 230] width 110 height 18
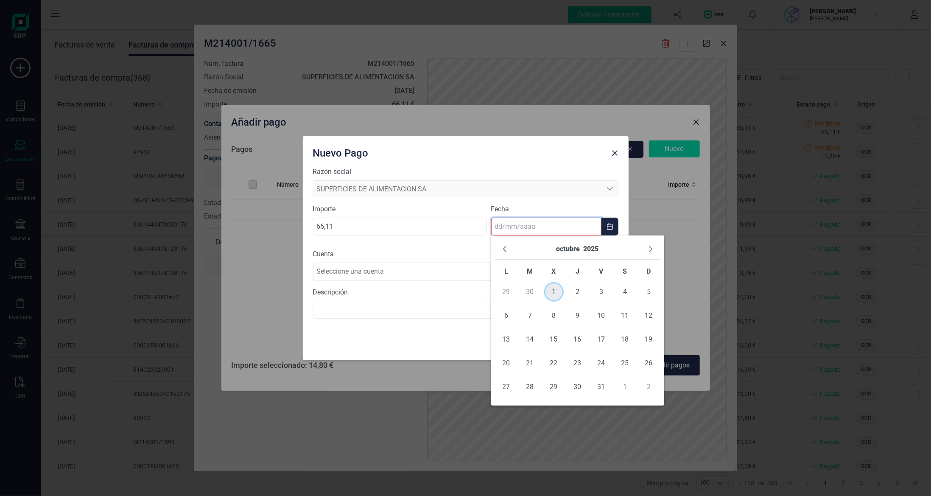
click at [554, 285] on span "1" at bounding box center [554, 291] width 17 height 17
type input "[DATE]"
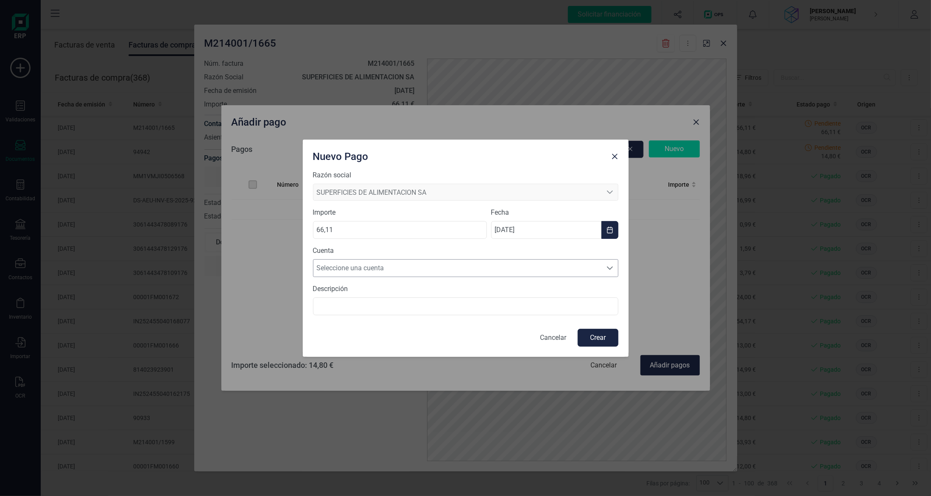
drag, startPoint x: 400, startPoint y: 265, endPoint x: 403, endPoint y: 269, distance: 5.5
click at [399, 265] on span "Seleccione una cuenta" at bounding box center [458, 268] width 289 height 17
click at [366, 285] on span "[FINANCIAL_ID]" at bounding box center [343, 288] width 46 height 10
click at [605, 333] on button "Crear" at bounding box center [598, 338] width 41 height 18
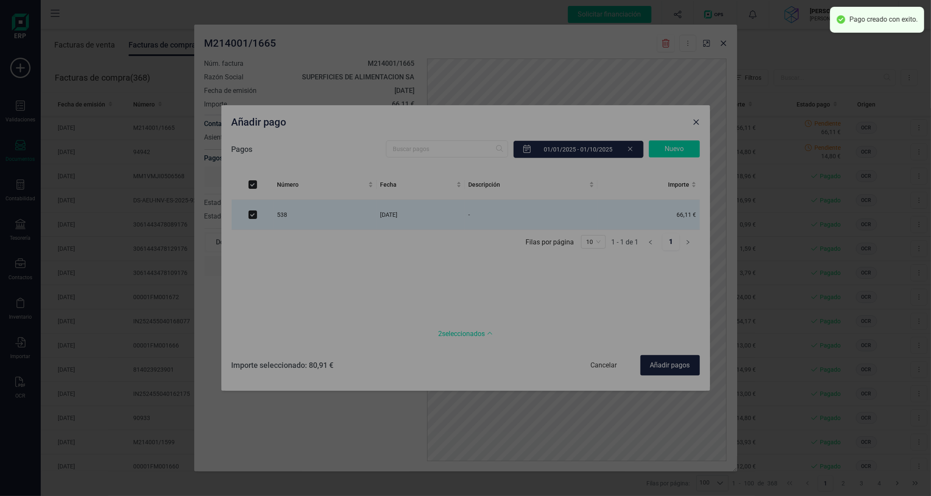
checkbox input "true"
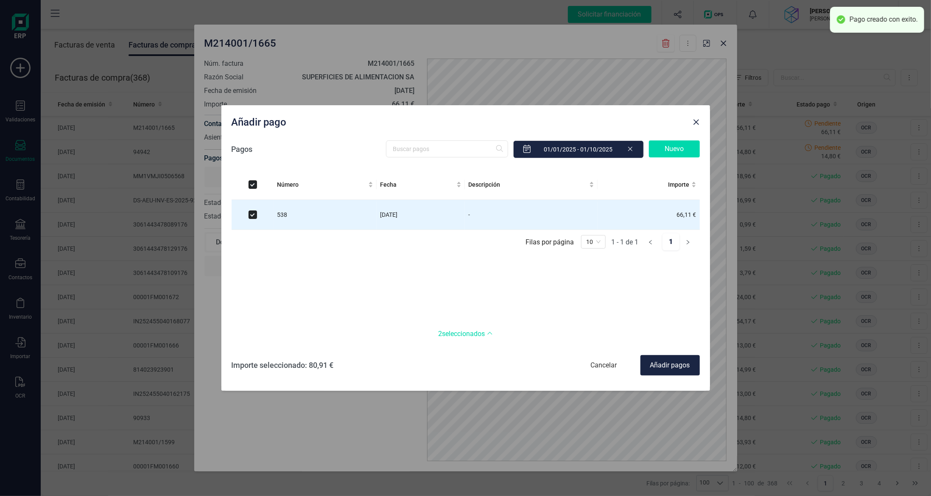
click at [666, 369] on div "Añadir pagos" at bounding box center [670, 365] width 59 height 20
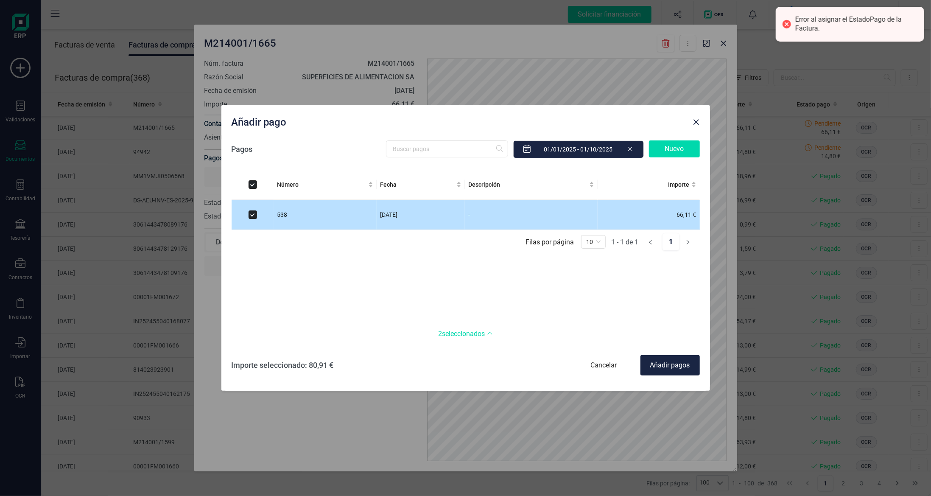
click at [437, 210] on td "[DATE]" at bounding box center [421, 215] width 88 height 30
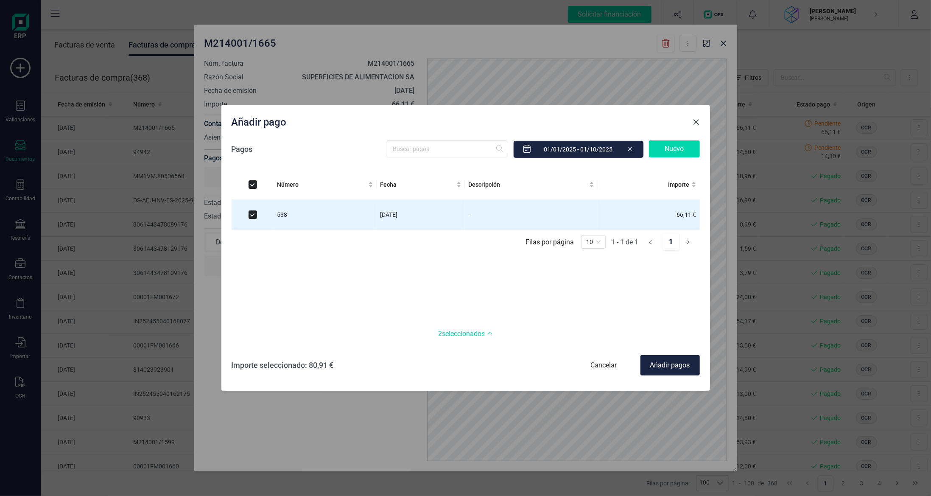
click at [697, 118] on button "Close" at bounding box center [697, 122] width 14 height 14
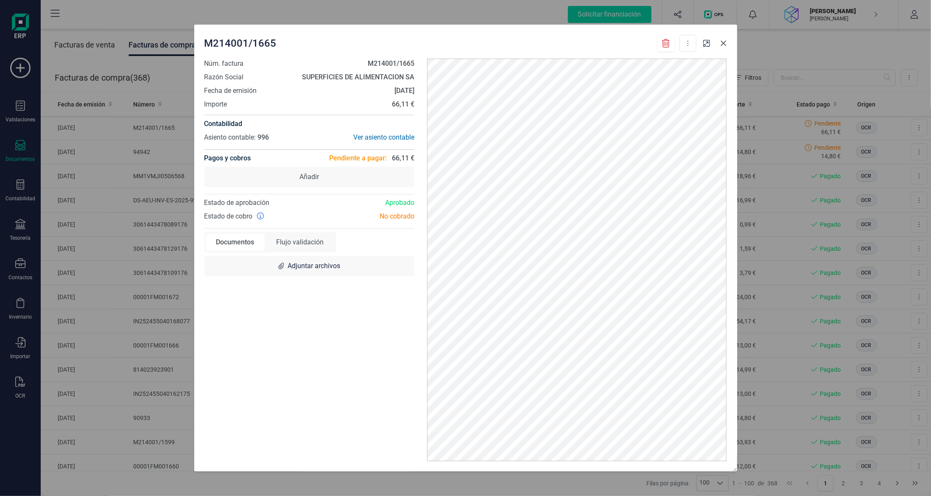
click at [722, 41] on icon "Close" at bounding box center [724, 43] width 7 height 7
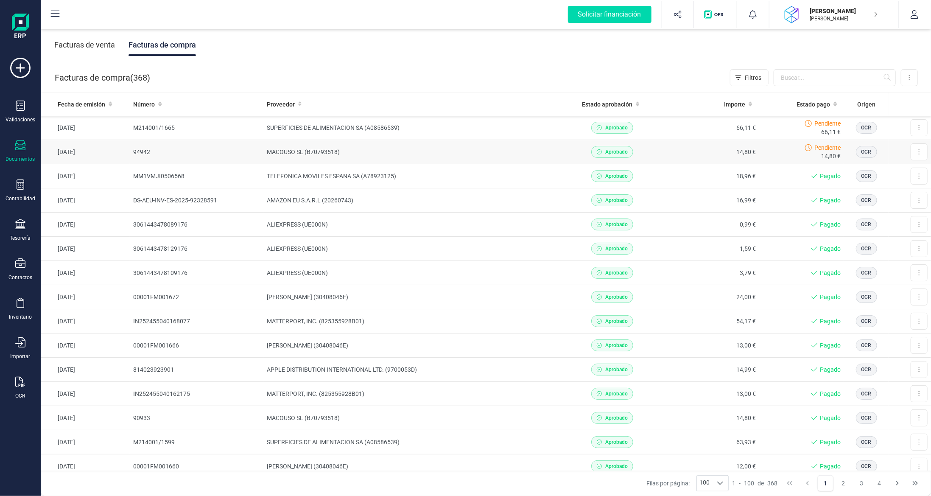
click at [506, 154] on td "MACOUSO SL (B70793518)" at bounding box center [414, 152] width 300 height 24
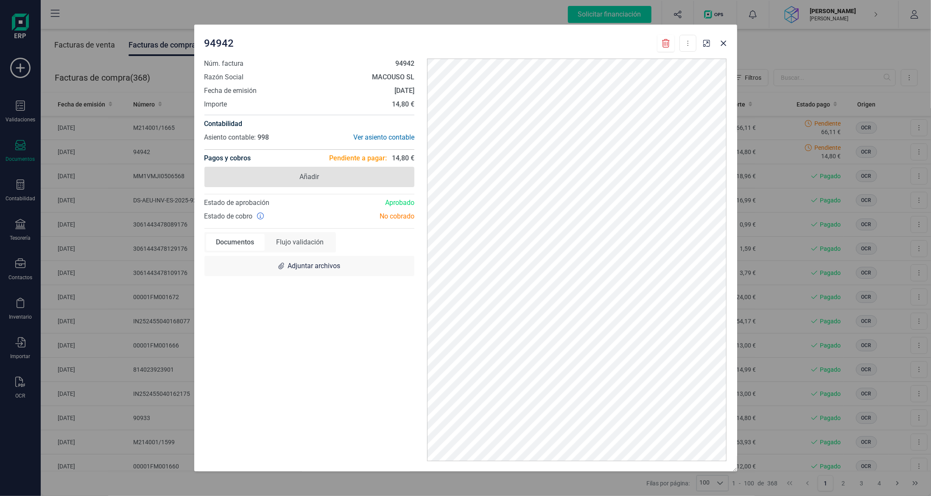
click at [340, 176] on span "Añadir" at bounding box center [310, 177] width 210 height 20
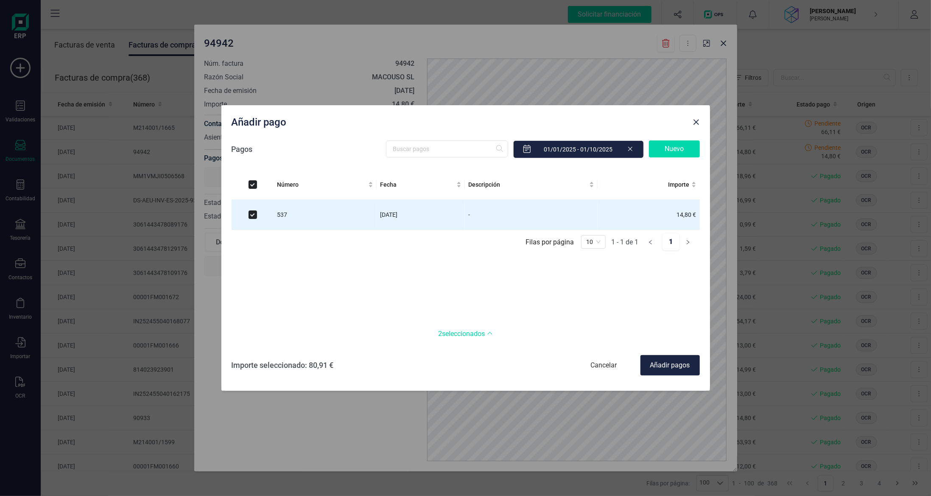
click at [676, 152] on div "Nuevo" at bounding box center [674, 148] width 51 height 17
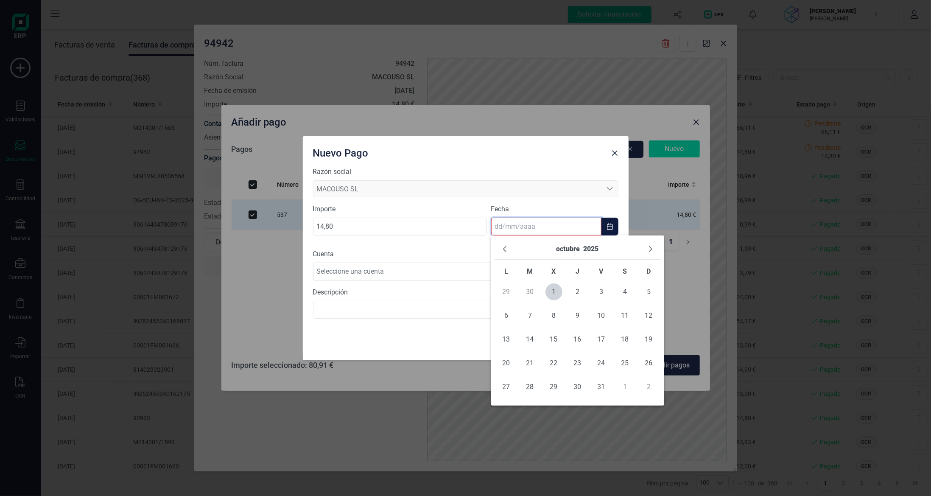
click at [538, 229] on input "text" at bounding box center [546, 227] width 110 height 18
click at [559, 289] on span "1" at bounding box center [554, 291] width 17 height 17
type input "[DATE]"
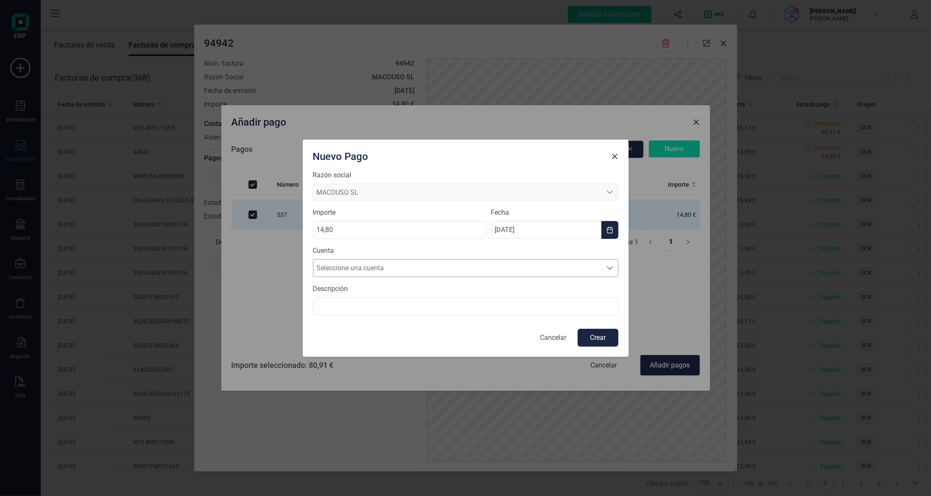
drag, startPoint x: 405, startPoint y: 264, endPoint x: 405, endPoint y: 274, distance: 10.2
click at [405, 264] on span "Seleccione una cuenta" at bounding box center [458, 268] width 289 height 17
click at [366, 290] on span "[FINANCIAL_ID]" at bounding box center [343, 288] width 46 height 10
click at [591, 339] on button "Crear" at bounding box center [598, 338] width 41 height 18
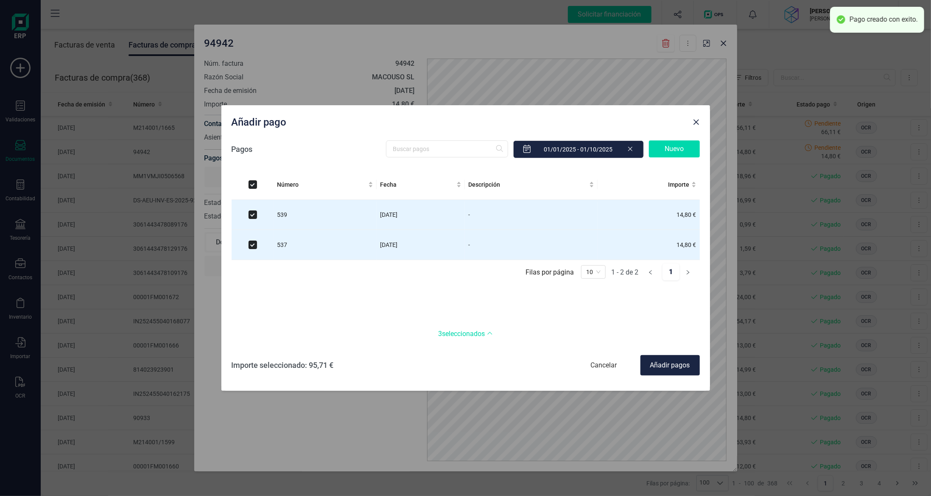
click at [664, 371] on div "Añadir pagos" at bounding box center [670, 365] width 59 height 20
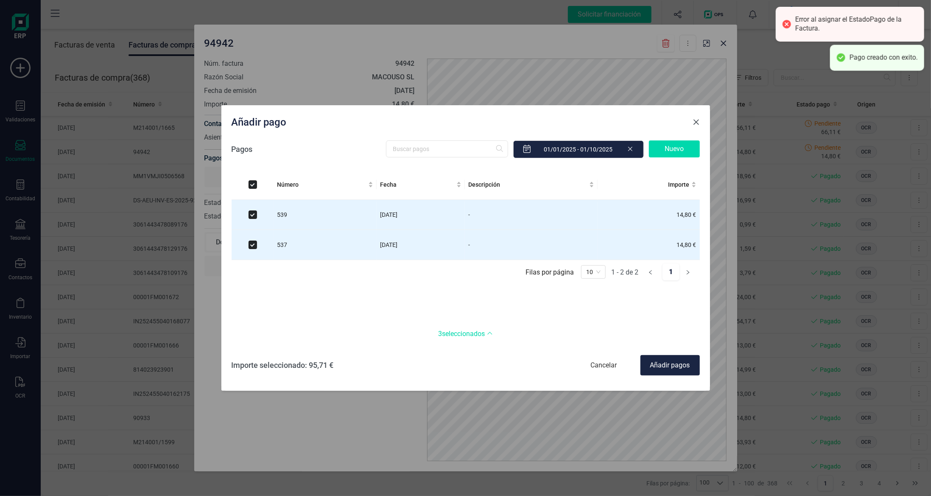
click at [696, 123] on span "Close" at bounding box center [696, 122] width 7 height 7
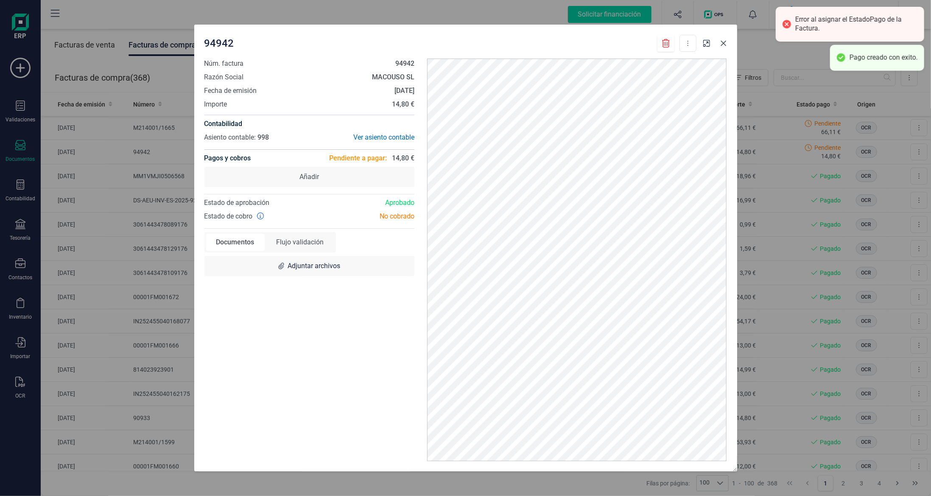
click at [725, 42] on icon "Close" at bounding box center [724, 43] width 7 height 7
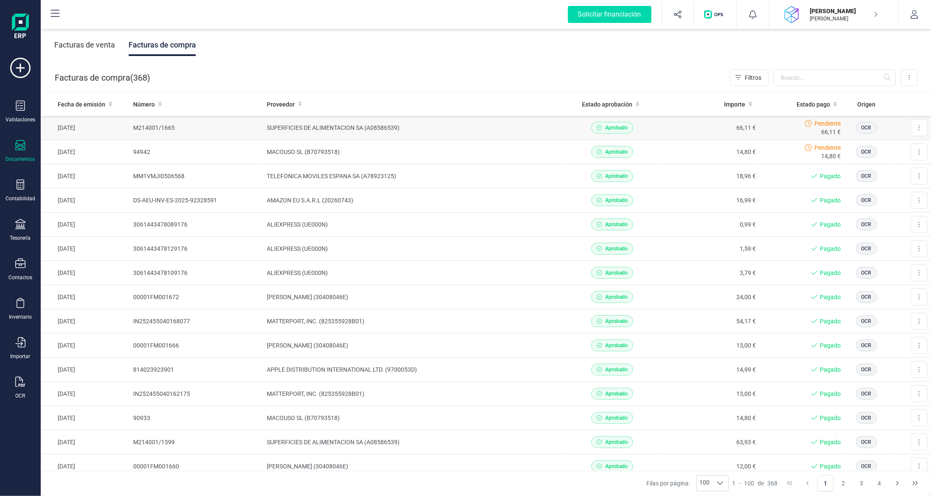
click at [205, 132] on td "M214001/1665" at bounding box center [197, 128] width 134 height 24
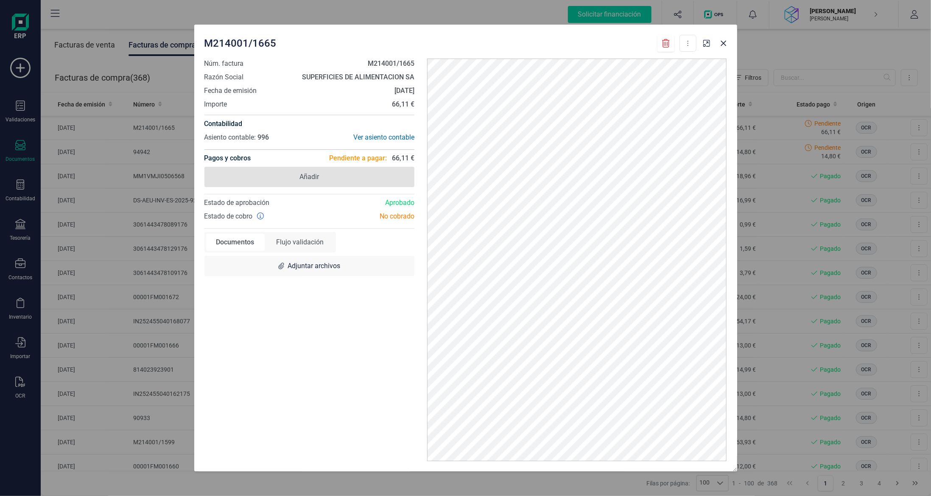
click at [345, 173] on span "Añadir" at bounding box center [310, 177] width 210 height 20
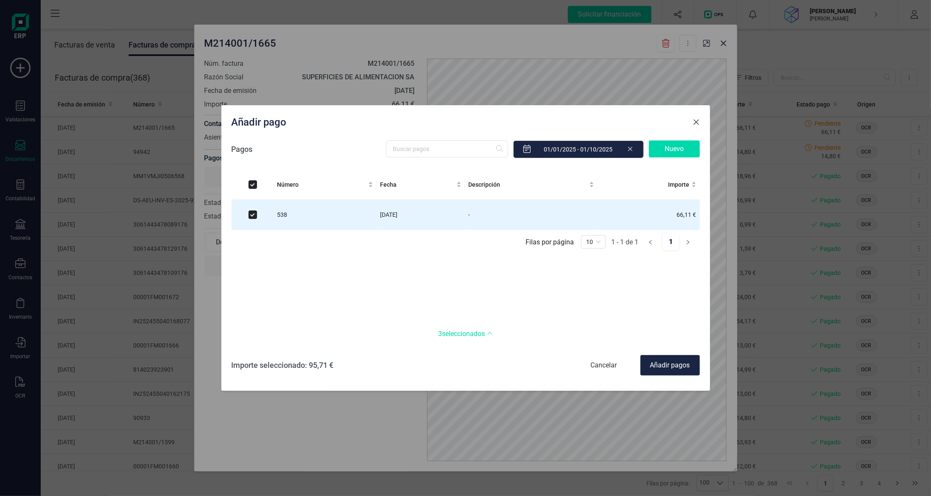
click at [695, 120] on span "Close" at bounding box center [696, 122] width 7 height 7
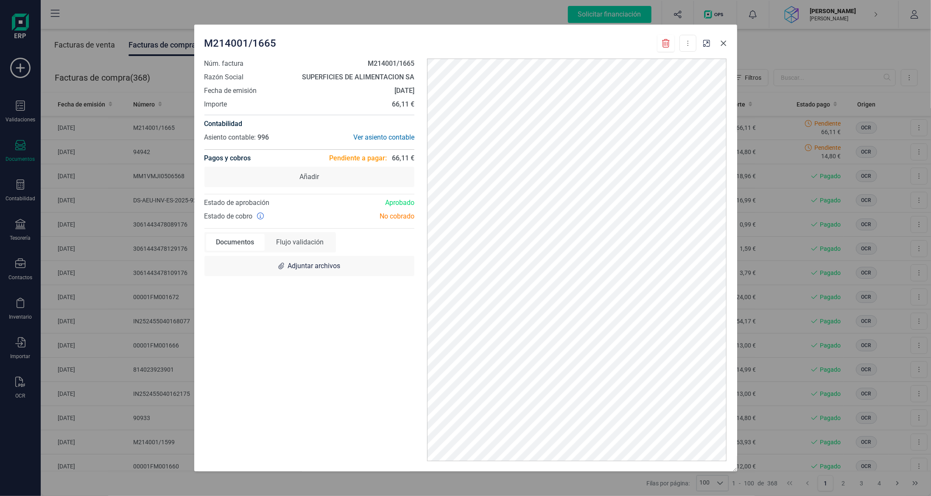
drag, startPoint x: 722, startPoint y: 39, endPoint x: 710, endPoint y: 45, distance: 13.3
click at [723, 40] on button "Close" at bounding box center [724, 43] width 14 height 14
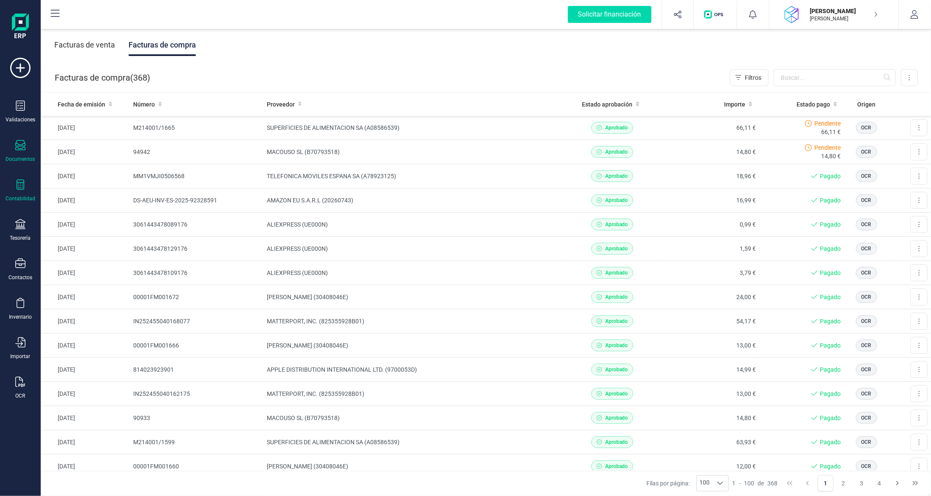
click at [24, 191] on div "Contabilidad" at bounding box center [20, 190] width 34 height 22
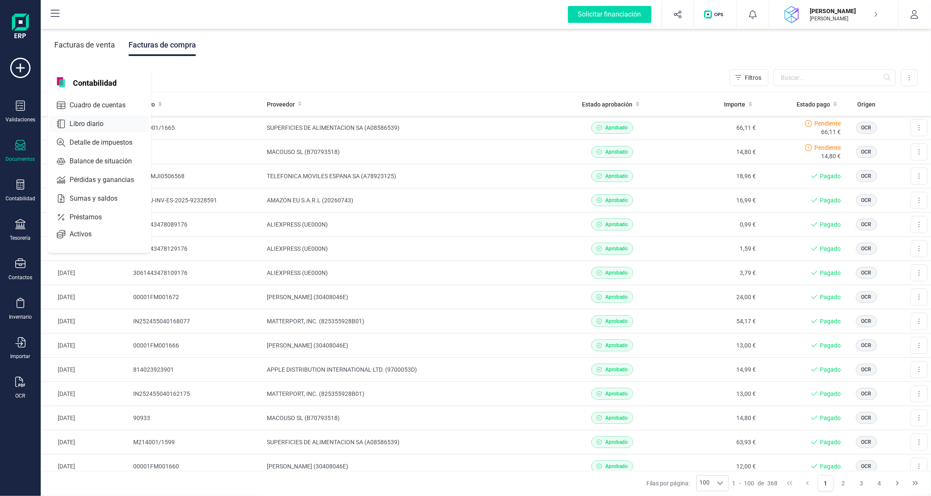
click at [85, 125] on span "Libro diario" at bounding box center [92, 124] width 53 height 10
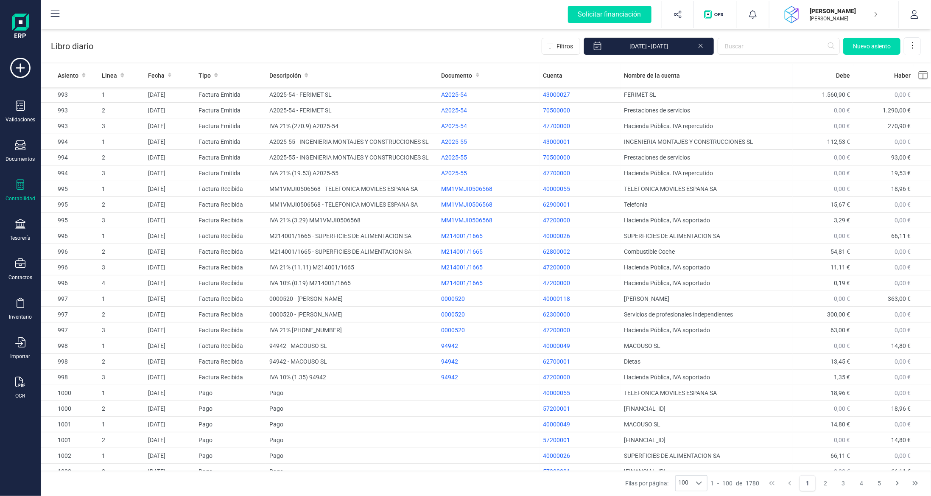
click at [19, 181] on icon at bounding box center [21, 184] width 8 height 10
click at [95, 156] on span "Balance de situación" at bounding box center [106, 161] width 81 height 10
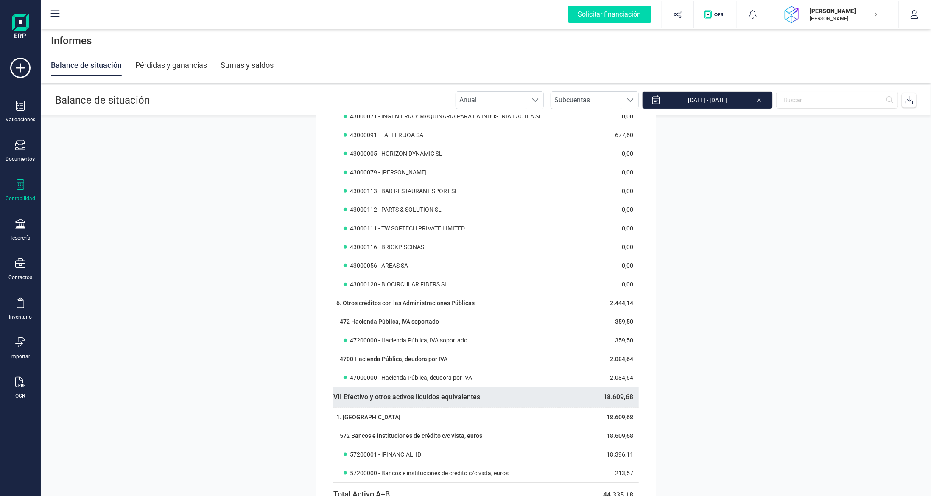
scroll to position [679, 0]
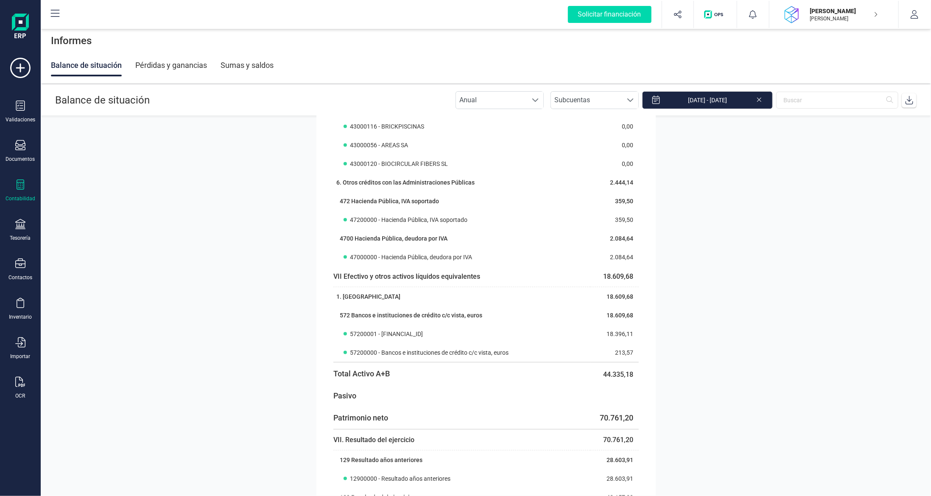
click at [22, 179] on icon at bounding box center [20, 184] width 10 height 10
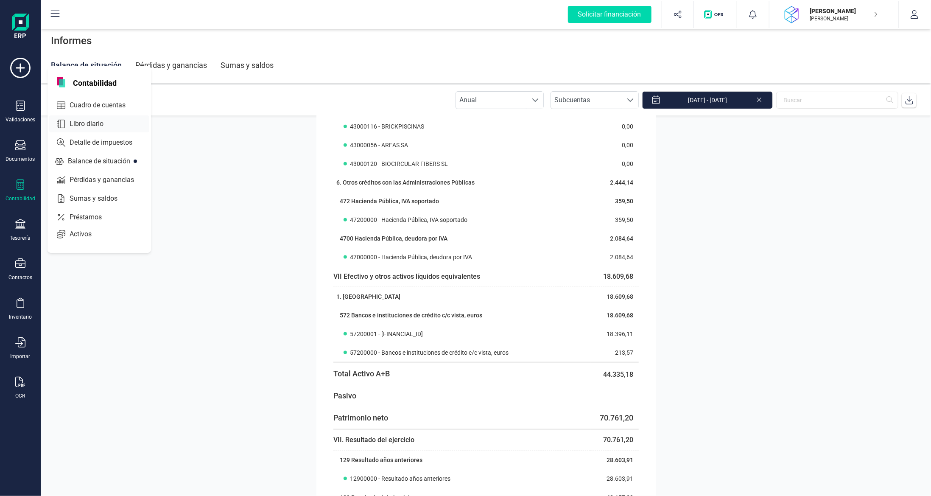
click at [87, 124] on span "Libro diario" at bounding box center [92, 124] width 53 height 10
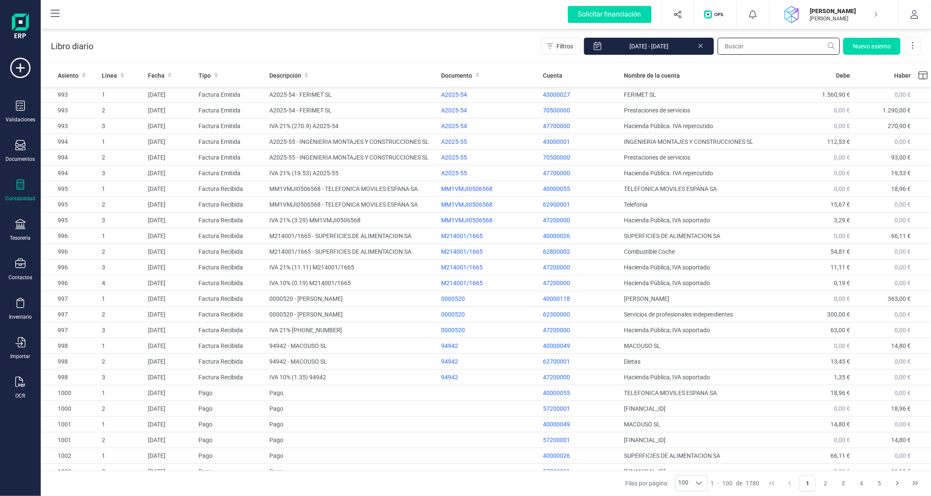
click at [794, 53] on input "text" at bounding box center [779, 46] width 122 height 17
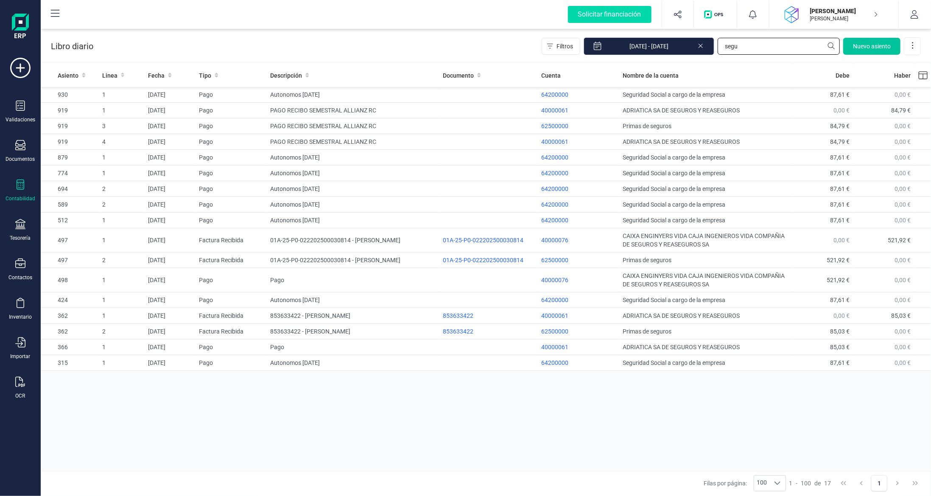
type input "segu"
click at [864, 46] on span "Nuevo asiento" at bounding box center [872, 46] width 38 height 8
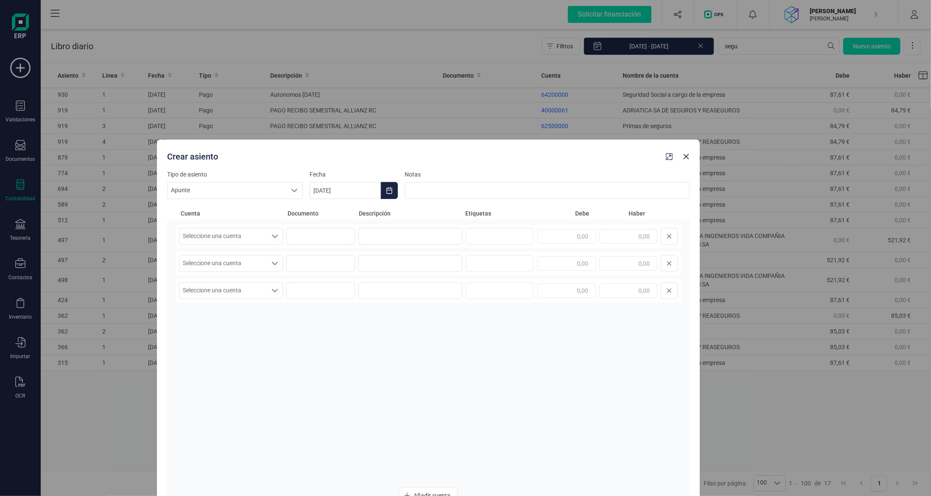
drag, startPoint x: 430, startPoint y: 53, endPoint x: 393, endPoint y: 147, distance: 100.5
click at [393, 147] on div "Crear asiento" at bounding box center [413, 154] width 499 height 15
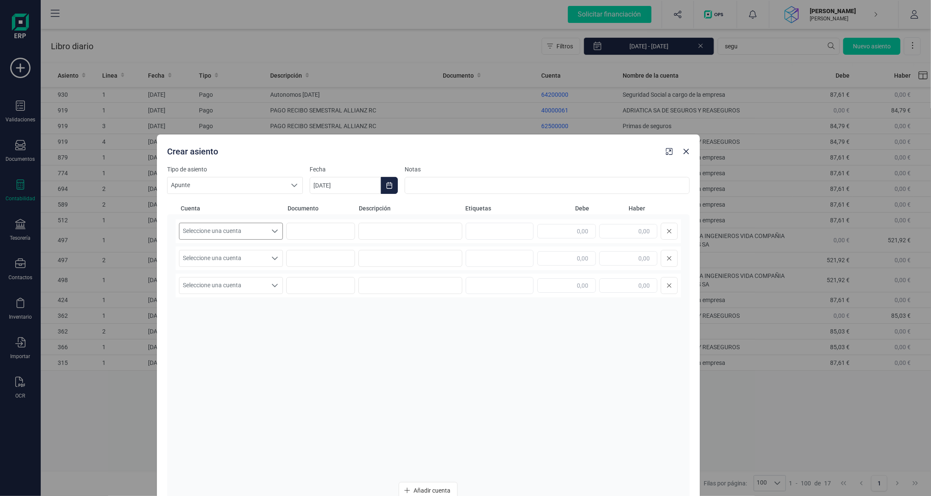
click at [244, 233] on span "Seleccione una cuenta" at bounding box center [222, 231] width 87 height 16
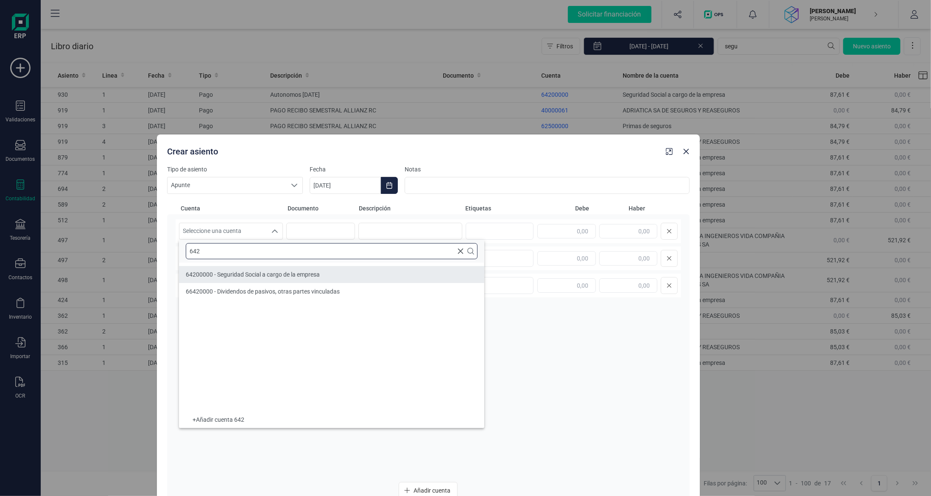
type input "642"
click at [258, 277] on span "64200000 - Seguridad Social a cargo de la empresa" at bounding box center [253, 274] width 134 height 7
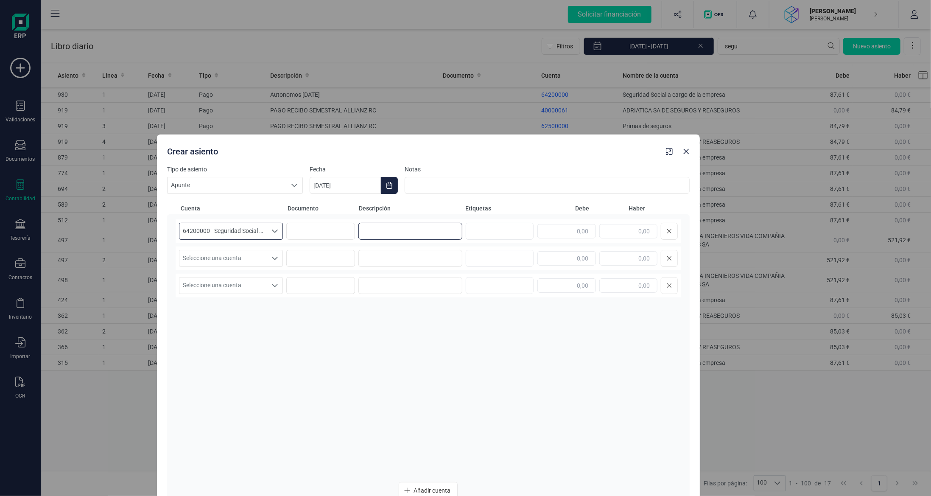
click at [393, 228] on input at bounding box center [411, 231] width 104 height 17
type input "AUTONOMOS SETIEMBRE 2025"
click at [576, 226] on input "text" at bounding box center [567, 231] width 58 height 14
type input "87,61"
click at [247, 257] on span "Seleccione una cuenta" at bounding box center [222, 258] width 87 height 16
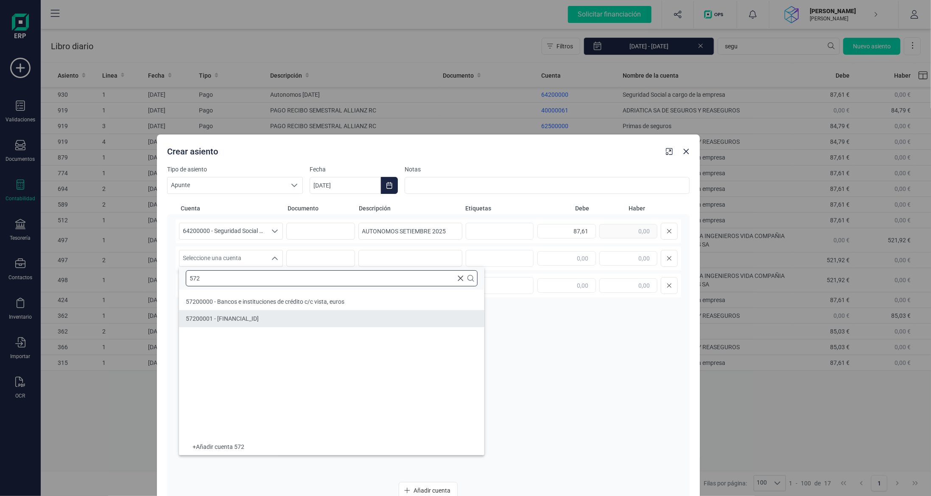
type input "572"
click at [259, 317] on span "57200001 - [FINANCIAL_ID]" at bounding box center [222, 318] width 73 height 7
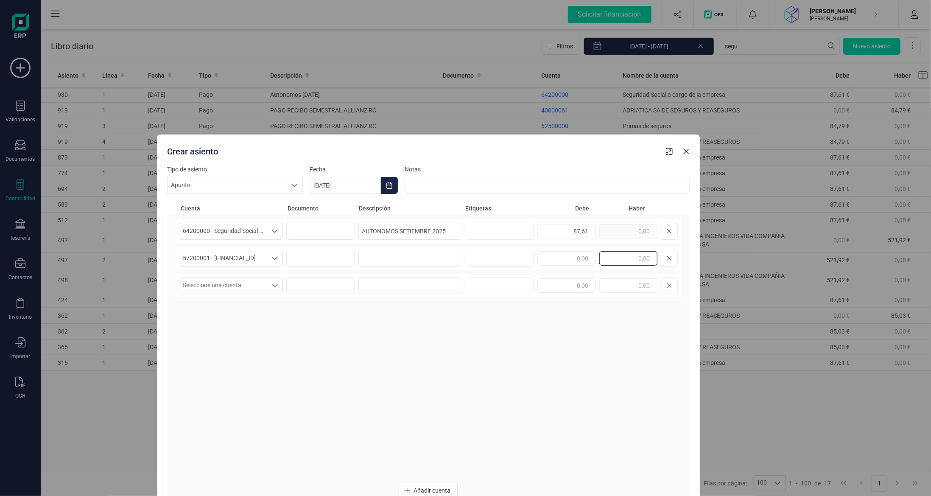
click at [637, 258] on input "text" at bounding box center [629, 258] width 58 height 14
type input "87,61"
drag, startPoint x: 452, startPoint y: 229, endPoint x: 226, endPoint y: 219, distance: 226.8
click at [222, 219] on div "64200000 - Seguridad Social a cargo de la empresa 64200000 - Seguridad Social a…" at bounding box center [429, 231] width 506 height 24
click at [390, 257] on input at bounding box center [411, 258] width 104 height 17
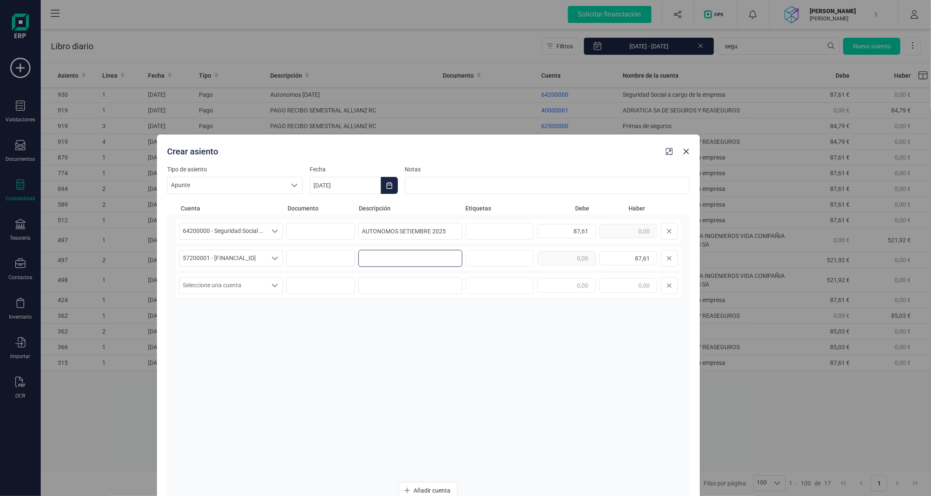
paste input "AUTONOMOS SETIEMBRE 2025"
click at [407, 257] on input "AUTONOMOS SETIEMBRE 2025" at bounding box center [411, 258] width 104 height 17
type input "AUTONOMOS [DATE]"
click at [408, 231] on input "AUTONOMOS SETIEMBRE 2025" at bounding box center [411, 231] width 104 height 17
type input "AUTONOMOS [DATE]"
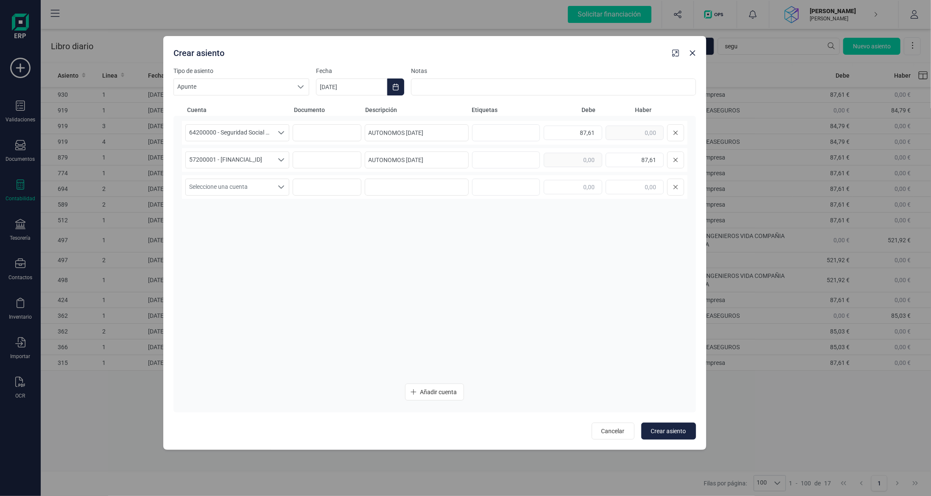
drag, startPoint x: 468, startPoint y: 150, endPoint x: 474, endPoint y: 52, distance: 98.7
click at [474, 52] on div "Crear asiento" at bounding box center [419, 51] width 499 height 15
click at [326, 86] on input "[DATE]" at bounding box center [351, 87] width 71 height 17
click at [332, 112] on icon "Previous Month" at bounding box center [332, 113] width 3 height 6
click at [372, 255] on span "30" at bounding box center [369, 257] width 17 height 17
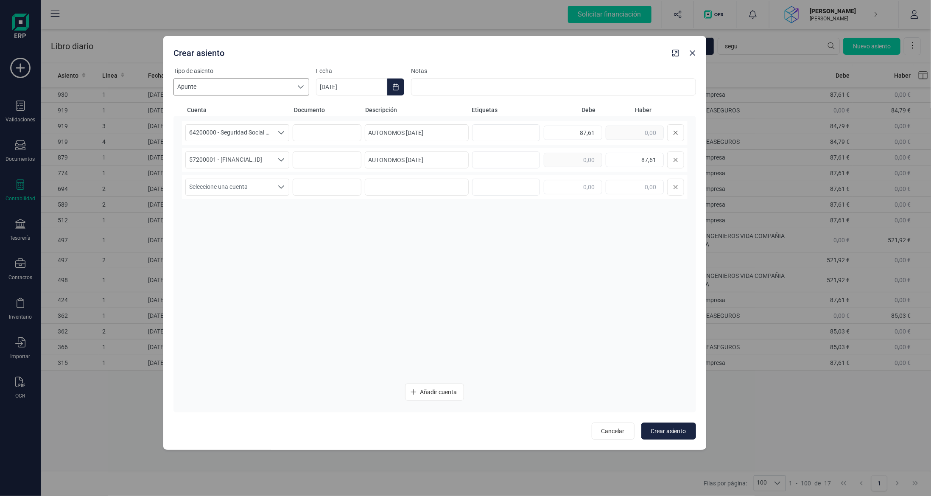
click at [254, 89] on span "Apunte" at bounding box center [233, 87] width 119 height 16
click at [226, 132] on li "Pago" at bounding box center [242, 135] width 136 height 15
click at [673, 432] on span "Crear asiento" at bounding box center [668, 431] width 35 height 8
type input "[DATE]"
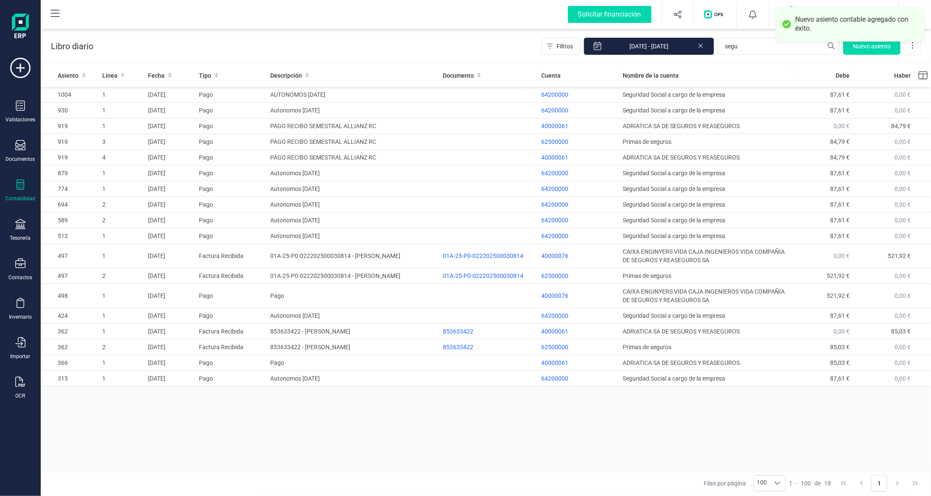
click at [25, 179] on div "Contabilidad" at bounding box center [20, 190] width 34 height 22
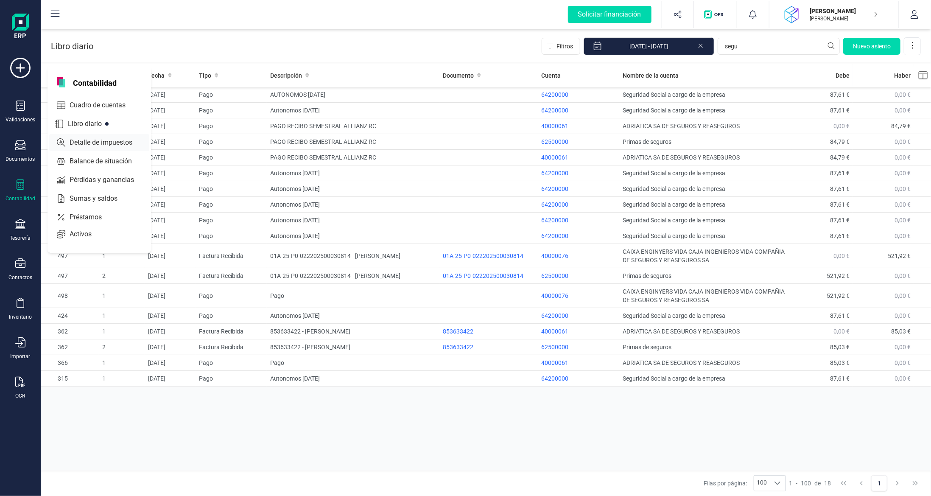
click at [96, 142] on span "Detalle de impuestos" at bounding box center [106, 142] width 81 height 10
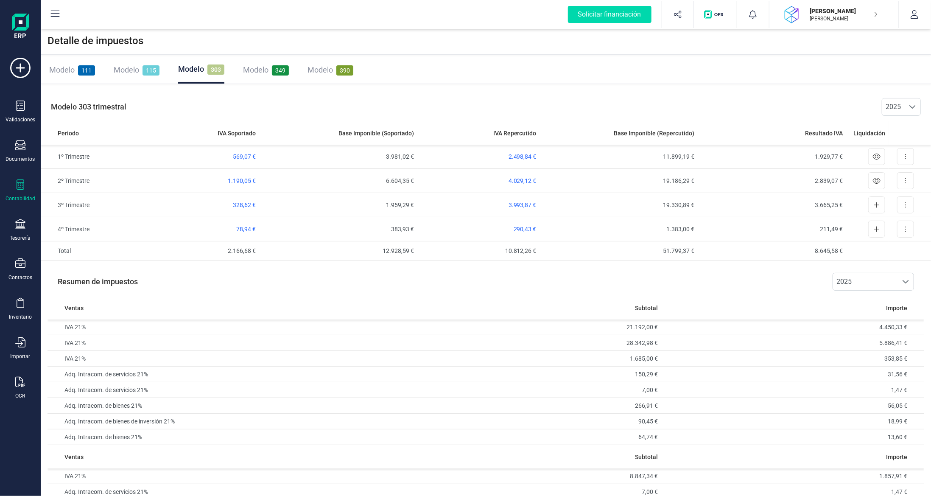
click at [20, 190] on div at bounding box center [20, 185] width 10 height 12
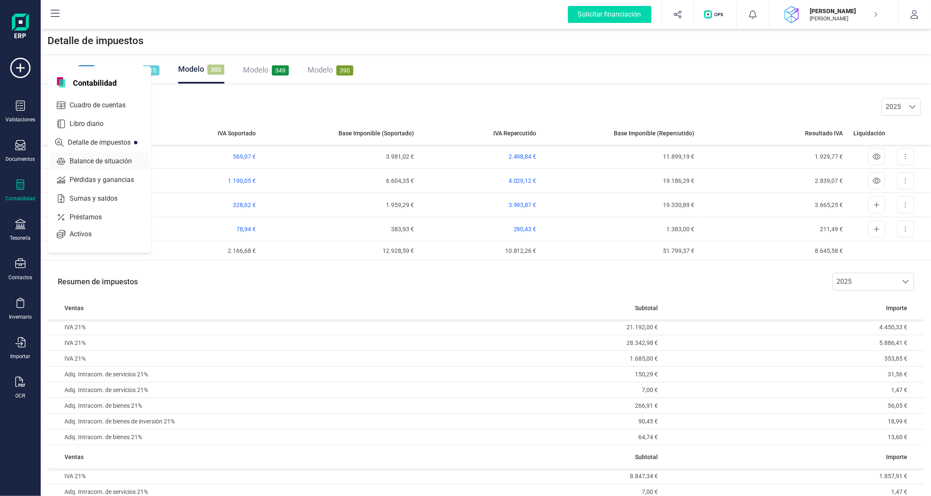
click at [81, 163] on span "Balance de situación" at bounding box center [106, 161] width 81 height 10
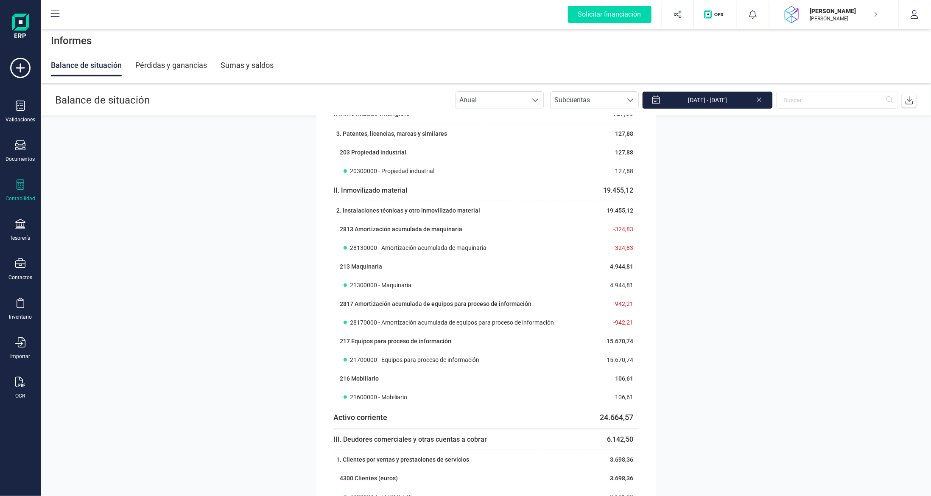
scroll to position [85, 0]
click at [25, 143] on icon at bounding box center [20, 145] width 10 height 10
click at [97, 122] on div at bounding box center [103, 122] width 15 height 10
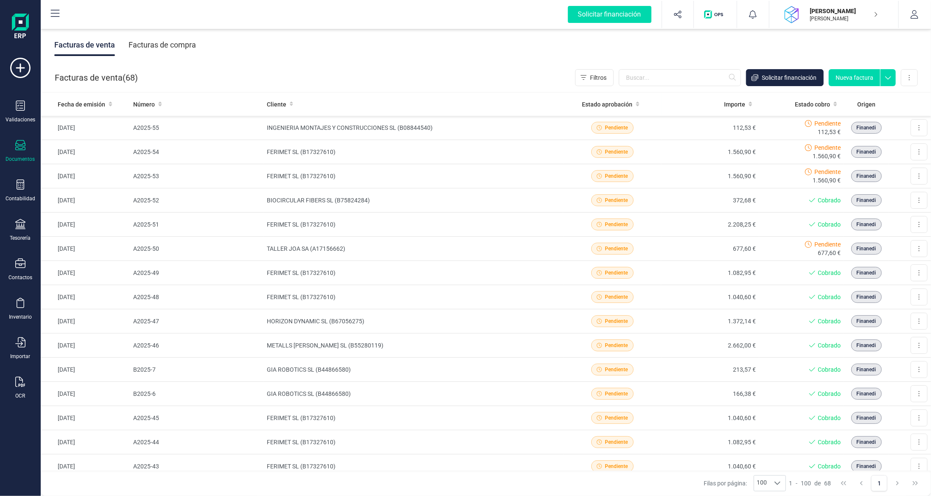
click at [171, 45] on div "Facturas de compra" at bounding box center [162, 45] width 67 height 22
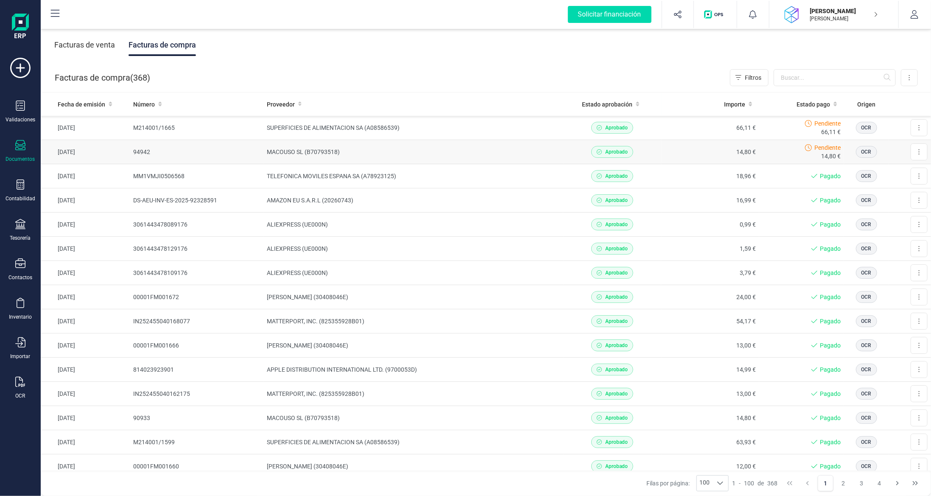
click at [440, 150] on td "MACOUSO SL (B70793518)" at bounding box center [414, 152] width 300 height 24
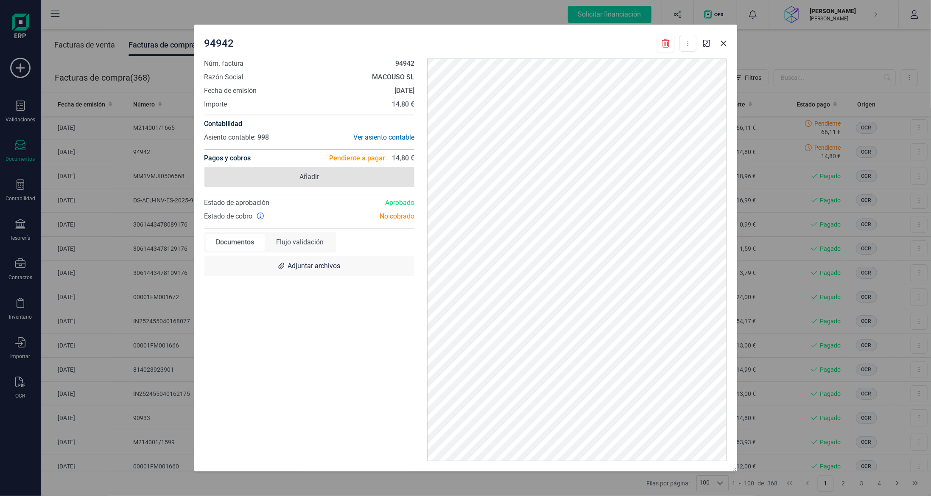
click at [325, 181] on span "Añadir" at bounding box center [310, 177] width 210 height 20
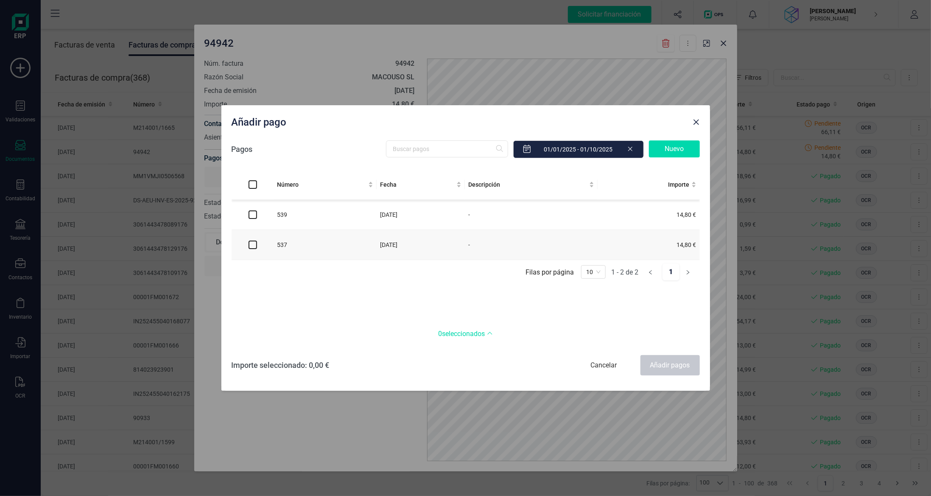
click at [255, 214] on input "checkbox" at bounding box center [253, 214] width 8 height 8
checkbox input "true"
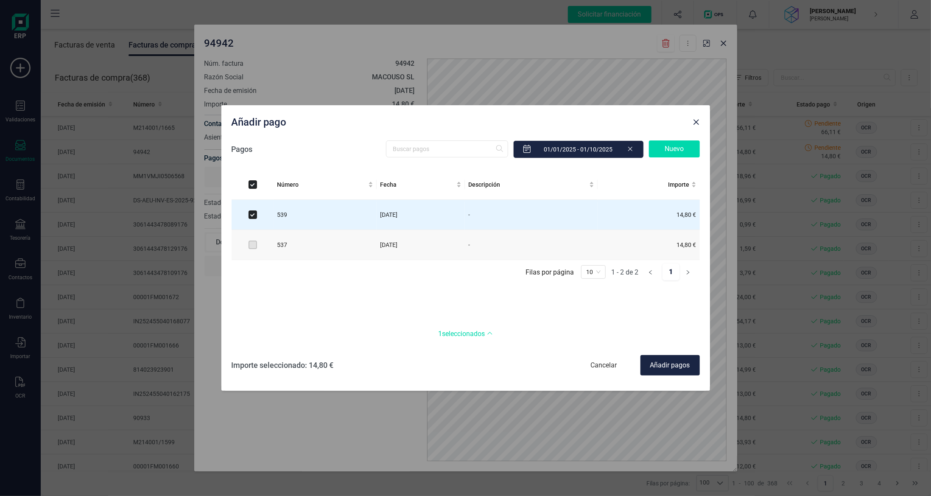
click at [654, 362] on div "Añadir pagos" at bounding box center [670, 365] width 59 height 20
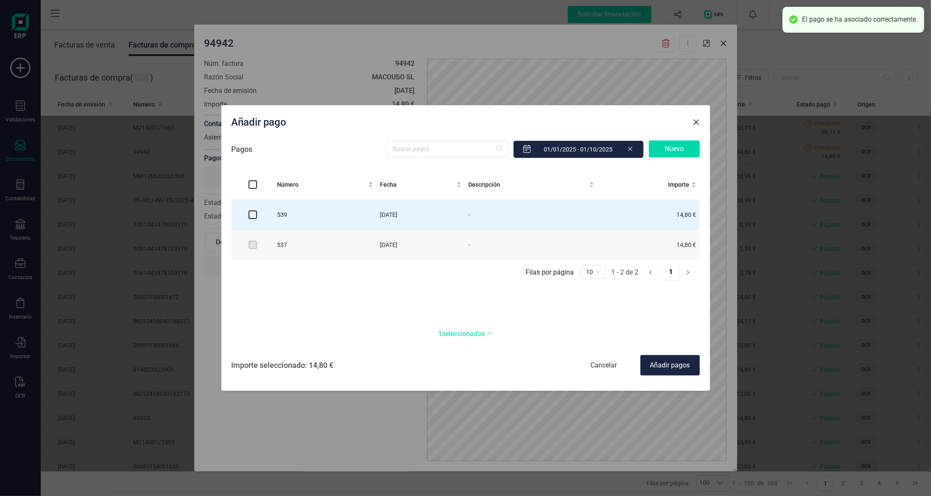
checkbox input "false"
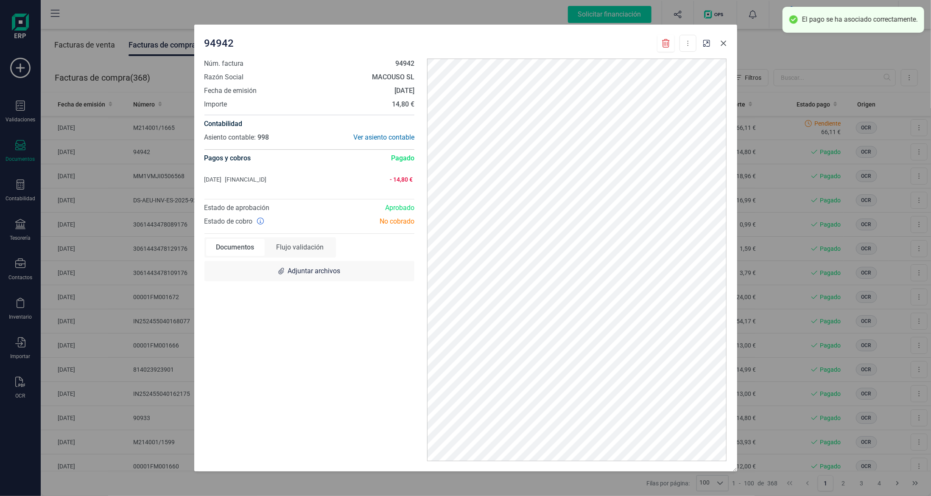
click at [725, 41] on icon "Close" at bounding box center [724, 43] width 7 height 7
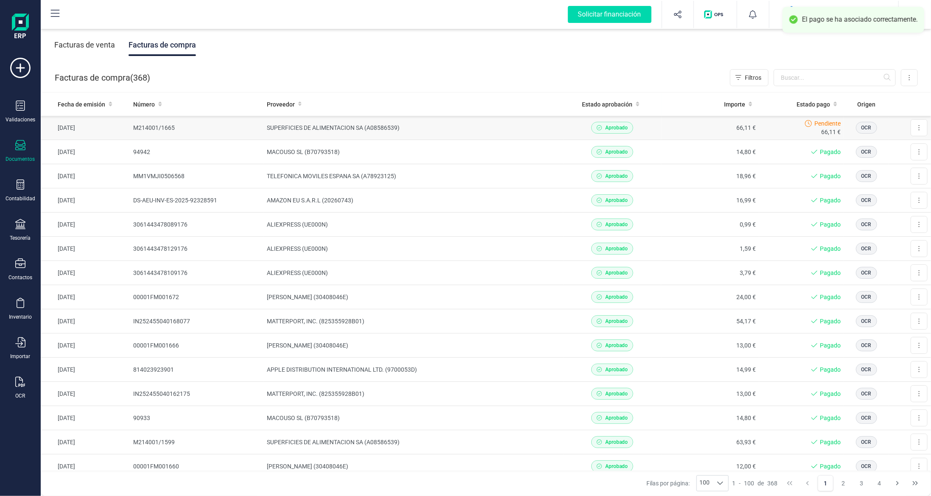
click at [457, 129] on td "SUPERFICIES DE ALIMENTACION SA (A08586539)" at bounding box center [414, 128] width 300 height 24
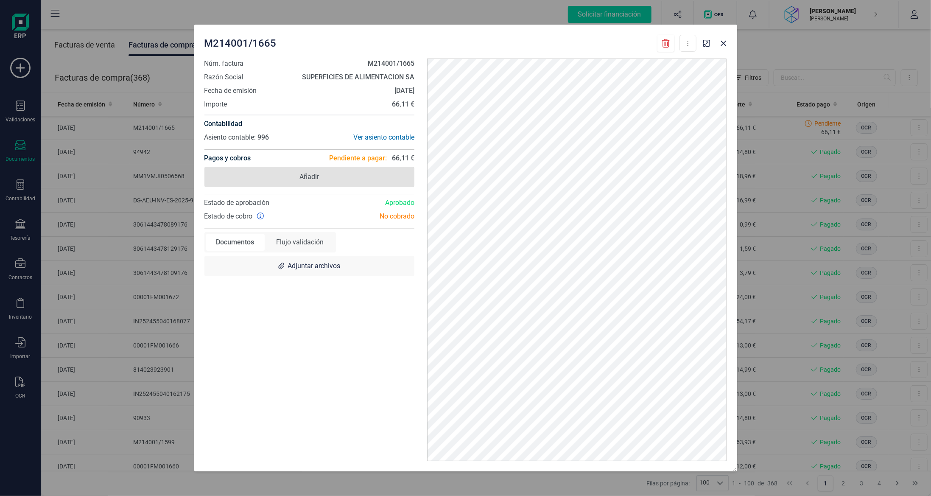
click at [307, 183] on span "Añadir" at bounding box center [310, 177] width 210 height 20
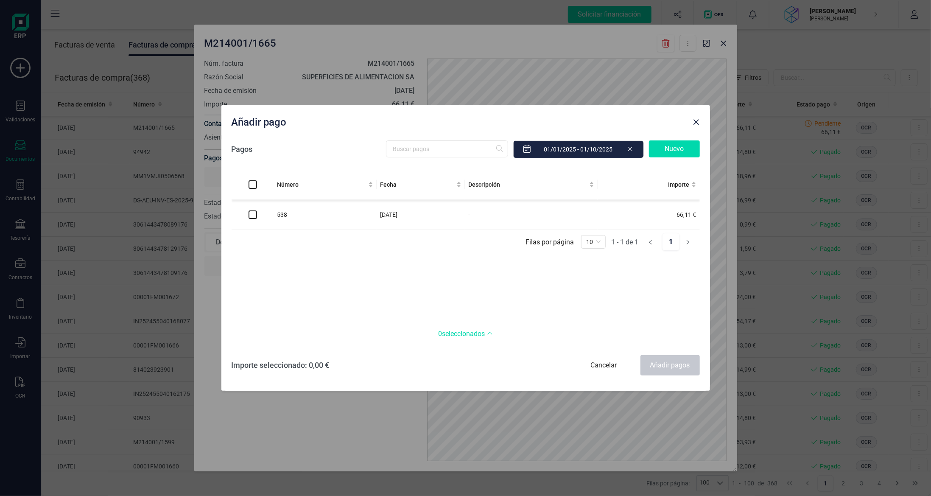
click at [255, 217] on input "checkbox" at bounding box center [253, 214] width 8 height 8
checkbox input "true"
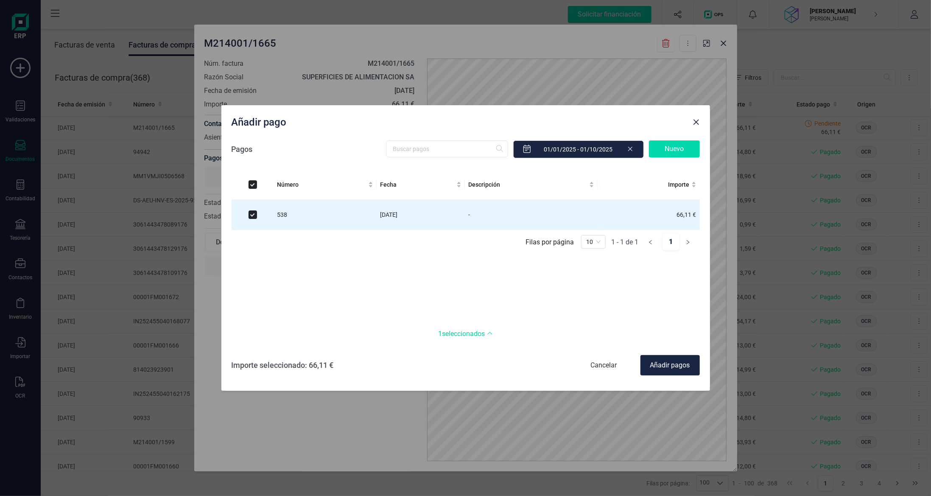
click at [660, 364] on div "Añadir pagos" at bounding box center [670, 365] width 59 height 20
checkbox input "false"
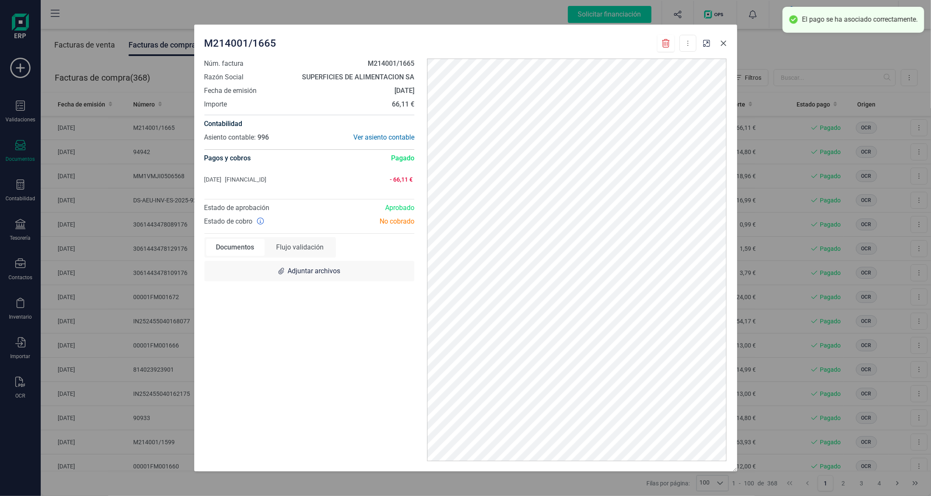
click at [724, 42] on icon "Close" at bounding box center [724, 43] width 7 height 7
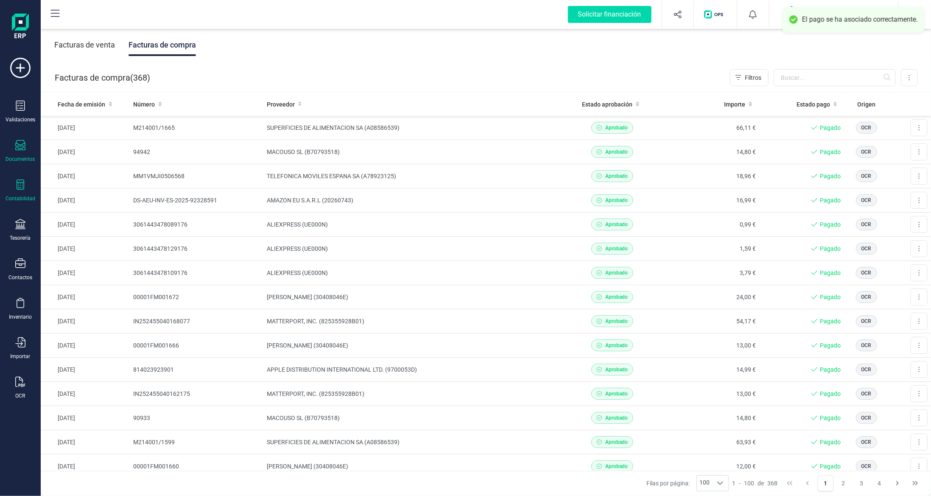
click at [21, 183] on icon at bounding box center [20, 184] width 10 height 10
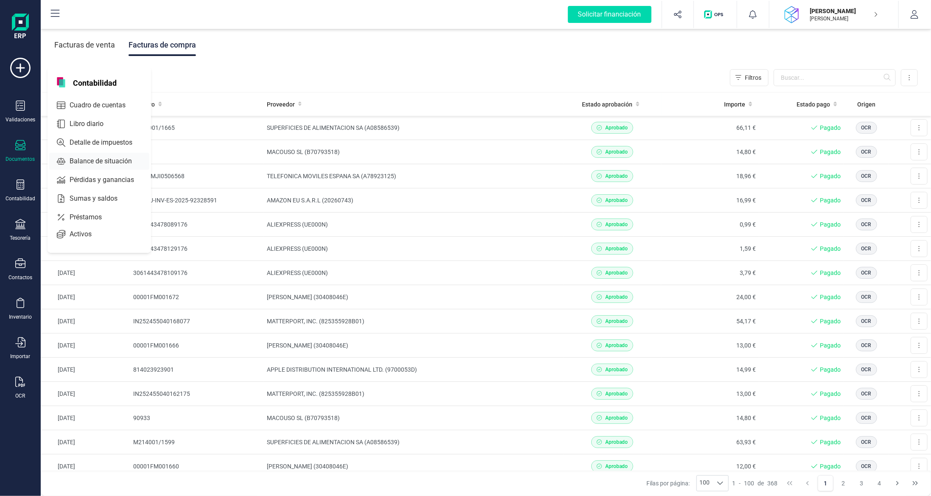
click at [91, 159] on span "Balance de situación" at bounding box center [106, 161] width 81 height 10
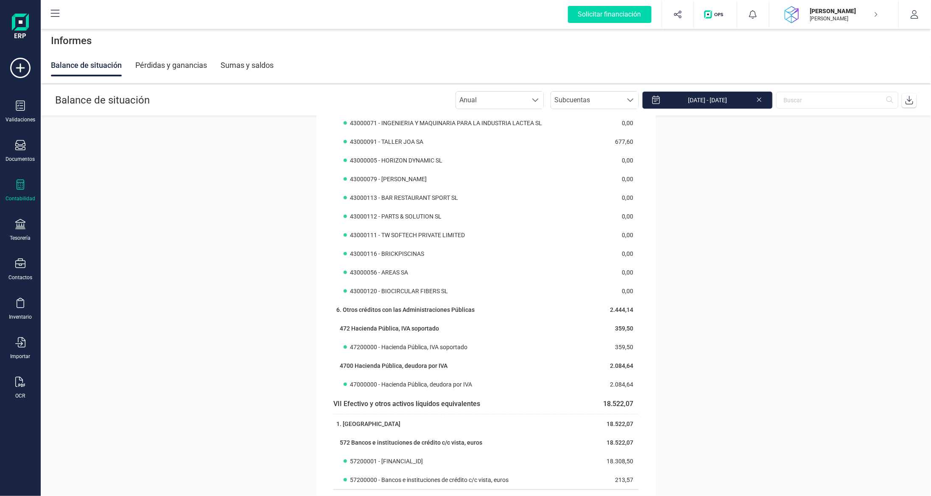
scroll to position [806, 0]
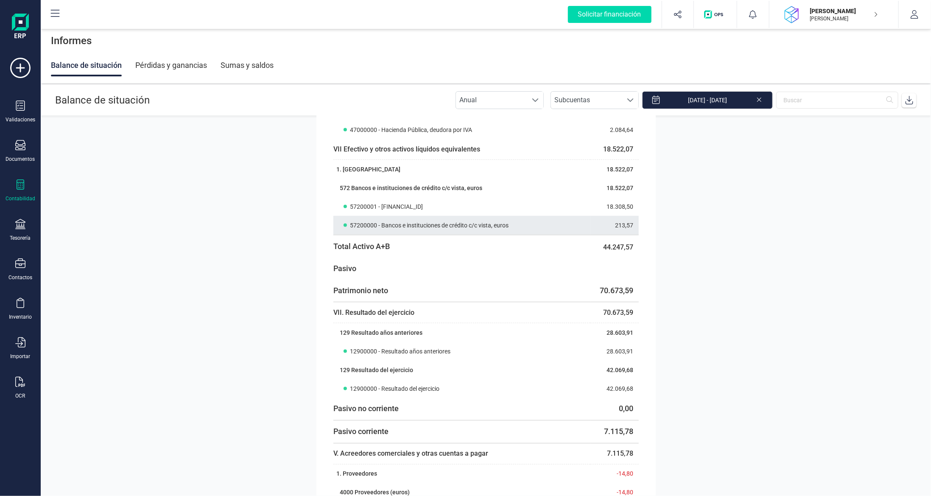
click at [369, 228] on span "57200000 - Bancos e instituciones de crédito c/c vista, euros" at bounding box center [430, 225] width 159 height 8
click at [422, 222] on span "57200000 - Bancos e instituciones de crédito c/c vista, euros" at bounding box center [430, 225] width 159 height 8
click at [18, 187] on icon at bounding box center [20, 184] width 10 height 10
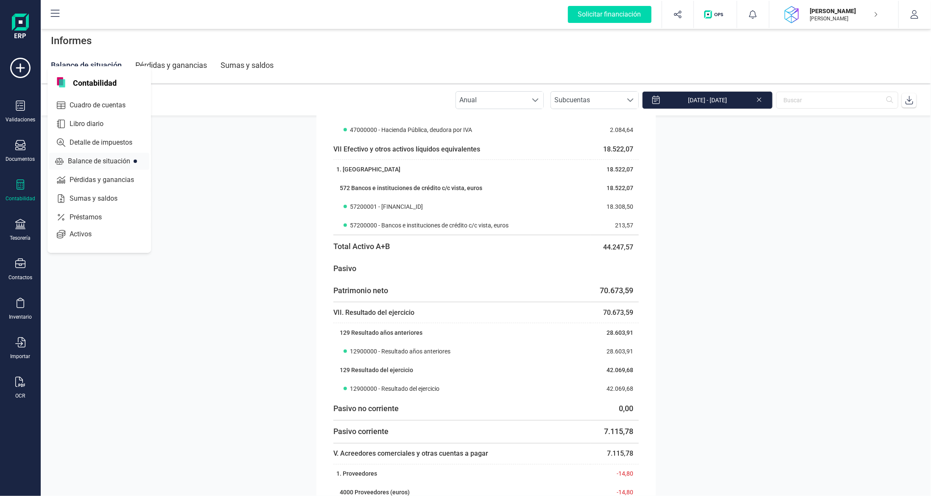
click at [94, 125] on span "Libro diario" at bounding box center [92, 124] width 53 height 10
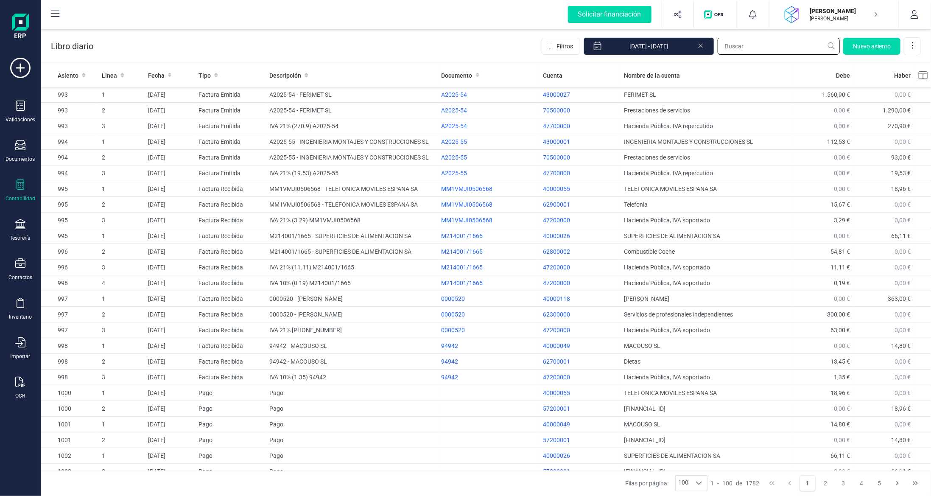
click at [788, 47] on input "text" at bounding box center [779, 46] width 122 height 17
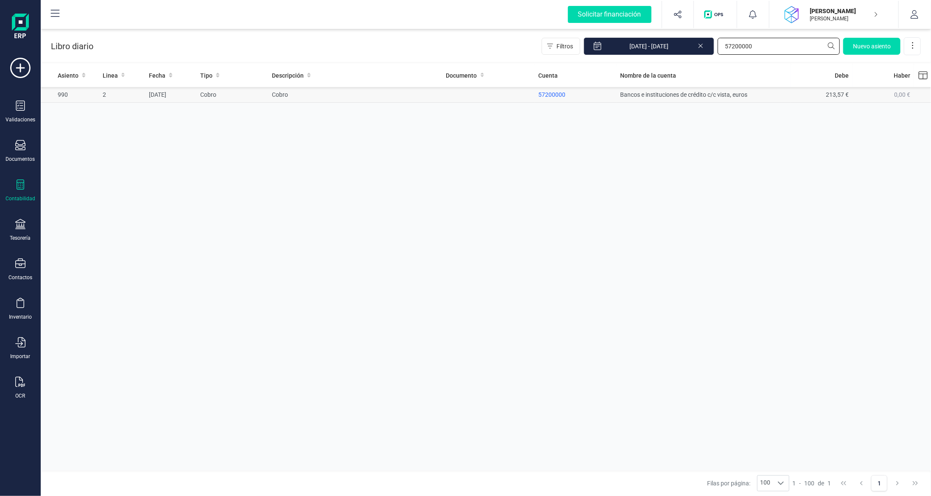
type input "57200000"
click at [351, 94] on td "Cobro" at bounding box center [356, 95] width 174 height 16
click at [388, 92] on td "Cobro" at bounding box center [356, 95] width 174 height 16
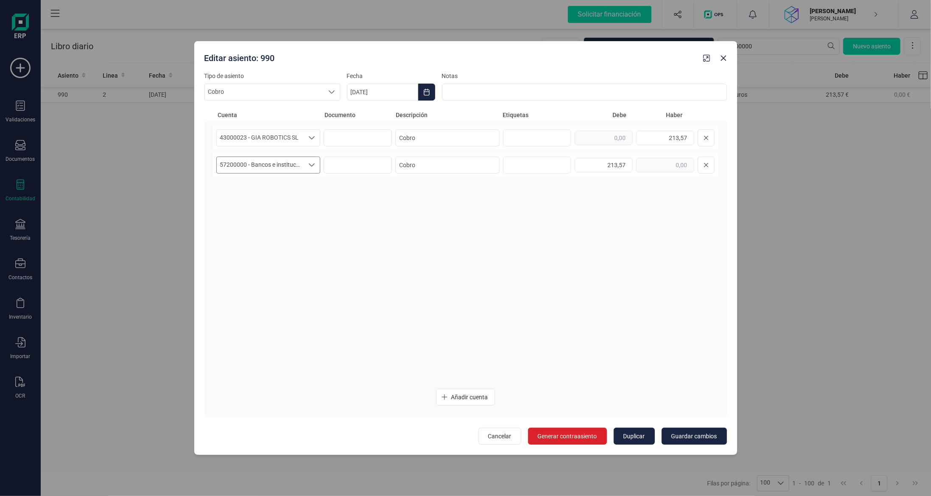
click at [280, 165] on span "57200000 - Bancos e instituciones de crédito c/c vista, euros" at bounding box center [260, 165] width 87 height 16
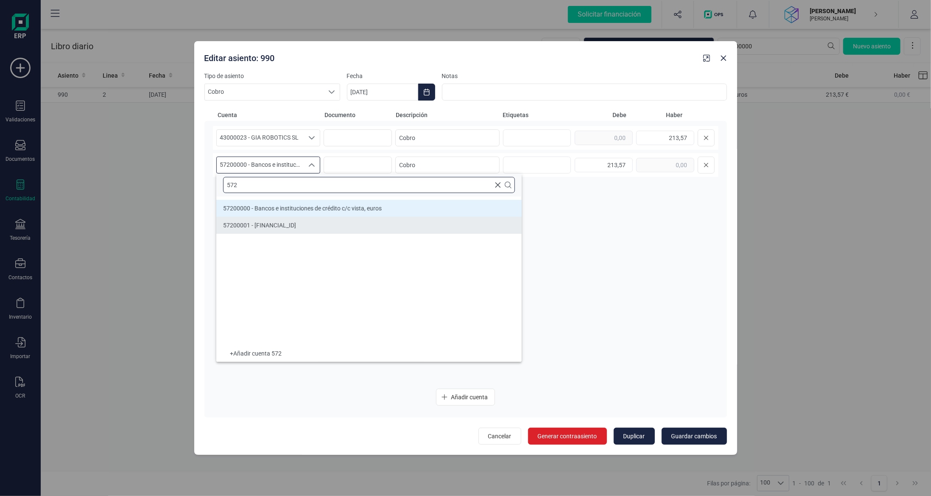
type input "572"
click at [328, 233] on li "57200001 - [FINANCIAL_ID]" at bounding box center [369, 225] width 306 height 17
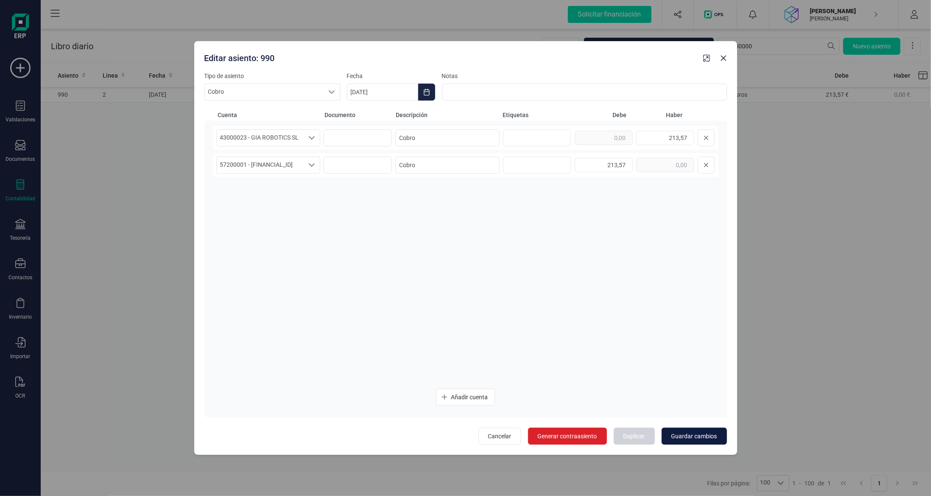
click at [687, 436] on span "Guardar cambios" at bounding box center [695, 436] width 46 height 8
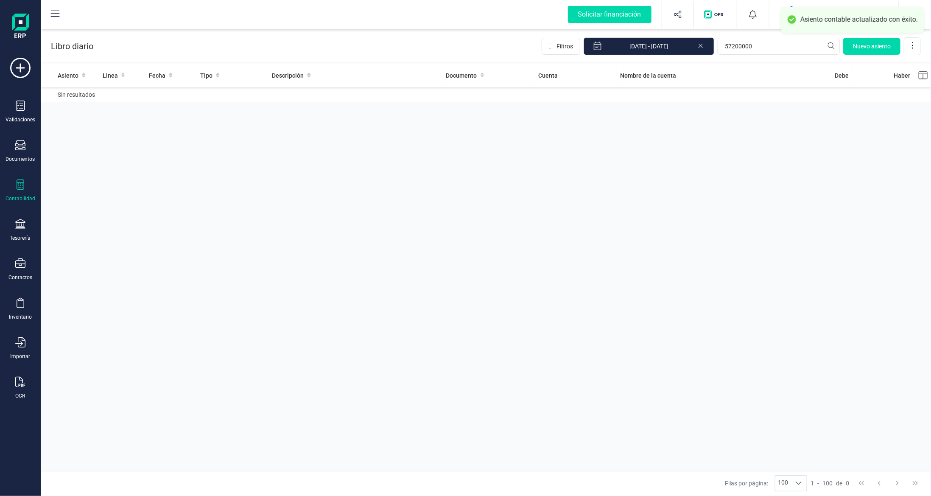
click at [17, 181] on icon at bounding box center [21, 184] width 8 height 10
click at [104, 161] on span "Balance de situación" at bounding box center [106, 161] width 81 height 10
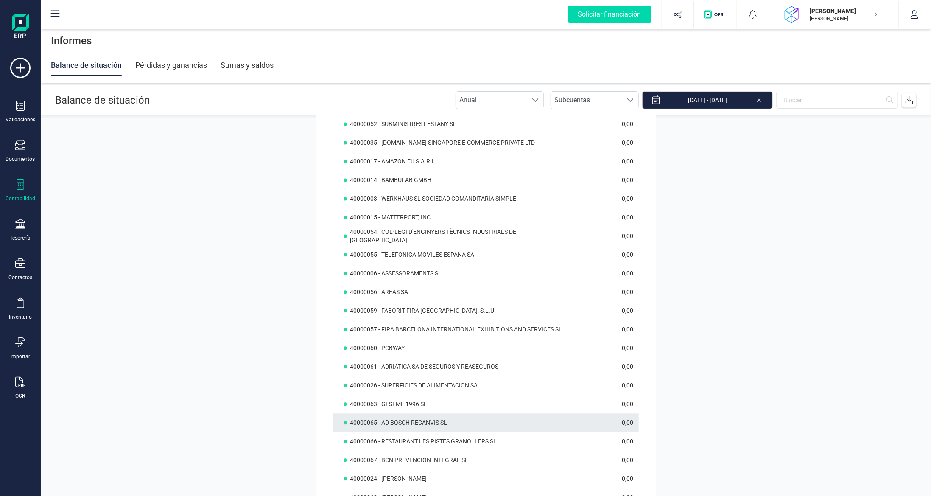
scroll to position [1145, 0]
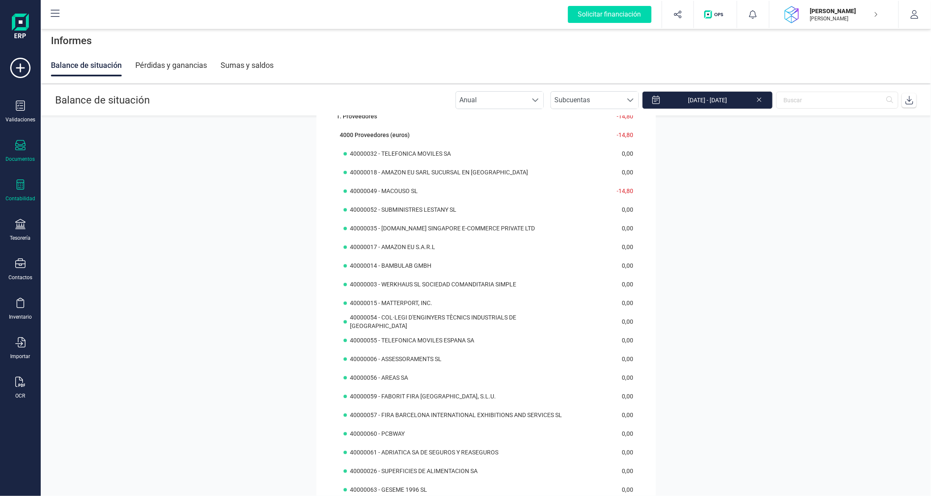
click at [18, 148] on icon at bounding box center [20, 145] width 10 height 10
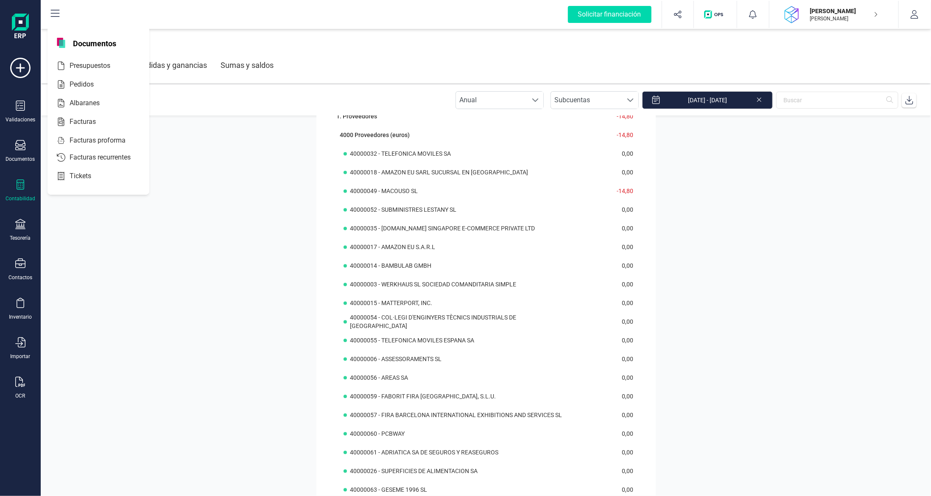
click at [22, 179] on icon at bounding box center [20, 184] width 10 height 10
click at [89, 123] on span "Libro diario" at bounding box center [92, 124] width 53 height 10
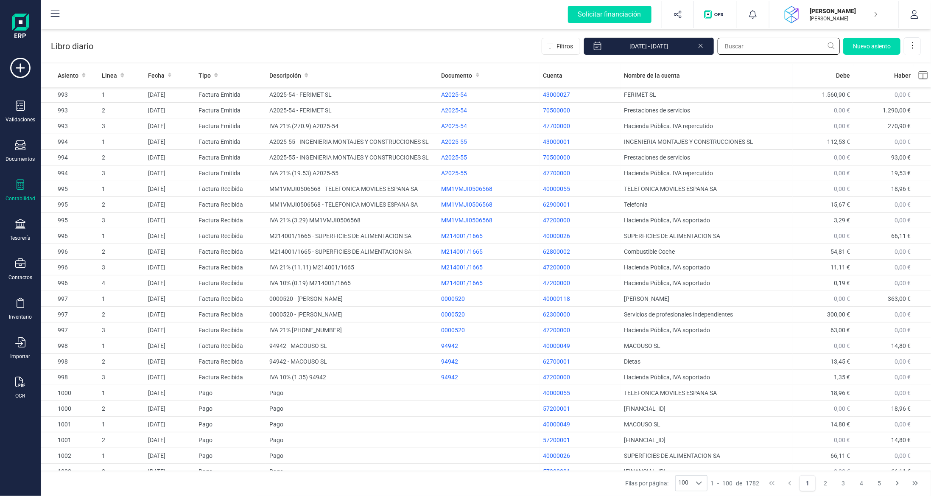
drag, startPoint x: 771, startPoint y: 42, endPoint x: 746, endPoint y: 62, distance: 31.5
click at [771, 42] on input "text" at bounding box center [779, 46] width 122 height 17
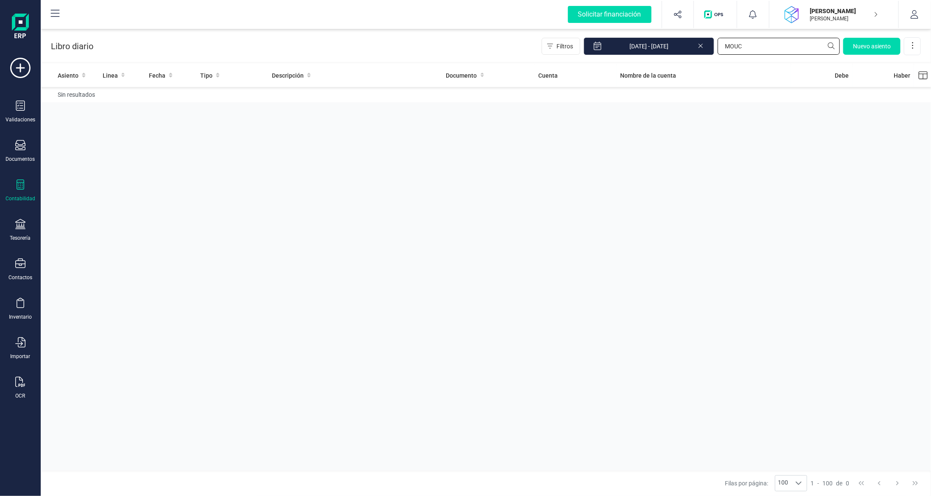
type input "MOUC"
click at [18, 182] on icon at bounding box center [20, 184] width 10 height 10
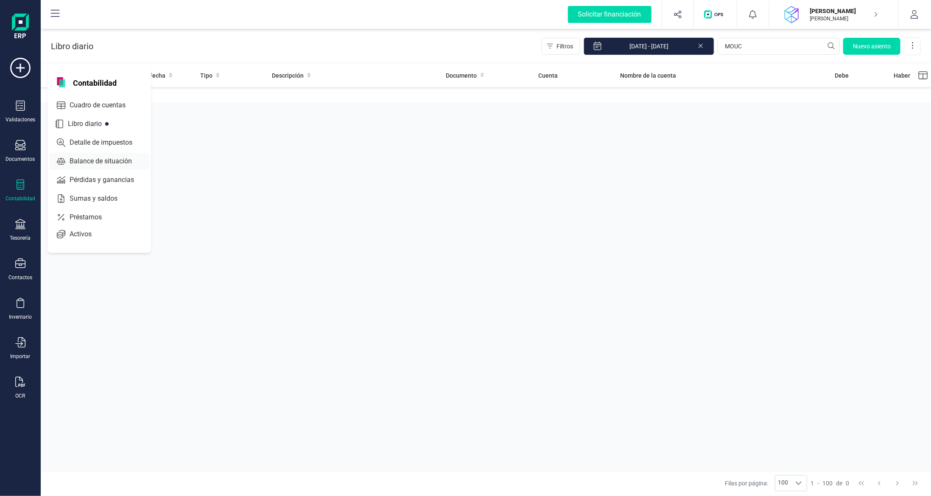
click at [108, 153] on div "Balance de situación" at bounding box center [99, 161] width 100 height 17
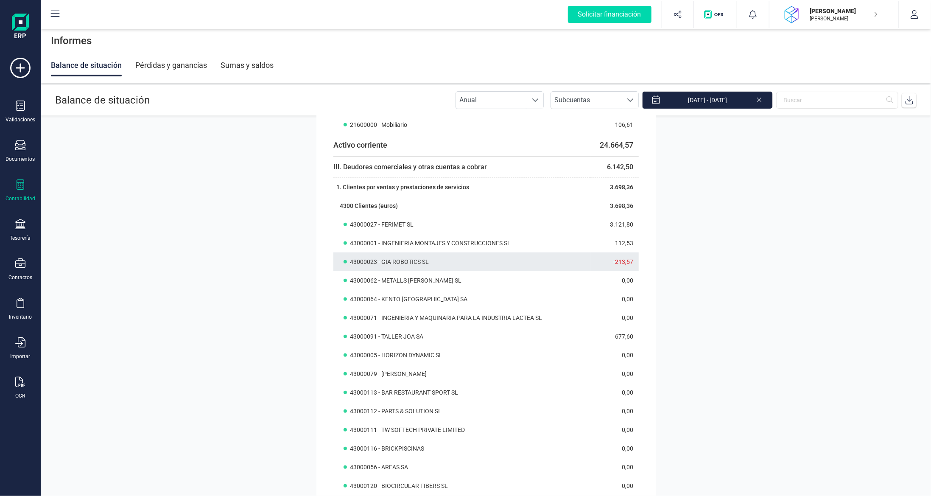
scroll to position [339, 0]
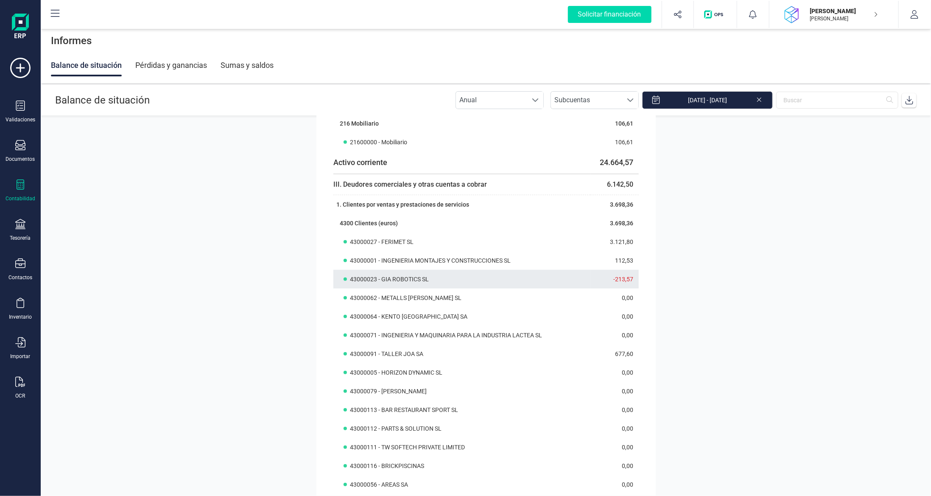
click at [487, 280] on div "43000023 - GIA ROBOTICS SL" at bounding box center [467, 279] width 247 height 8
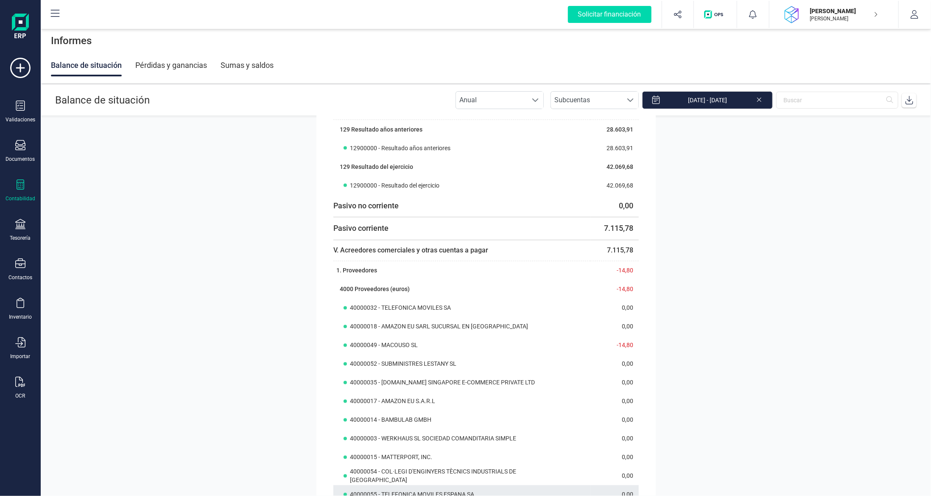
scroll to position [1061, 0]
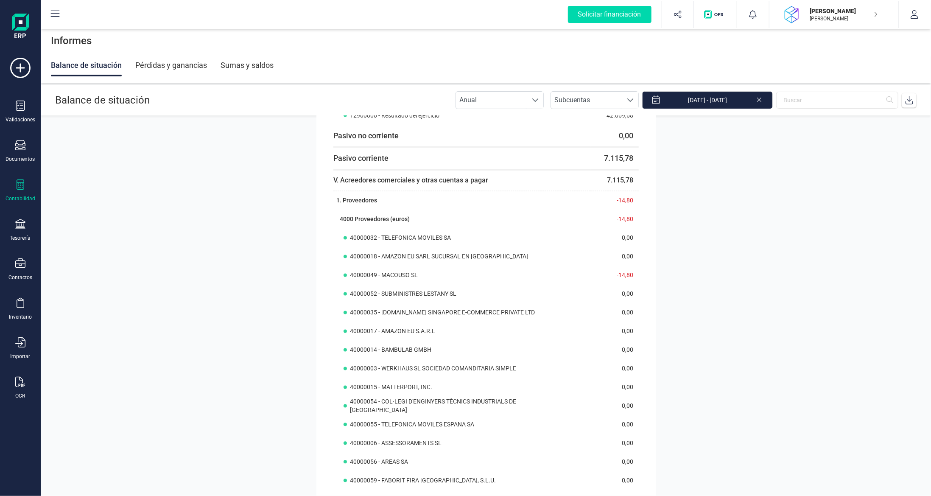
click at [20, 188] on div at bounding box center [20, 185] width 10 height 12
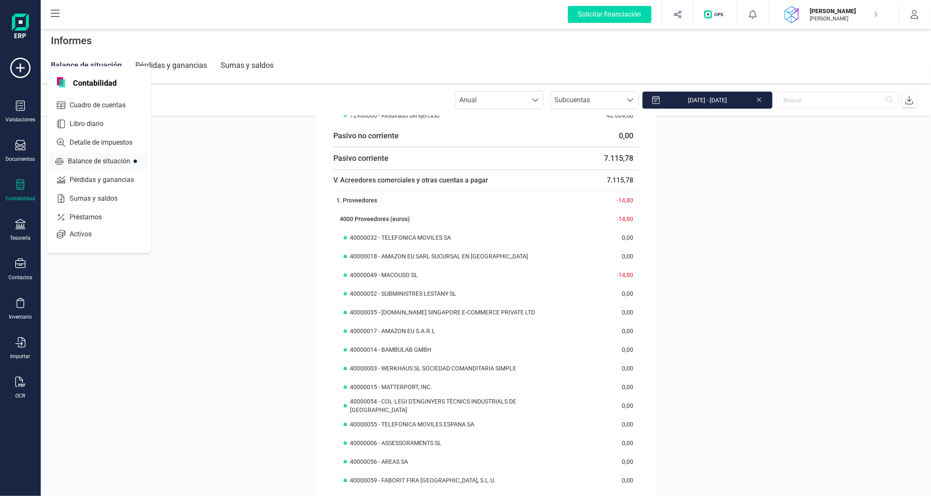
click at [85, 125] on span "Libro diario" at bounding box center [92, 124] width 53 height 10
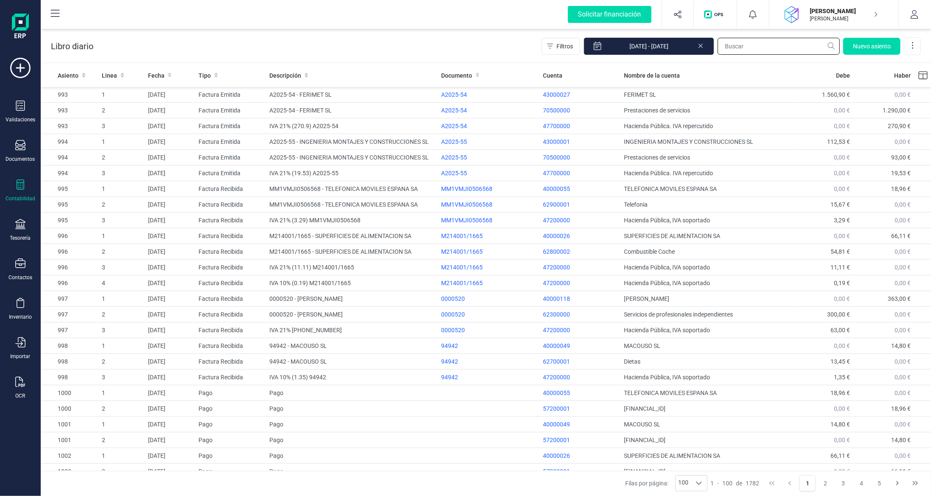
click at [744, 47] on input "text" at bounding box center [779, 46] width 122 height 17
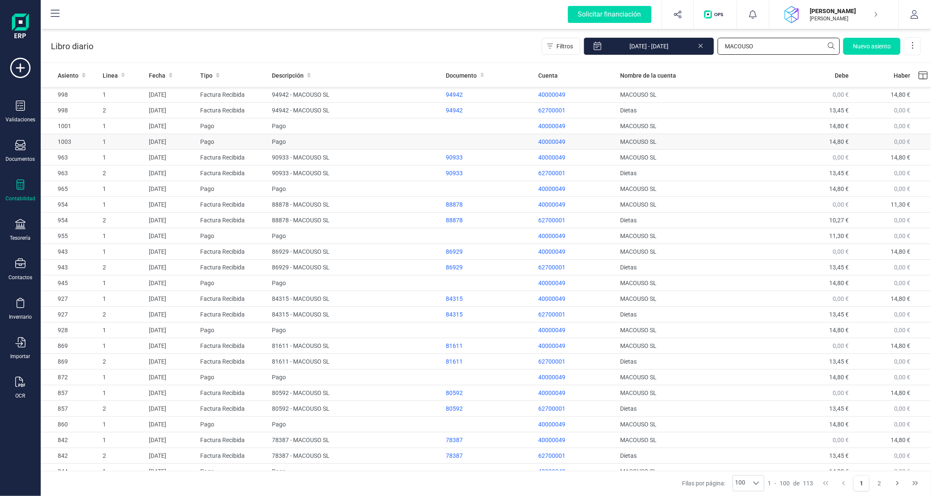
type input "MACOUSO"
click at [233, 143] on td "Pago" at bounding box center [233, 142] width 72 height 16
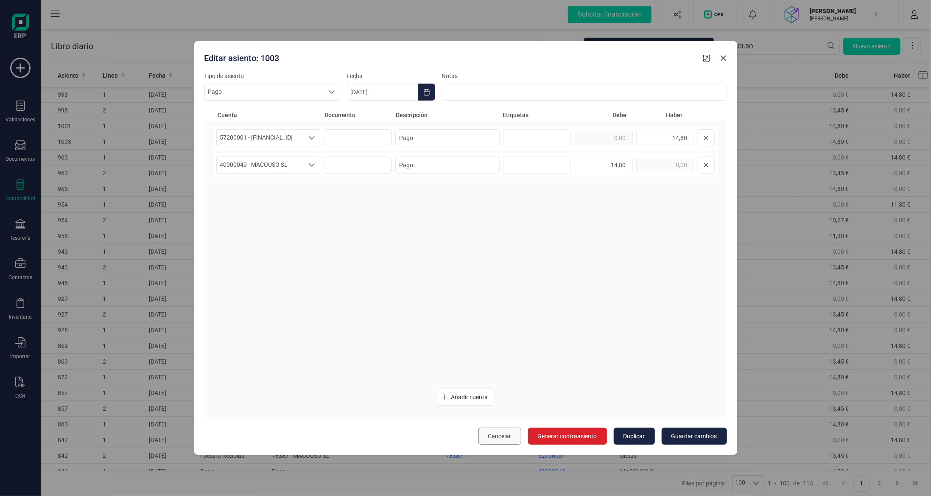
click at [507, 435] on span "Cancelar" at bounding box center [499, 436] width 23 height 8
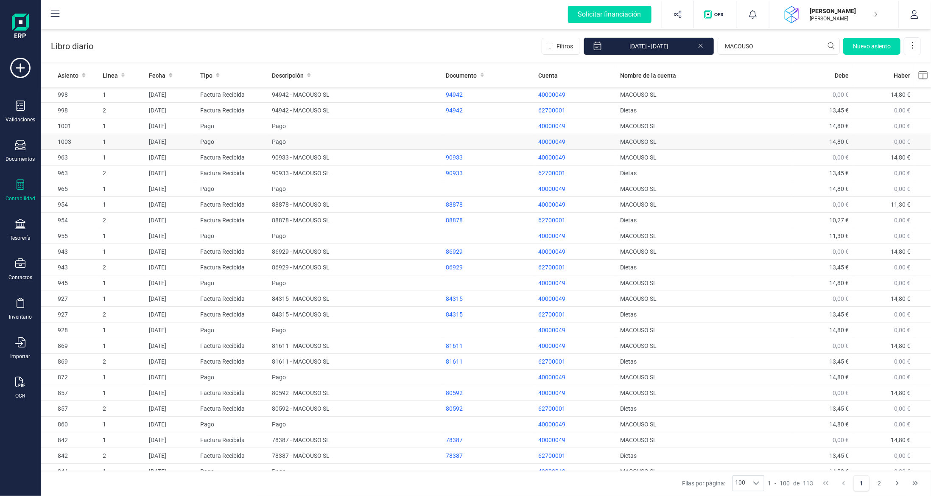
click at [119, 143] on td "1" at bounding box center [122, 142] width 47 height 16
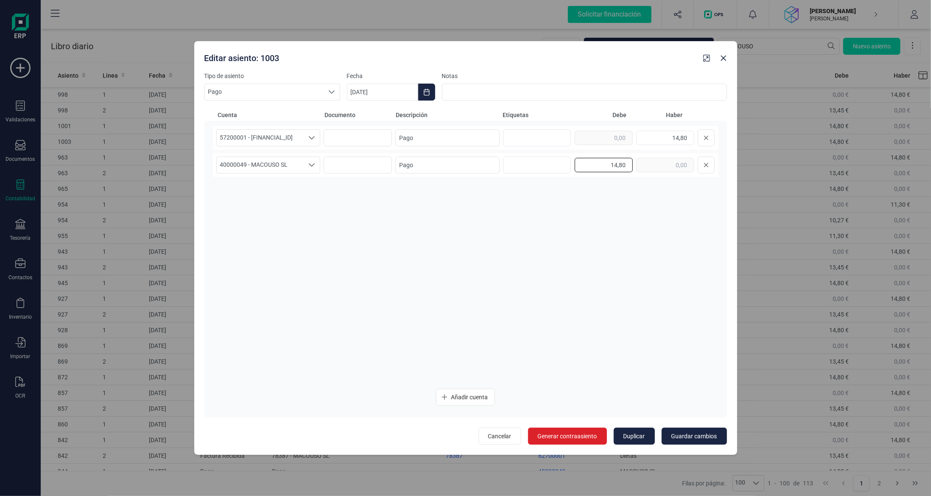
drag, startPoint x: 622, startPoint y: 171, endPoint x: 684, endPoint y: 174, distance: 62.0
click at [702, 177] on div "40000049 - MACOUSO SL 40000049 - MACOUSO SL 40000049 - MACOUSO SL Pago 14,80" at bounding box center [466, 165] width 506 height 24
type input "0,00"
drag, startPoint x: 669, startPoint y: 137, endPoint x: 728, endPoint y: 144, distance: 59.4
click at [729, 144] on div "Tipo de asiento Pago Pago Pago Fecha [DATE] Notas Cuenta Documento Descripción …" at bounding box center [465, 263] width 543 height 383
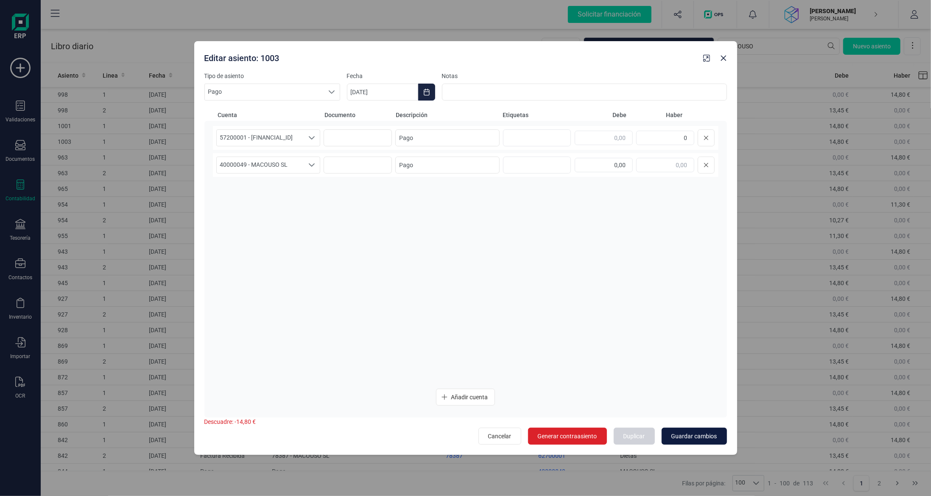
type input "0,00"
click at [691, 440] on span "Guardar cambios" at bounding box center [695, 436] width 46 height 8
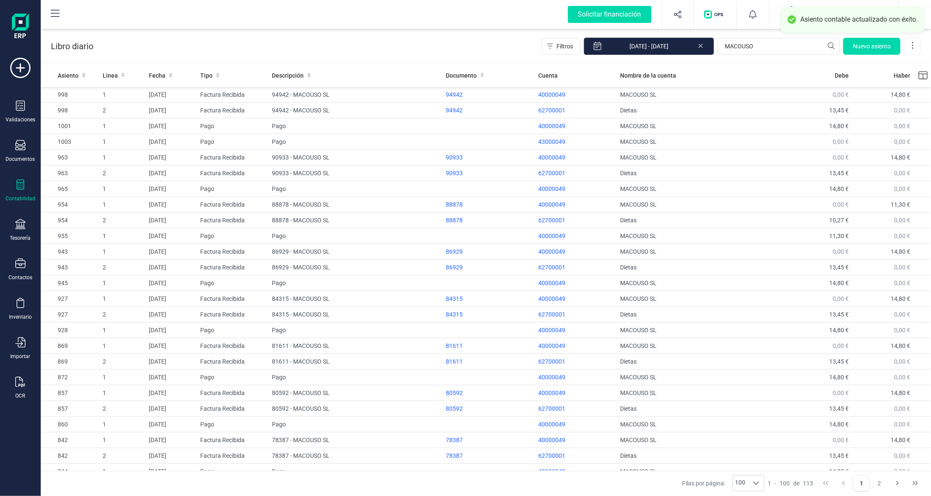
click at [23, 188] on icon at bounding box center [20, 184] width 10 height 10
click at [96, 157] on span "Balance de situación" at bounding box center [106, 161] width 81 height 10
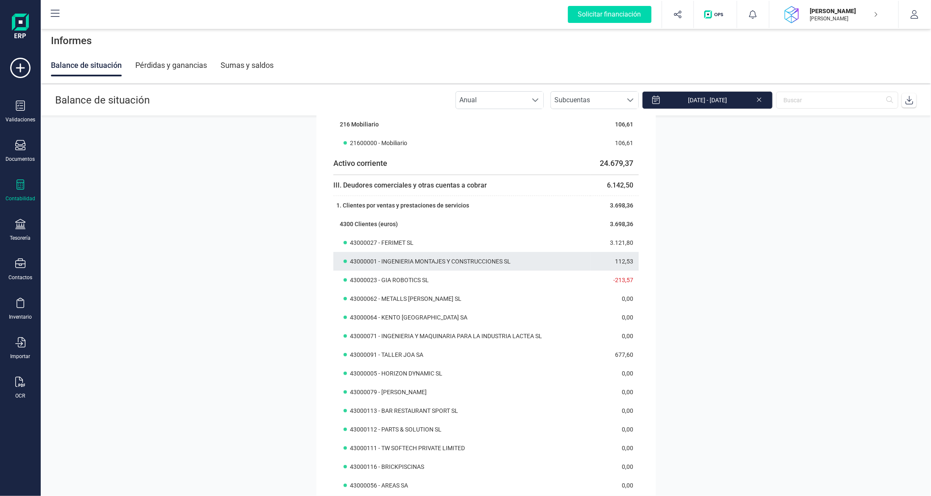
scroll to position [315, 0]
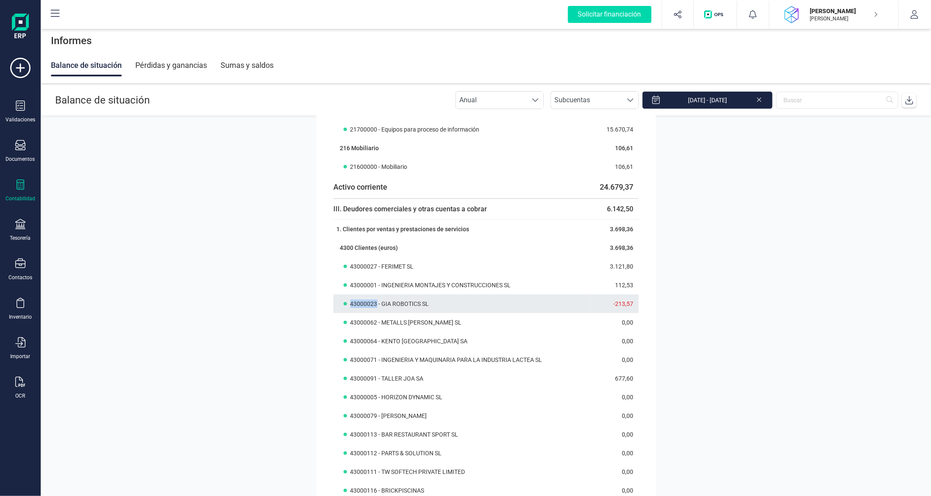
drag, startPoint x: 348, startPoint y: 302, endPoint x: 374, endPoint y: 305, distance: 26.4
click at [374, 305] on span "43000023 - GIA ROBOTICS SL" at bounding box center [390, 304] width 79 height 8
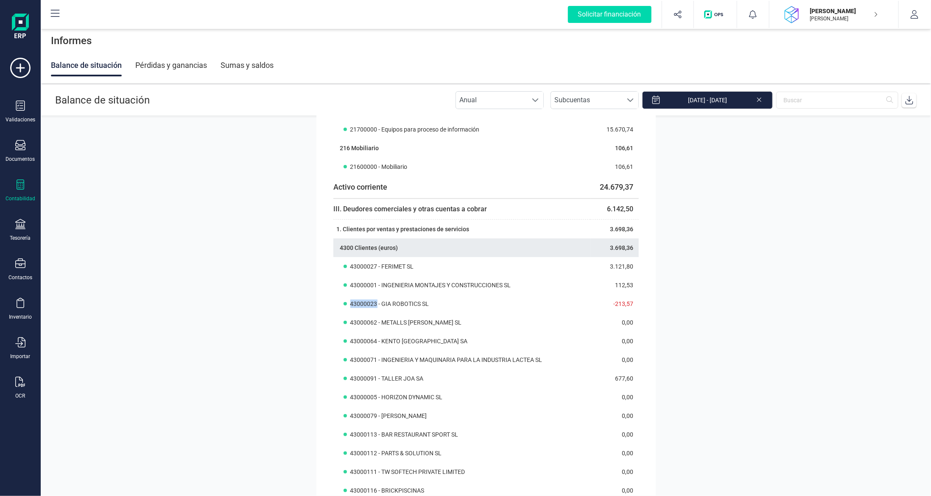
copy span "43000023"
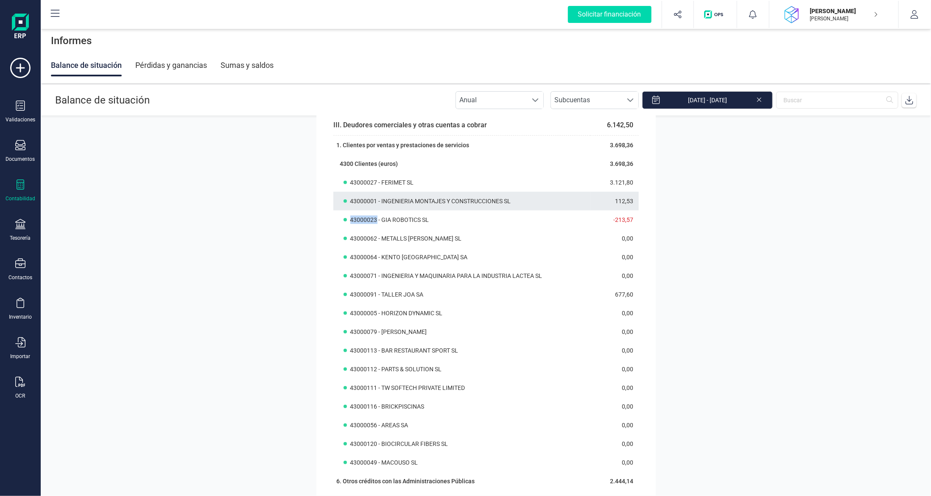
scroll to position [442, 0]
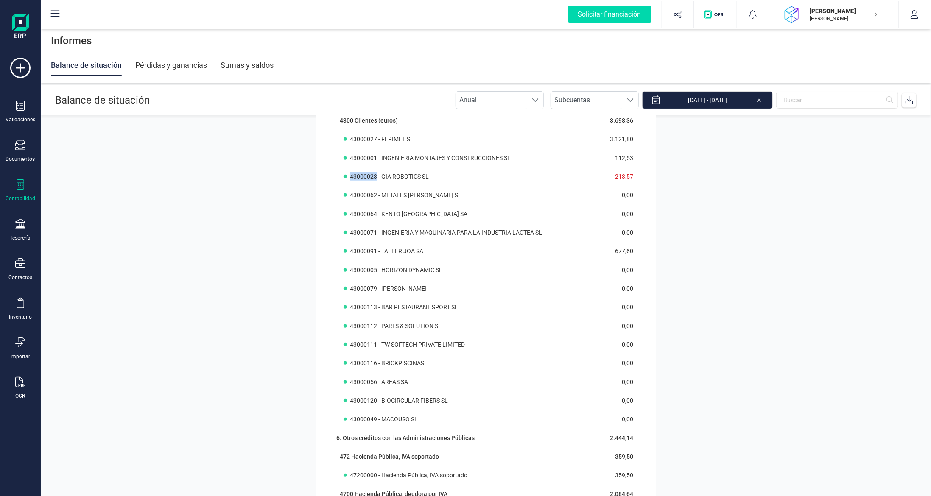
click at [17, 180] on icon at bounding box center [21, 184] width 8 height 10
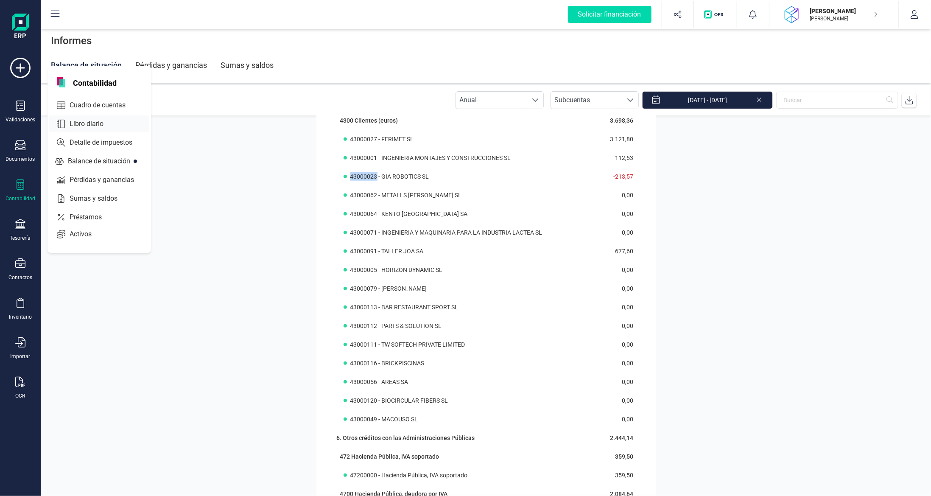
click at [100, 125] on span "Libro diario" at bounding box center [92, 124] width 53 height 10
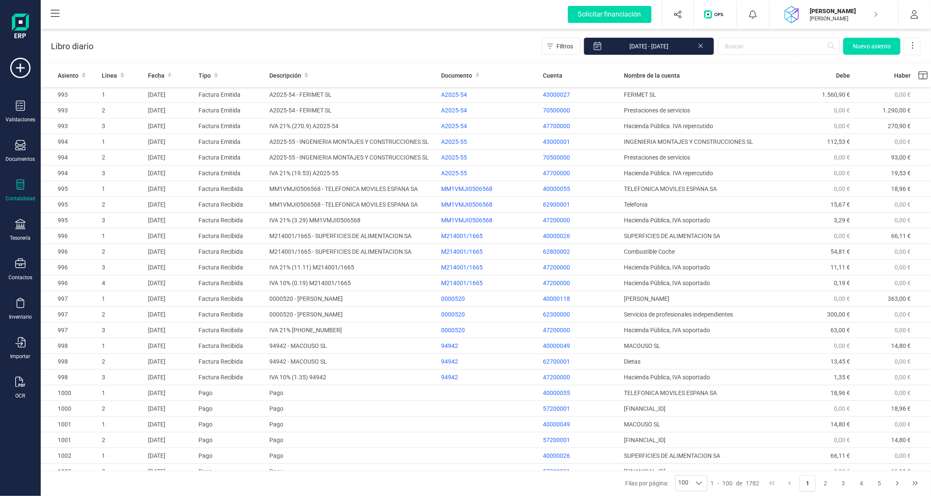
click at [776, 55] on div "Libro diario Filtros [DATE] - [DATE] [GEOGRAPHIC_DATA]" at bounding box center [486, 44] width 891 height 35
click at [773, 48] on input "text" at bounding box center [779, 46] width 122 height 17
paste input "43000023"
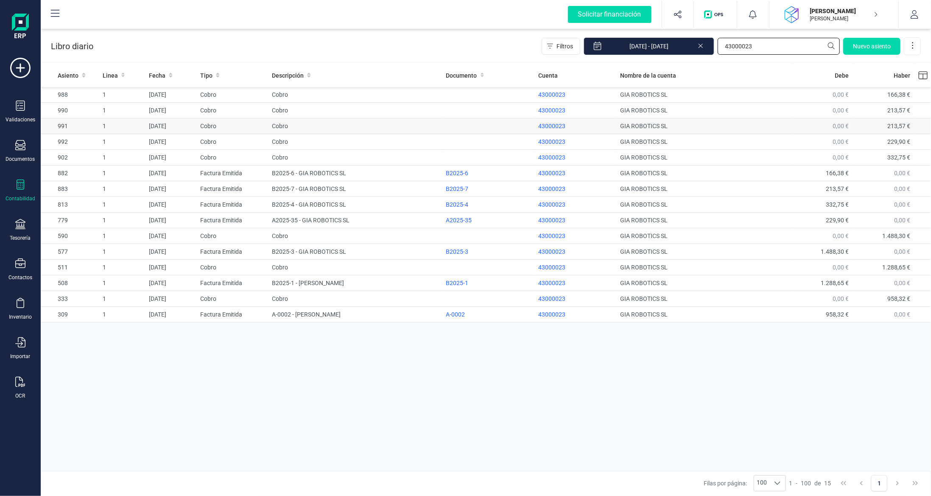
type input "43000023"
click at [247, 129] on td "Cobro" at bounding box center [233, 126] width 72 height 16
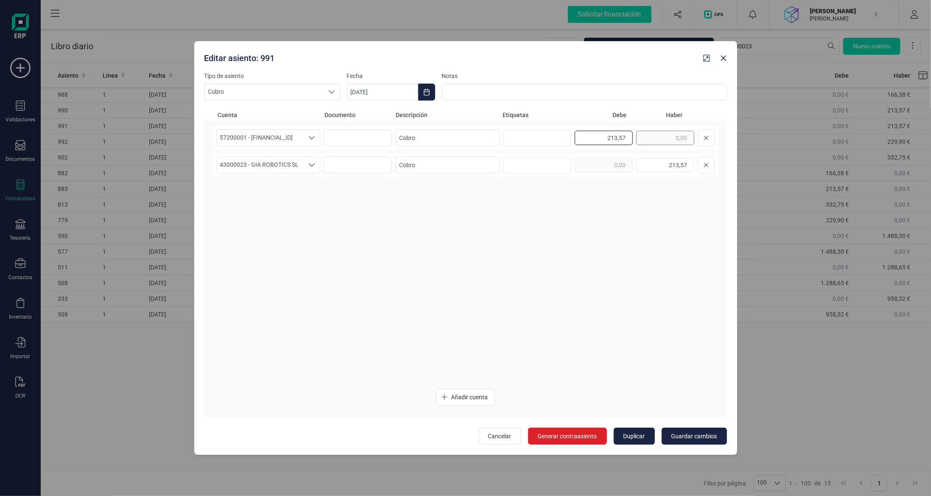
click at [639, 136] on div "213,57" at bounding box center [645, 137] width 140 height 17
type input "0,00"
drag, startPoint x: 723, startPoint y: 165, endPoint x: 735, endPoint y: 173, distance: 14.5
click at [725, 165] on div "57200001 - [FINANCIAL_ID] 57200001 - [FINANCIAL_ID] 57200001 - [FINANCIAL_ID] C…" at bounding box center [466, 269] width 523 height 296
type input "0,00"
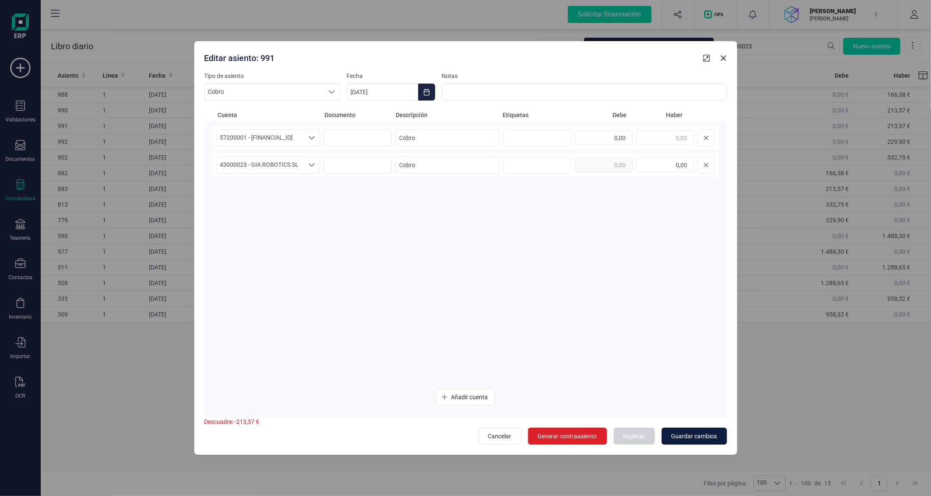
click at [690, 435] on span "Guardar cambios" at bounding box center [695, 436] width 46 height 8
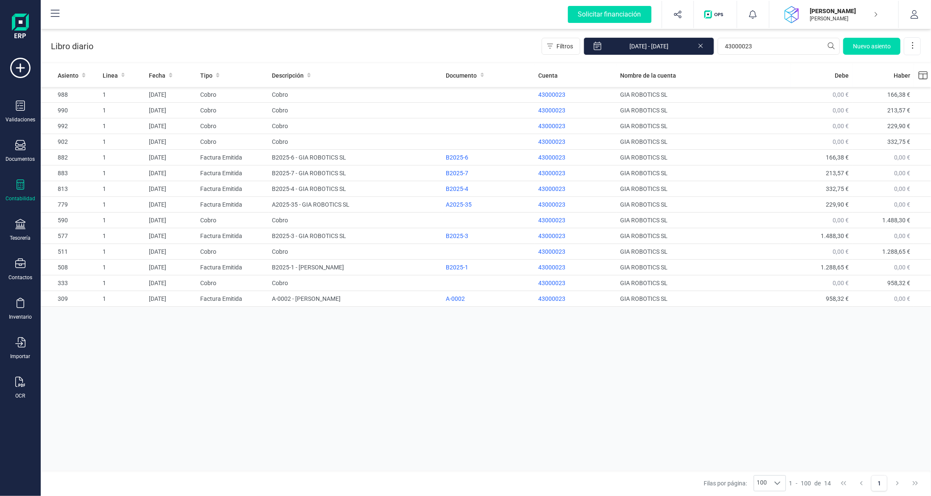
click at [20, 196] on div "Contabilidad" at bounding box center [21, 198] width 30 height 7
click at [114, 160] on span "Balance de situación" at bounding box center [106, 161] width 81 height 10
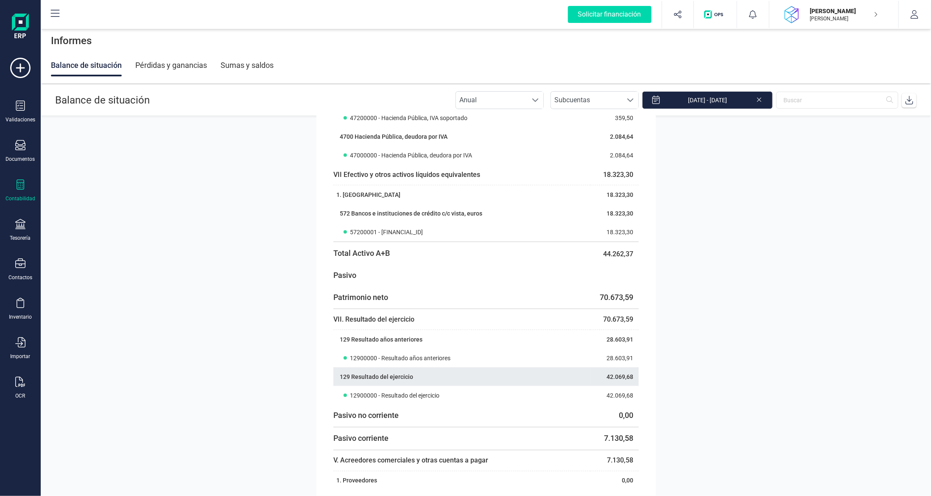
scroll to position [891, 0]
